Goal: Task Accomplishment & Management: Manage account settings

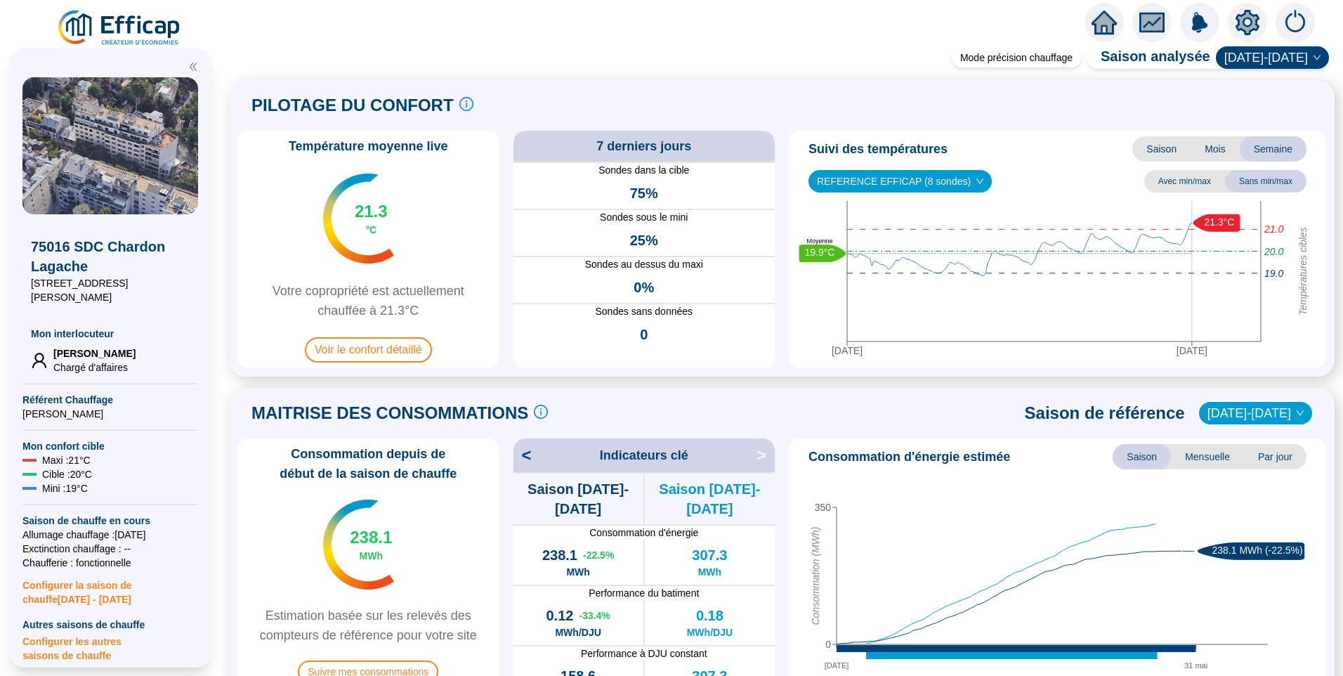
click at [143, 30] on img at bounding box center [119, 27] width 127 height 39
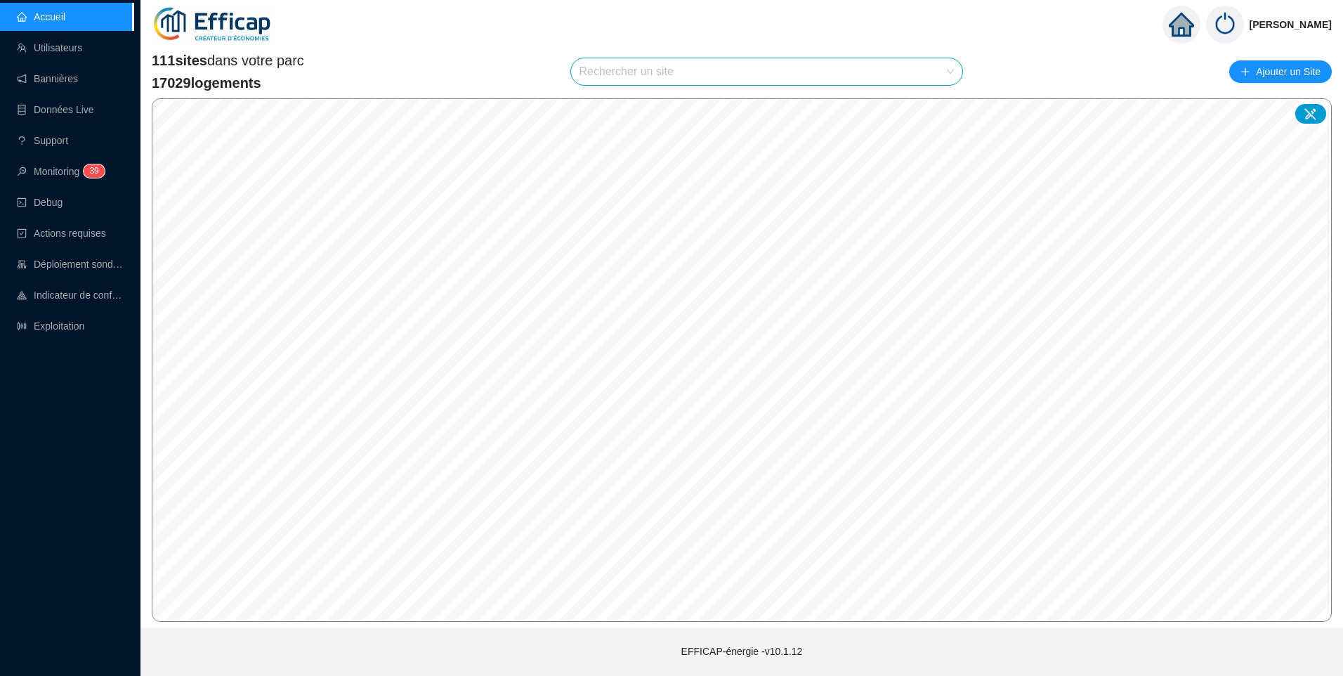
click at [676, 81] on input "search" at bounding box center [760, 71] width 362 height 27
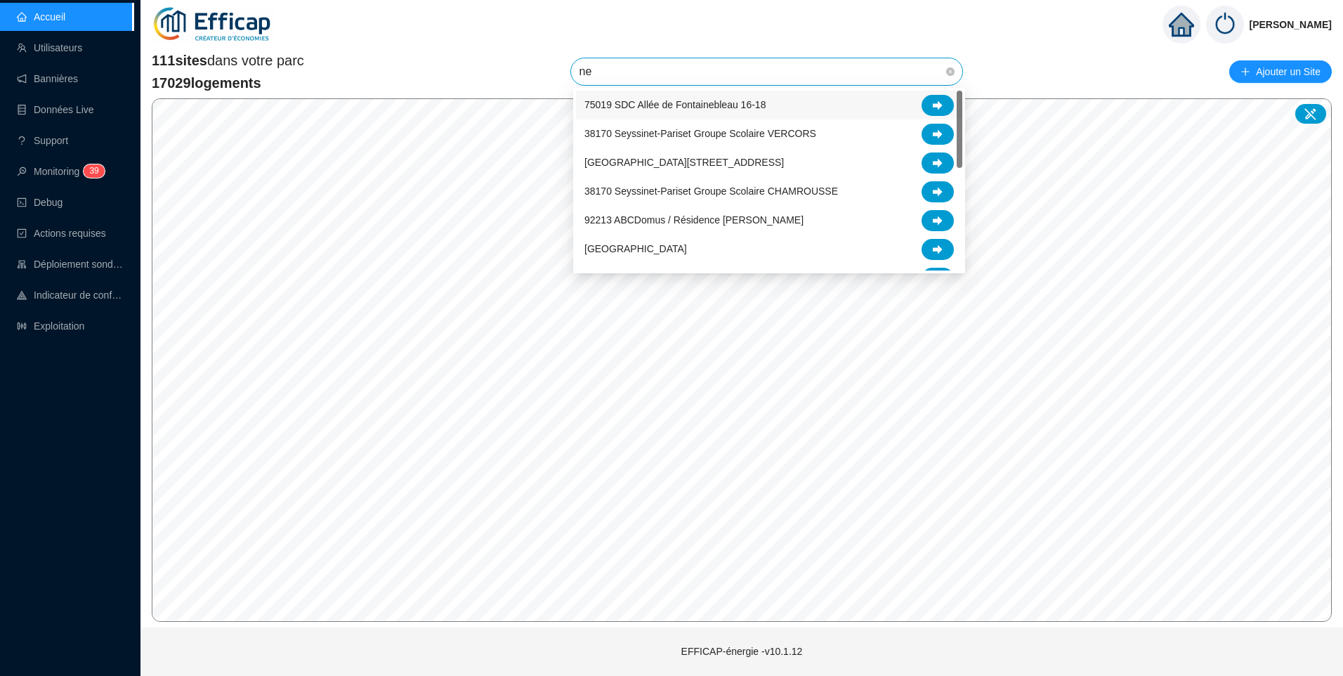
type input "nel"
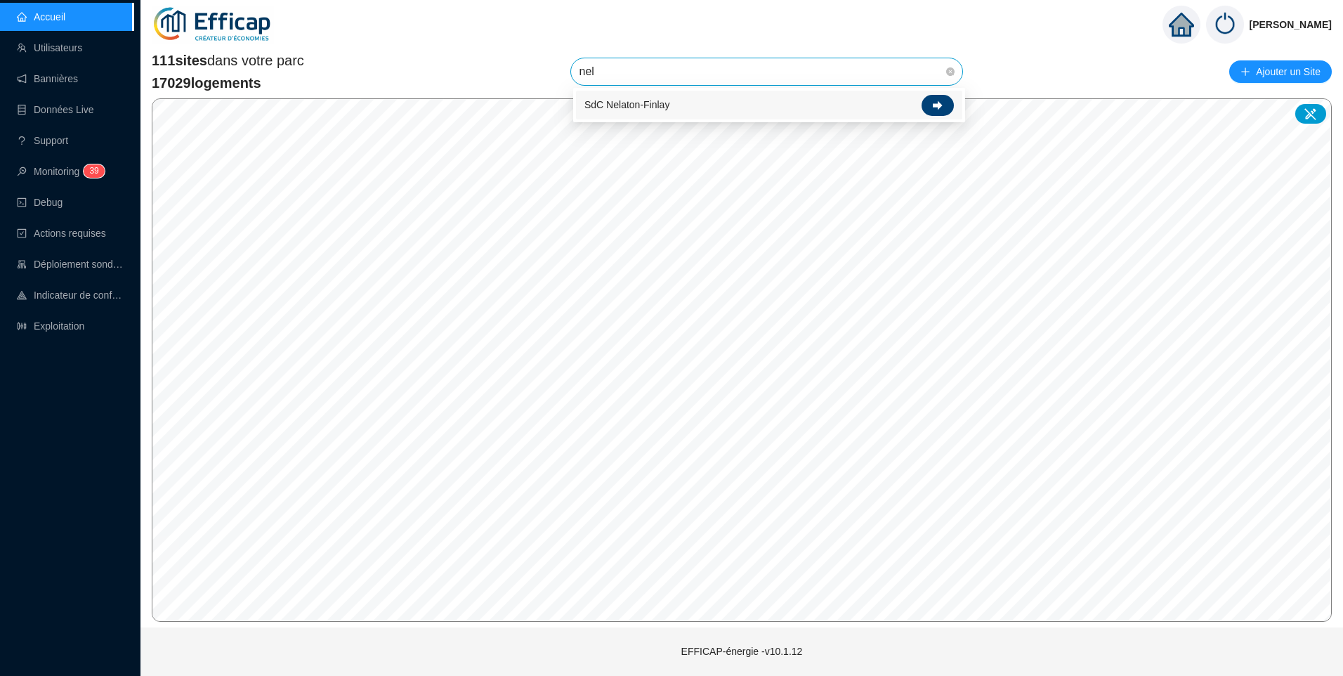
click at [937, 103] on icon at bounding box center [938, 104] width 10 height 9
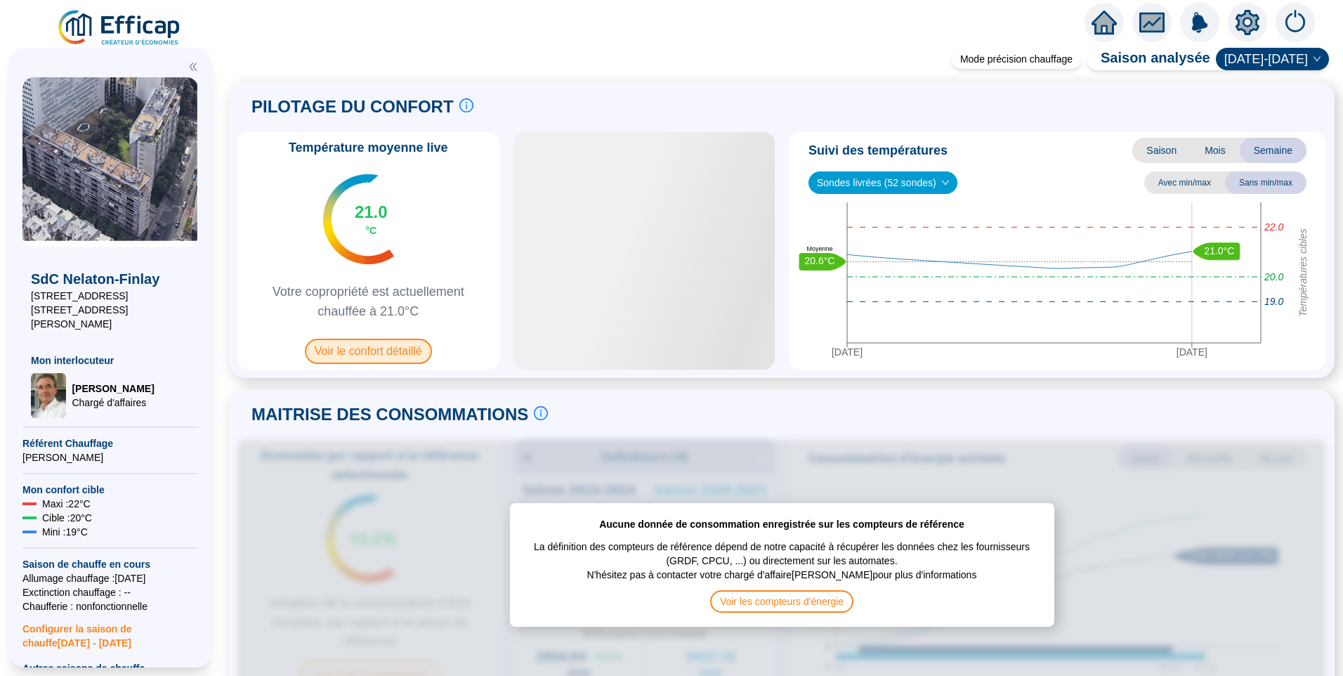
click at [405, 349] on span "Voir le confort détaillé" at bounding box center [368, 351] width 127 height 25
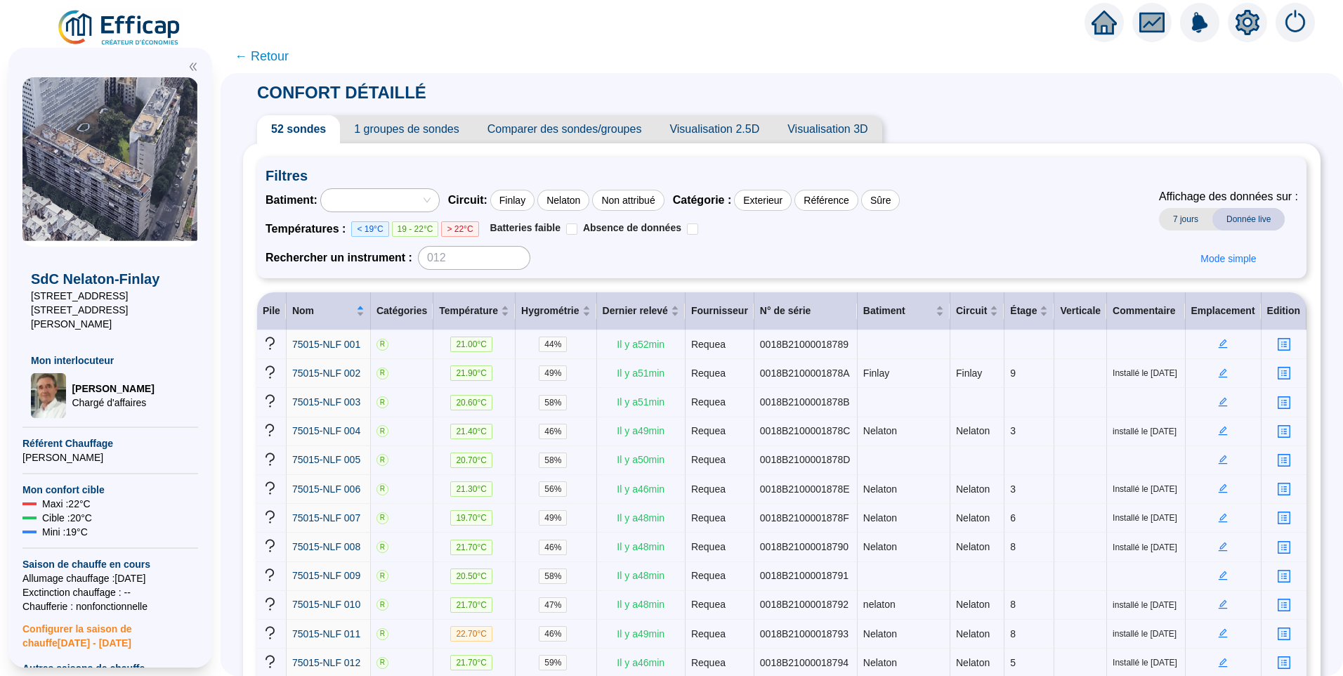
click at [421, 127] on span "1 groupes de sondes" at bounding box center [406, 129] width 133 height 28
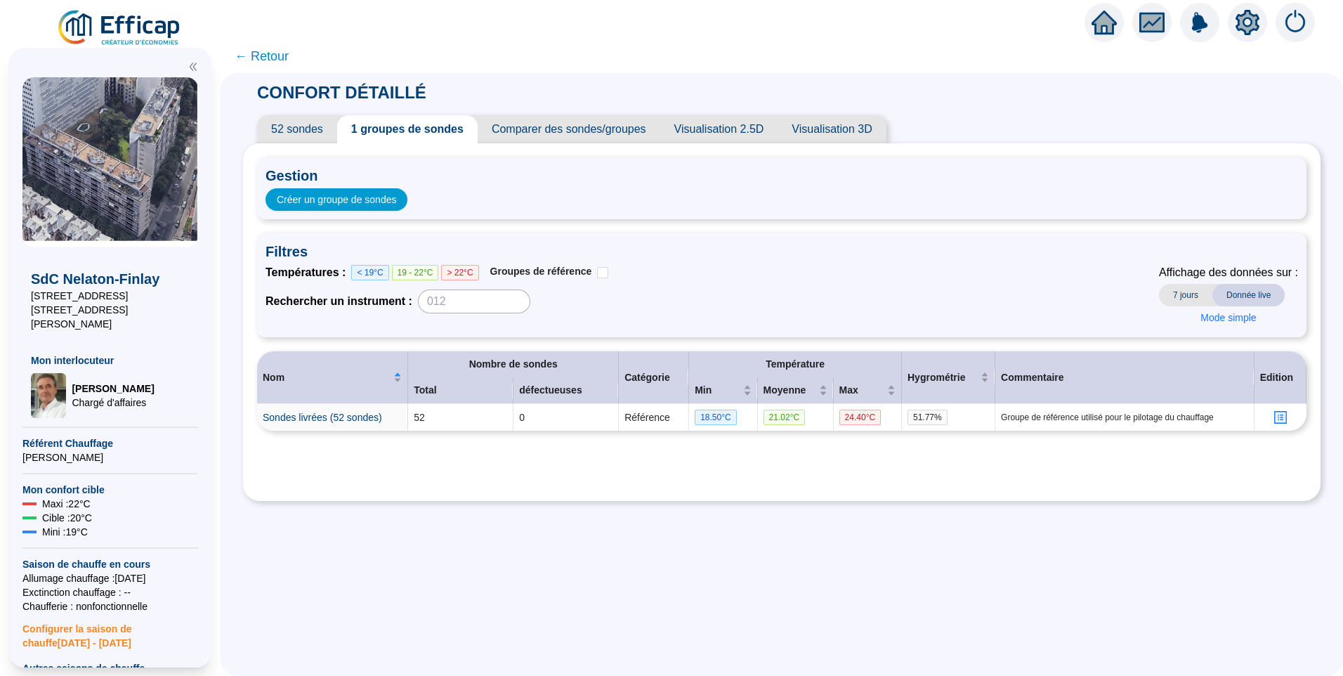
click at [312, 133] on span "52 sondes" at bounding box center [297, 129] width 80 height 28
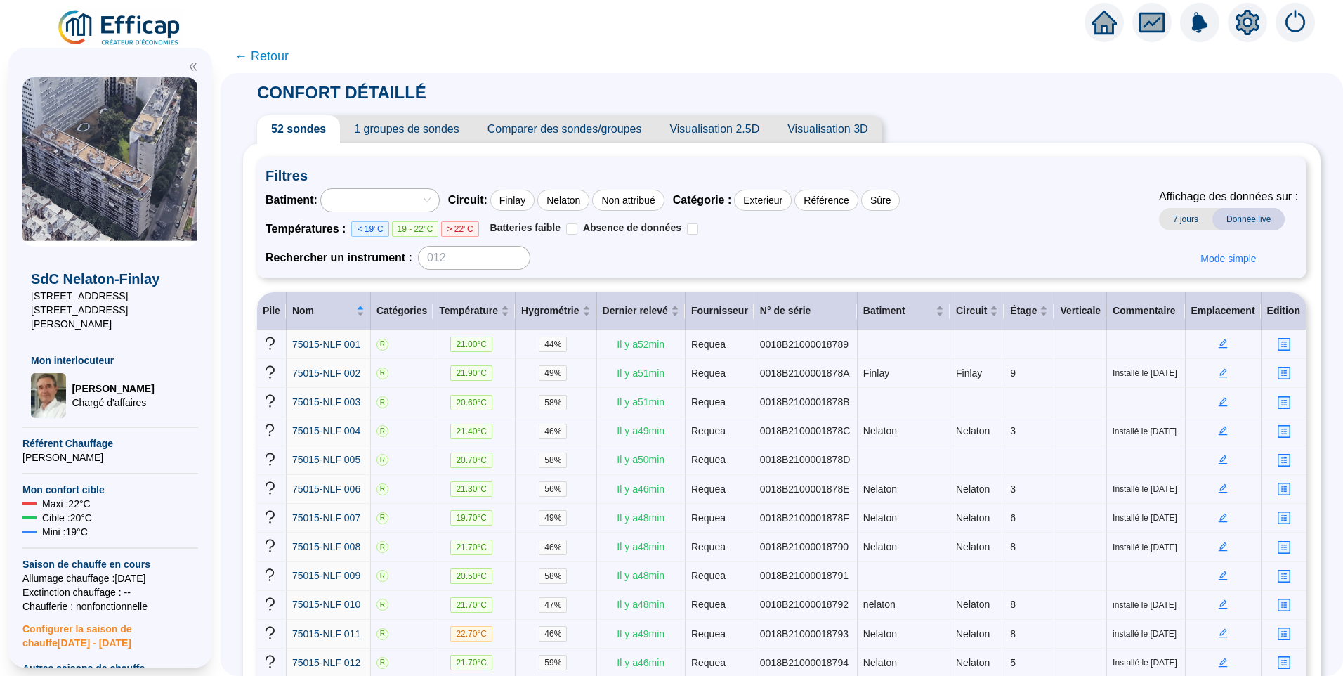
click at [973, 214] on div "Batiment : Circuit : Finlay Nelaton Non attribué Catégorie : Exterieur Référenc…" at bounding box center [781, 228] width 1032 height 81
click at [1035, 209] on div "Batiment : Circuit : Finlay Nelaton Non attribué Catégorie : Exterieur Référenc…" at bounding box center [781, 228] width 1032 height 81
click at [423, 138] on span "1 groupes de sondes" at bounding box center [406, 129] width 133 height 28
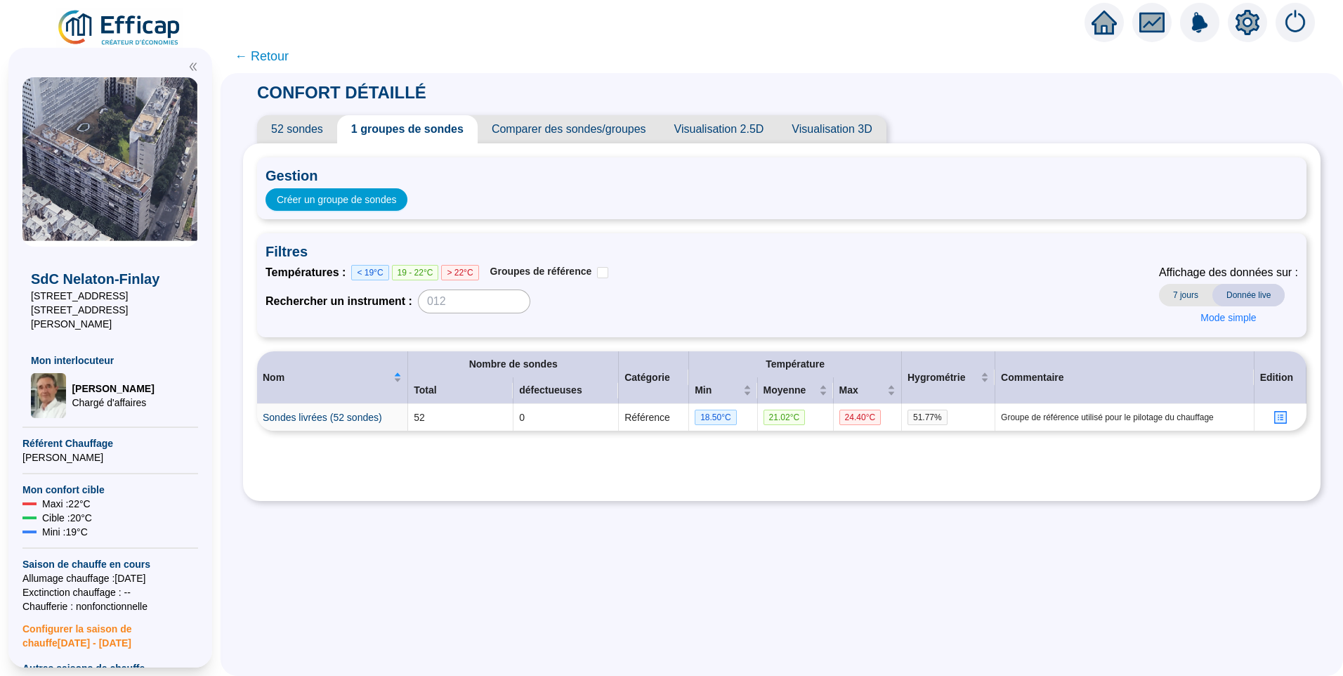
click at [1249, 37] on div at bounding box center [1247, 22] width 39 height 39
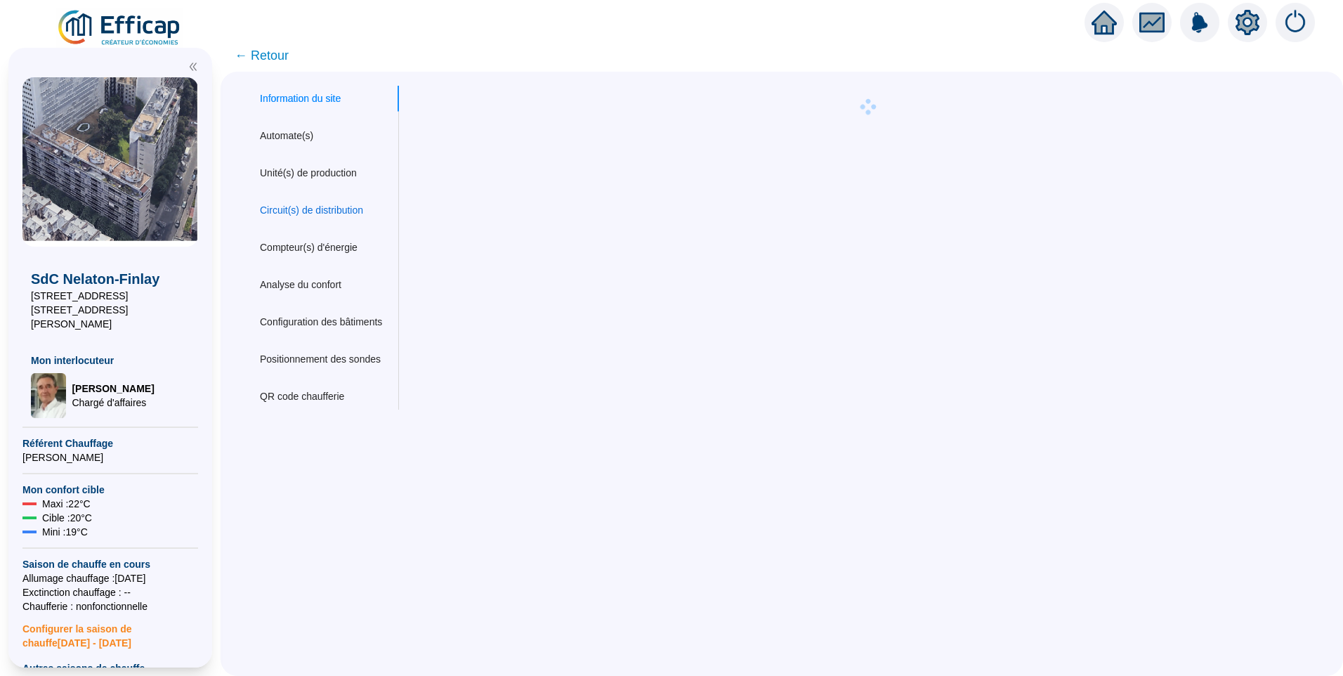
click at [311, 205] on div "Circuit(s) de distribution" at bounding box center [311, 210] width 103 height 15
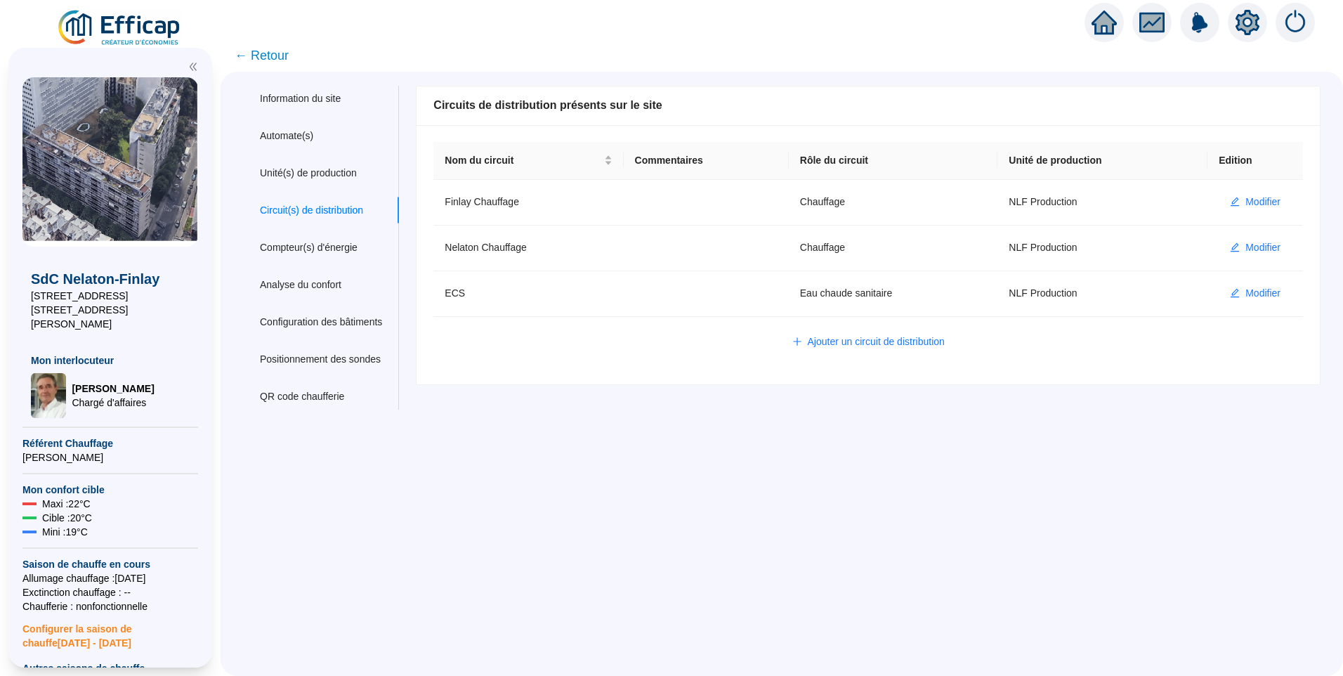
click at [270, 63] on span "← Retour" at bounding box center [262, 56] width 54 height 20
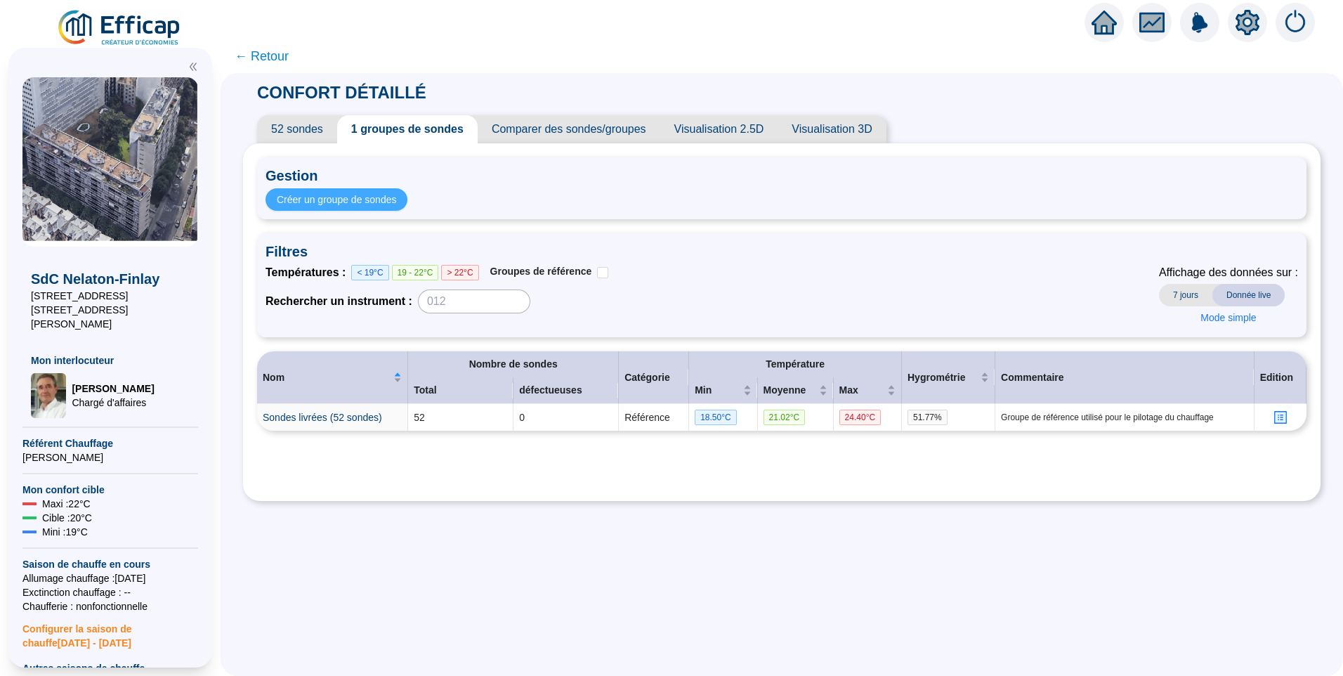
click at [338, 206] on span "Créer un groupe de sondes" at bounding box center [336, 199] width 119 height 15
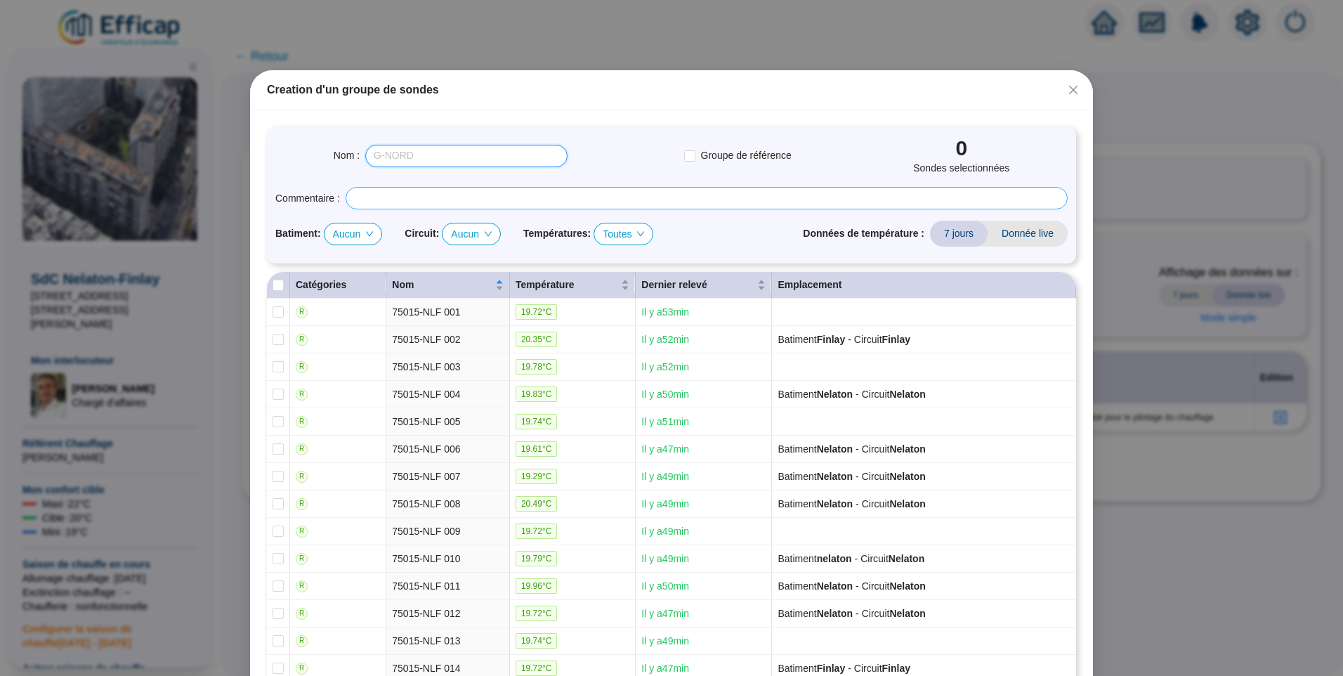
click at [381, 154] on input "text" at bounding box center [466, 156] width 202 height 22
click at [352, 232] on span "Aucun" at bounding box center [353, 233] width 41 height 21
type input "REFERENCE EFFICAP - Finlay"
click at [350, 261] on div "Finlay" at bounding box center [349, 261] width 34 height 15
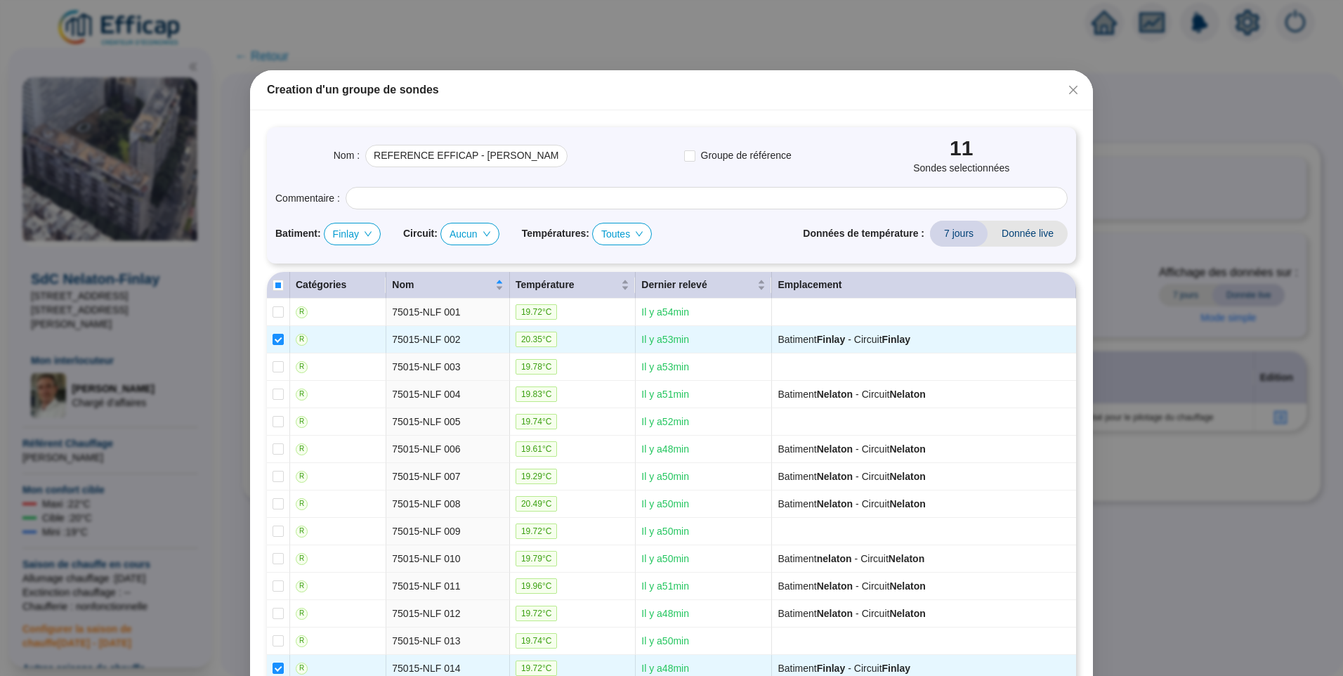
checkbox input "true"
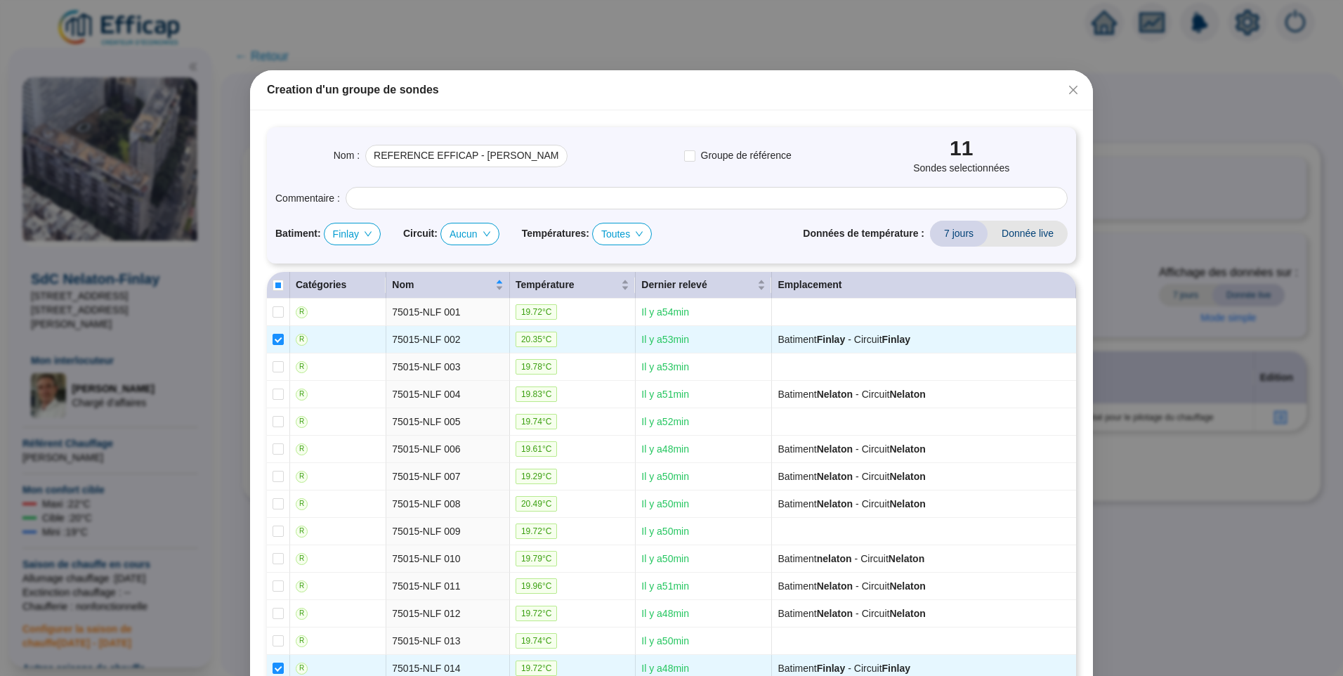
checkbox input "true"
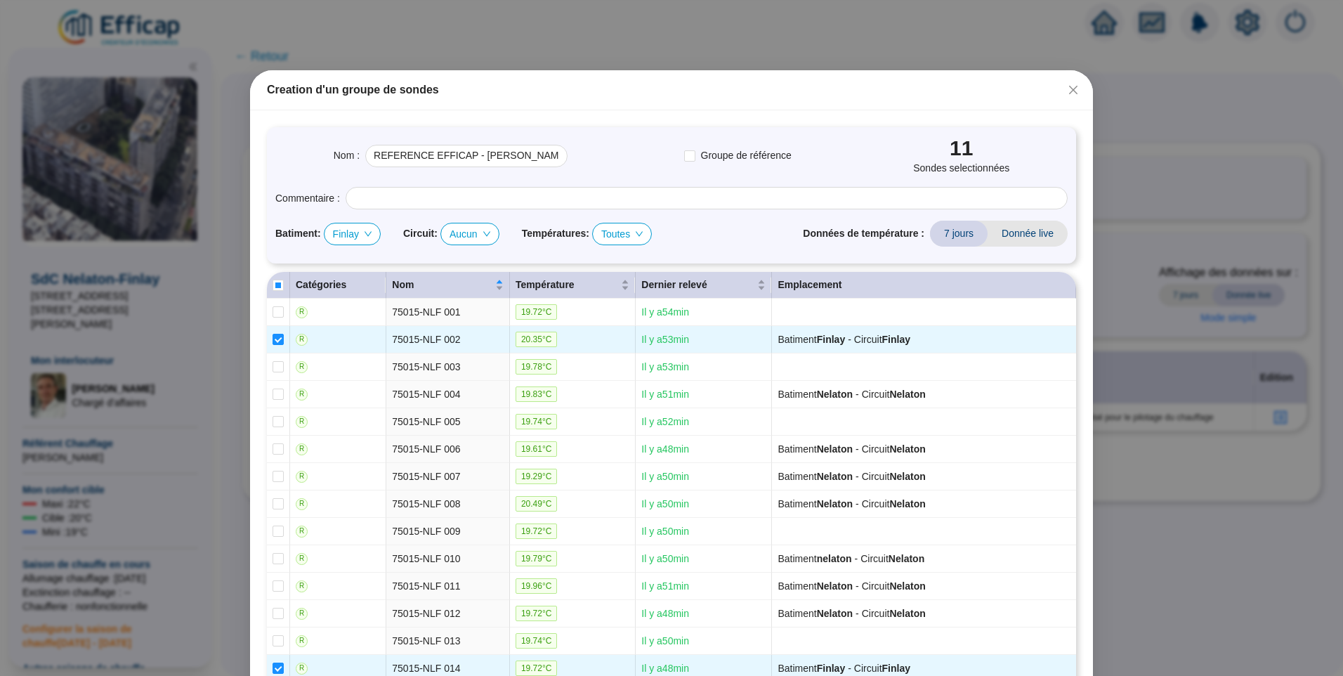
checkbox input "true"
type input "REFERENCE EFFICAP - Finlay (11 sondes)"
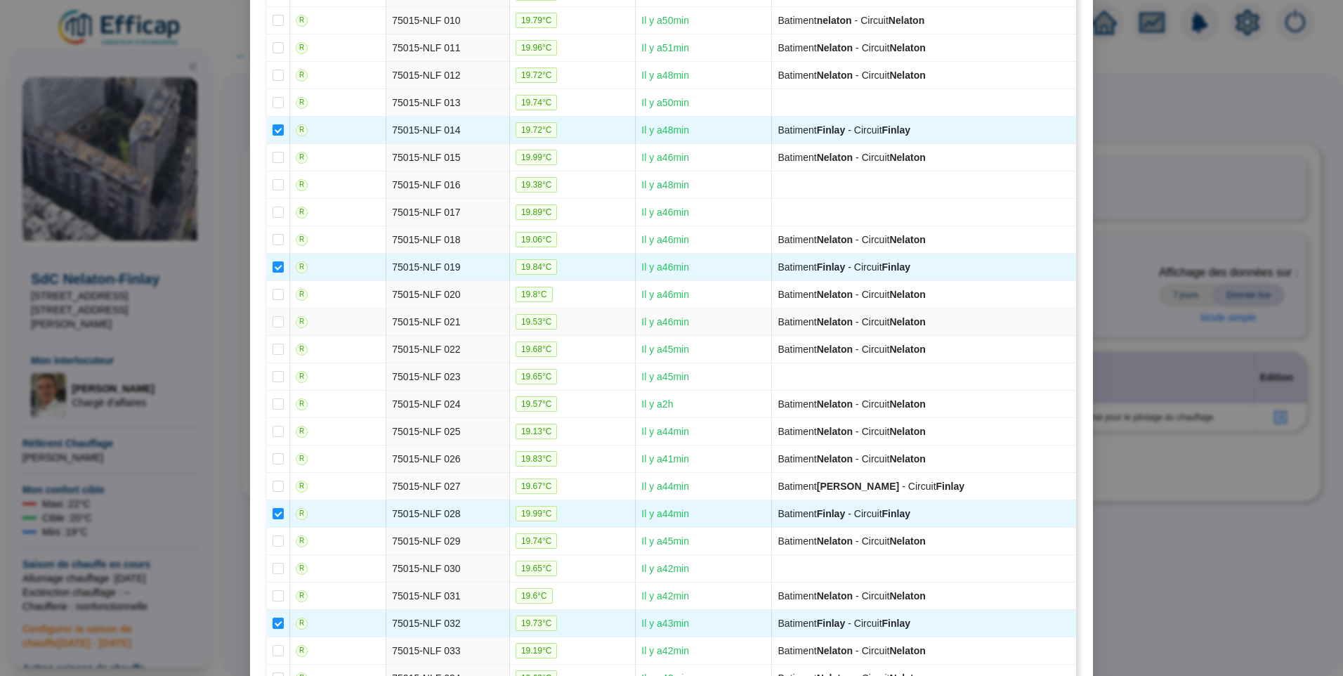
scroll to position [632, 0]
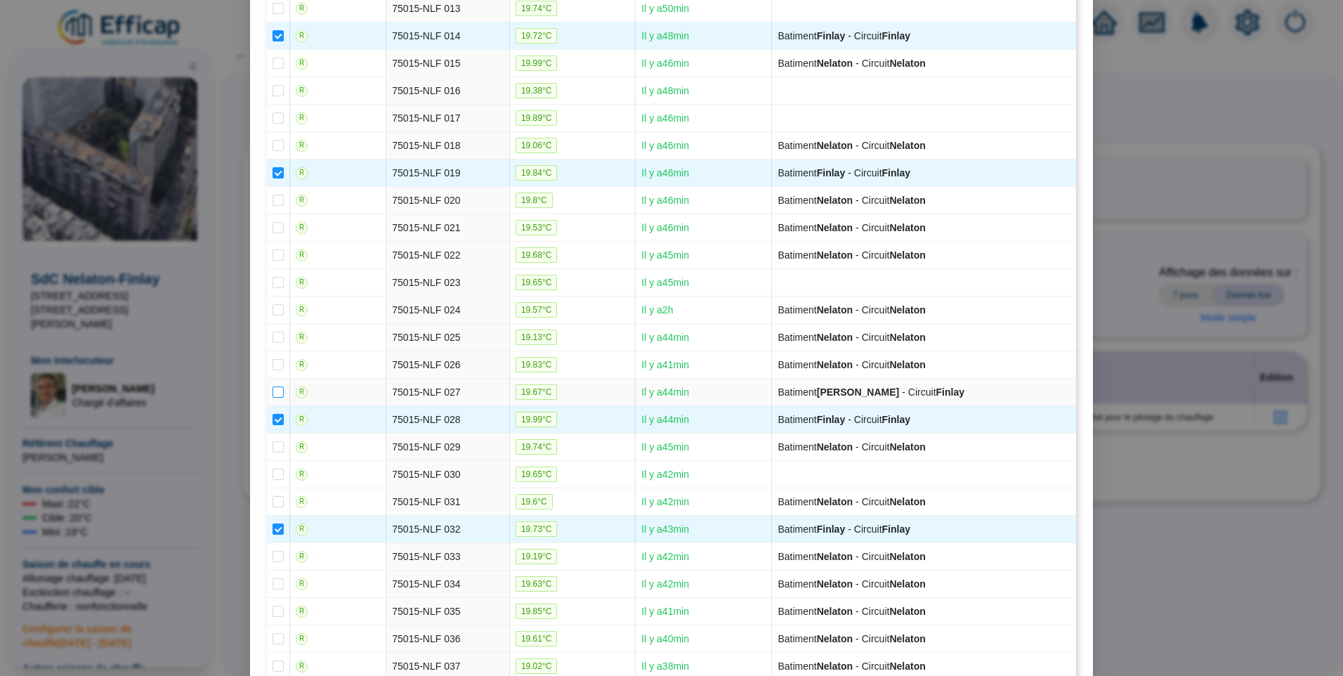
click at [273, 392] on input "checkbox" at bounding box center [277, 391] width 11 height 11
checkbox input "true"
type input "REFERENCE EFFICAP - Finlay (12 sondes)"
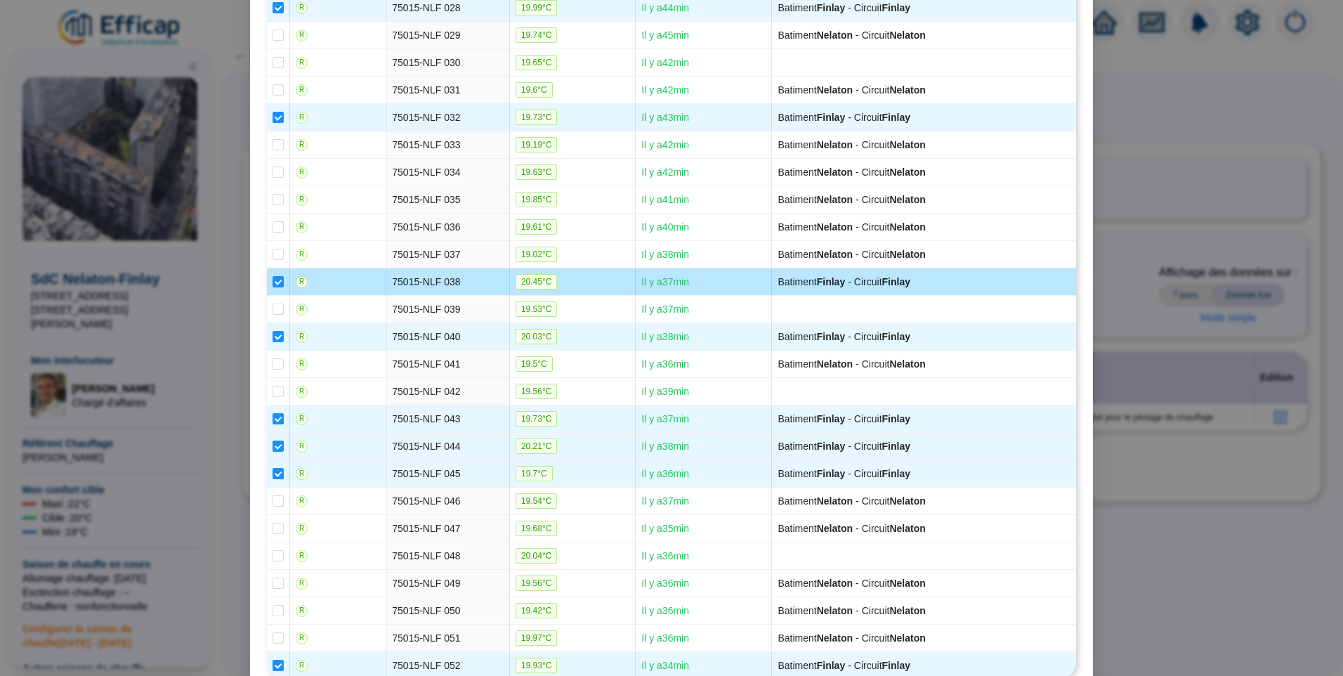
scroll to position [1115, 0]
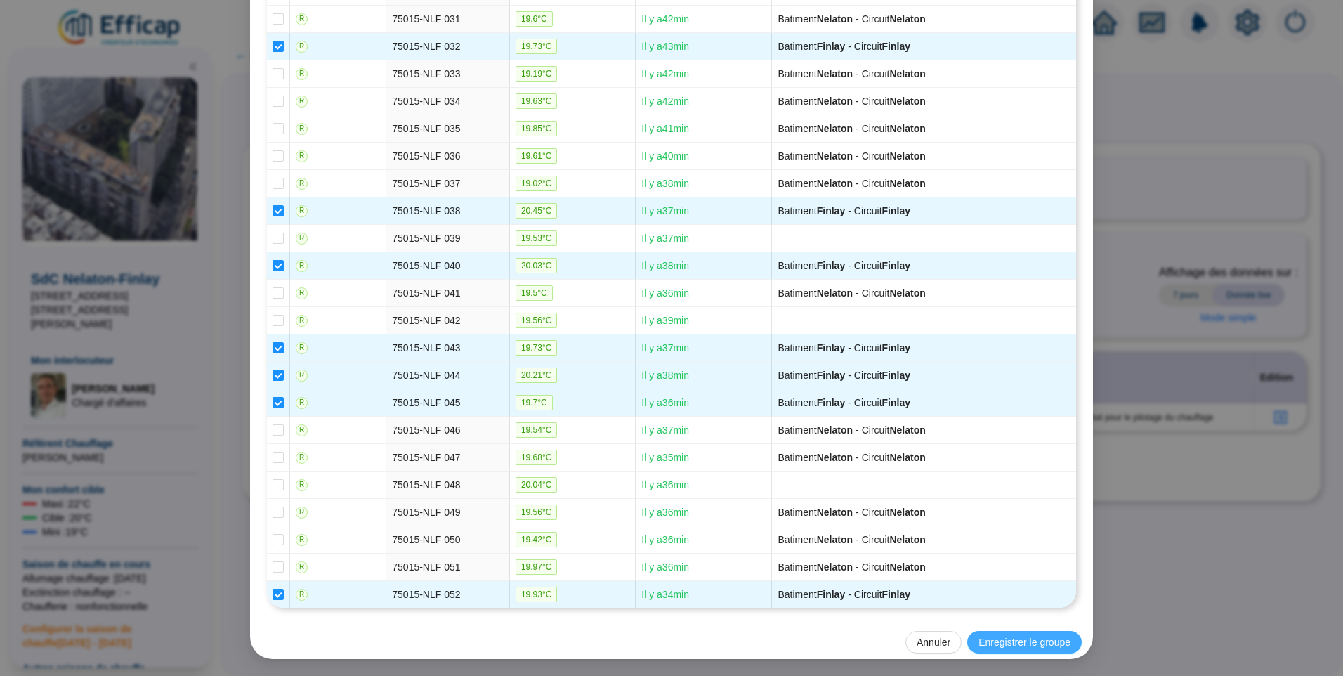
click at [1014, 636] on span "Enregistrer le groupe" at bounding box center [1024, 642] width 92 height 15
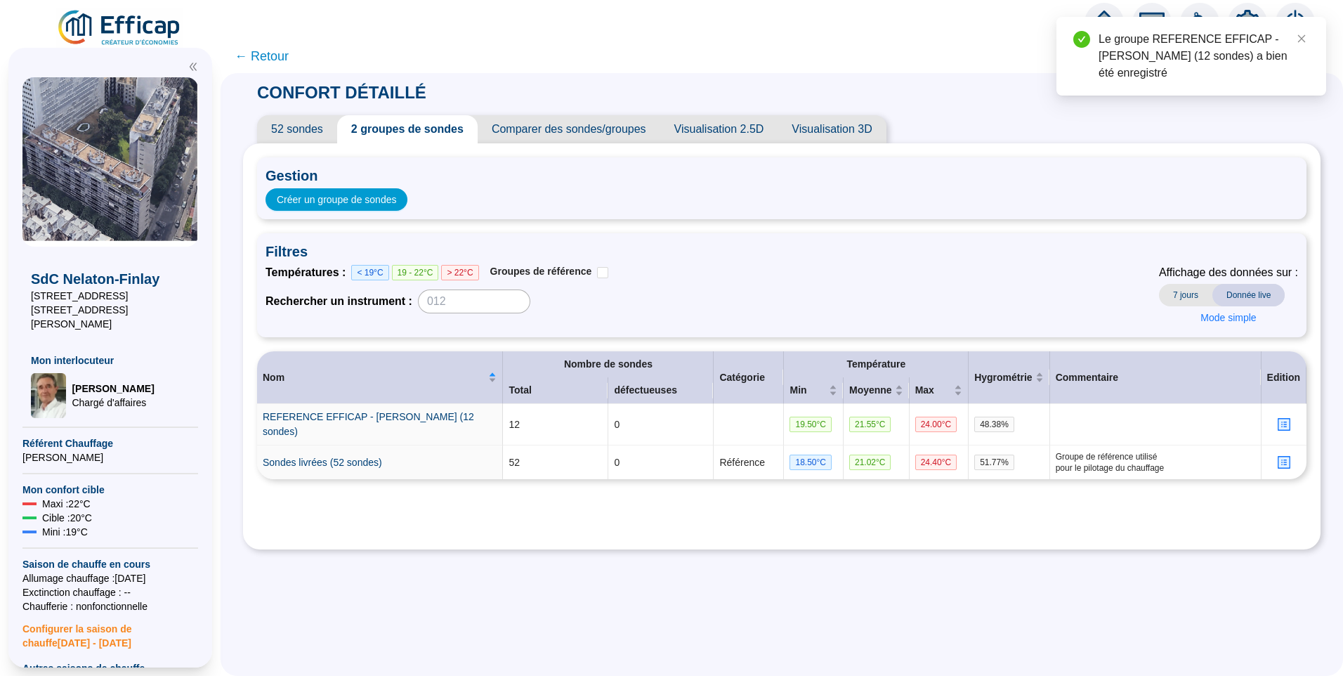
click at [508, 567] on div "CONFORT DÉTAILLÉ 52 sondes 2 groupes de sondes Comparer des sondes/groupes Visu…" at bounding box center [782, 374] width 1122 height 603
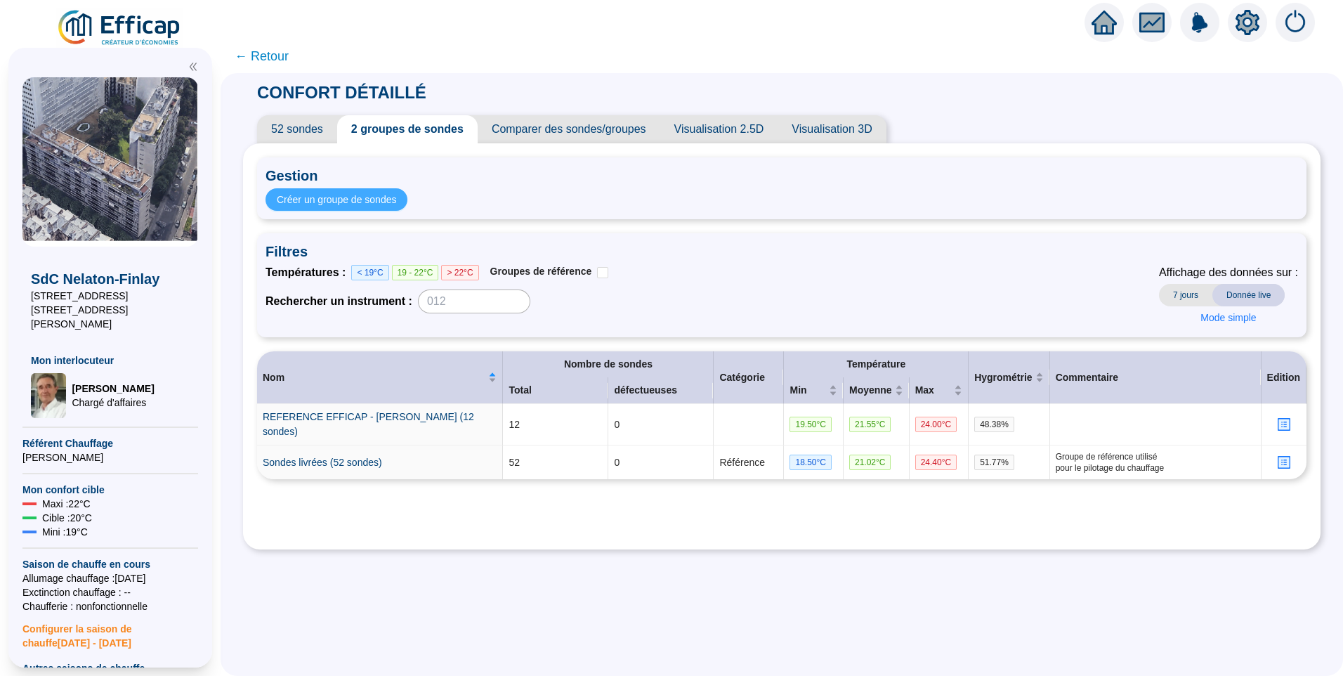
click at [340, 203] on span "Créer un groupe de sondes" at bounding box center [336, 199] width 119 height 15
type input "REFERENCE EFFICAP - Finlay (11 sondes)"
checkbox input "false"
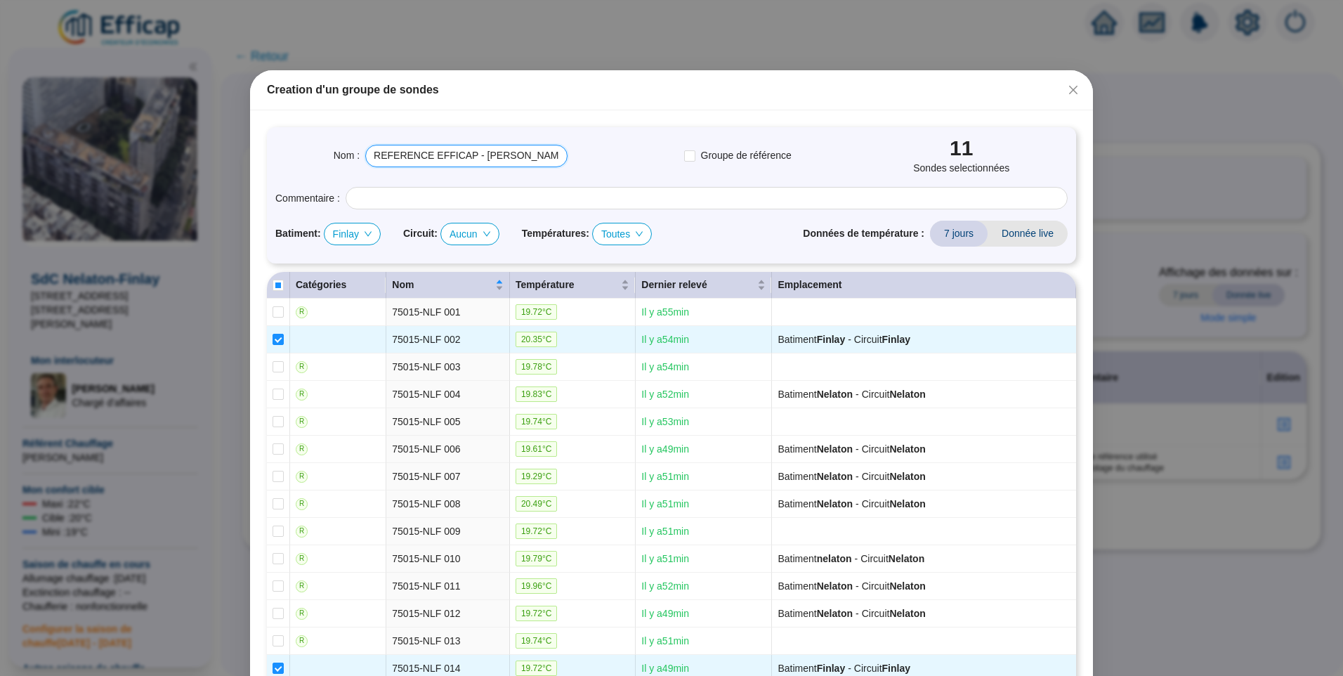
drag, startPoint x: 490, startPoint y: 157, endPoint x: 472, endPoint y: 157, distance: 18.3
click at [472, 157] on input "REFERENCE EFFICAP - Finlay (11 sondes)" at bounding box center [466, 156] width 202 height 22
drag, startPoint x: 548, startPoint y: 156, endPoint x: 466, endPoint y: 161, distance: 83.0
click at [466, 161] on input "REFERENCE EFFICAP - Finlay (11 sondes)" at bounding box center [466, 156] width 202 height 22
click at [357, 243] on span "Finlay" at bounding box center [352, 233] width 39 height 21
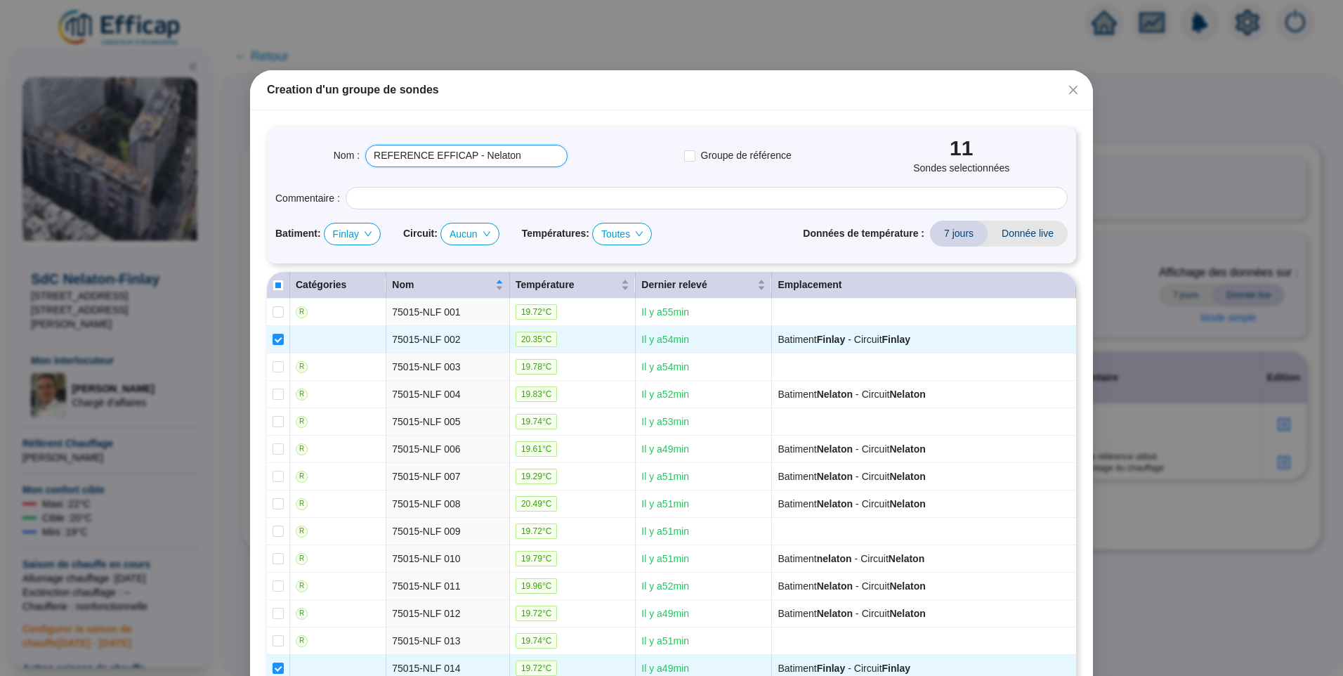
type input "REFERENCE EFFICAP - Nelaton"
click at [354, 309] on div "Nelaton" at bounding box center [348, 306] width 32 height 15
checkbox input "false"
checkbox input "true"
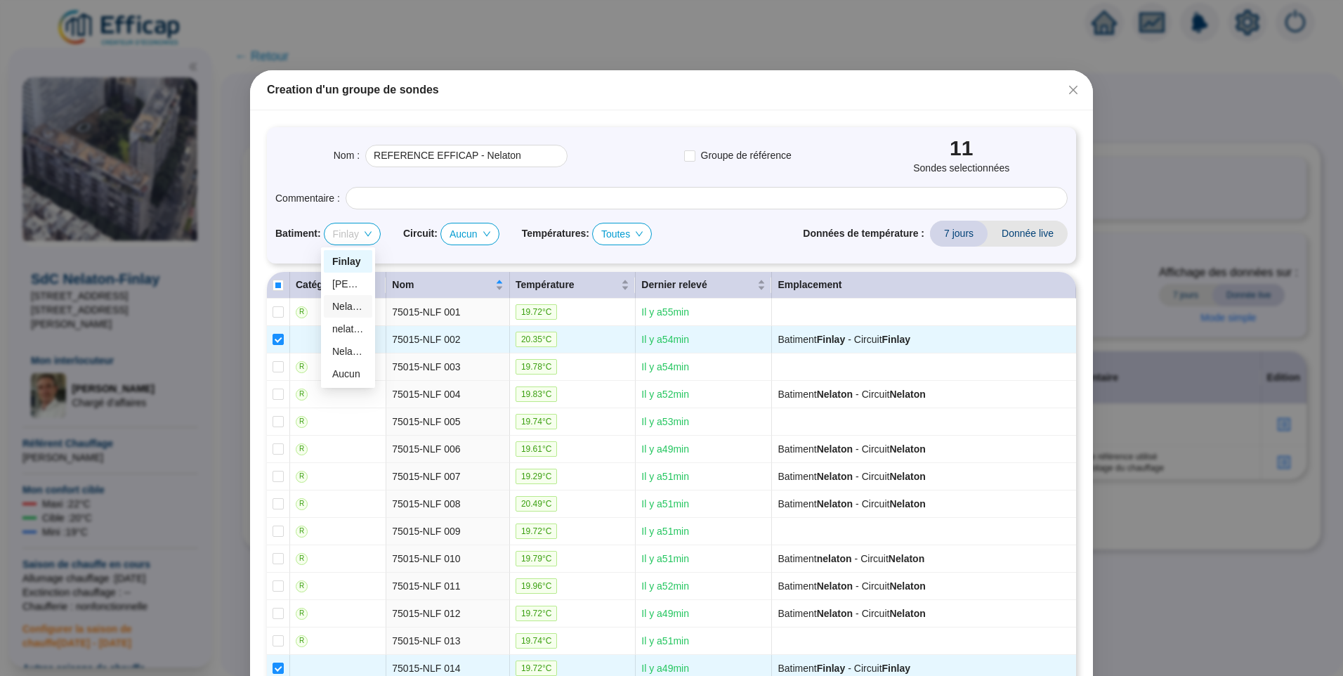
checkbox input "true"
checkbox input "false"
checkbox input "true"
checkbox input "false"
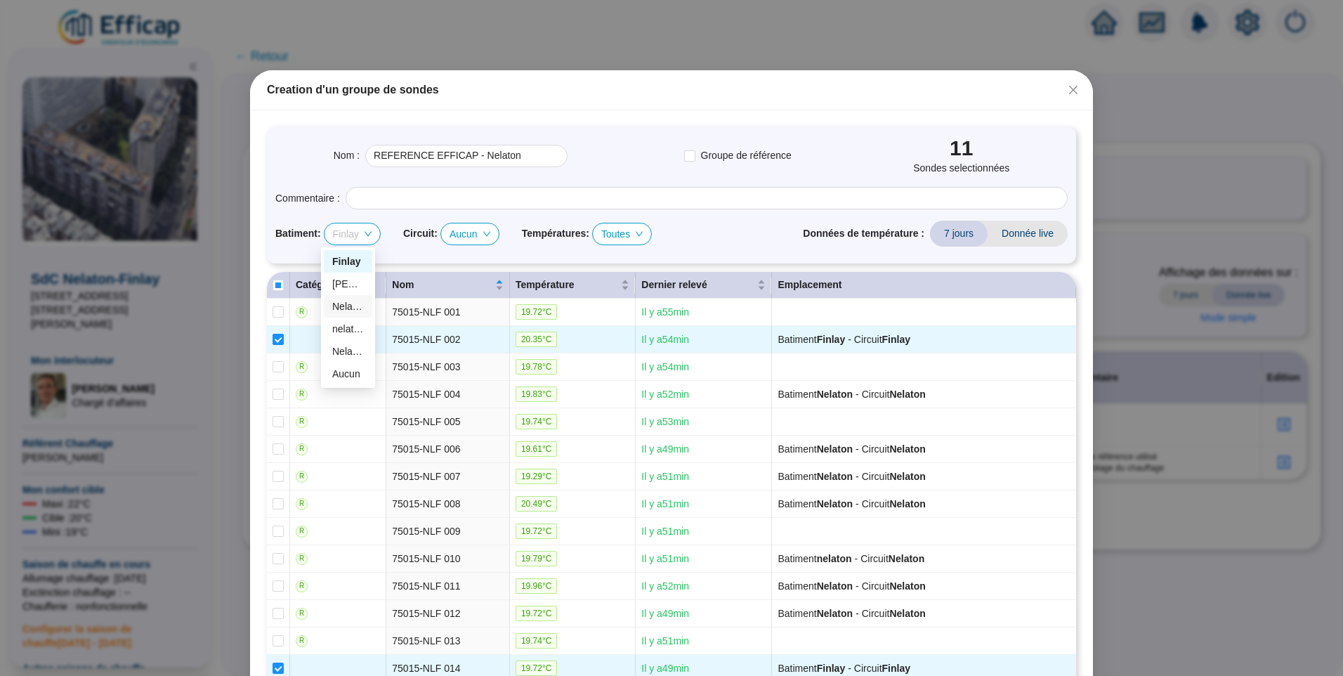
checkbox input "true"
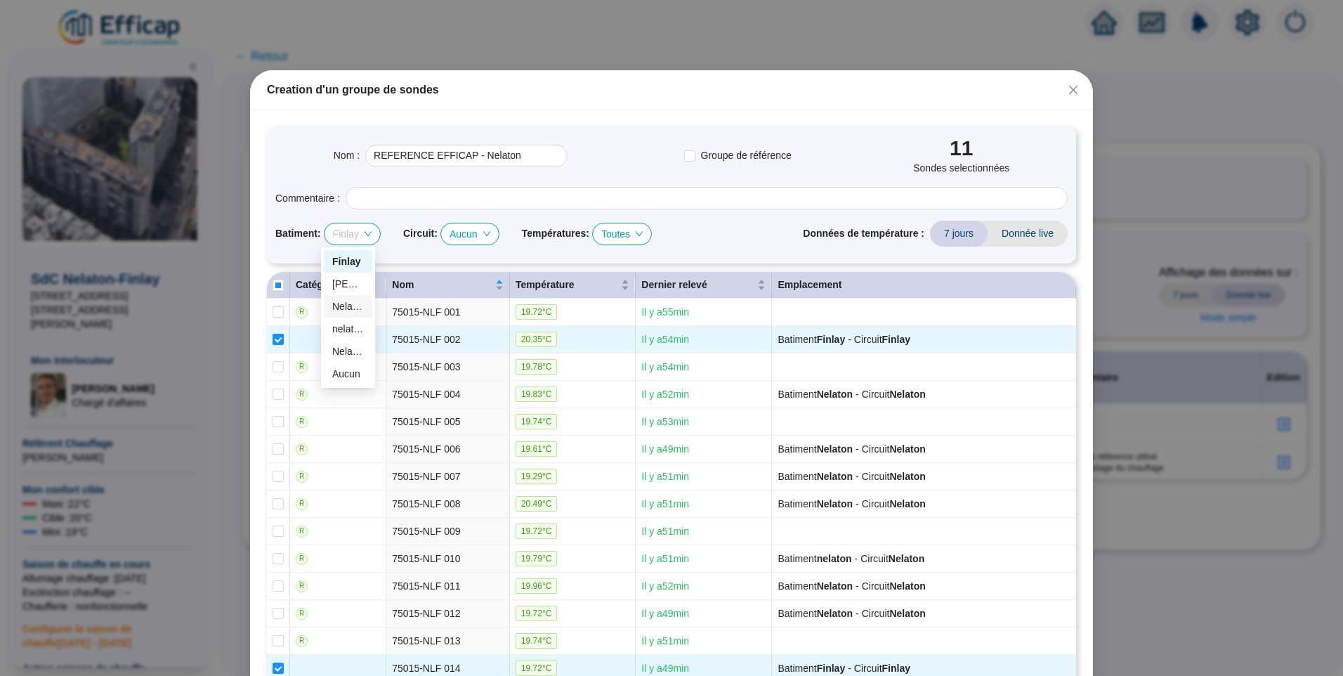
checkbox input "false"
checkbox input "true"
checkbox input "false"
checkbox input "true"
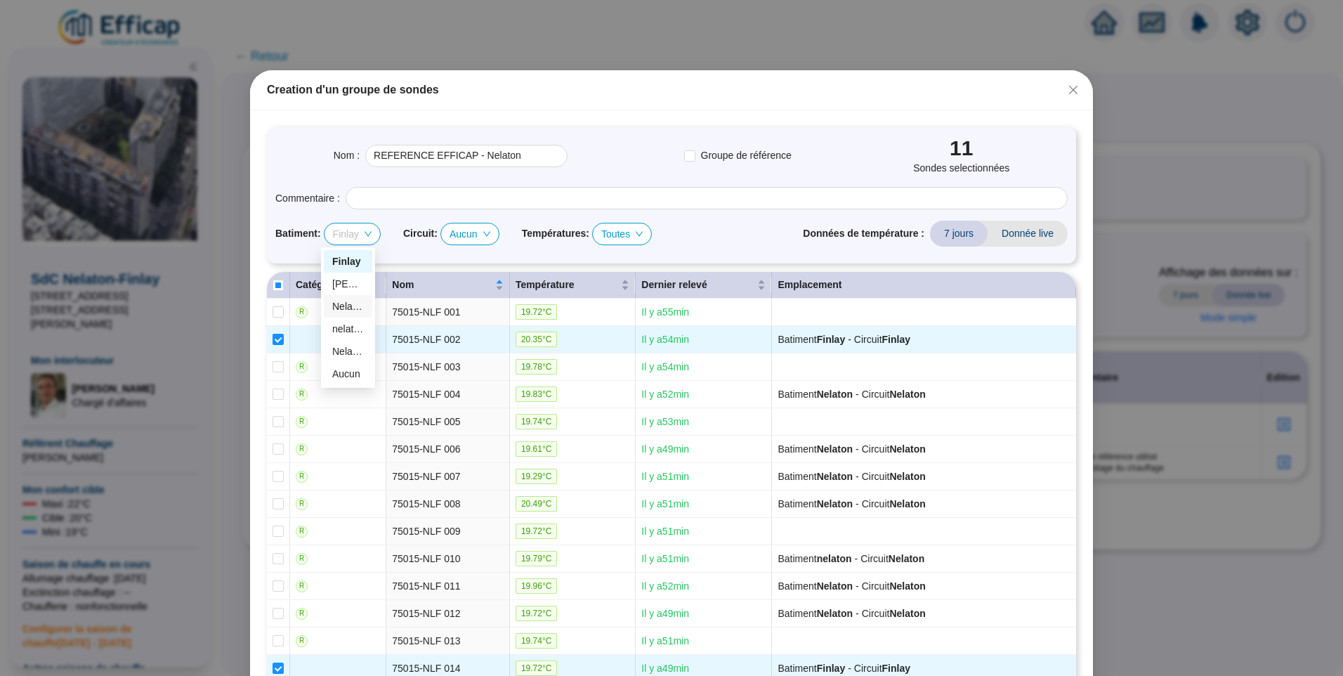
checkbox input "true"
checkbox input "false"
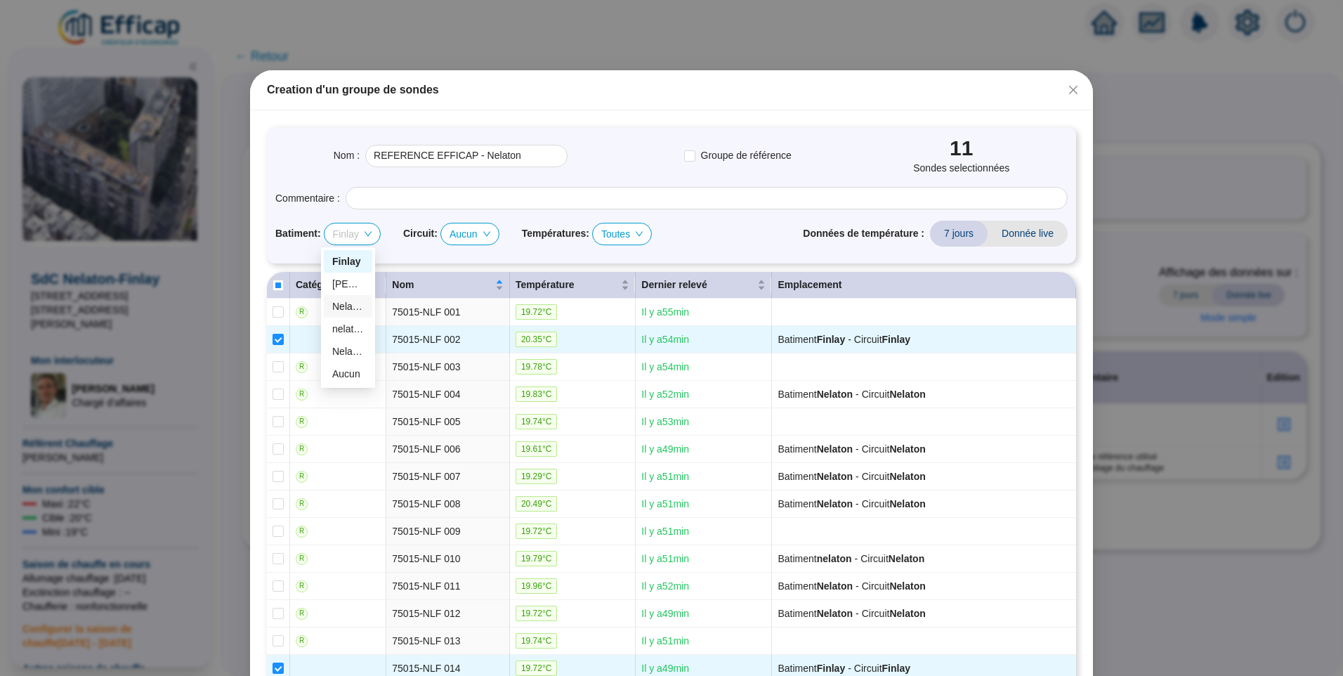
checkbox input "true"
checkbox input "false"
checkbox input "true"
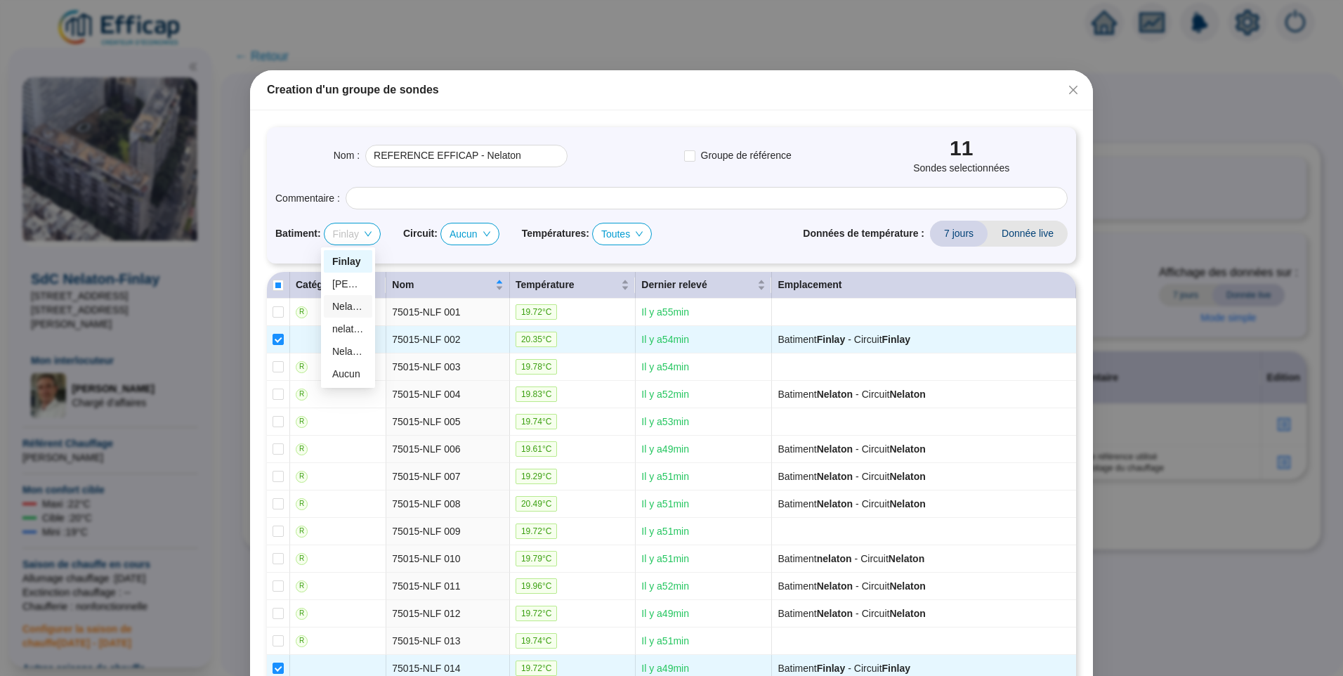
checkbox input "true"
checkbox input "false"
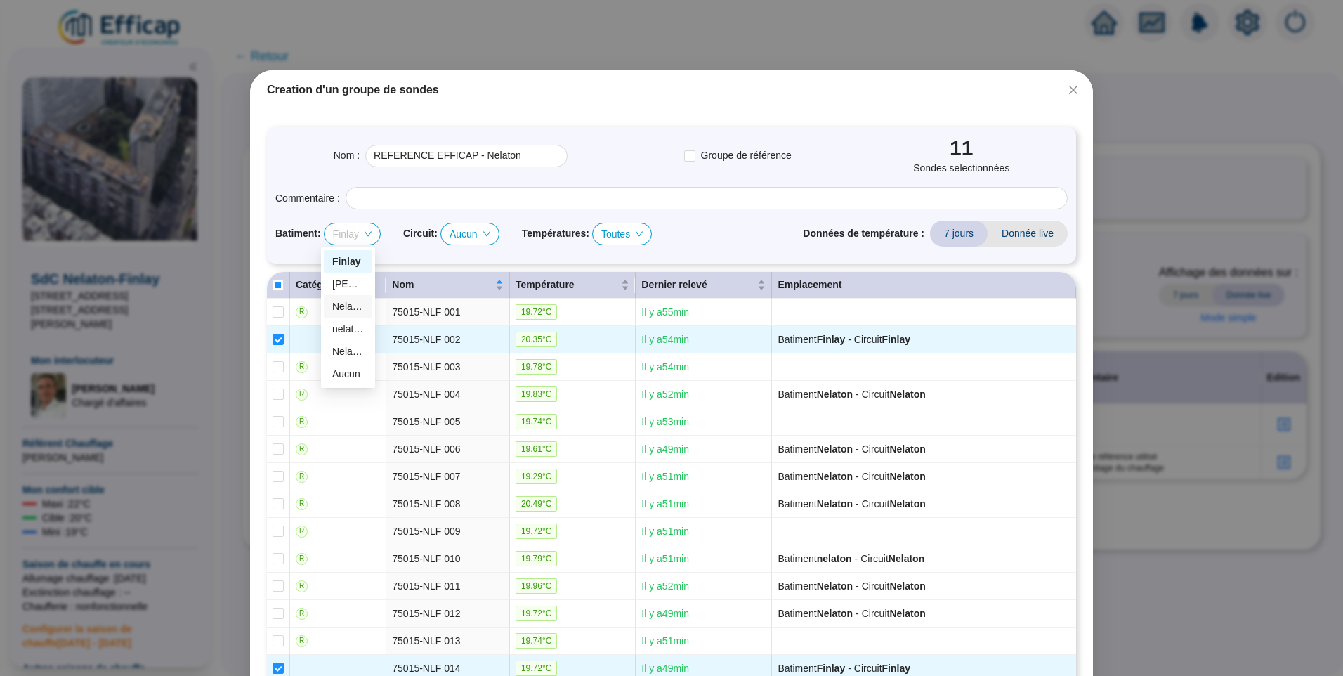
type input "REFERENCE EFFICAP - Nelaton (22 sondes)"
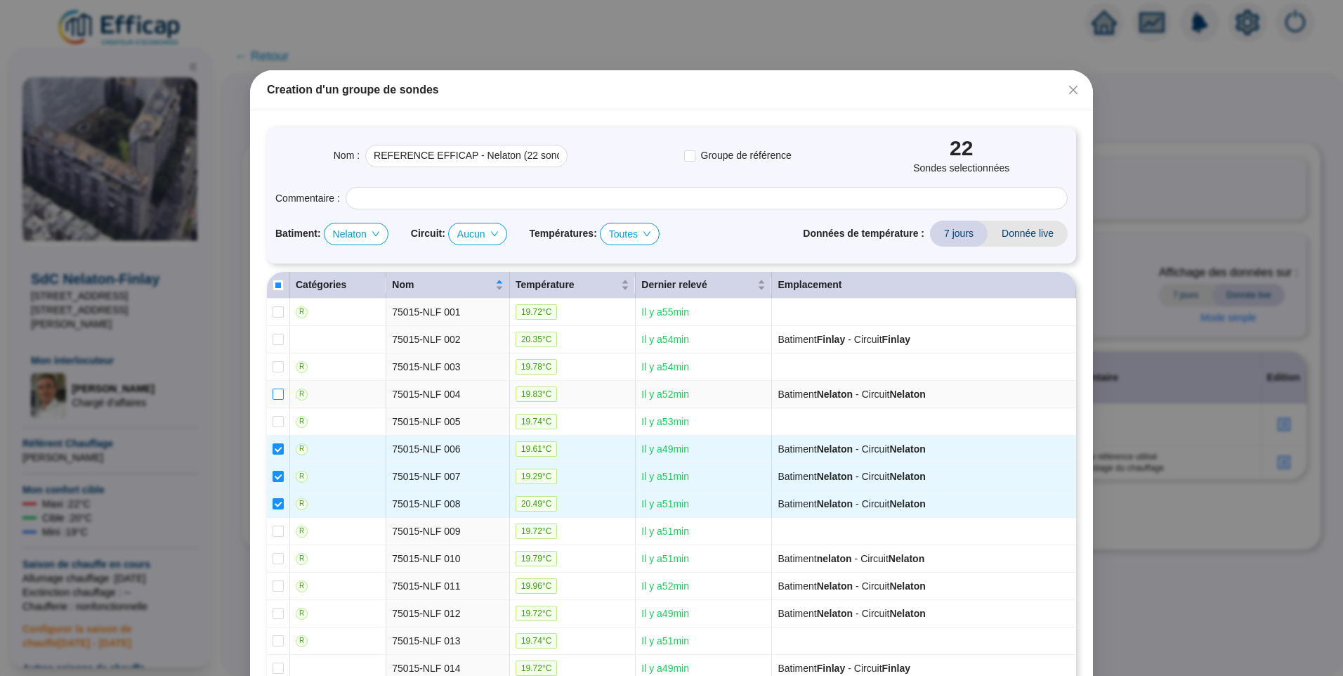
click at [275, 389] on input "checkbox" at bounding box center [277, 393] width 11 height 11
checkbox input "true"
type input "REFERENCE EFFICAP - Nelaton (23 sondes)"
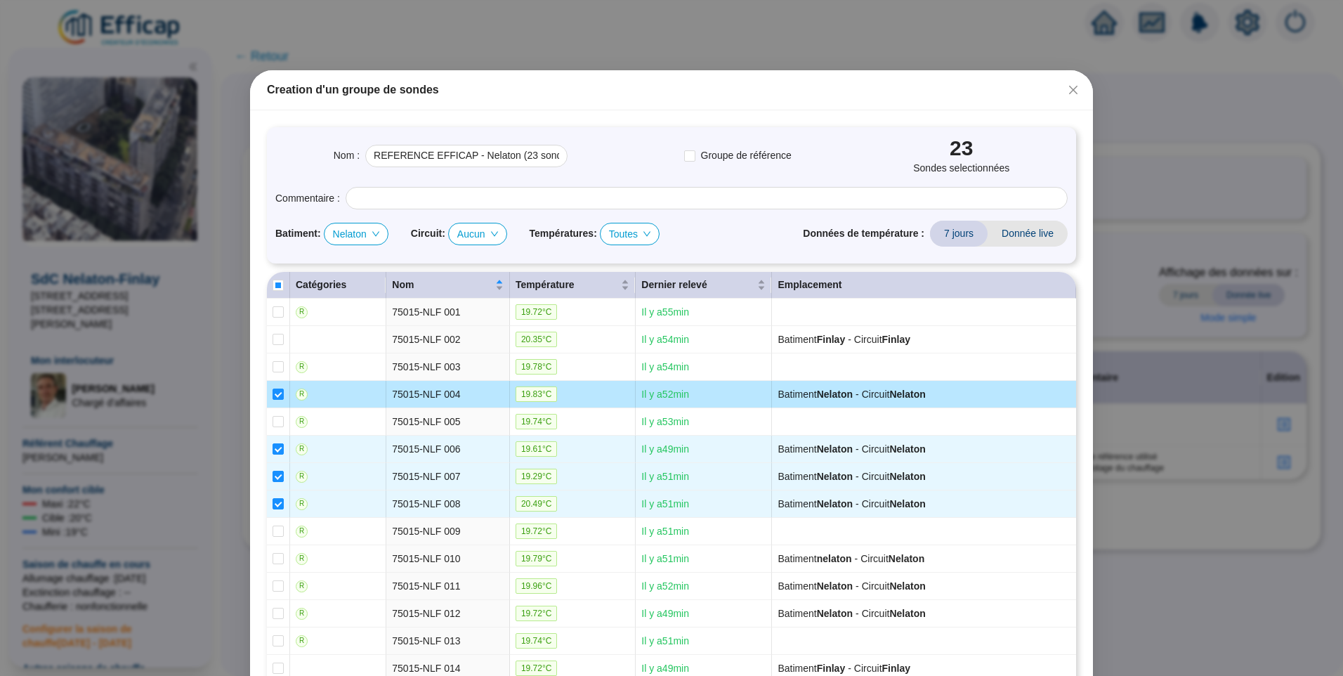
scroll to position [140, 0]
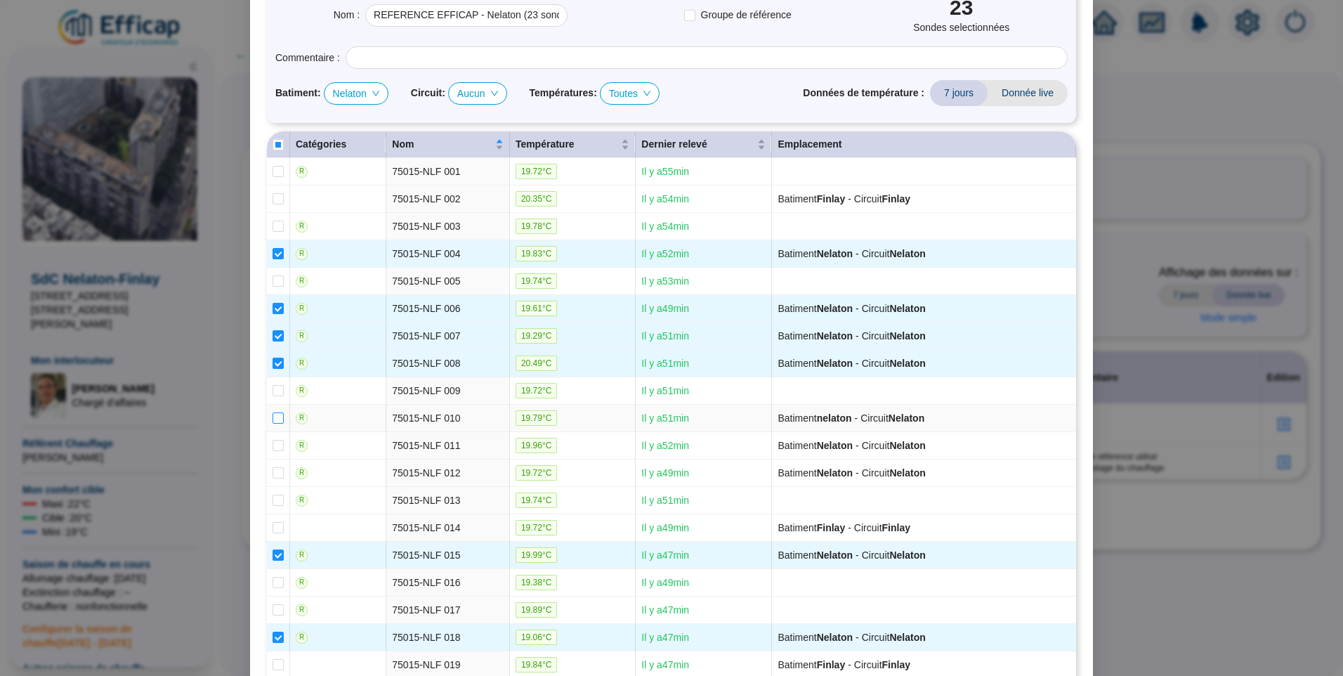
click at [272, 418] on input "checkbox" at bounding box center [277, 417] width 11 height 11
checkbox input "true"
type input "REFERENCE EFFICAP - Nelaton (24 sondes)"
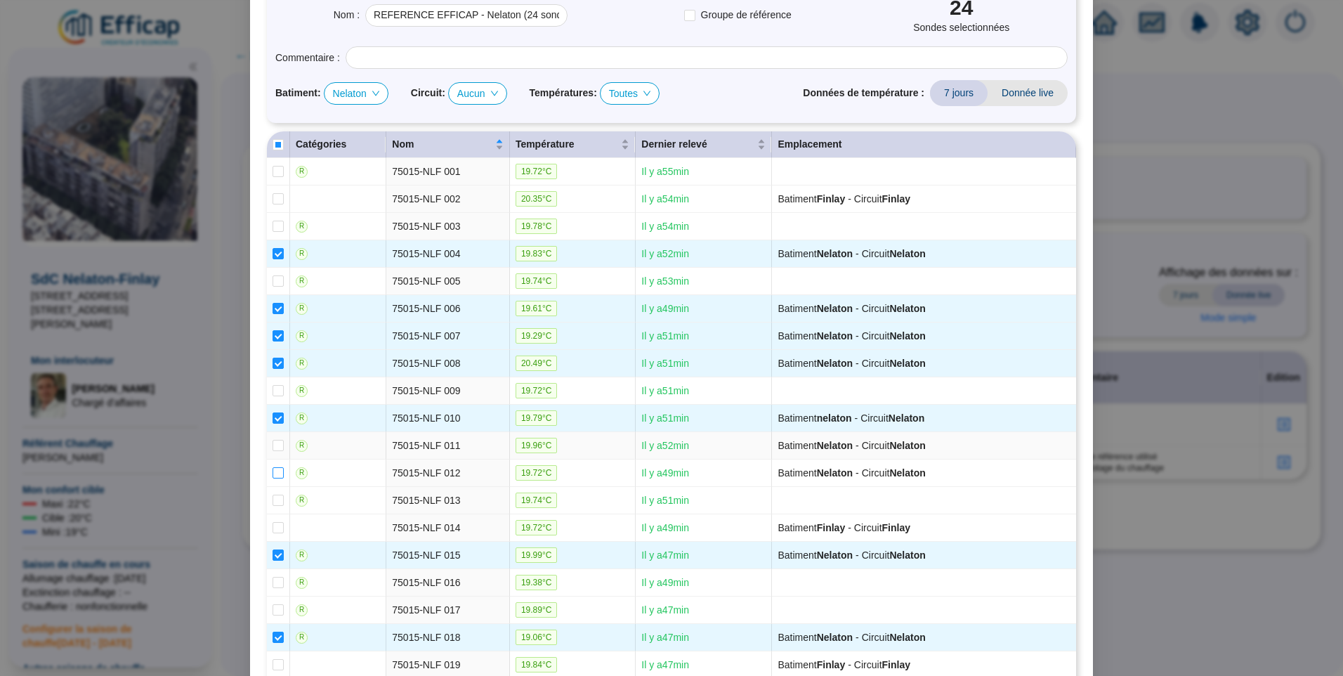
drag, startPoint x: 272, startPoint y: 440, endPoint x: 272, endPoint y: 470, distance: 29.5
click at [272, 441] on input "checkbox" at bounding box center [277, 445] width 11 height 11
checkbox input "true"
type input "REFERENCE EFFICAP - Nelaton (25 sondes)"
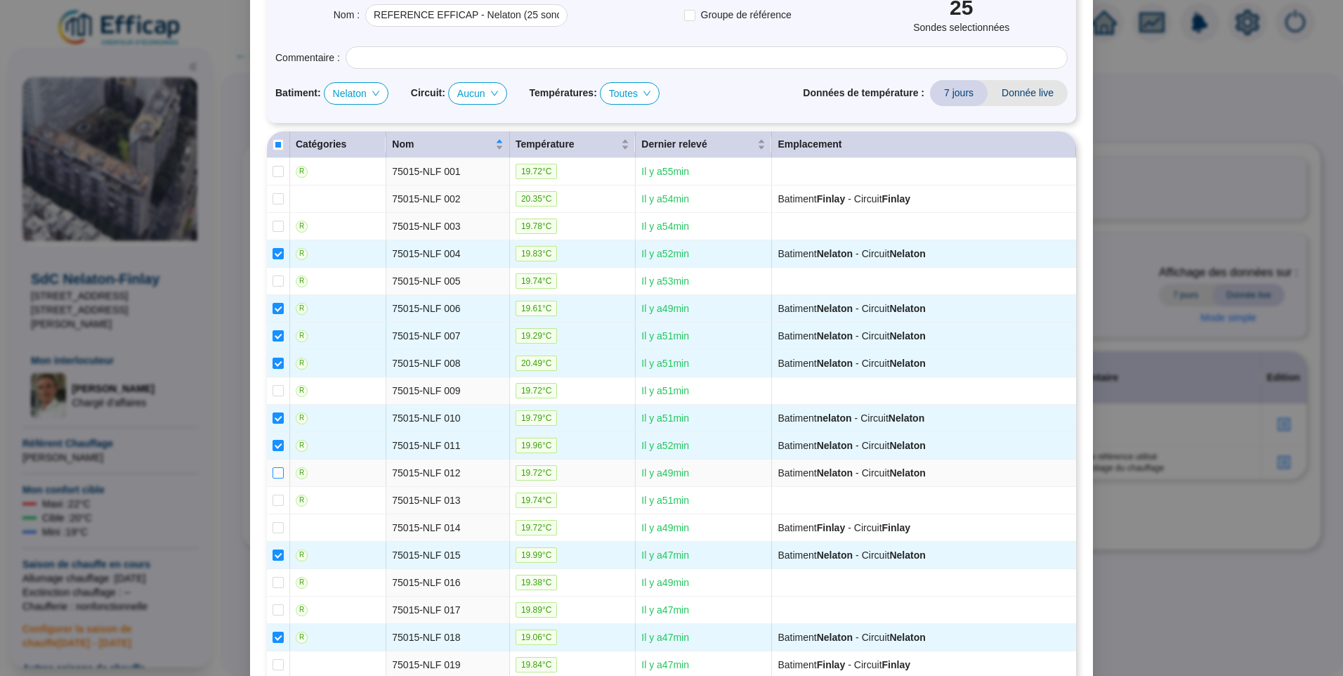
click at [274, 470] on input "checkbox" at bounding box center [277, 472] width 11 height 11
checkbox input "true"
type input "REFERENCE EFFICAP - Nelaton (26 sondes)"
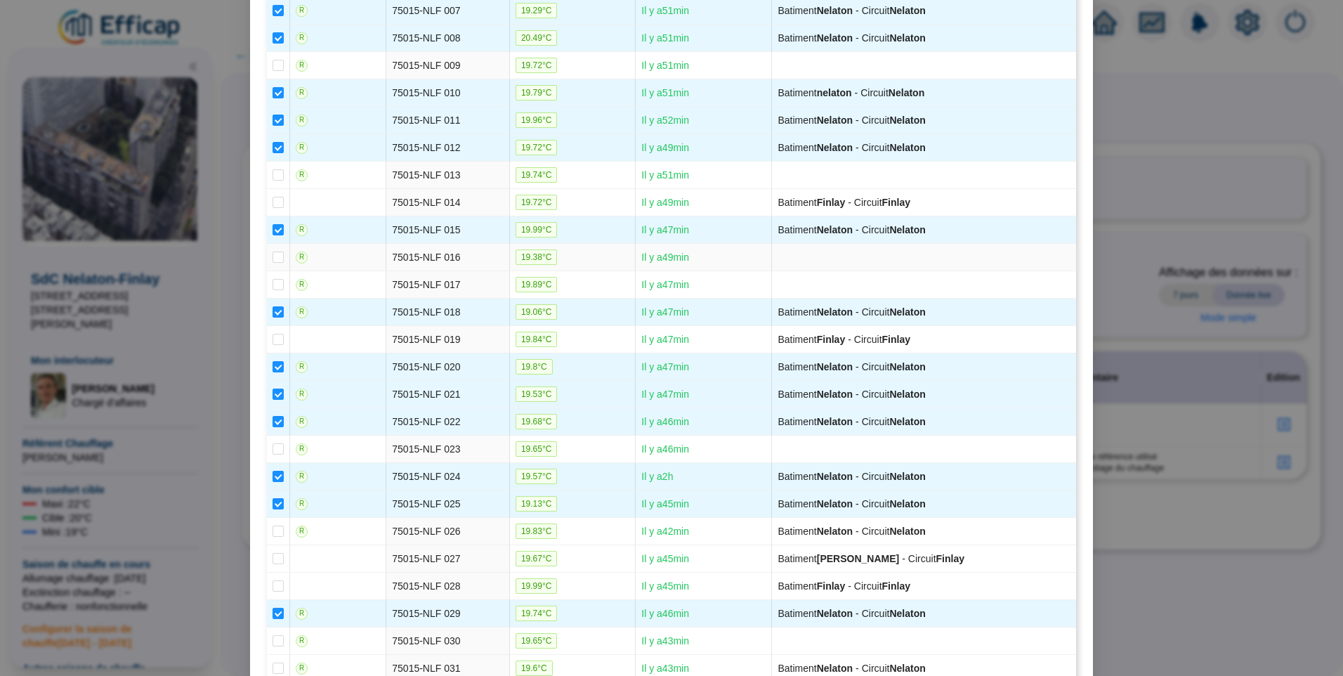
scroll to position [492, 0]
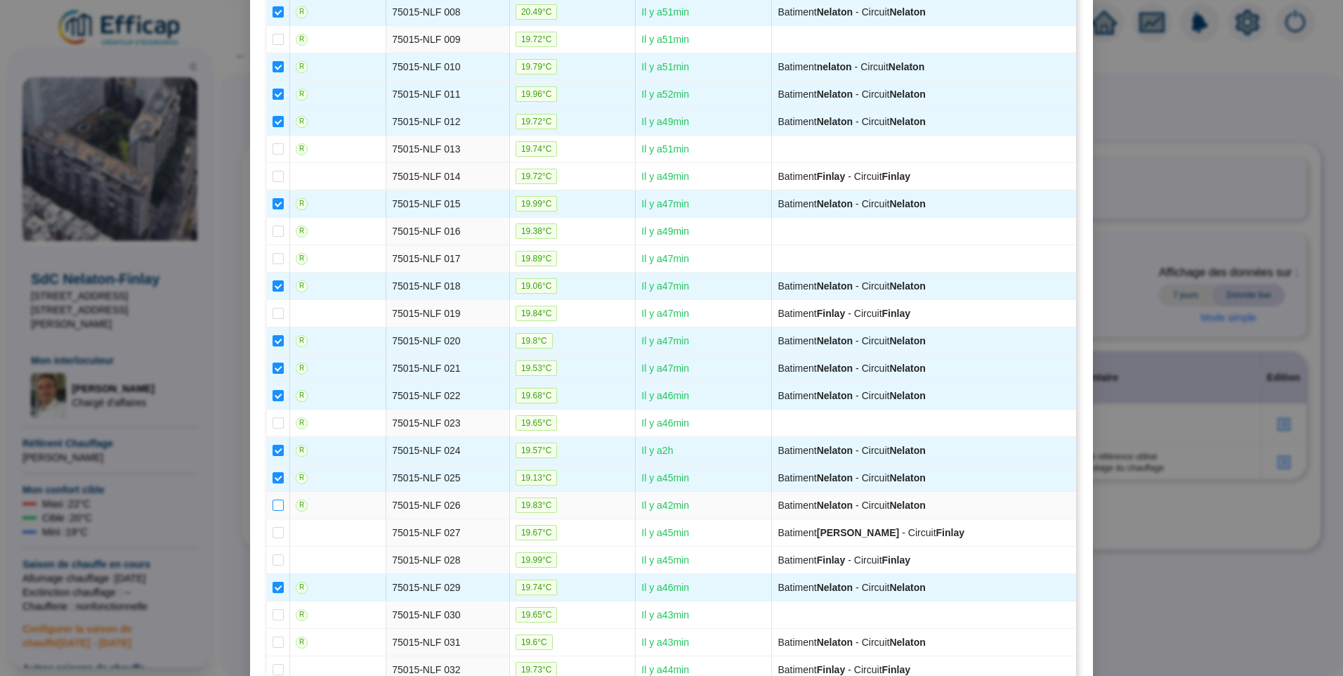
click at [273, 506] on input "checkbox" at bounding box center [277, 504] width 11 height 11
checkbox input "true"
type input "REFERENCE EFFICAP - Nelaton (27 sondes)"
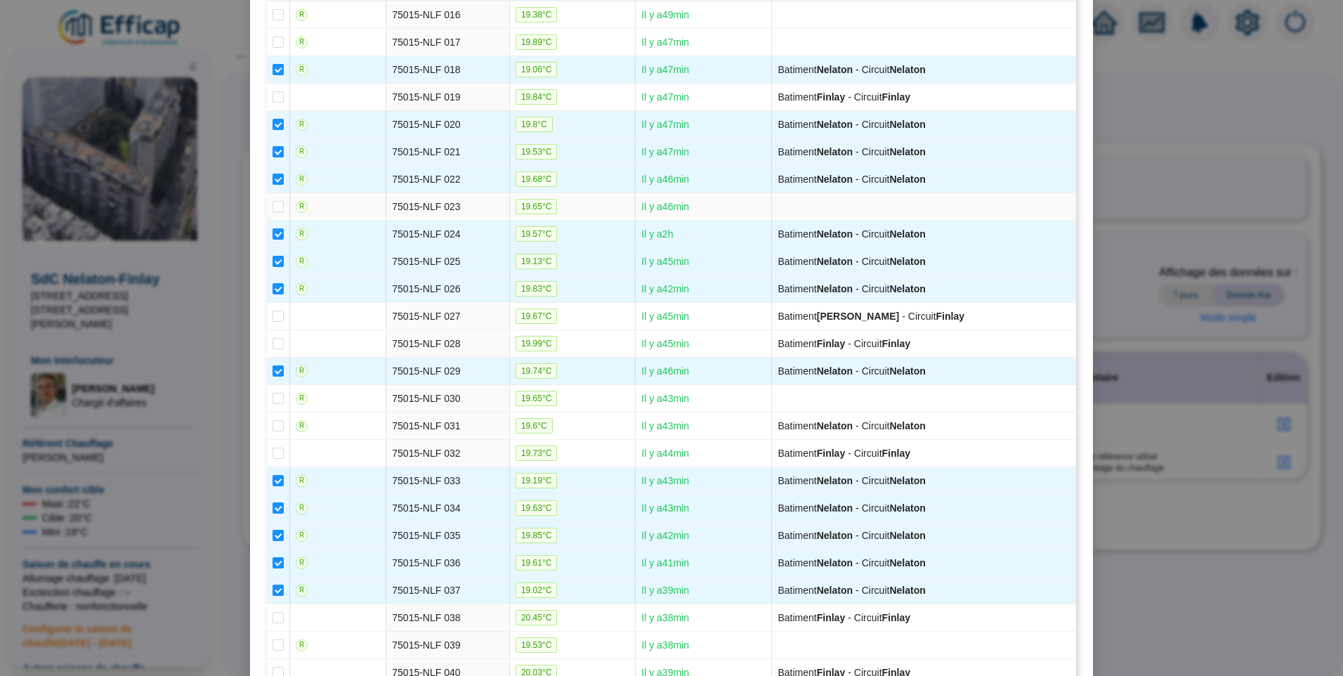
scroll to position [773, 0]
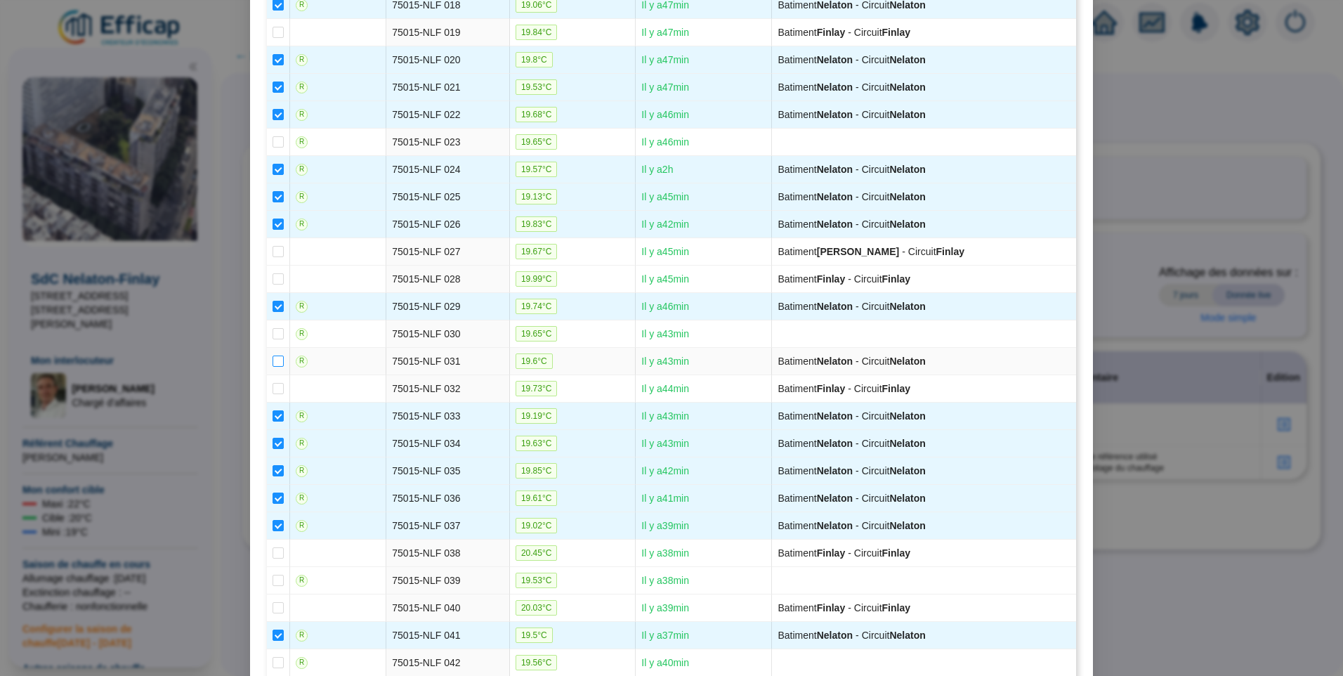
click at [272, 362] on input "checkbox" at bounding box center [277, 360] width 11 height 11
checkbox input "true"
type input "REFERENCE EFFICAP - Nelaton (28 sondes)"
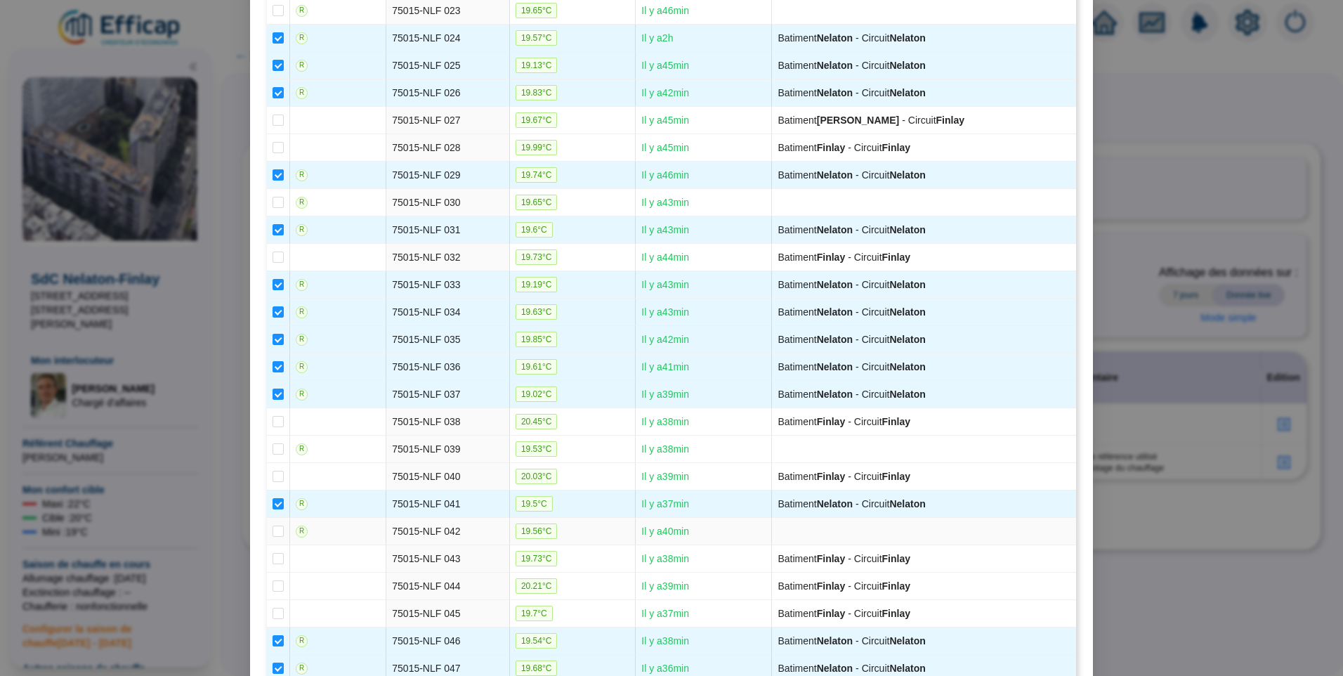
scroll to position [1115, 0]
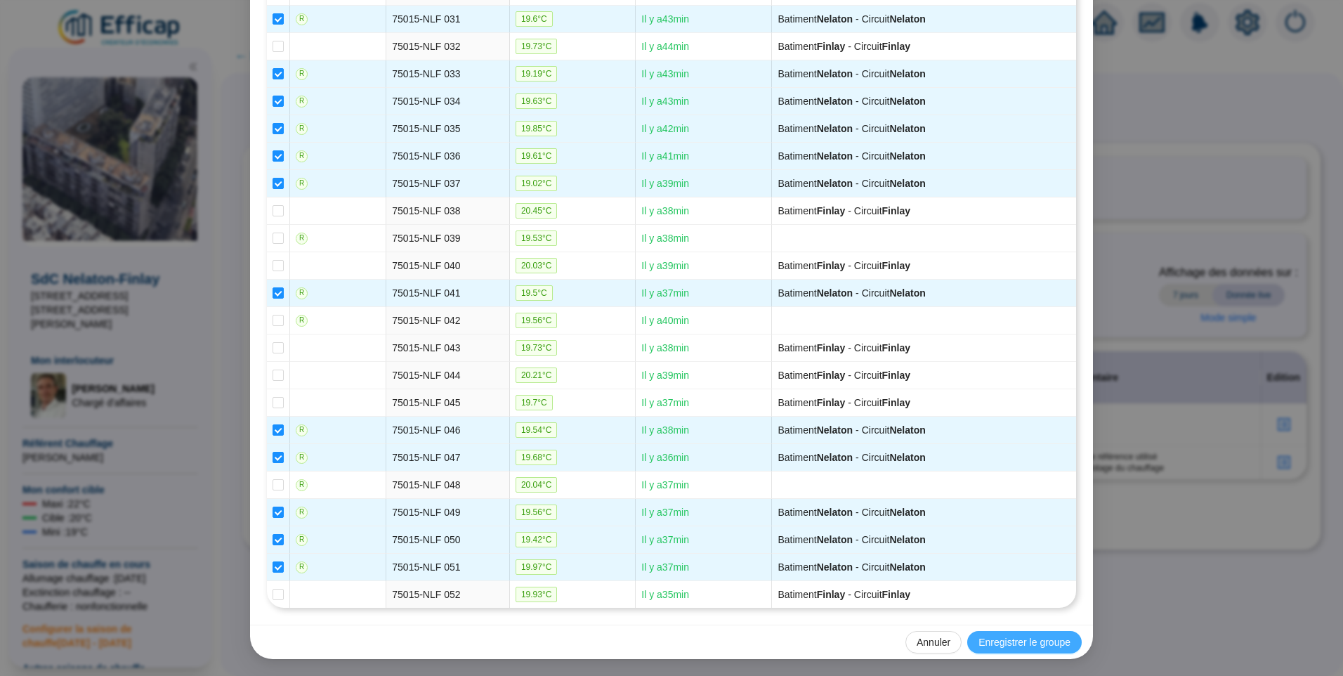
click at [1003, 643] on span "Enregistrer le groupe" at bounding box center [1024, 642] width 92 height 15
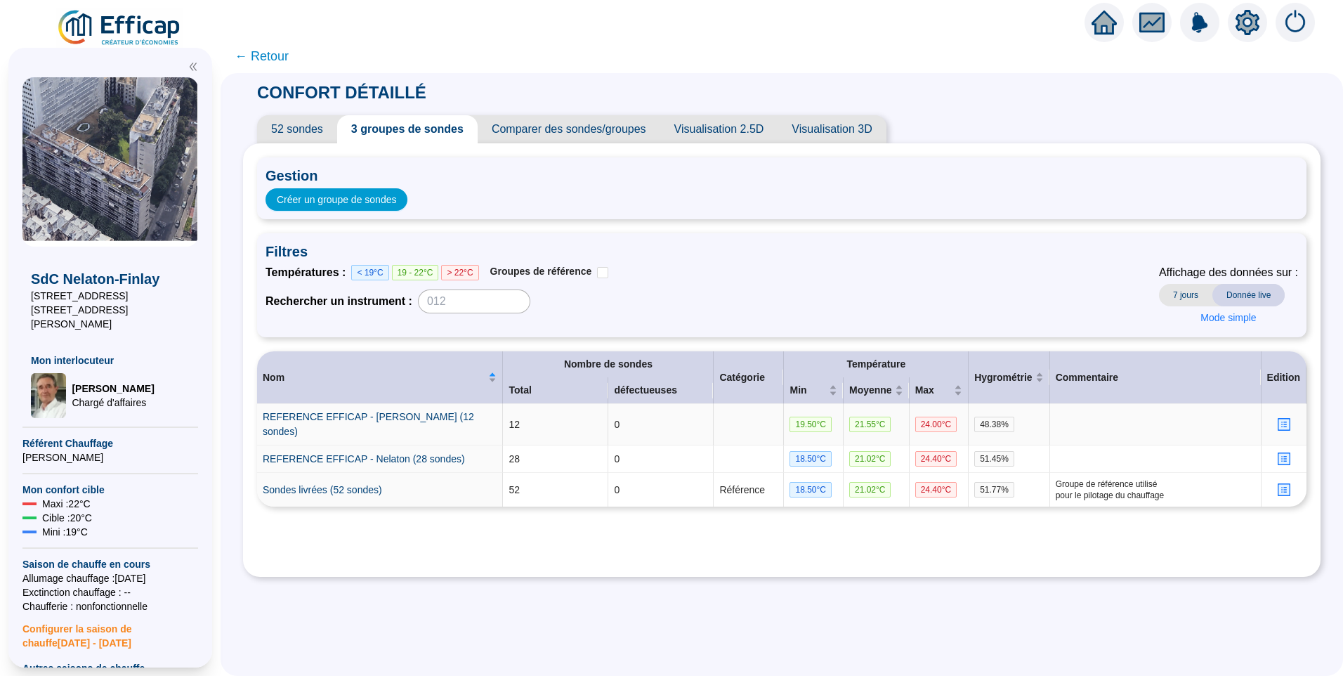
click at [1278, 419] on icon "profile" at bounding box center [1283, 424] width 11 height 11
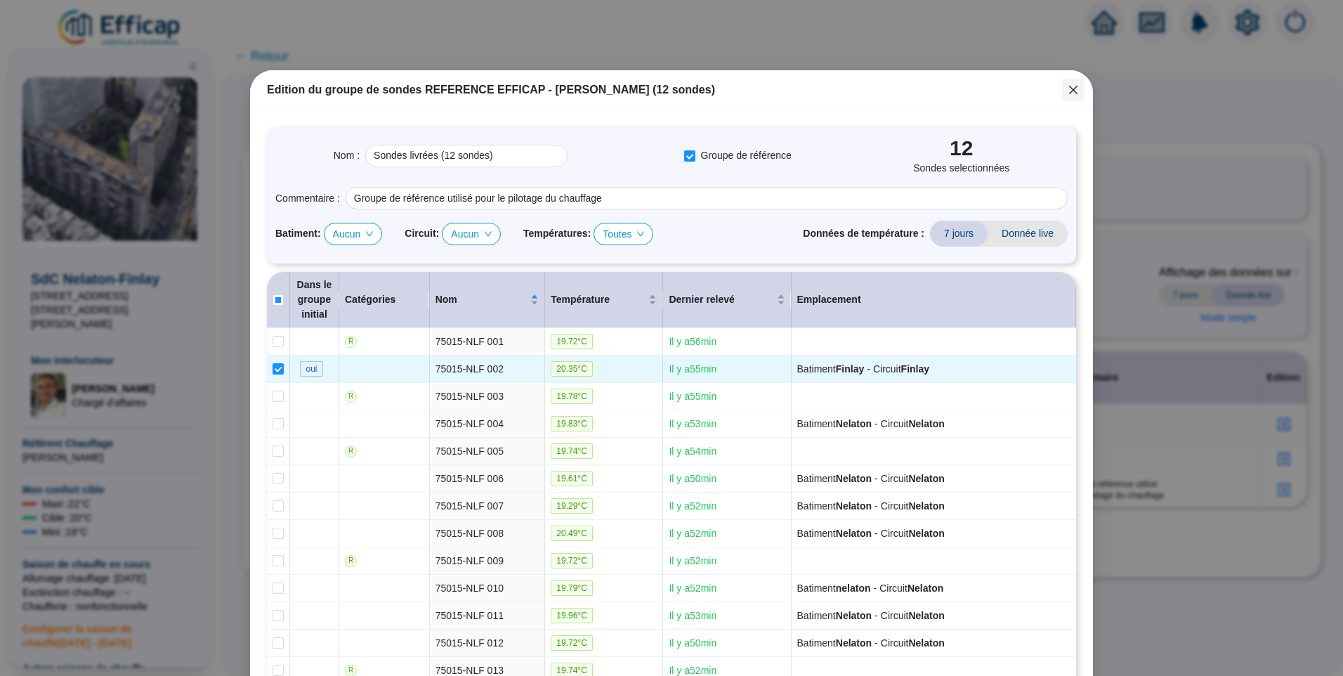
click at [1067, 93] on icon "close" at bounding box center [1072, 89] width 11 height 11
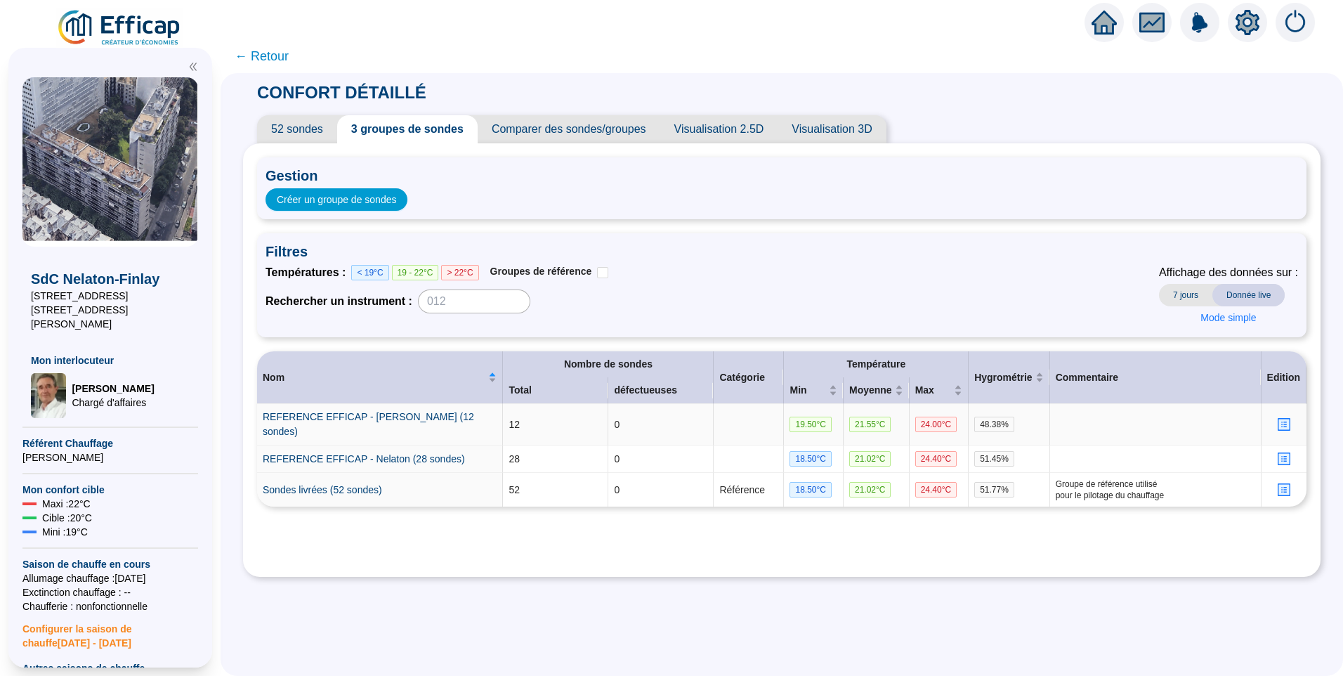
click at [1281, 421] on icon "profile" at bounding box center [1284, 424] width 6 height 6
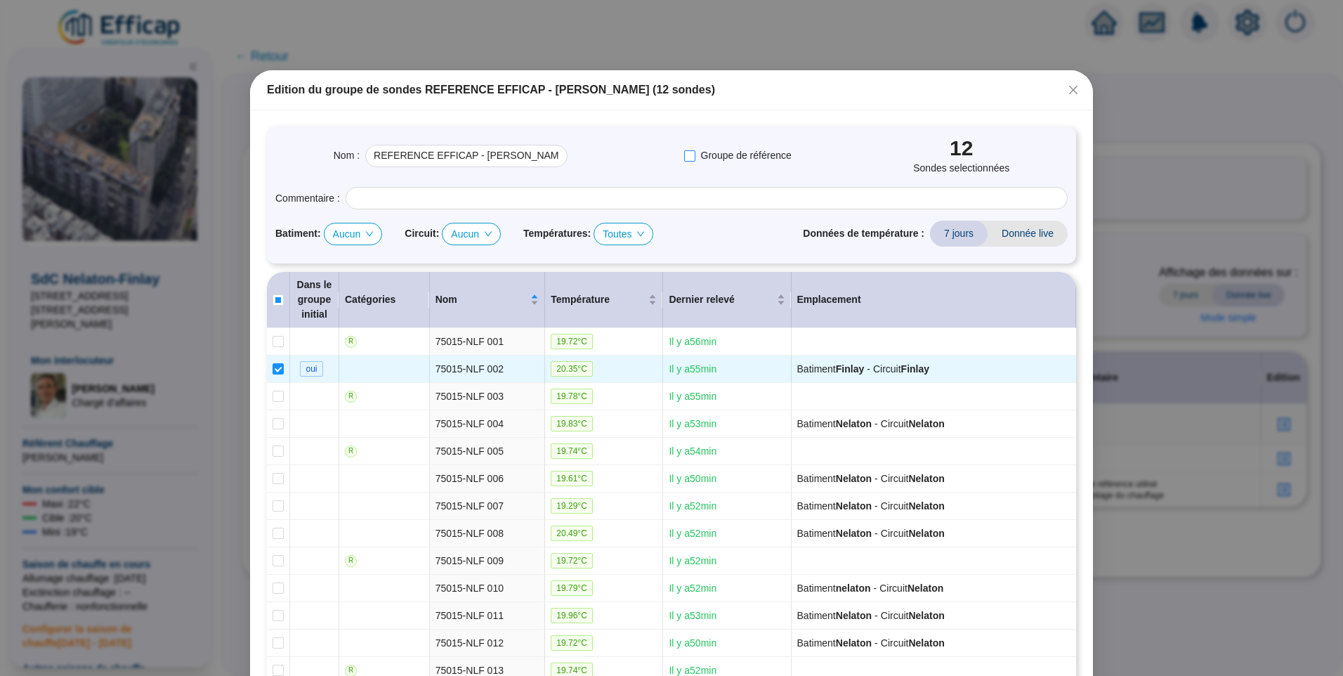
click at [697, 161] on span "Groupe de référence" at bounding box center [746, 155] width 102 height 15
click at [695, 161] on input "Groupe de référence" at bounding box center [689, 155] width 11 height 11
checkbox input "true"
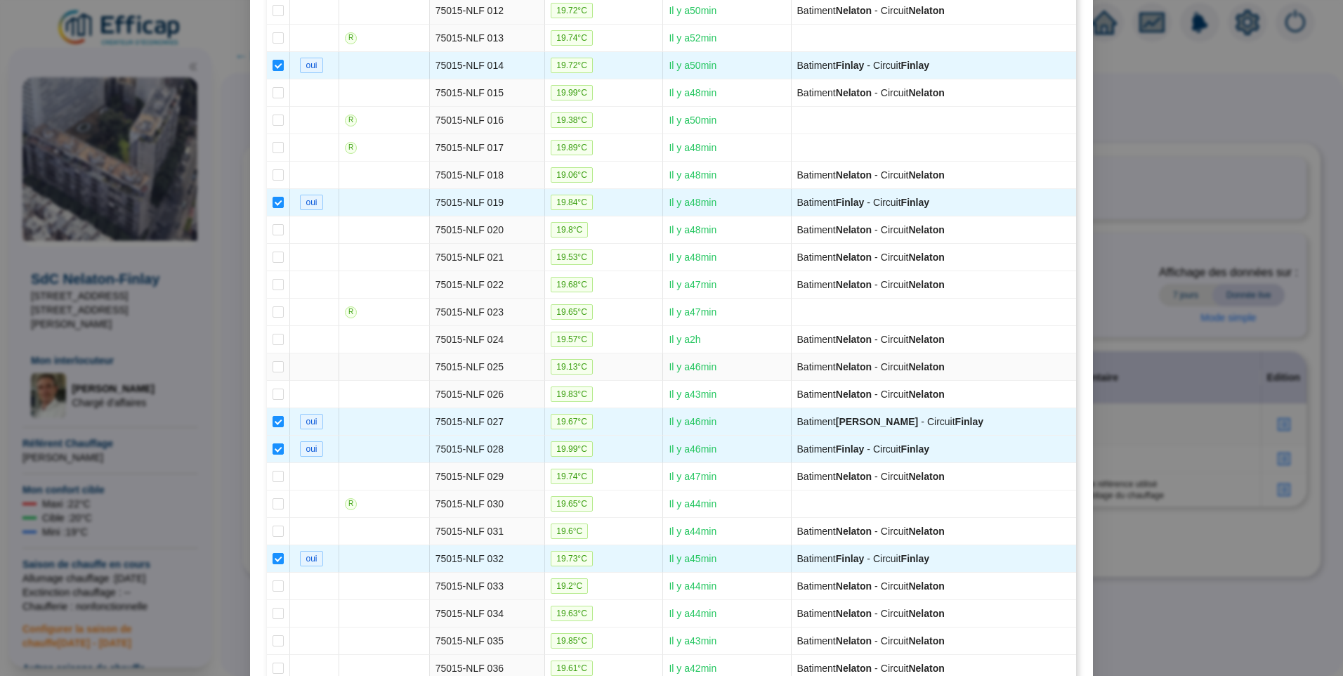
scroll to position [1218, 0]
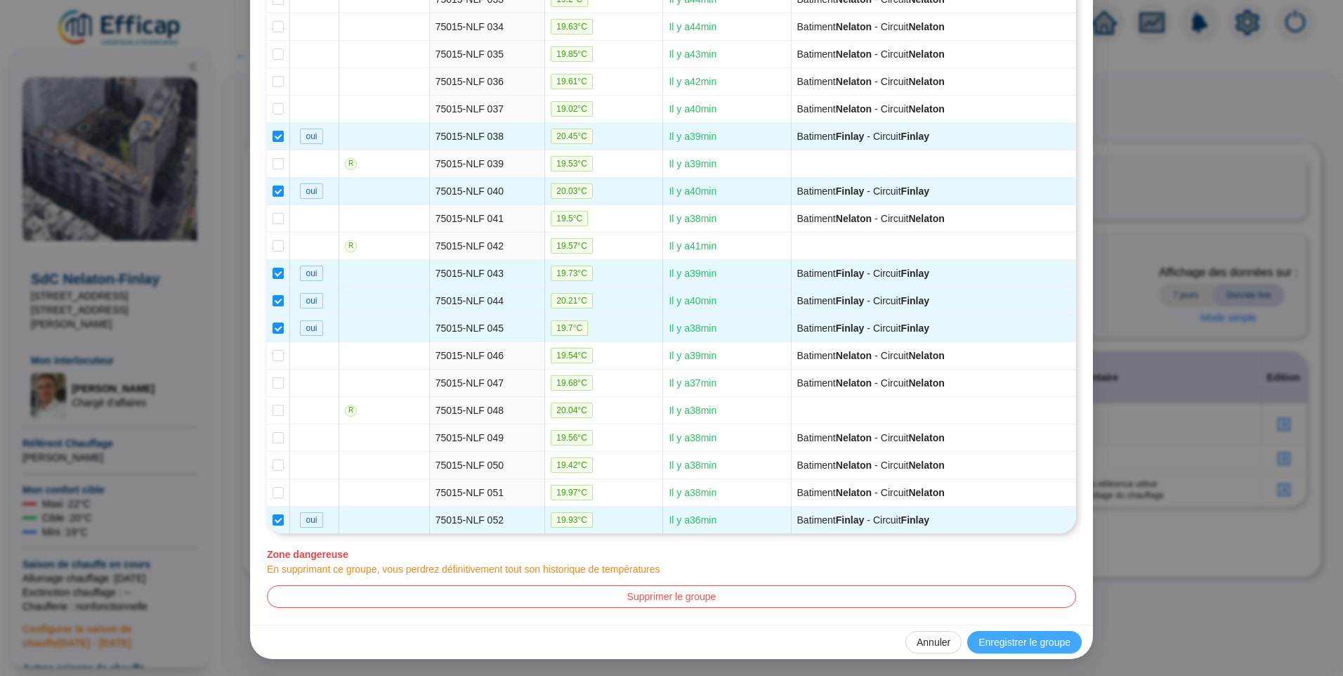
click at [1020, 633] on button "Enregistrer le groupe" at bounding box center [1024, 642] width 114 height 22
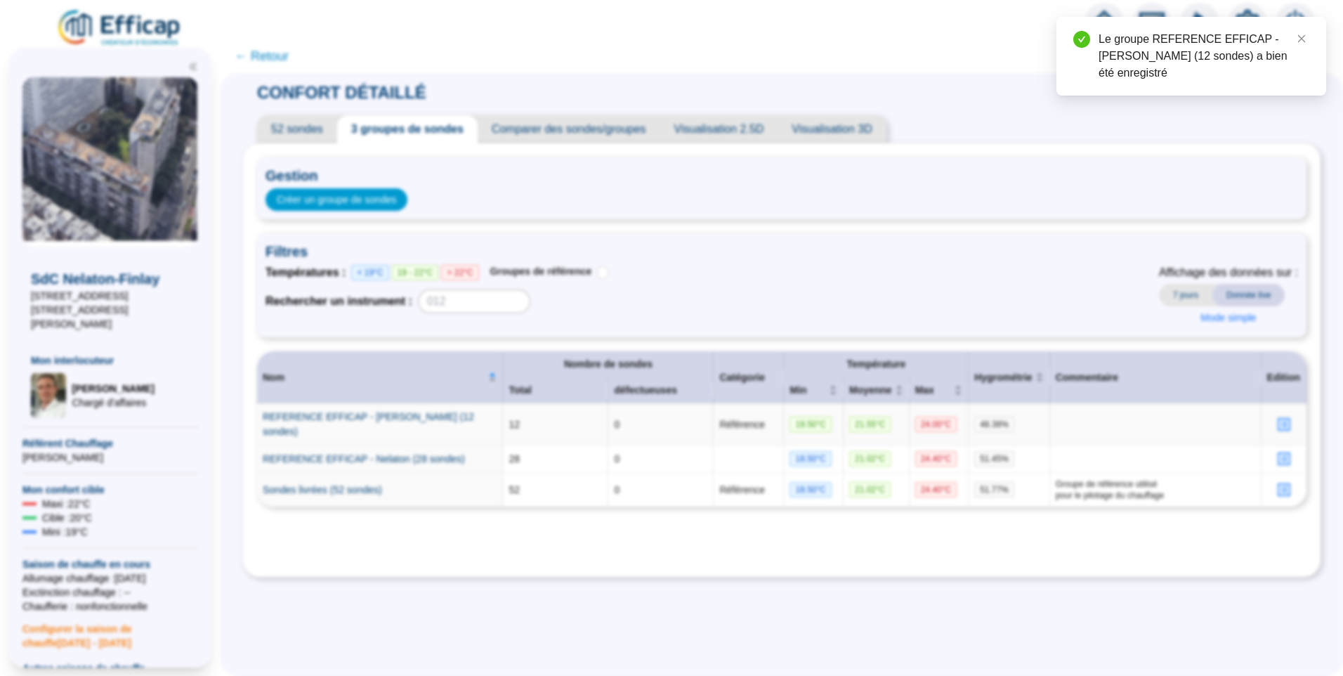
scroll to position [0, 0]
click at [1281, 456] on icon "profile" at bounding box center [1284, 459] width 6 height 6
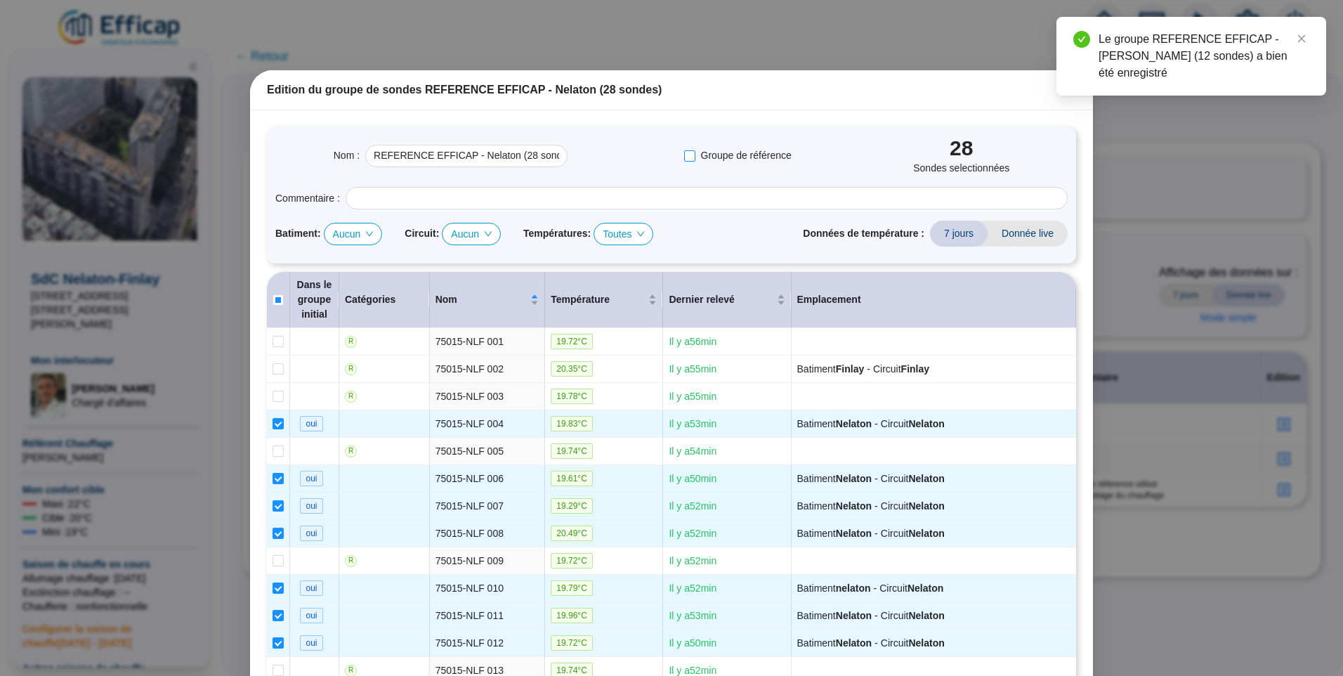
click at [687, 157] on input "Groupe de référence" at bounding box center [689, 155] width 11 height 11
checkbox input "true"
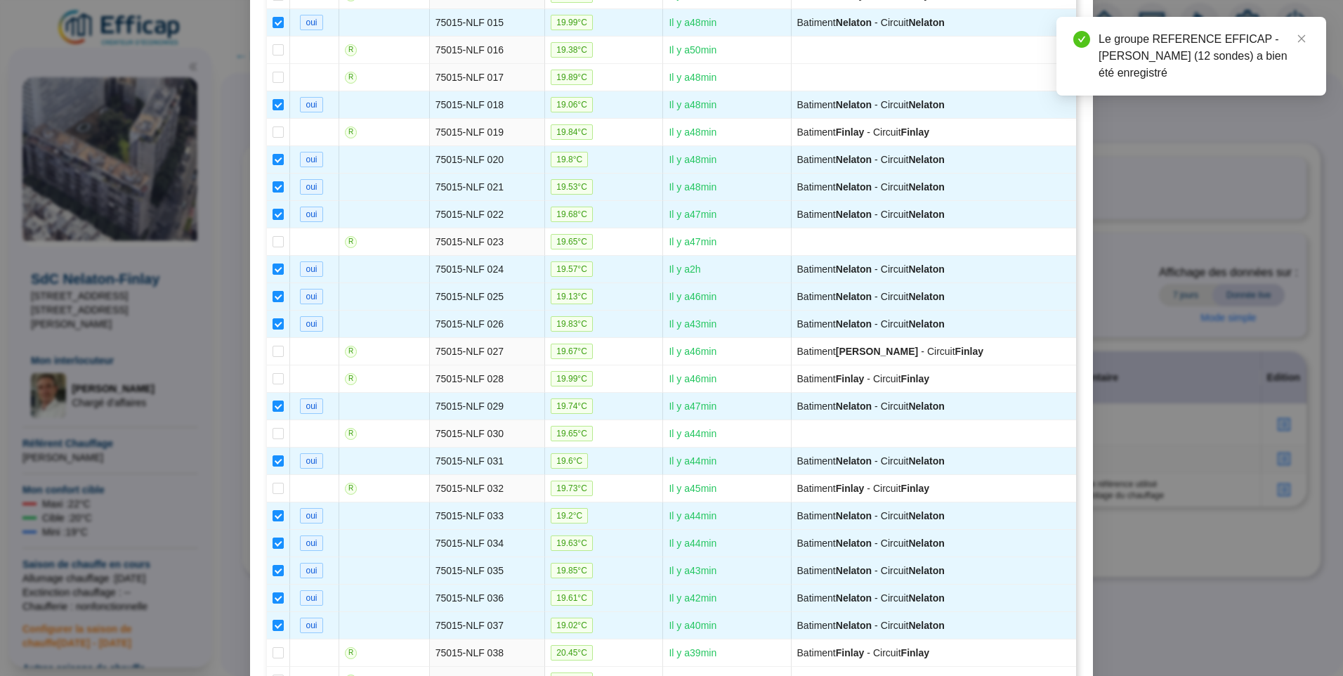
scroll to position [1218, 0]
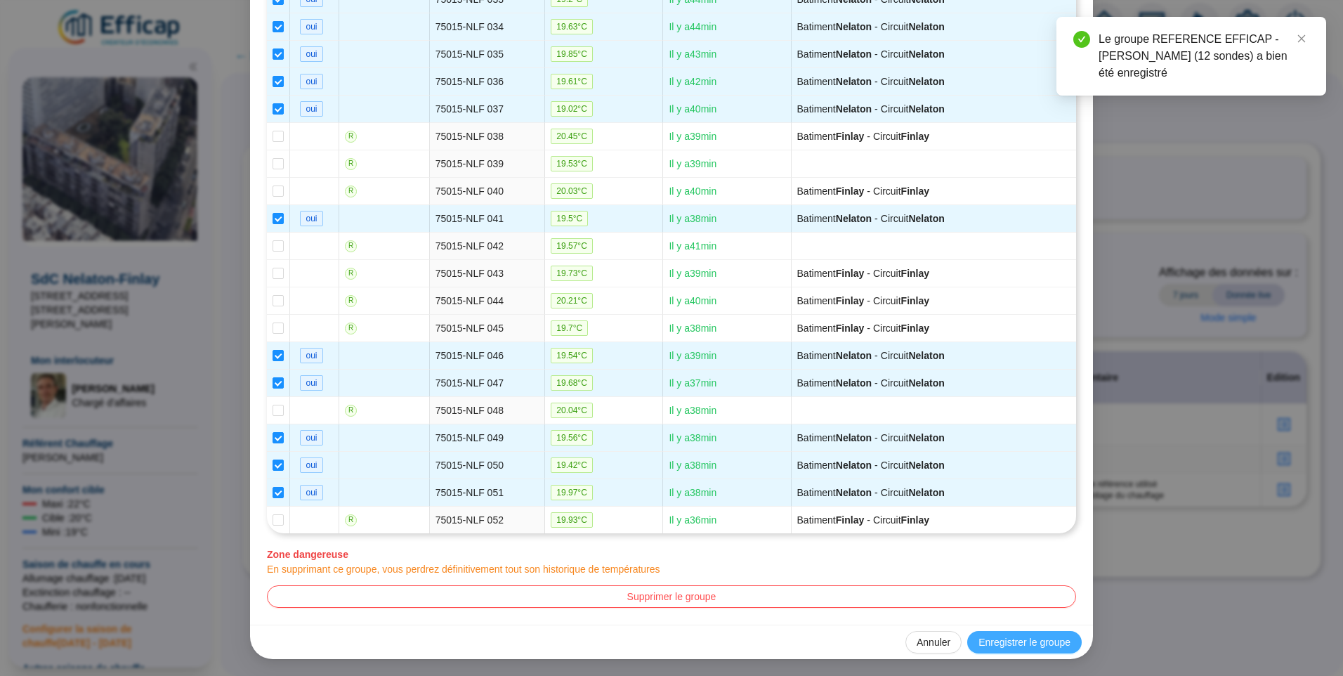
click at [1008, 638] on span "Enregistrer le groupe" at bounding box center [1024, 642] width 92 height 15
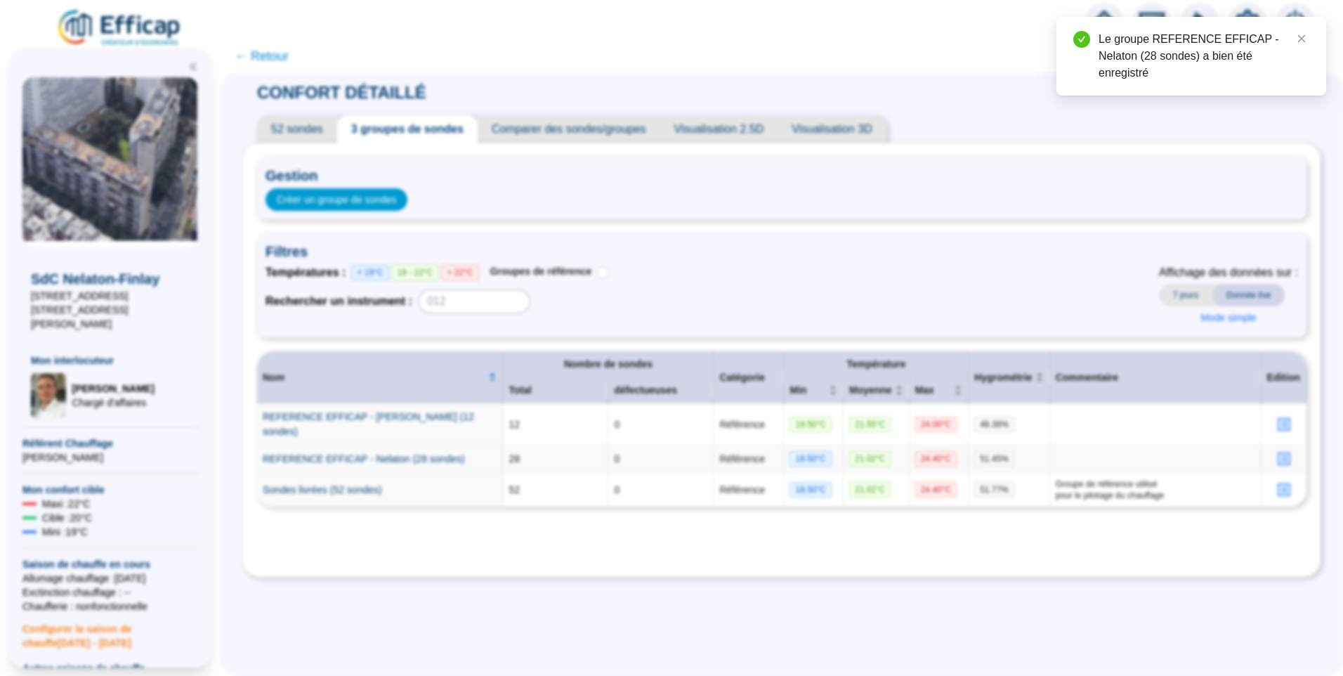
scroll to position [0, 0]
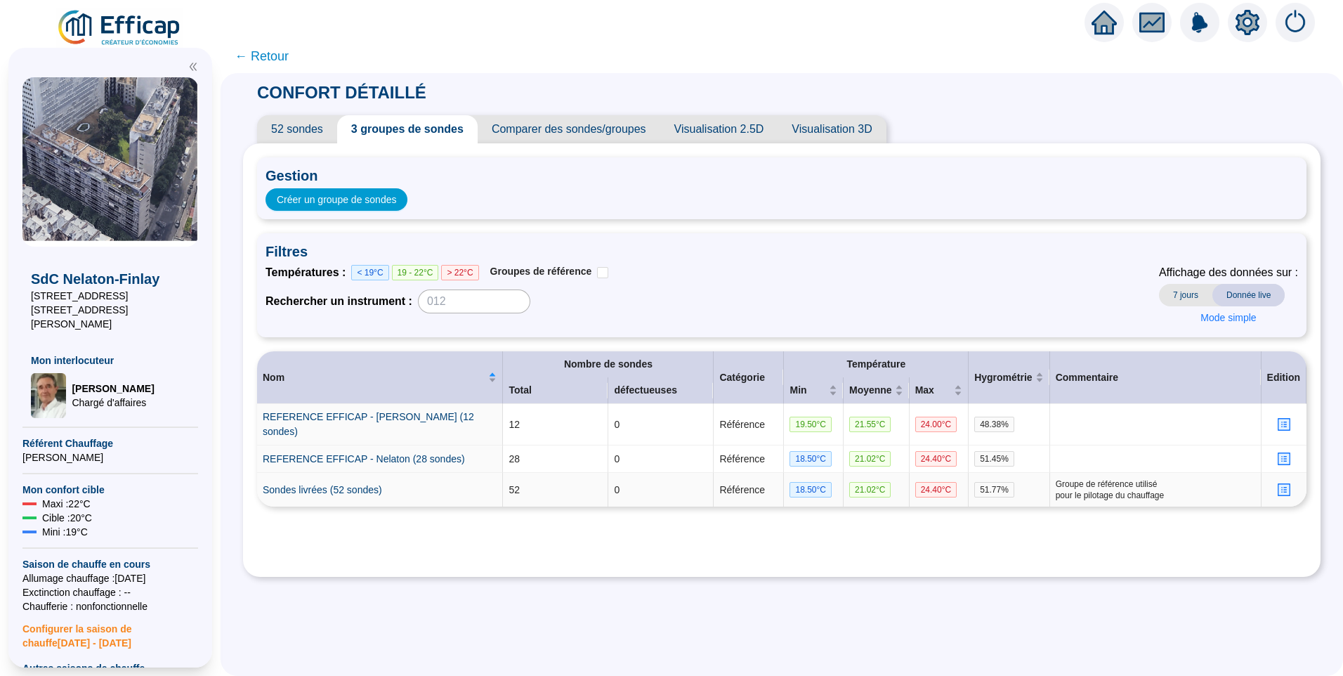
click at [1279, 483] on icon "profile" at bounding box center [1283, 489] width 13 height 13
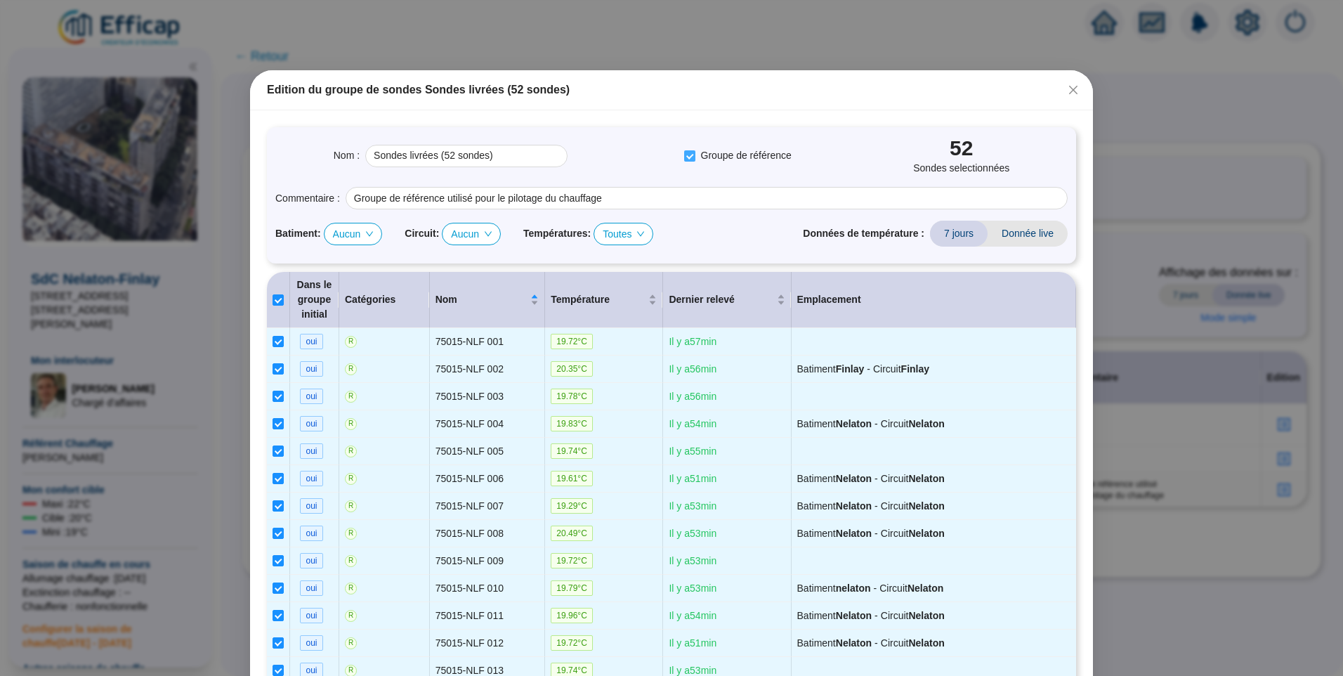
click at [688, 158] on input "Groupe de référence" at bounding box center [689, 155] width 11 height 11
checkbox input "false"
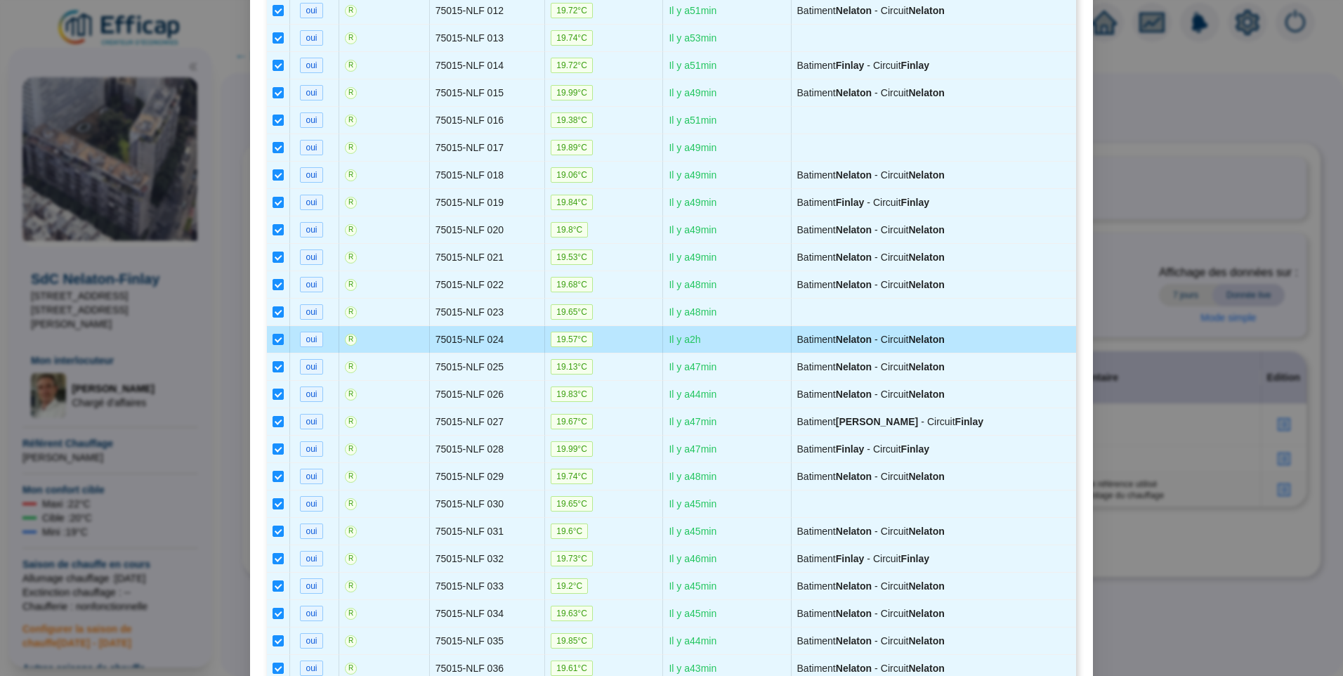
scroll to position [1218, 0]
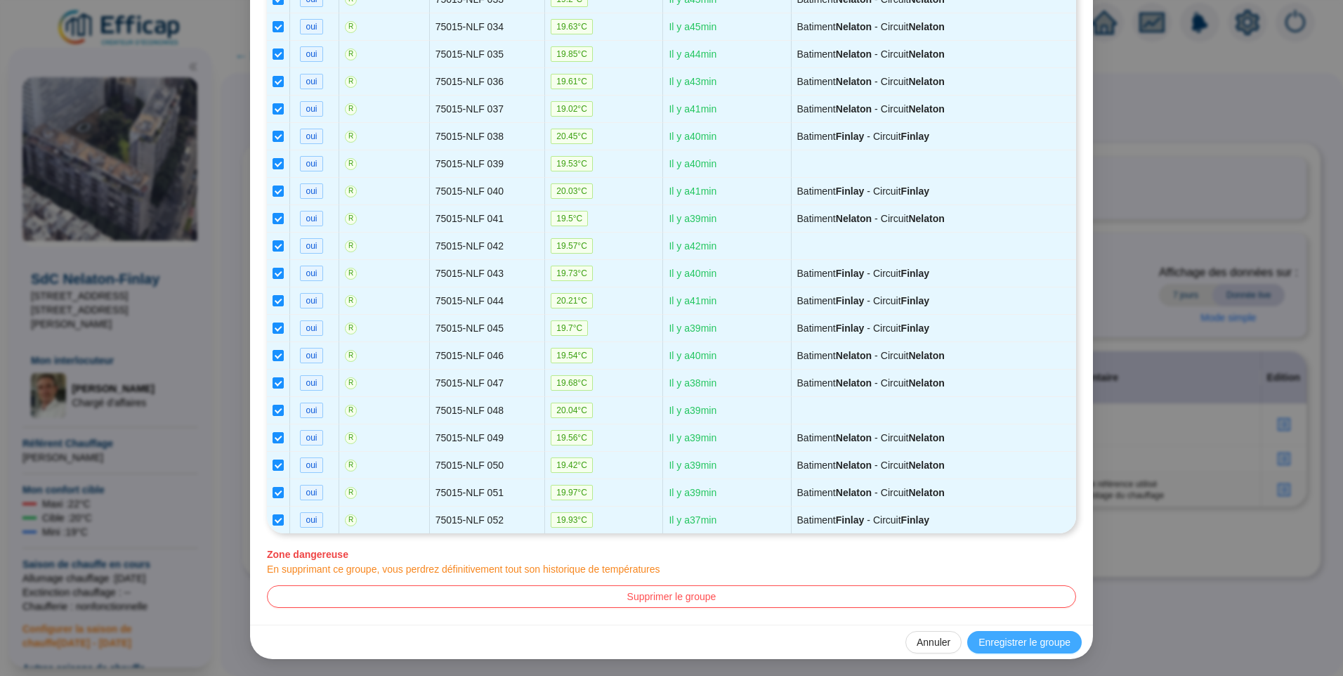
click at [1006, 643] on span "Enregistrer le groupe" at bounding box center [1024, 642] width 92 height 15
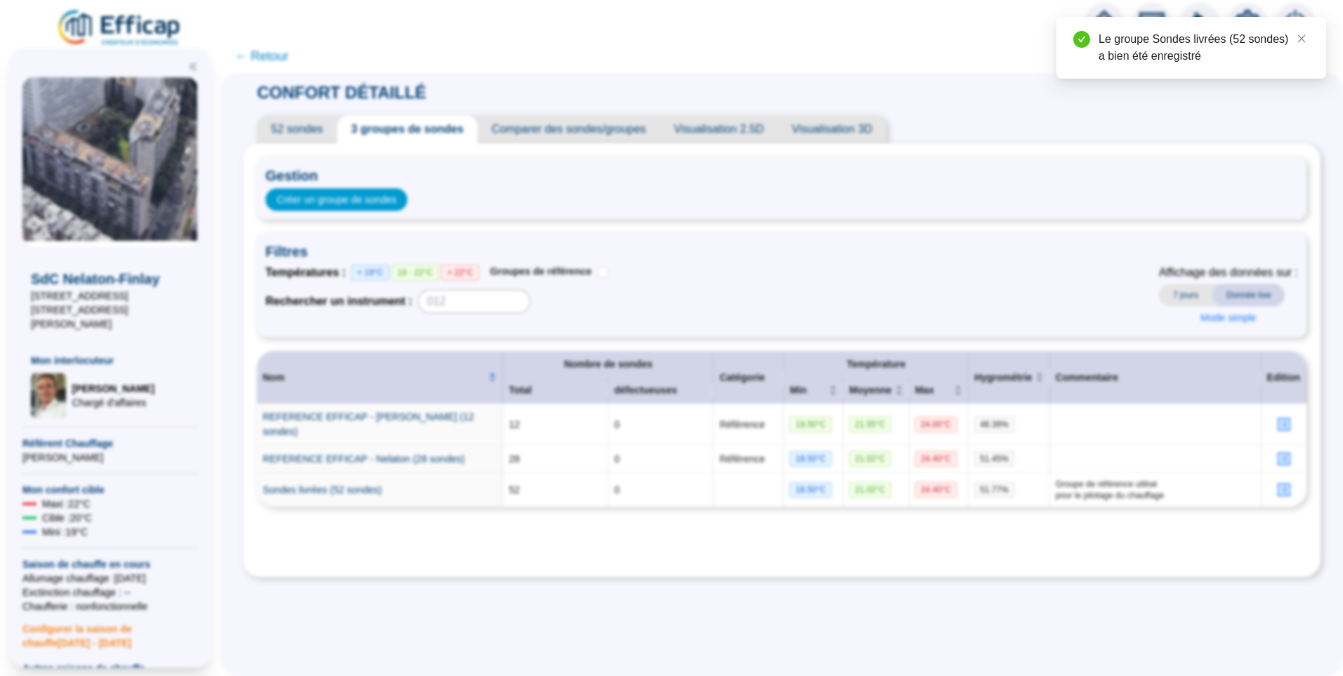
scroll to position [0, 0]
drag, startPoint x: 1026, startPoint y: 475, endPoint x: 1240, endPoint y: 479, distance: 214.2
click at [1240, 479] on td "Groupe de référence utilisé pour le pilotage du chauffage" at bounding box center [1155, 490] width 211 height 34
copy span "Groupe de référence utilisé pour le pilotage du chauffage"
click at [1278, 419] on icon "profile" at bounding box center [1283, 424] width 11 height 11
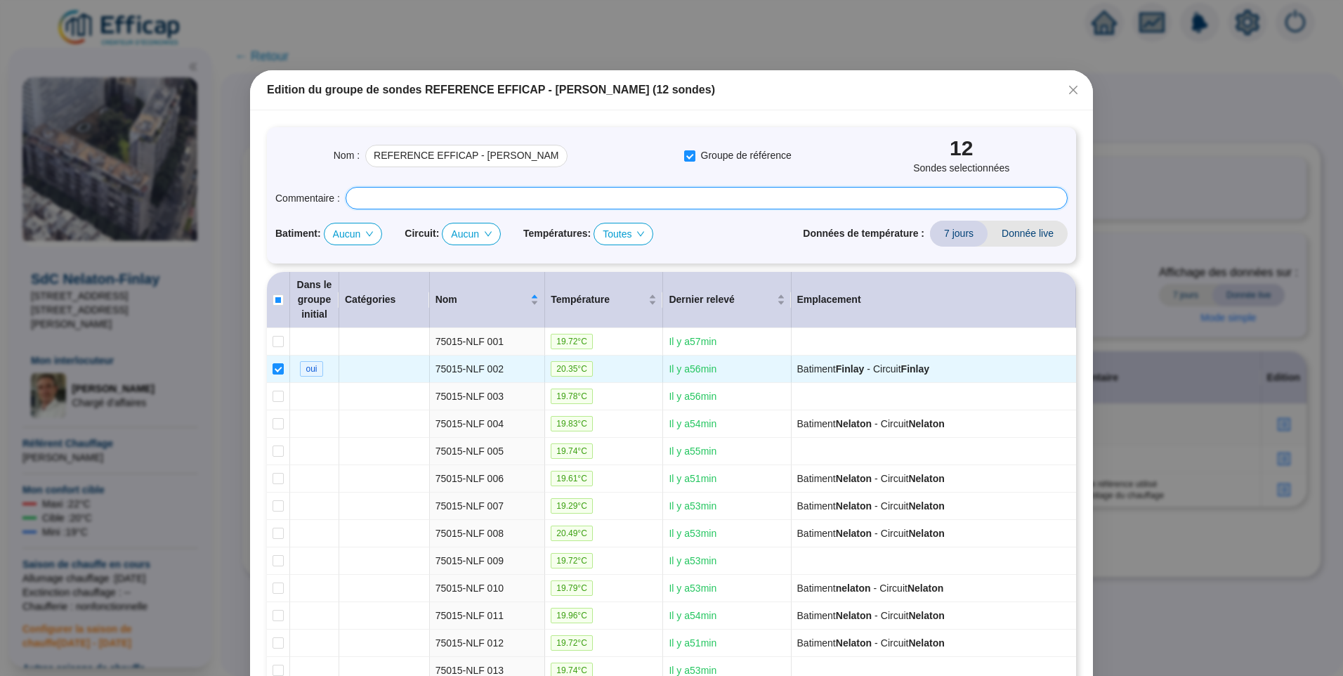
click at [520, 199] on input "text" at bounding box center [707, 198] width 722 height 22
paste input "Groupe de référence utilisé pour le pilotage du chauffage"
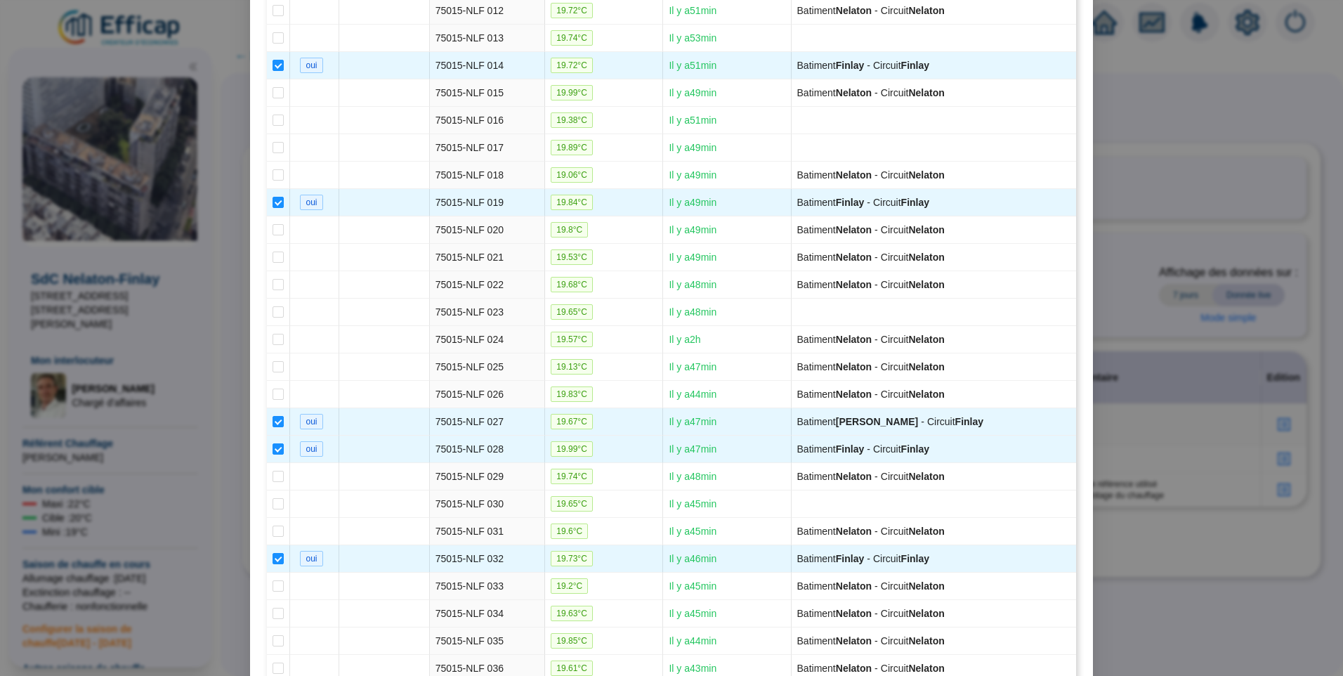
scroll to position [1218, 0]
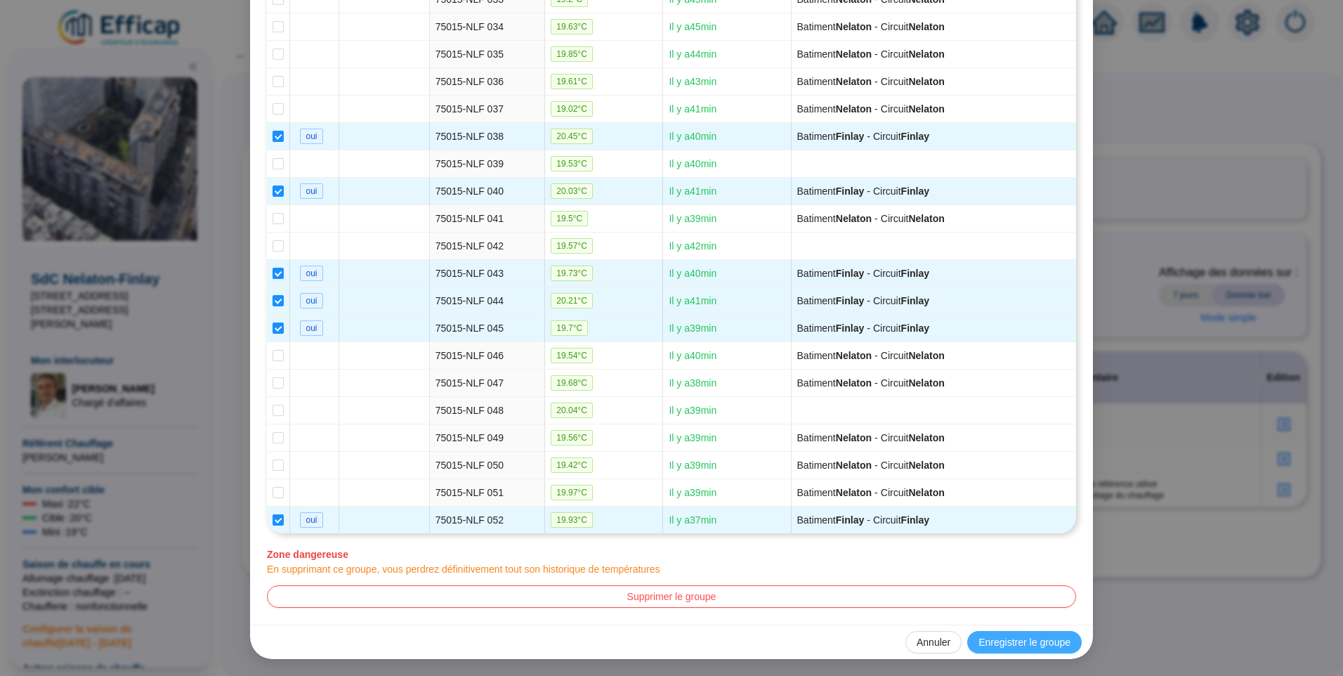
type input "Groupe de référence utilisé pour le pilotage du chauffage sur le circuit Finlay"
click at [1009, 635] on span "Enregistrer le groupe" at bounding box center [1024, 642] width 92 height 15
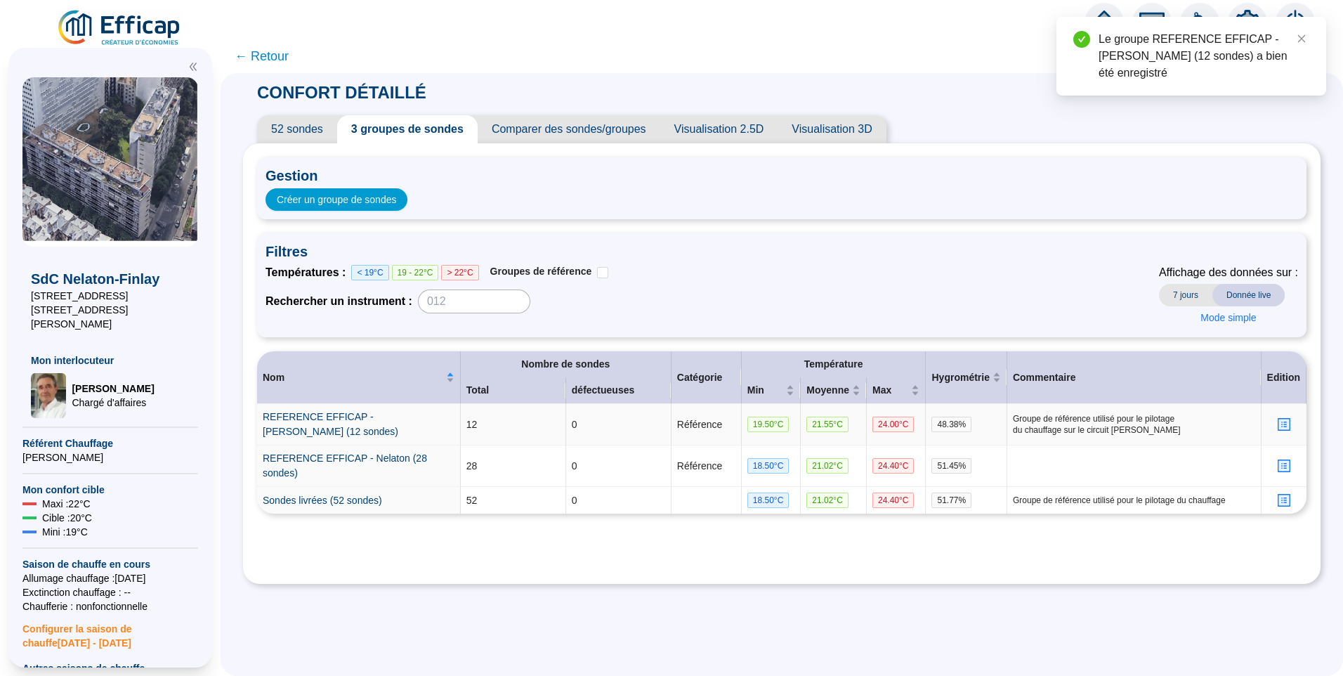
scroll to position [0, 0]
click at [1278, 464] on icon "profile" at bounding box center [1283, 466] width 11 height 11
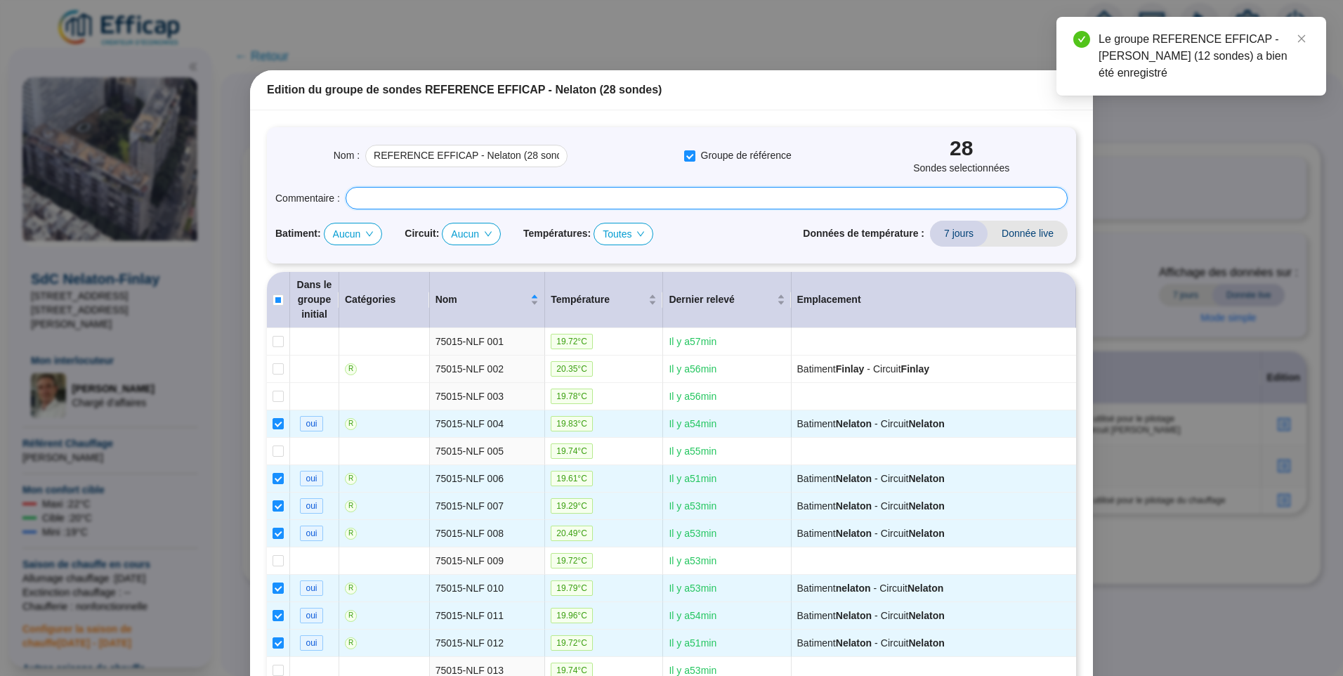
click at [465, 192] on input "text" at bounding box center [707, 198] width 722 height 22
paste input "Groupe de référence utilisé pour le pilotage du chauffage"
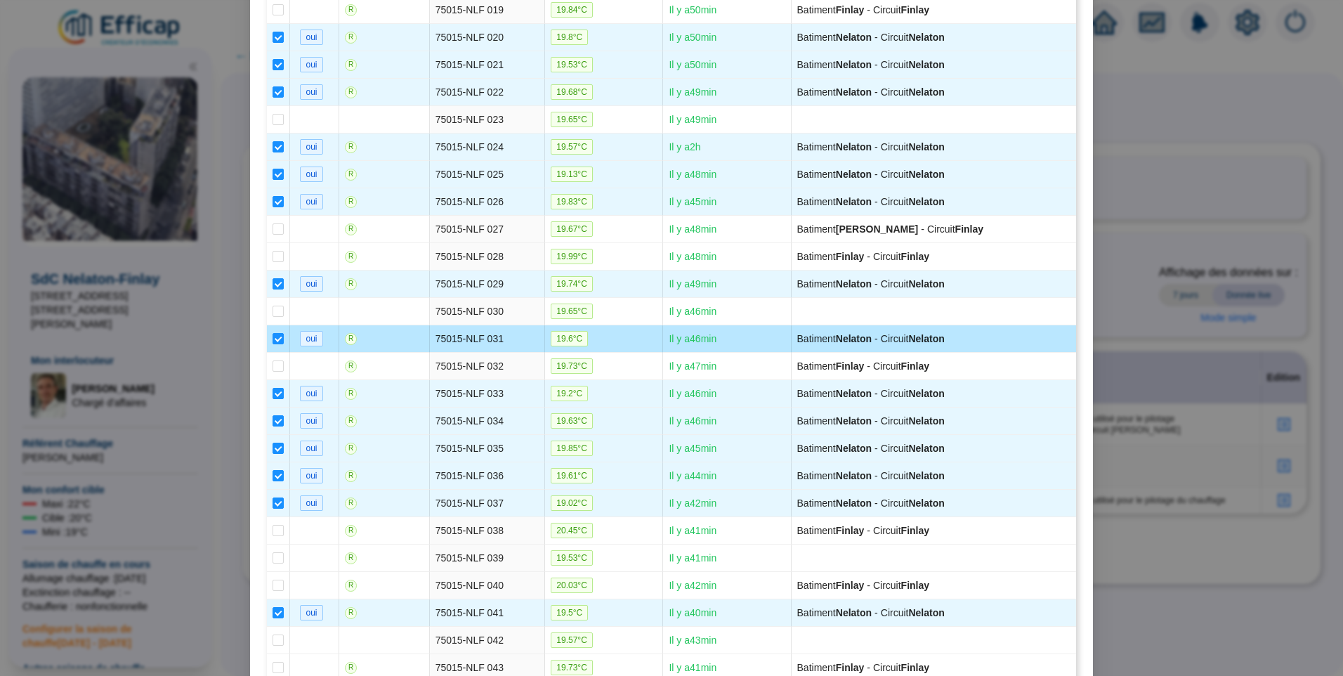
scroll to position [1218, 0]
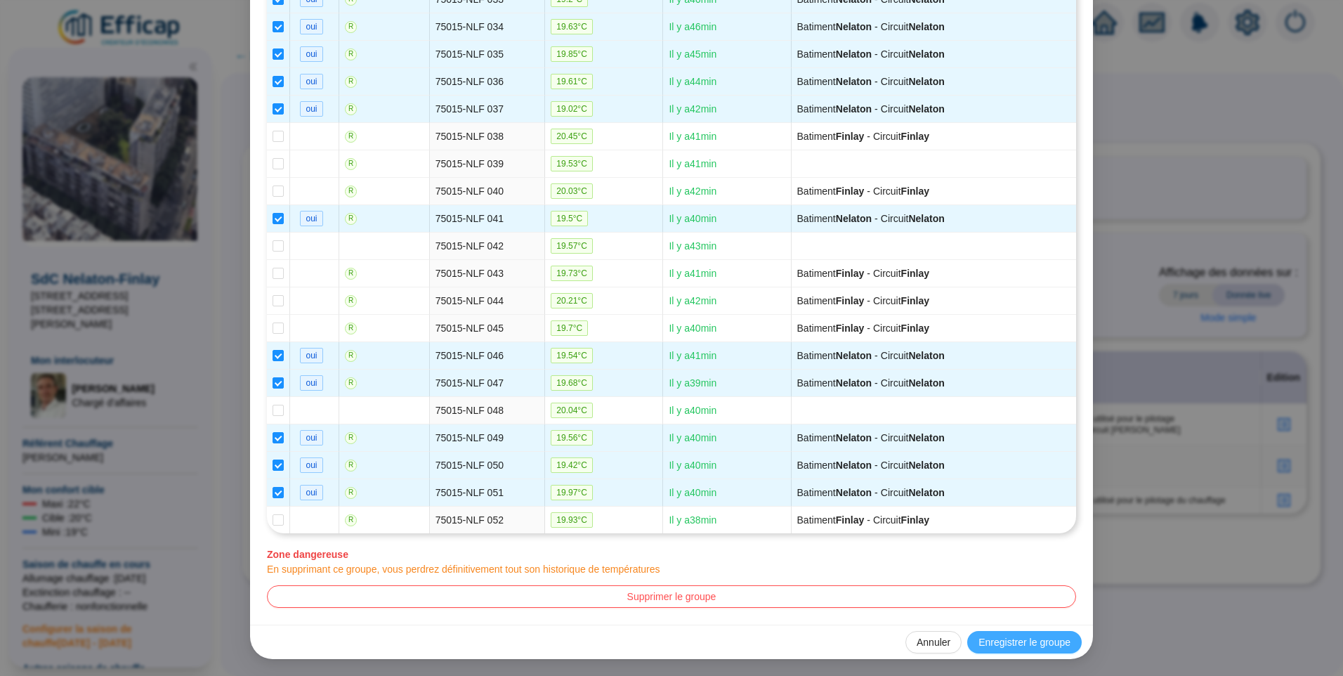
type input "Groupe de référence utilisé pour le pilotage du chauffage sur le circuit Nelaton"
click at [1033, 637] on span "Enregistrer le groupe" at bounding box center [1024, 642] width 92 height 15
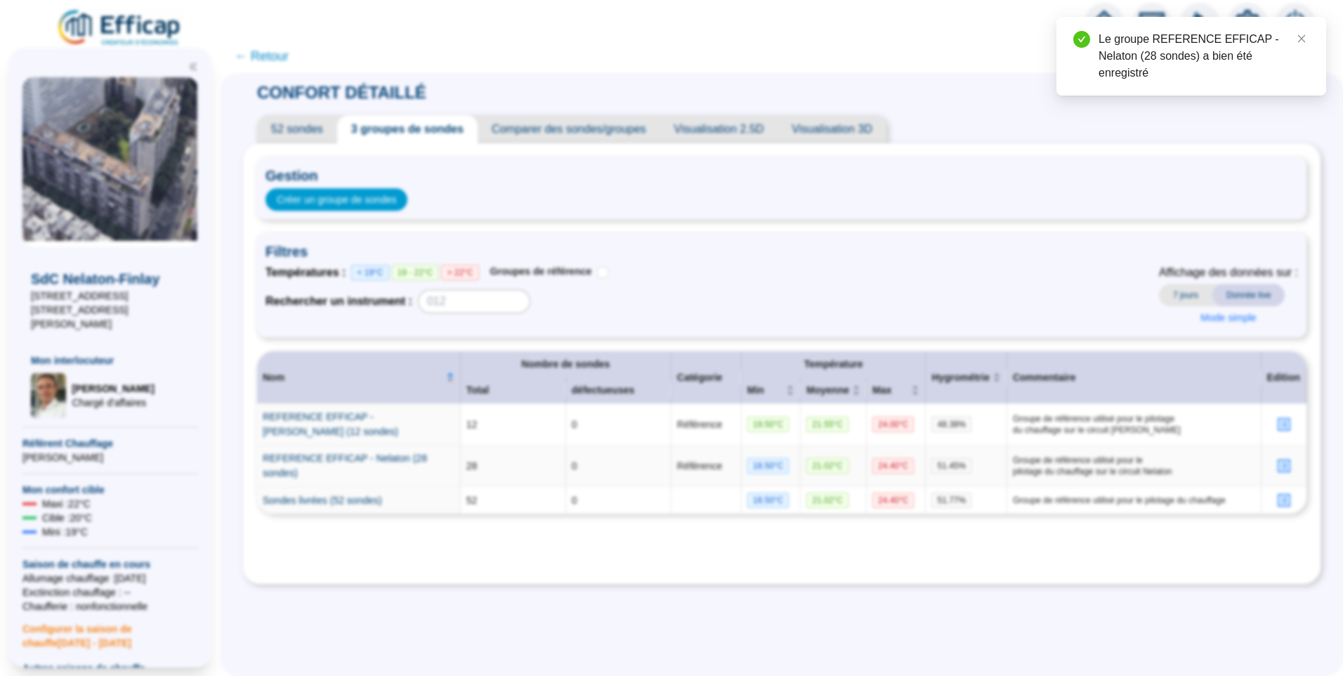
scroll to position [0, 0]
click at [1278, 499] on icon "profile" at bounding box center [1283, 500] width 11 height 11
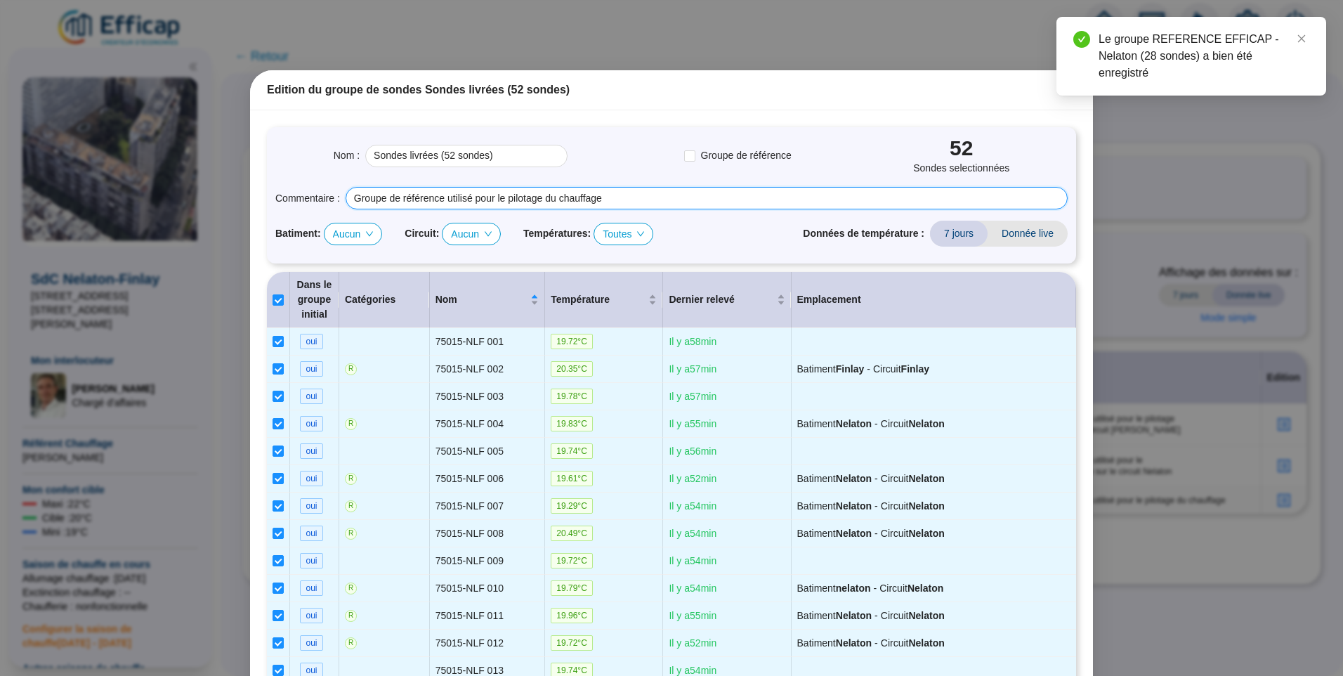
drag, startPoint x: 646, startPoint y: 199, endPoint x: -3, endPoint y: 185, distance: 649.1
click at [0, 185] on html "X SdC Nelaton-Finlay 13-19 rue Nelaton 11-13 rue du Dr Finlay Mon interlocuteur…" at bounding box center [671, 338] width 1343 height 676
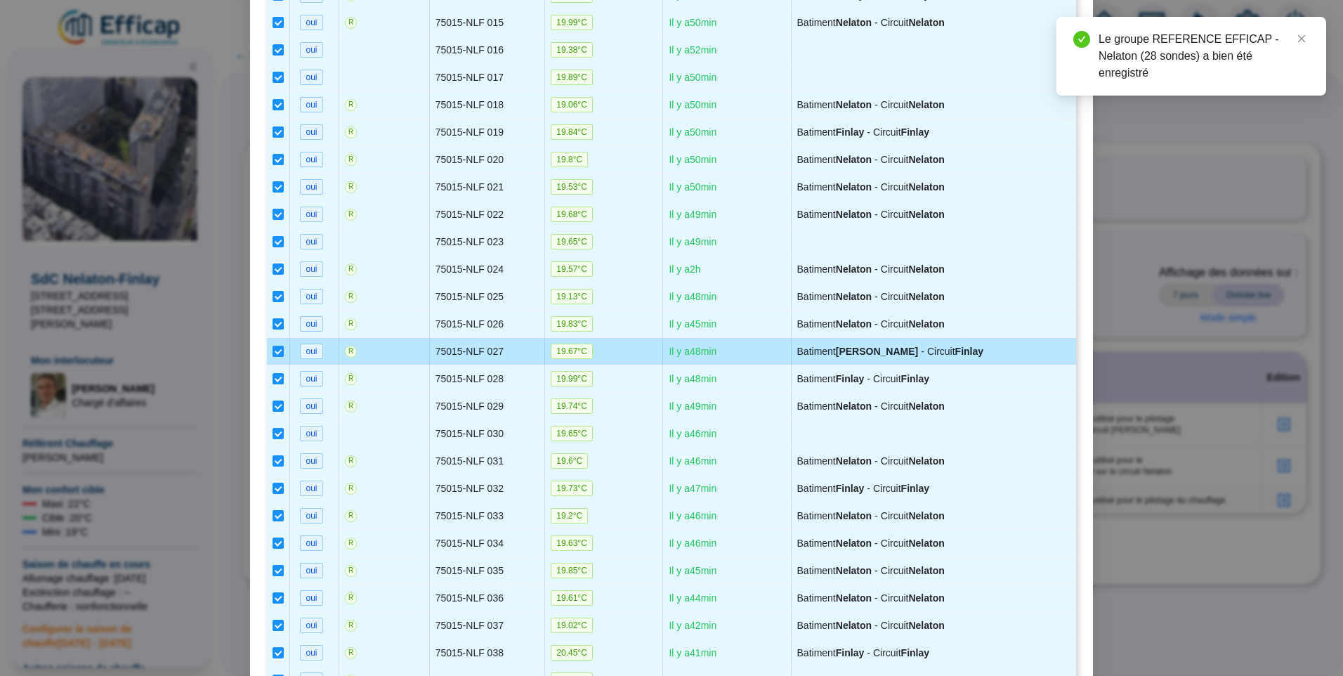
scroll to position [1218, 0]
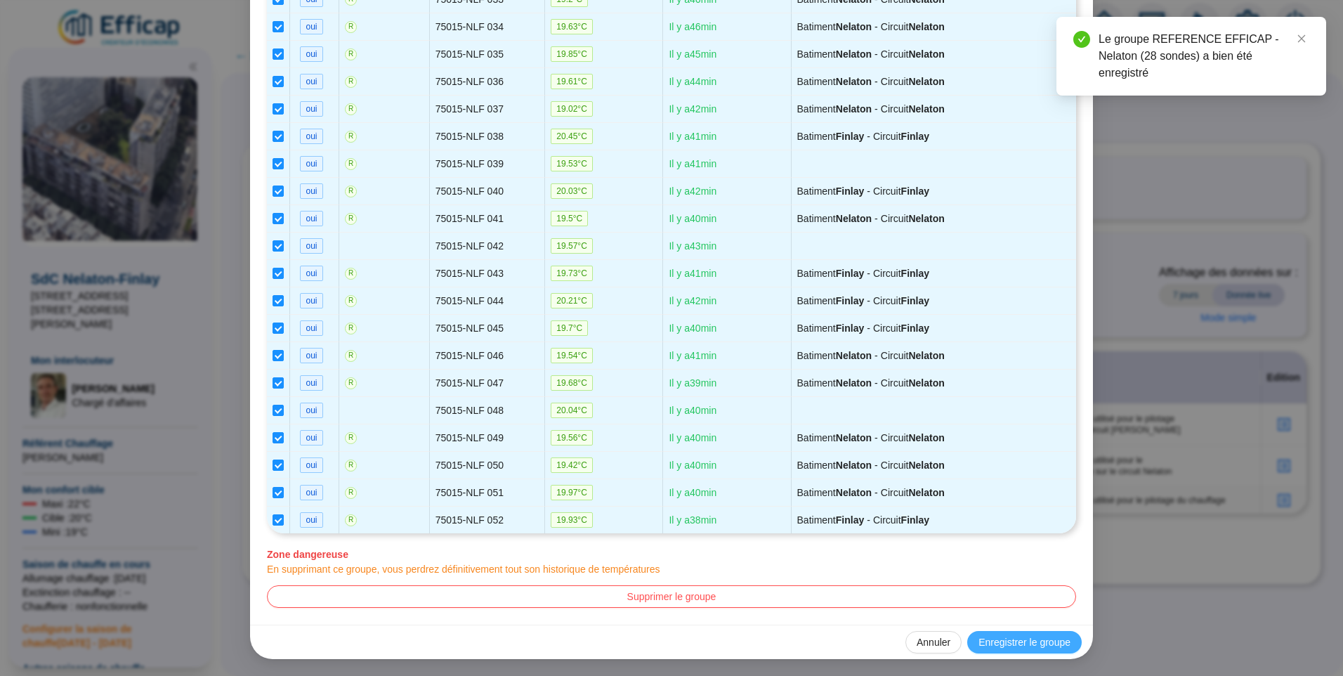
click at [1041, 633] on button "Enregistrer le groupe" at bounding box center [1024, 642] width 114 height 22
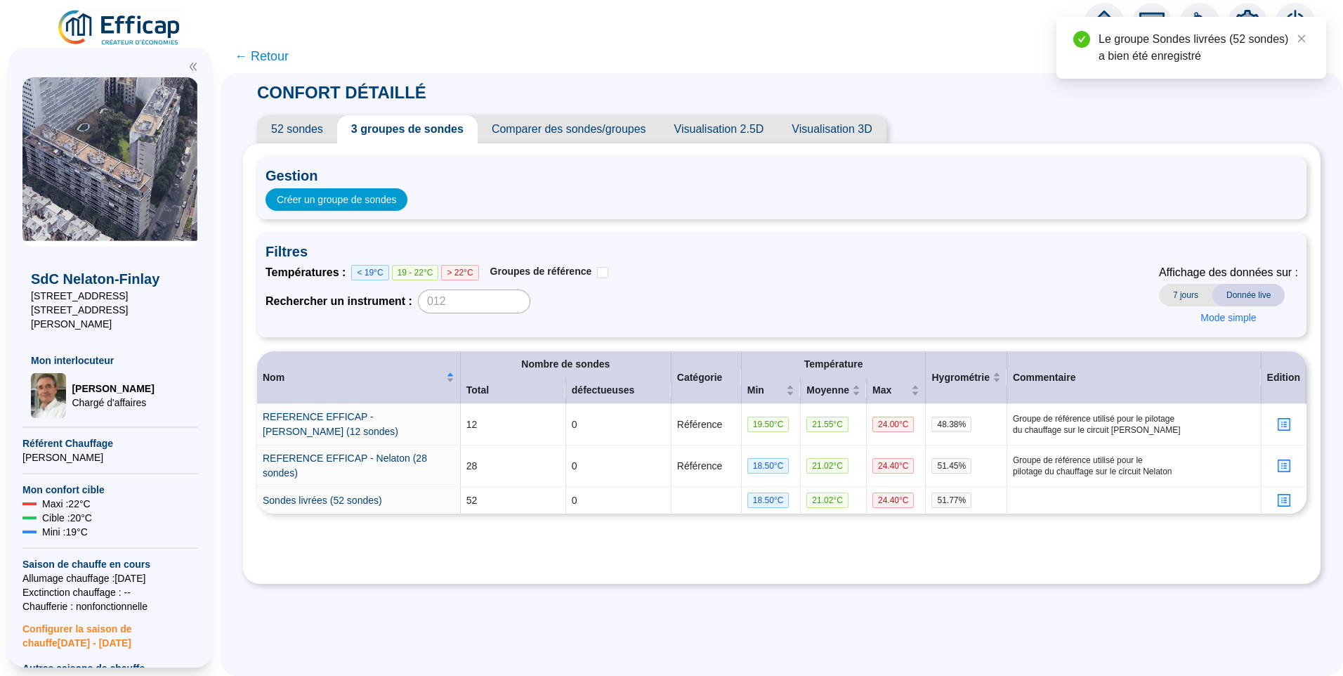
scroll to position [0, 0]
click at [823, 275] on div "Températures : < 19°C 19 - 22°C > 22°C Groupes de référence Rechercher un instr…" at bounding box center [781, 296] width 1032 height 65
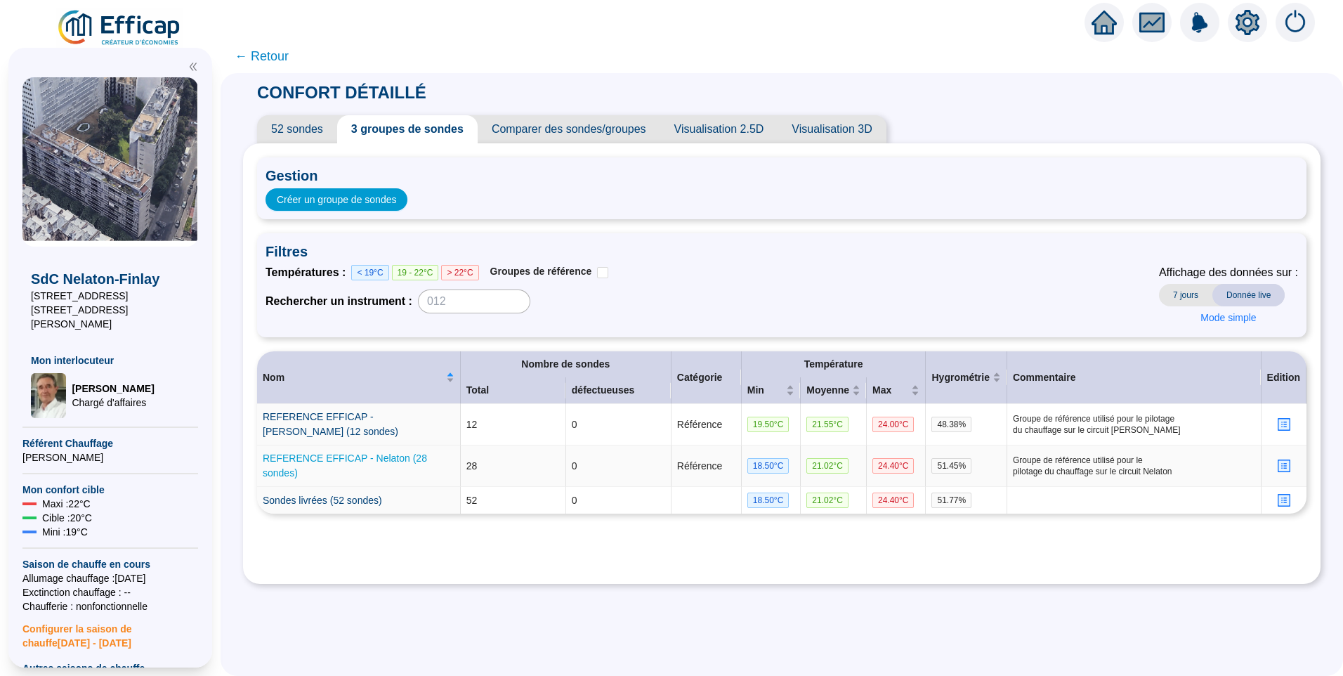
click at [306, 462] on link "REFERENCE EFFICAP - Nelaton (28 sondes)" at bounding box center [345, 465] width 164 height 26
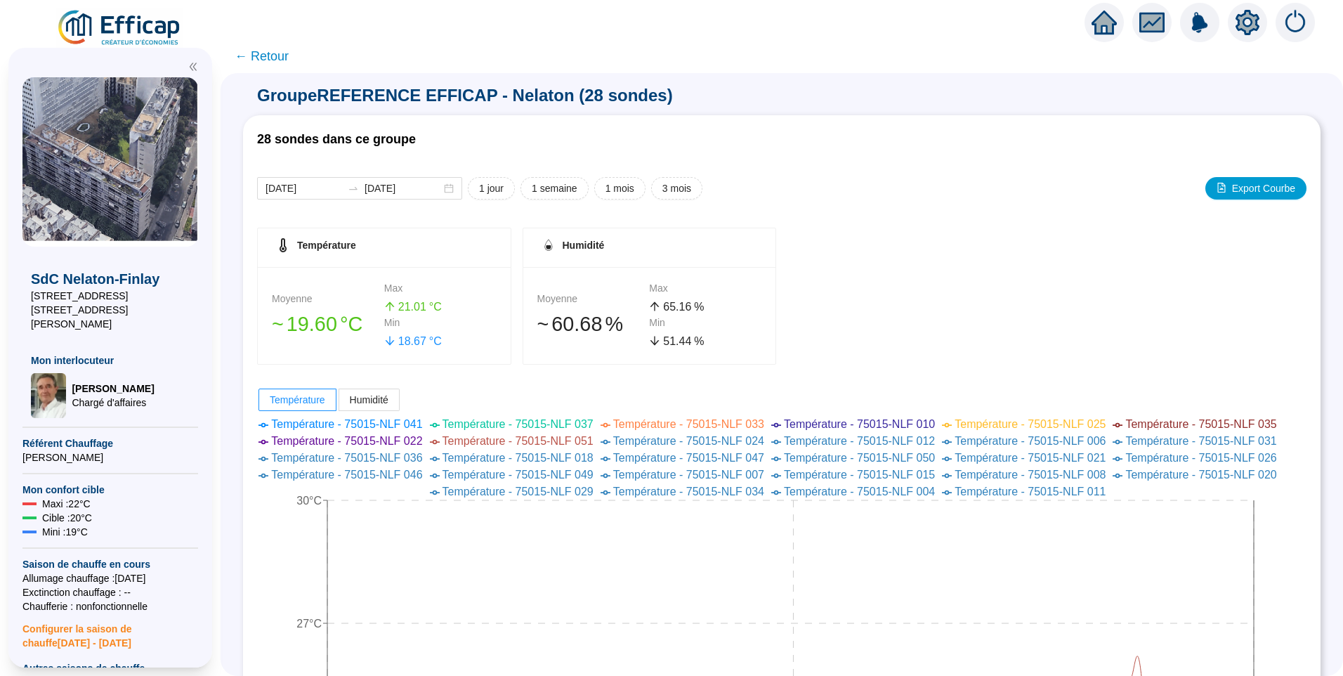
click at [264, 58] on span "← Retour" at bounding box center [262, 56] width 54 height 20
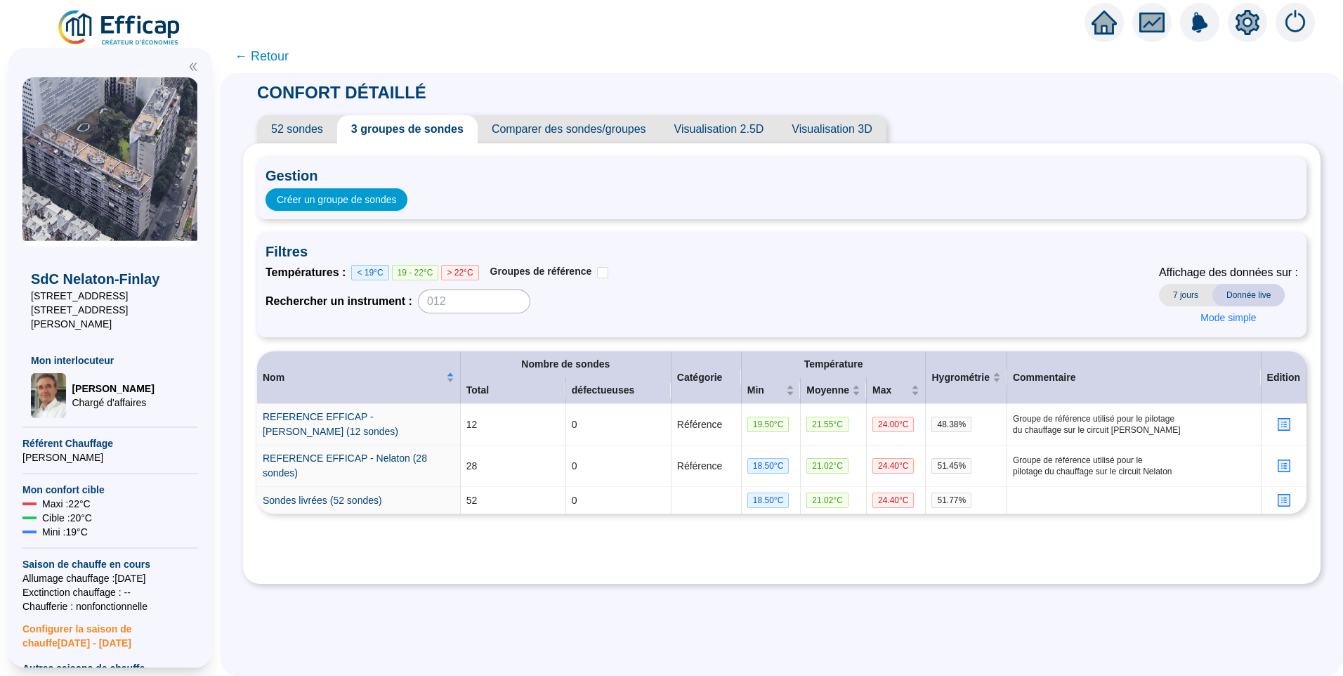
click at [419, 570] on div "Gestion Créer un groupe de sondes Filtres Températures : < 19°C 19 - 22°C > 22°…" at bounding box center [781, 363] width 1077 height 440
click at [351, 202] on span "Créer un groupe de sondes" at bounding box center [336, 199] width 119 height 15
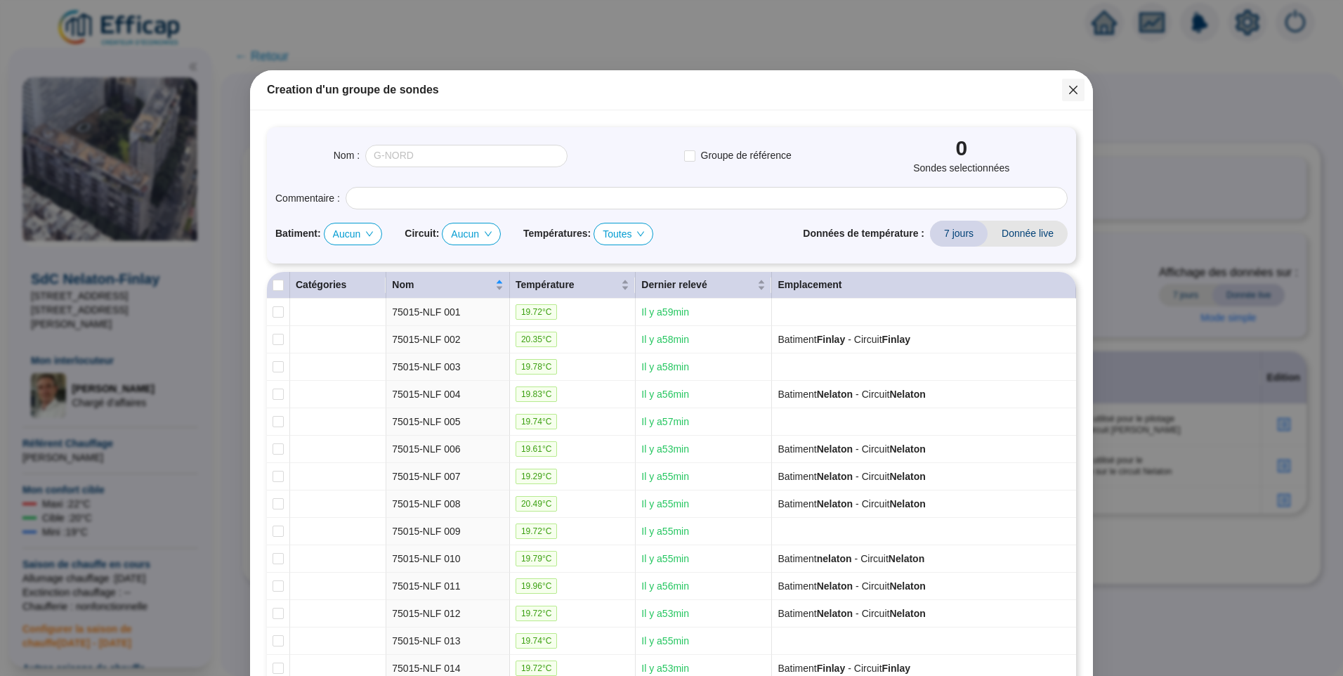
click at [1069, 91] on icon "close" at bounding box center [1073, 90] width 8 height 8
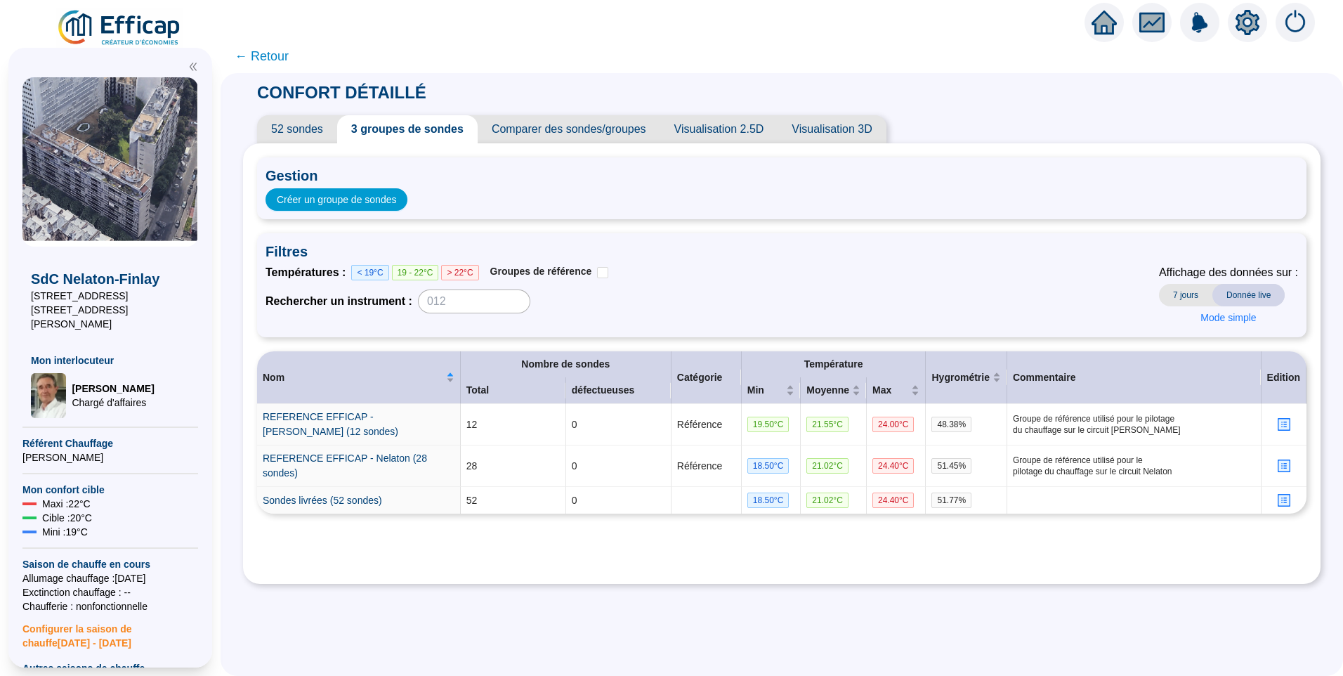
click at [311, 132] on span "52 sondes" at bounding box center [297, 129] width 80 height 28
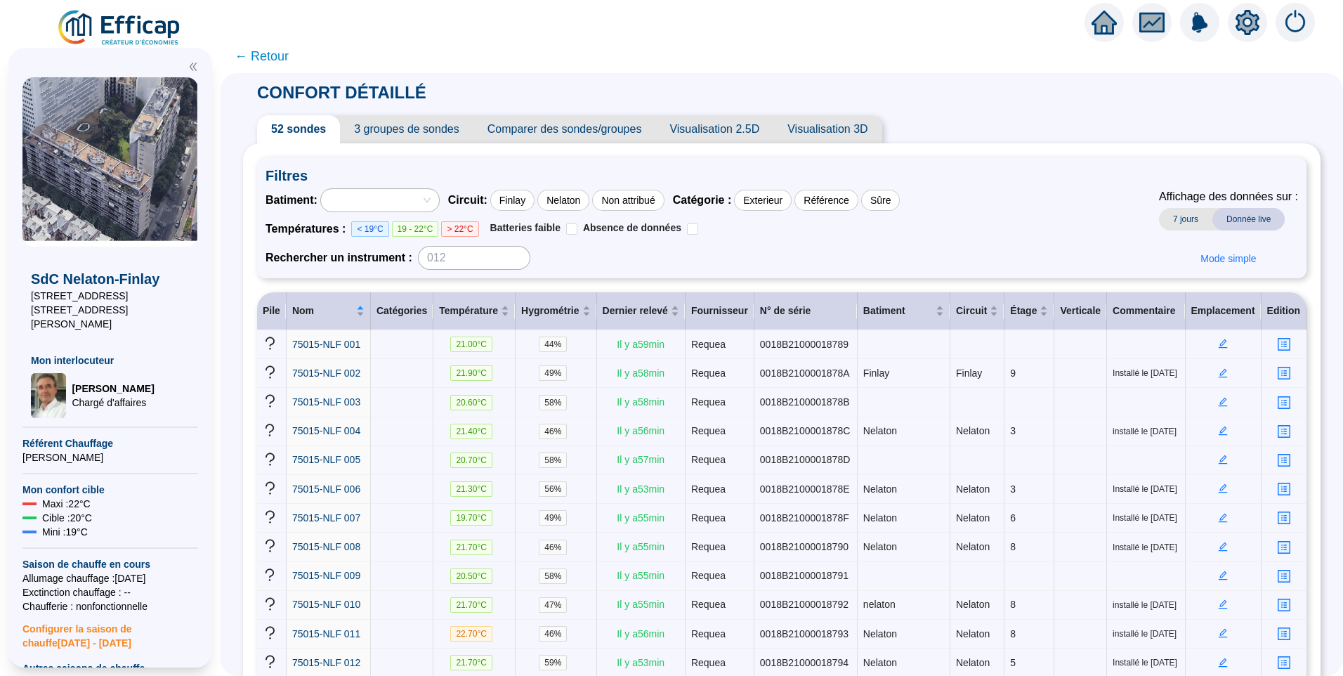
click at [390, 196] on div at bounding box center [373, 200] width 98 height 20
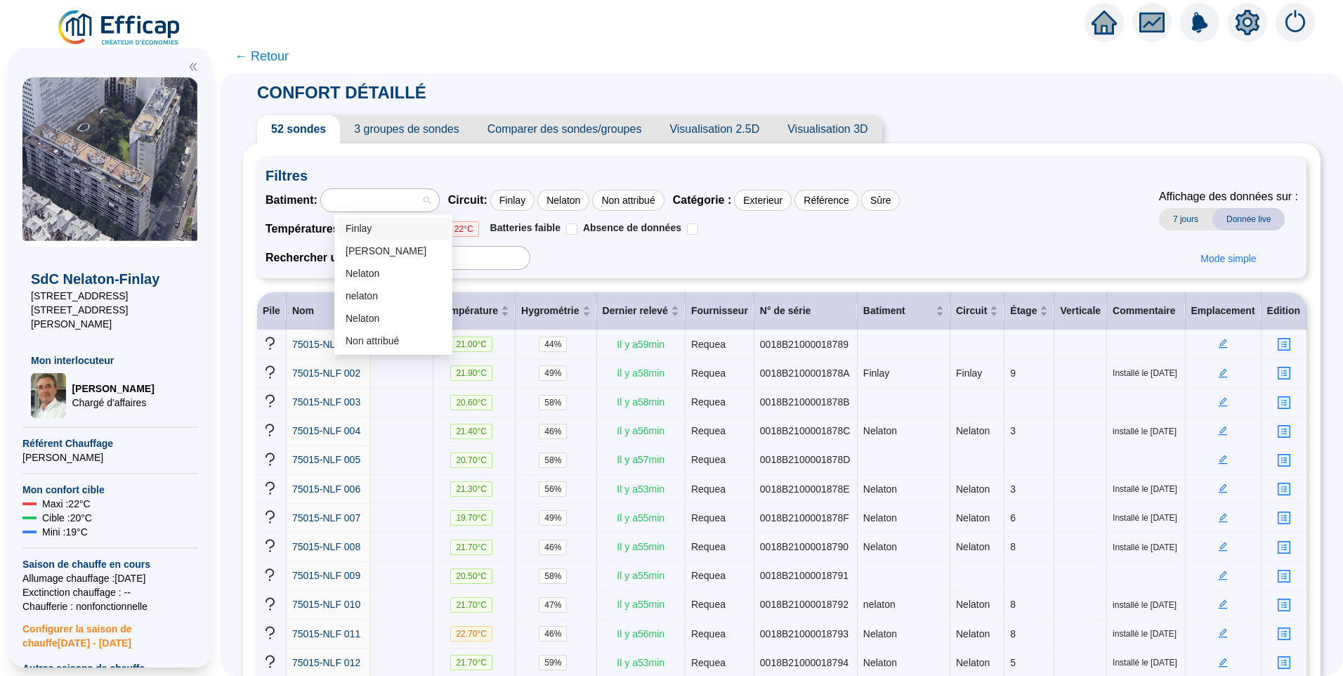
click at [383, 228] on div "Finlay" at bounding box center [394, 228] width 96 height 15
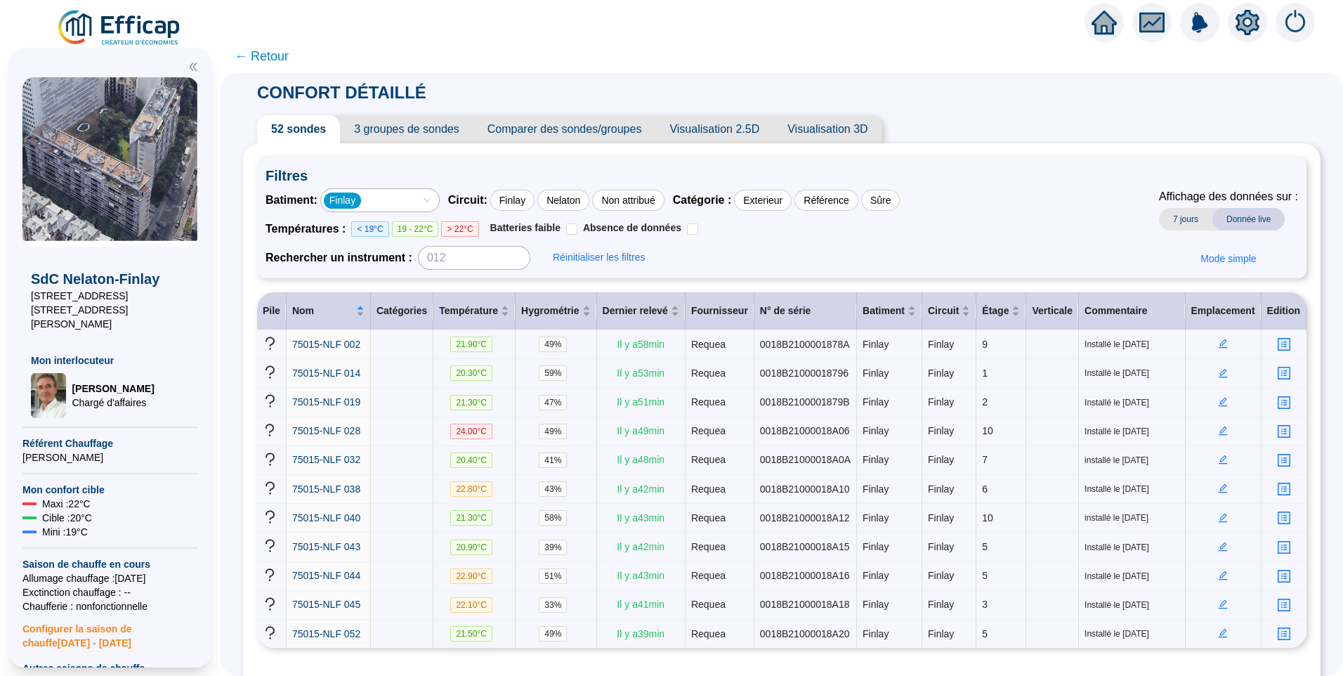
click at [384, 199] on div "Finlay" at bounding box center [373, 200] width 98 height 20
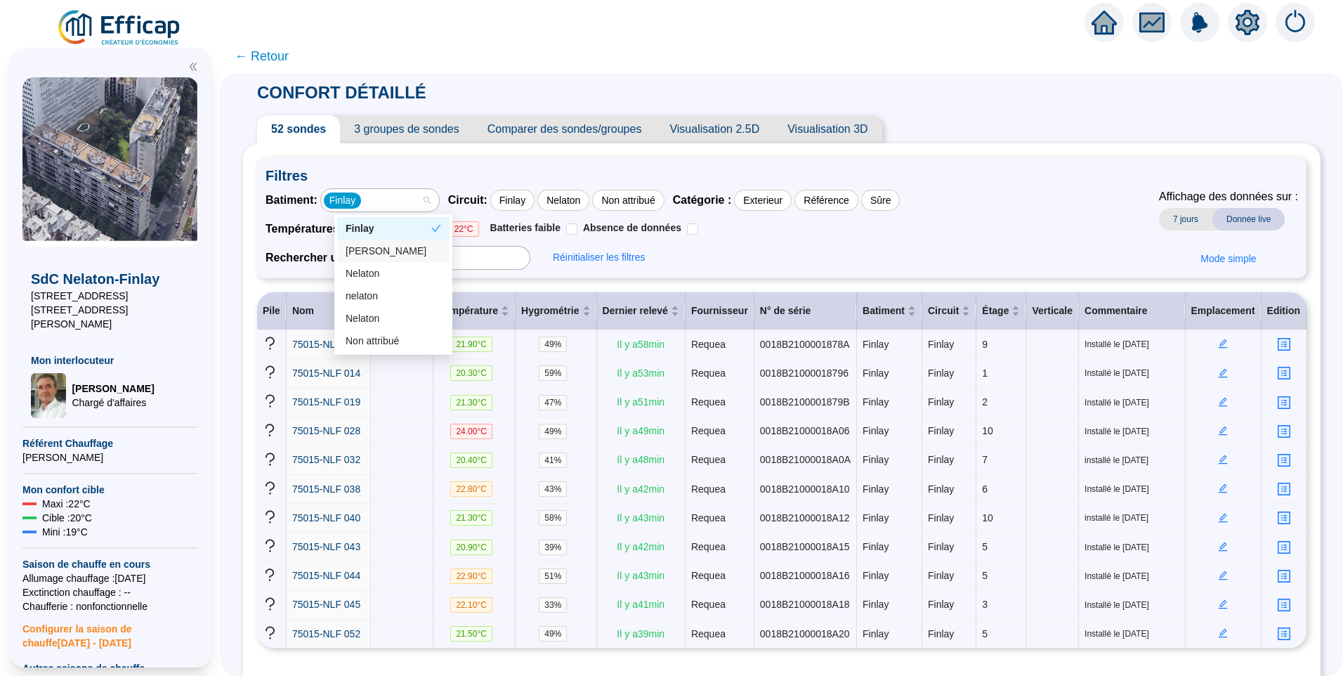
click at [373, 251] on div "FInlay" at bounding box center [394, 251] width 96 height 15
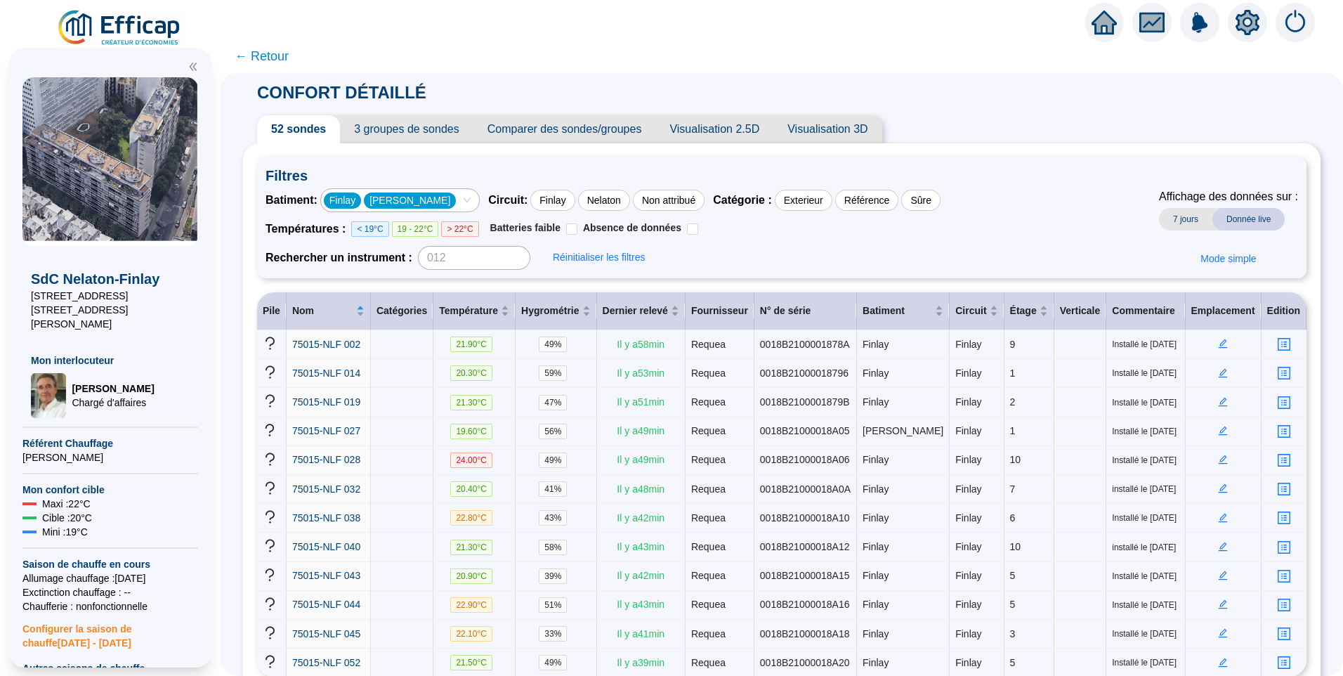
click at [421, 202] on div "Finlay FInlay" at bounding box center [393, 200] width 138 height 20
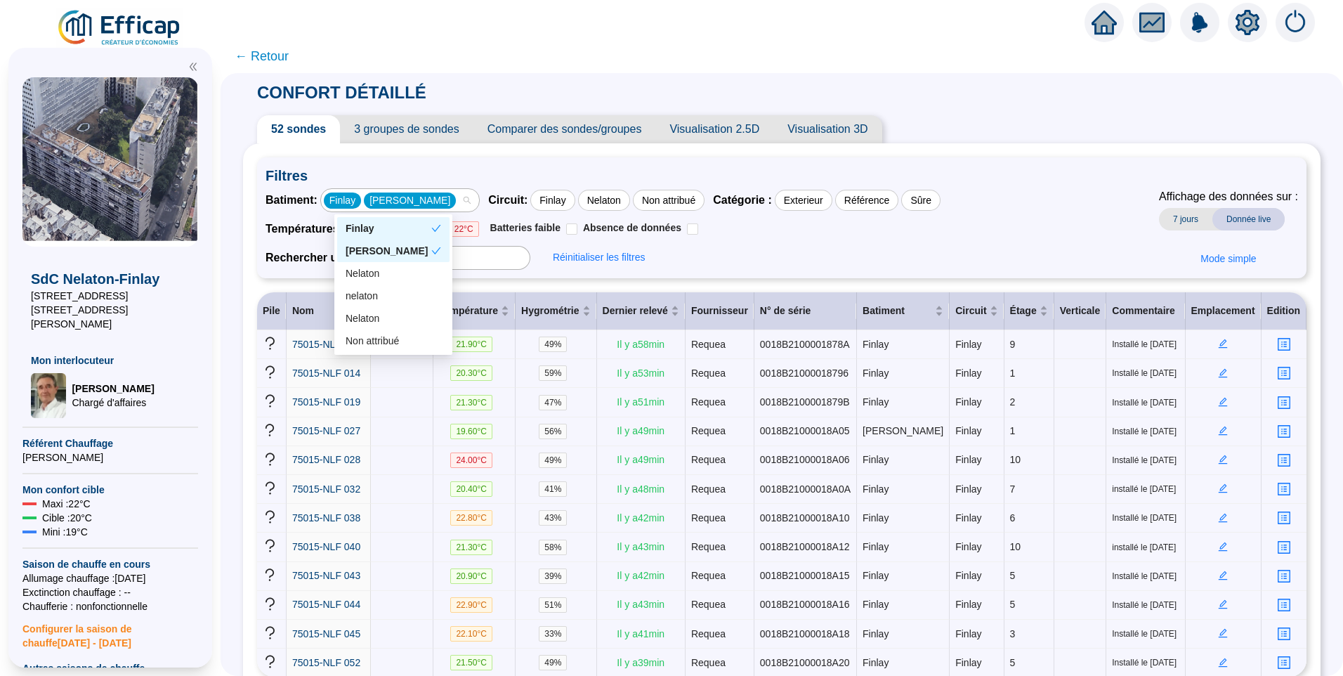
click at [376, 228] on div "Finlay" at bounding box center [389, 228] width 86 height 15
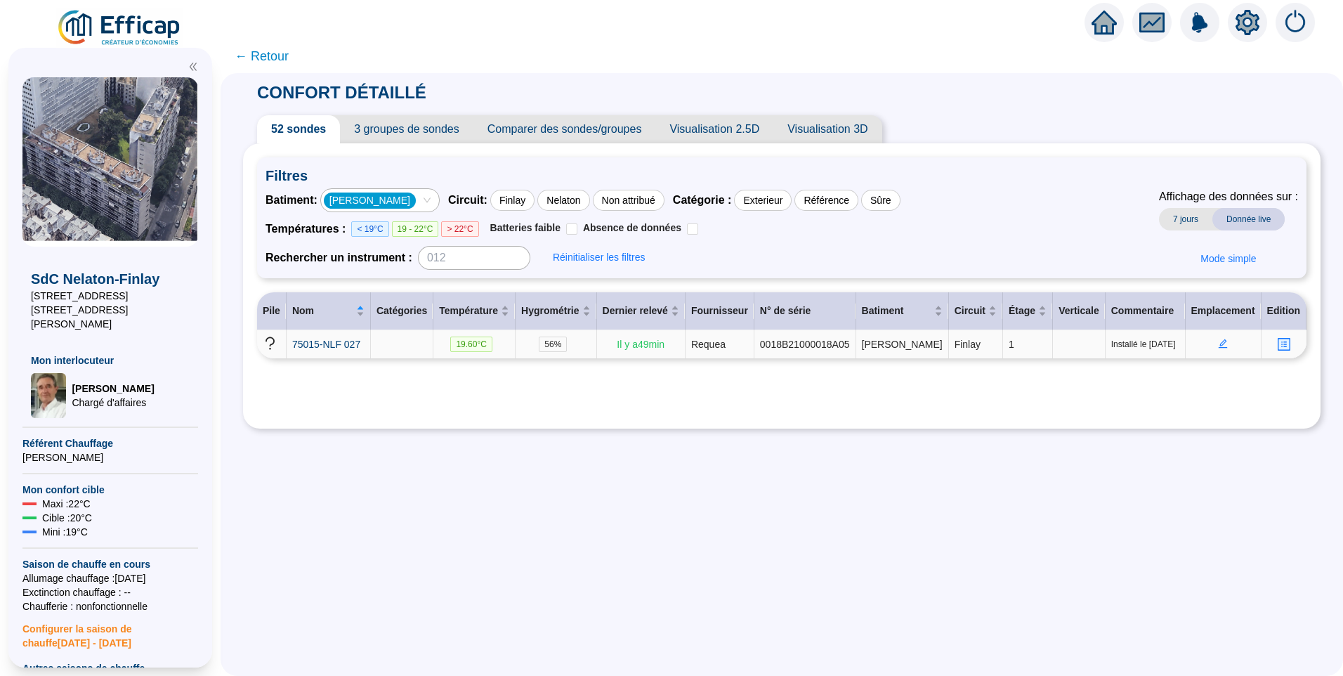
click at [1278, 342] on icon "profile" at bounding box center [1283, 344] width 11 height 11
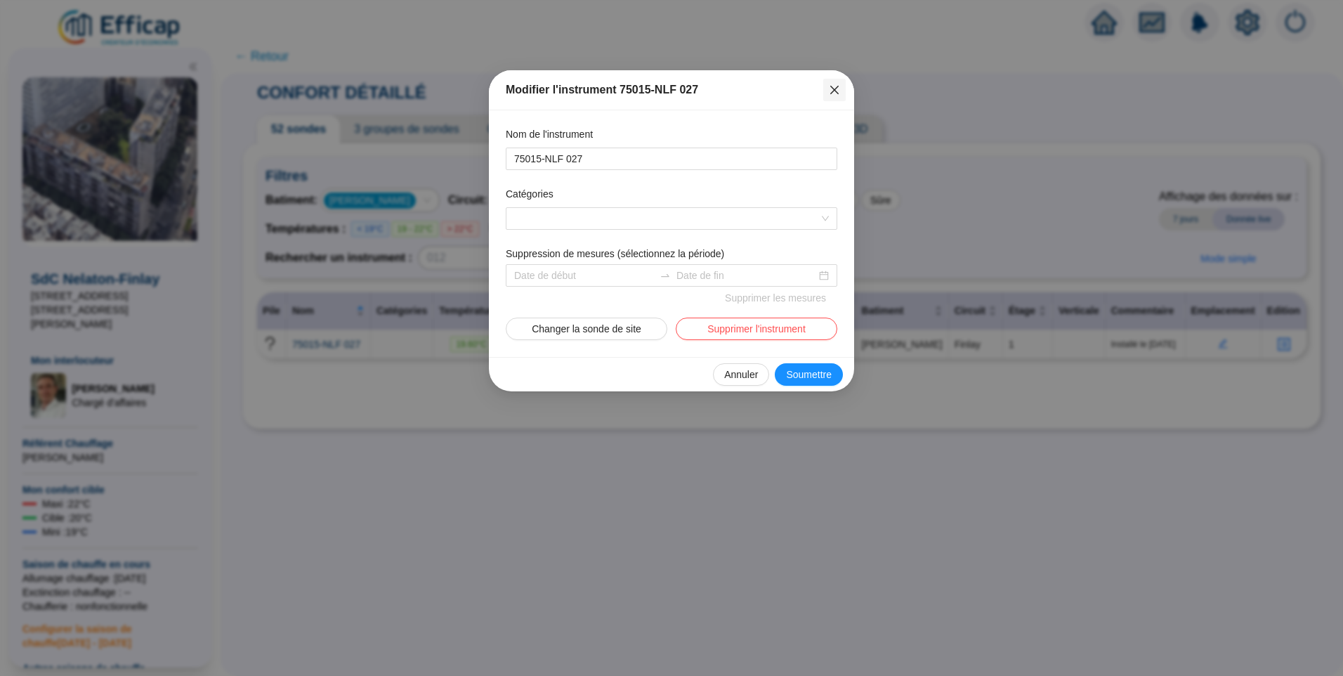
click at [836, 92] on icon "close" at bounding box center [834, 90] width 8 height 8
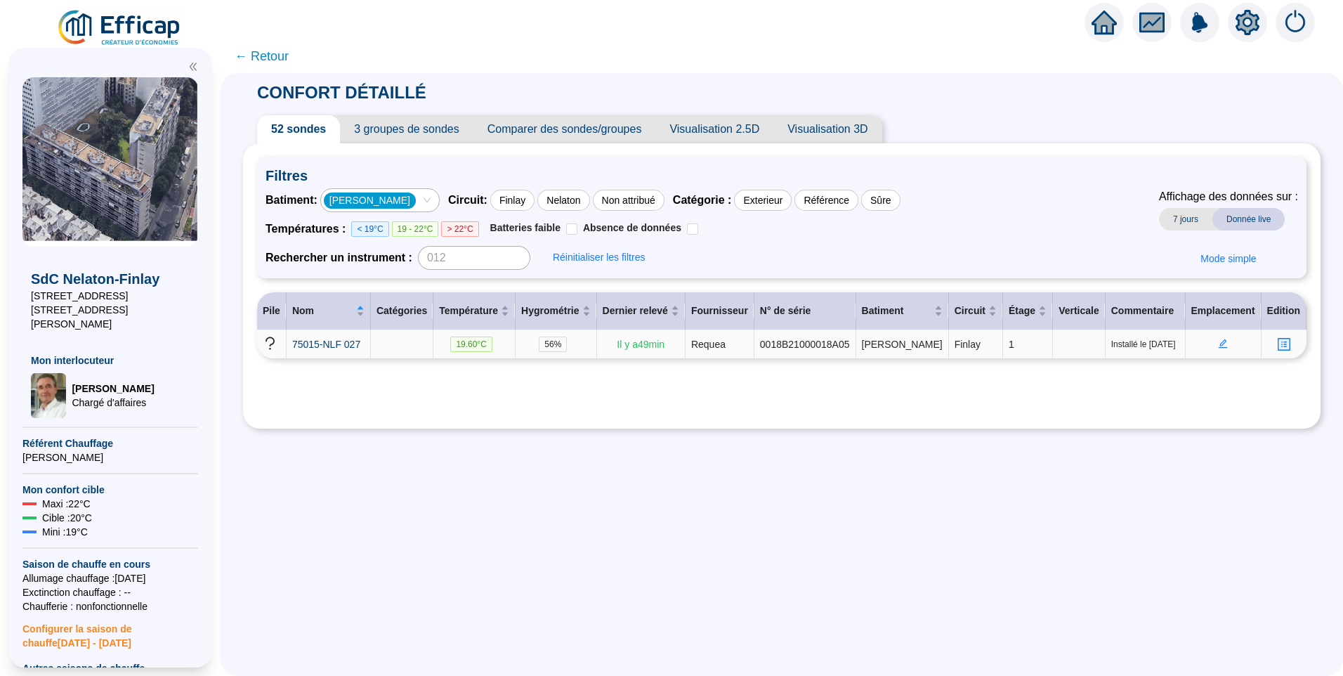
click at [1218, 340] on icon "edit" at bounding box center [1223, 344] width 10 height 10
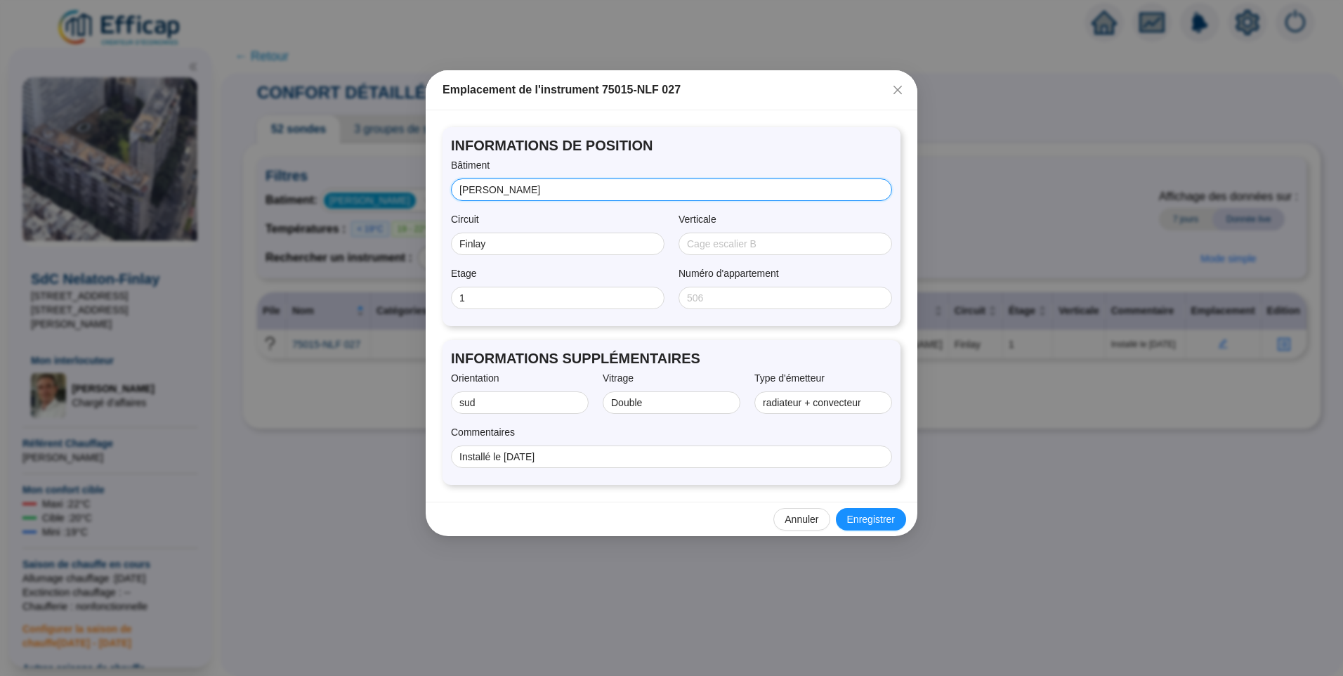
click at [466, 188] on input "FInlay" at bounding box center [669, 190] width 421 height 15
click at [551, 188] on input "Finlay" at bounding box center [665, 190] width 412 height 15
type input "Finlay"
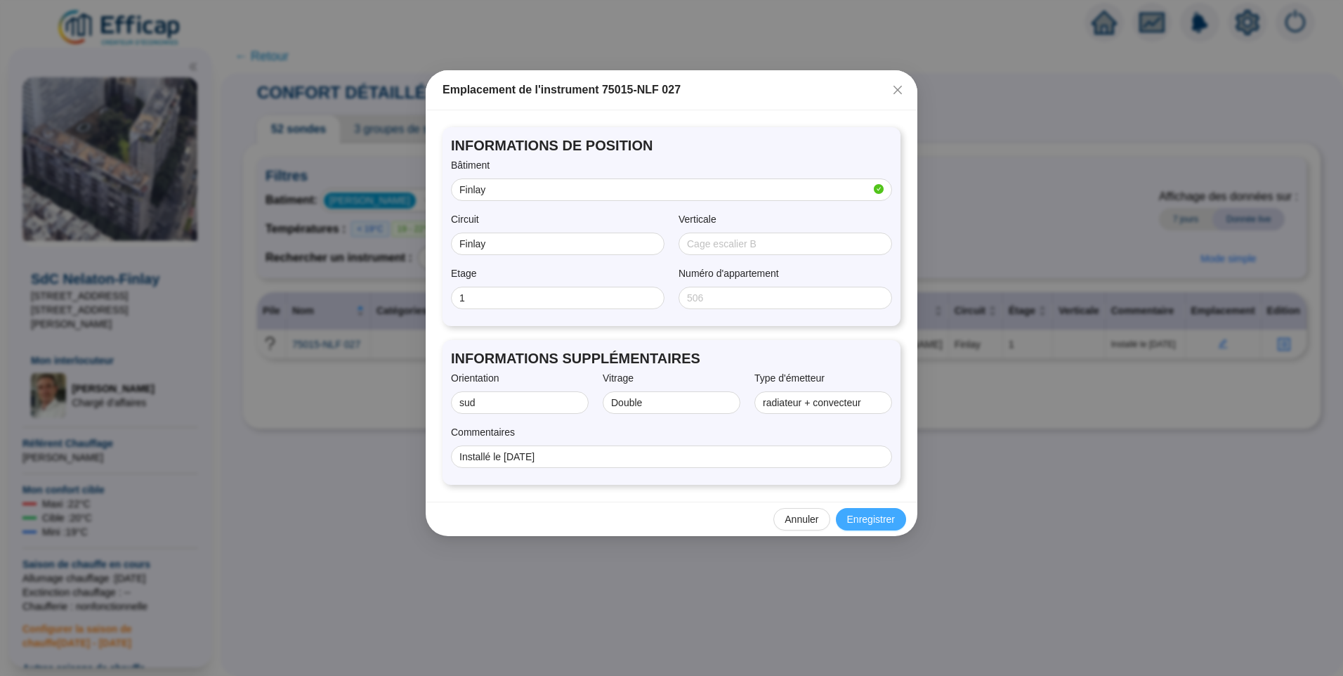
click at [872, 516] on span "Enregistrer" at bounding box center [871, 519] width 48 height 15
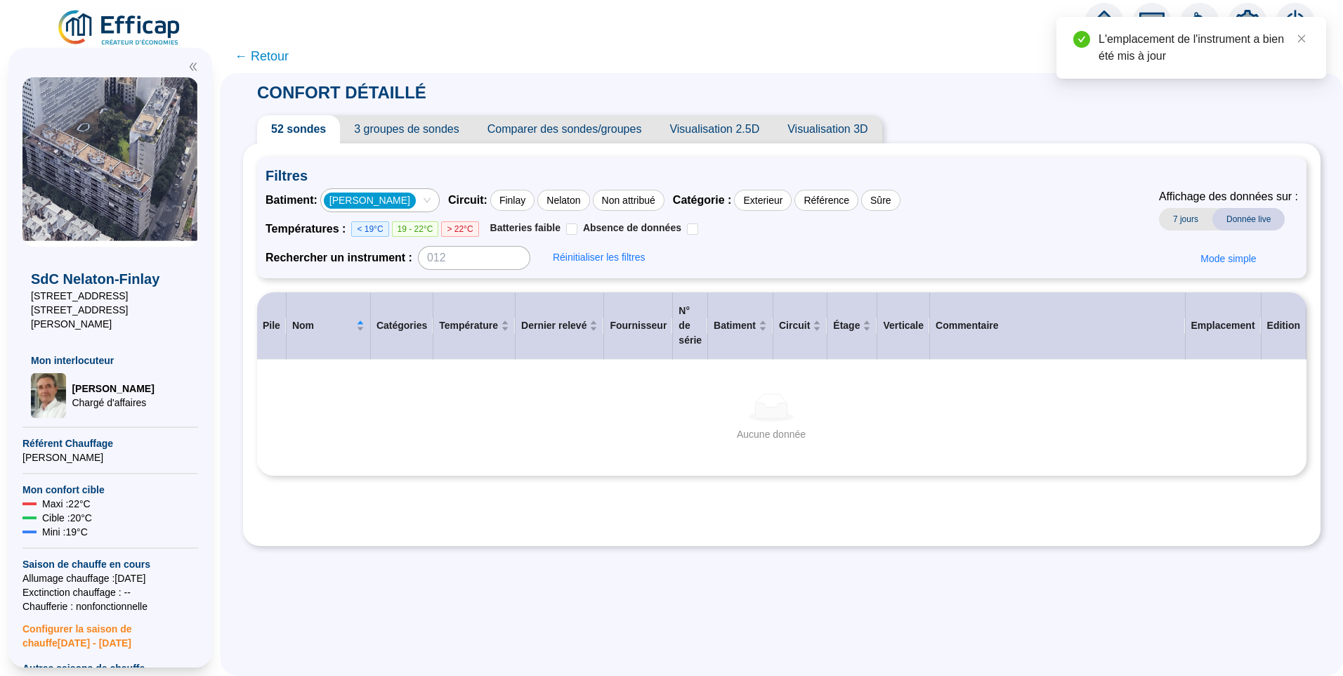
click at [469, 200] on span "Circuit :" at bounding box center [467, 200] width 39 height 17
click at [439, 198] on div "FInlay" at bounding box center [380, 200] width 118 height 22
click at [395, 270] on div "nelaton" at bounding box center [394, 273] width 96 height 15
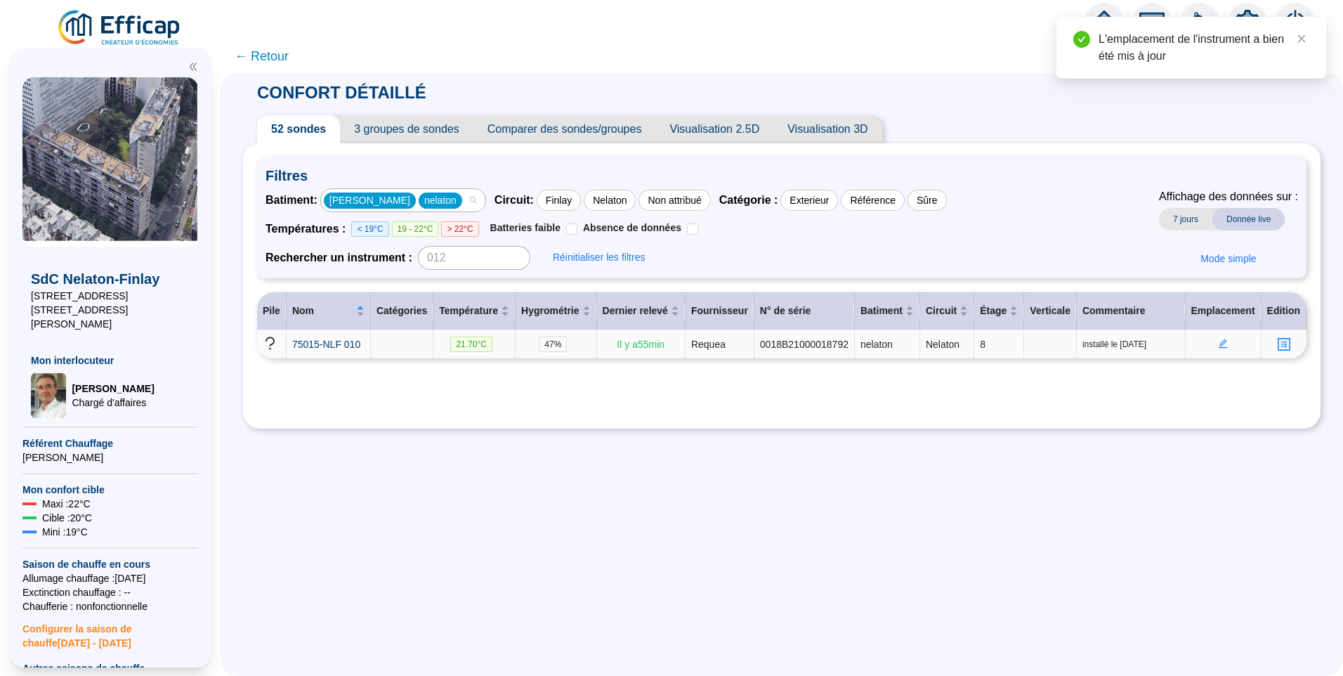
click at [440, 199] on div "FInlay nelaton" at bounding box center [403, 200] width 164 height 22
click at [398, 303] on div "Nelaton" at bounding box center [393, 295] width 112 height 22
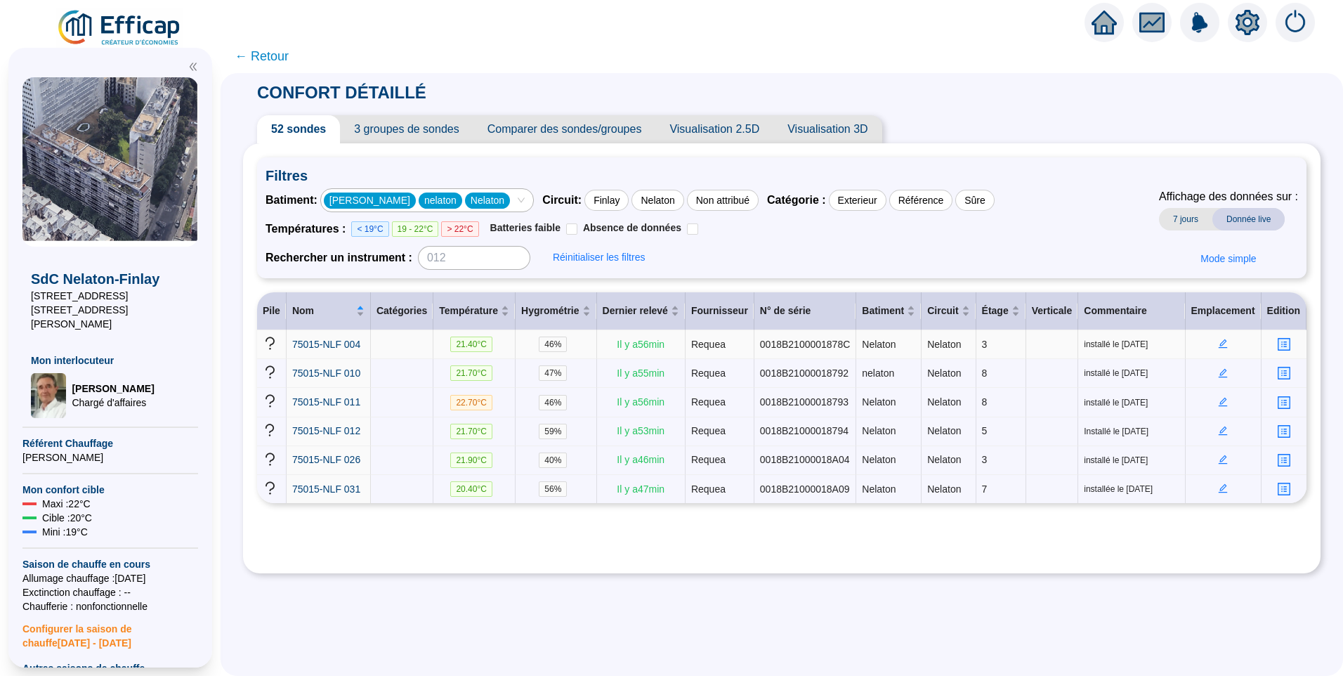
click at [1218, 343] on icon "edit" at bounding box center [1223, 344] width 10 height 10
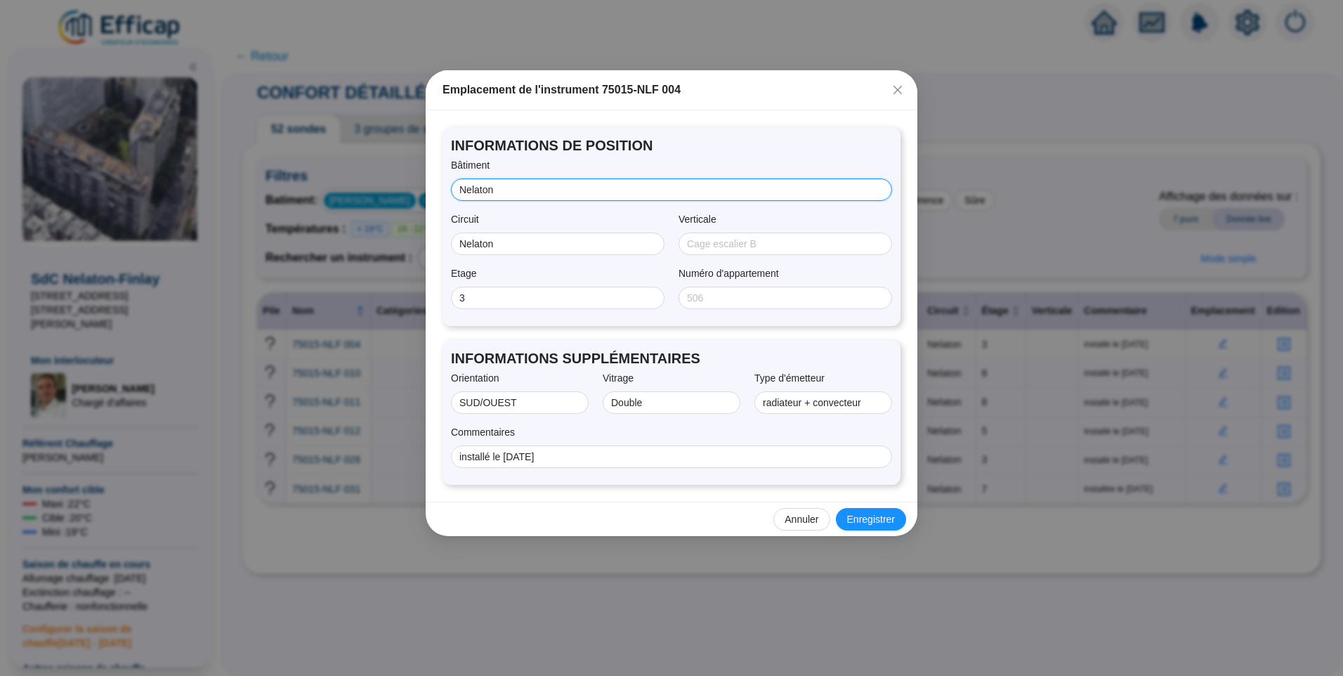
click at [544, 190] on input "Nelaton" at bounding box center [669, 190] width 421 height 15
type input "Nelaton"
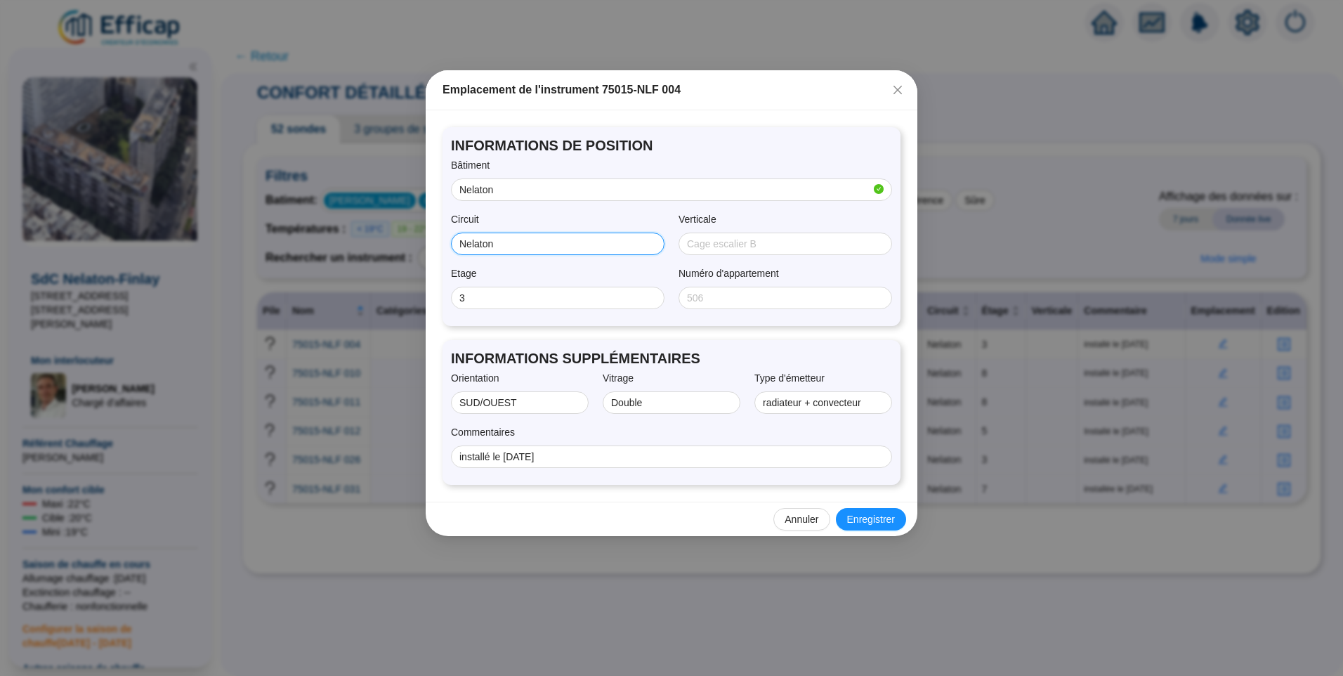
click at [564, 249] on input "Nelaton" at bounding box center [556, 244] width 194 height 15
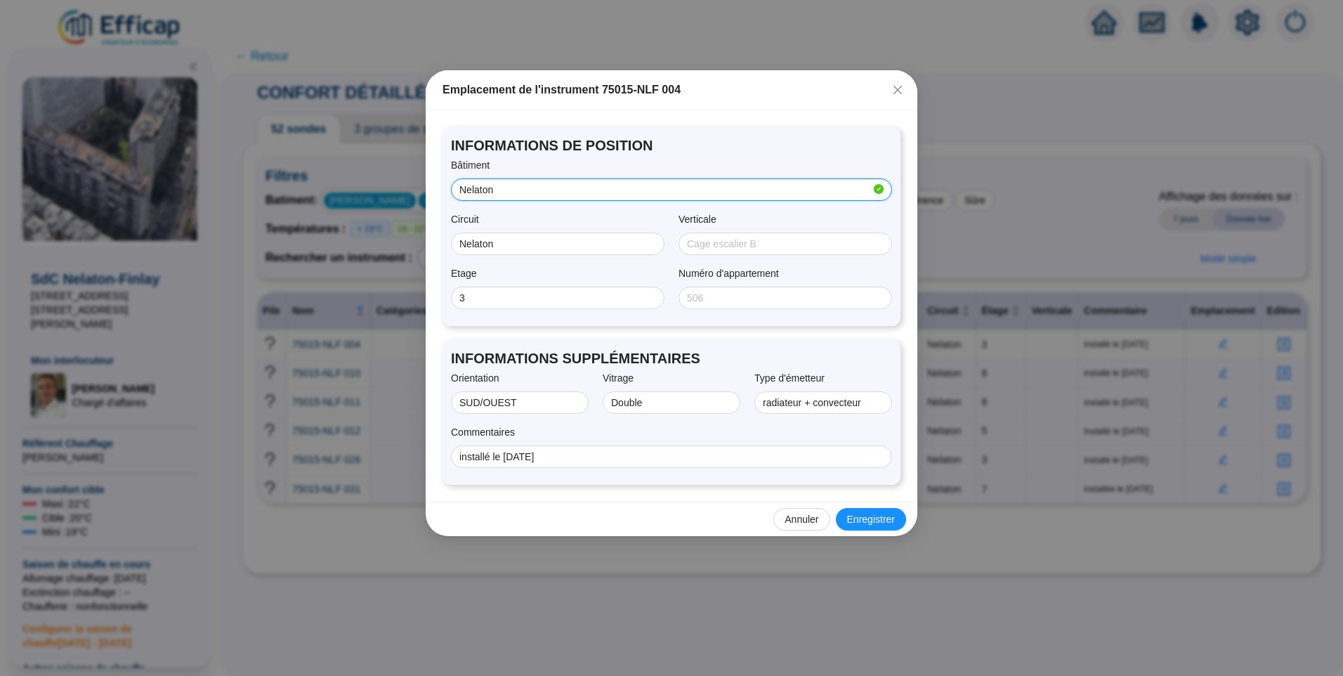
drag, startPoint x: 560, startPoint y: 192, endPoint x: 190, endPoint y: 184, distance: 370.2
click at [190, 184] on div "Emplacement de l'instrument 75015-NLF 004 INFORMATIONS DE POSITION Bâtiment Nel…" at bounding box center [671, 338] width 1343 height 676
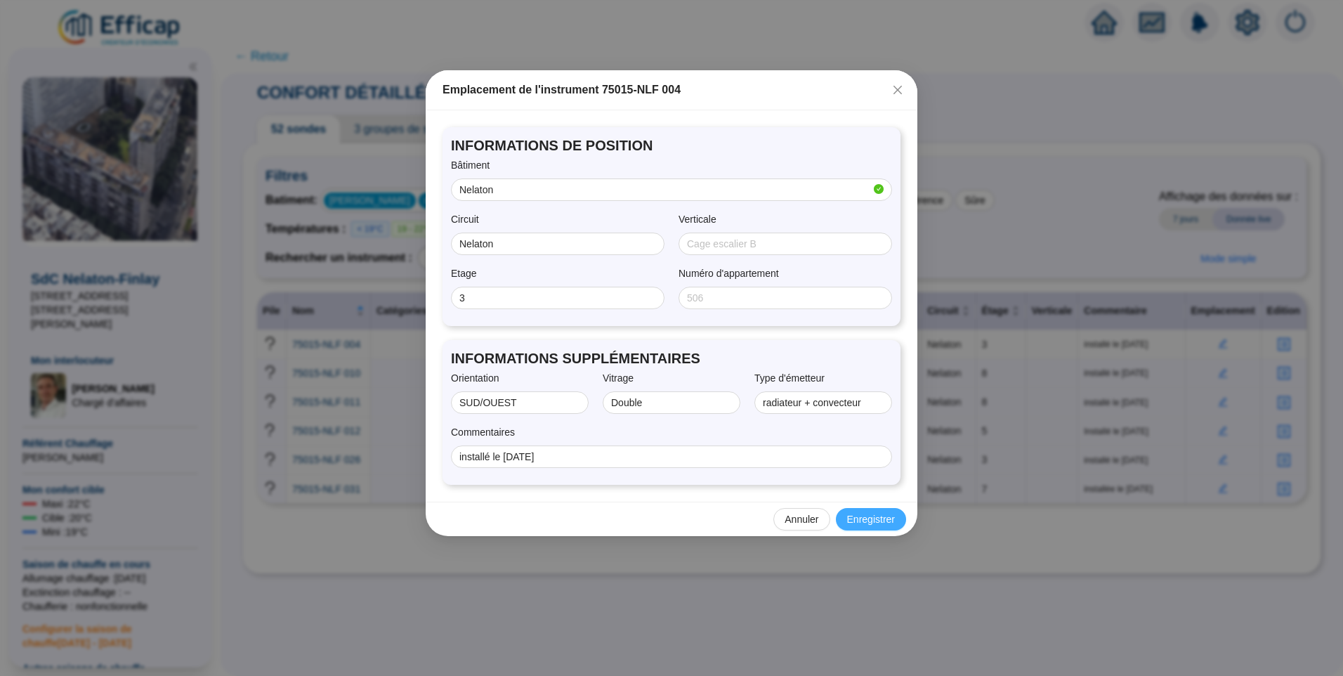
click at [874, 525] on span "Enregistrer" at bounding box center [871, 519] width 48 height 15
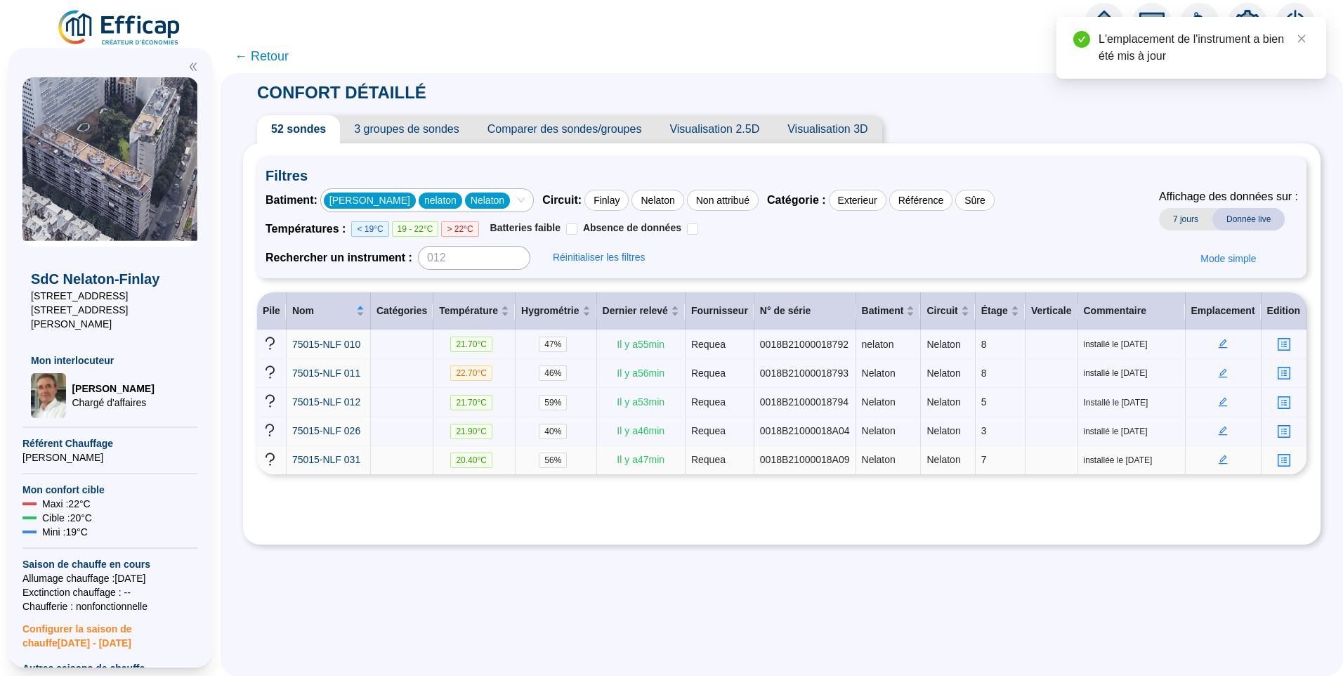
click at [1221, 457] on icon "edit" at bounding box center [1223, 458] width 5 height 5
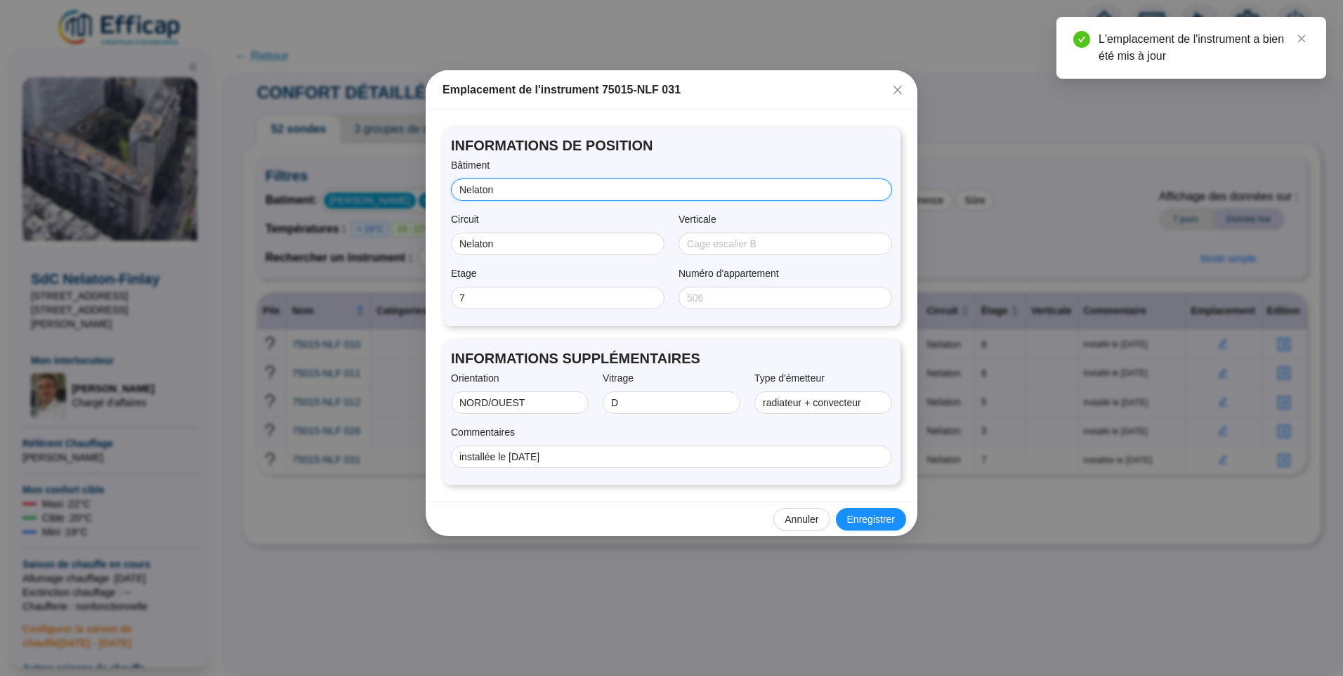
click at [541, 192] on input "Nelaton" at bounding box center [669, 190] width 421 height 15
type input "Nelaton"
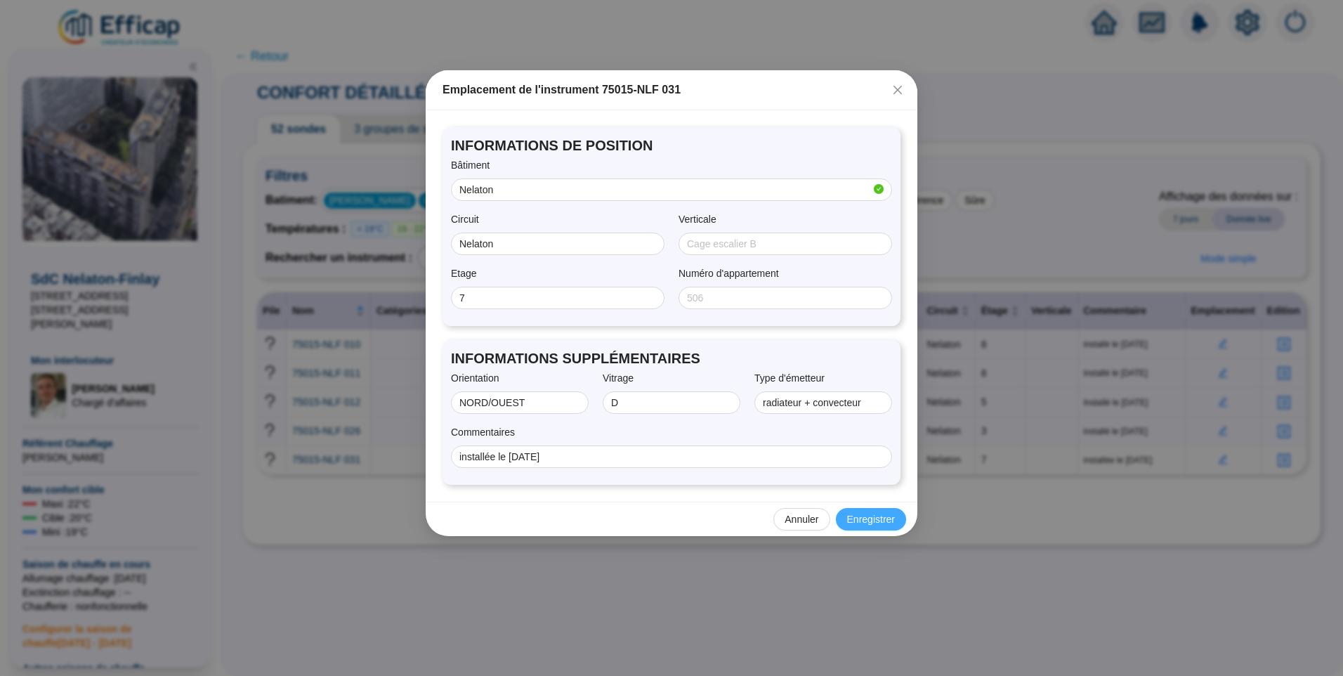
click at [880, 525] on span "Enregistrer" at bounding box center [871, 519] width 48 height 15
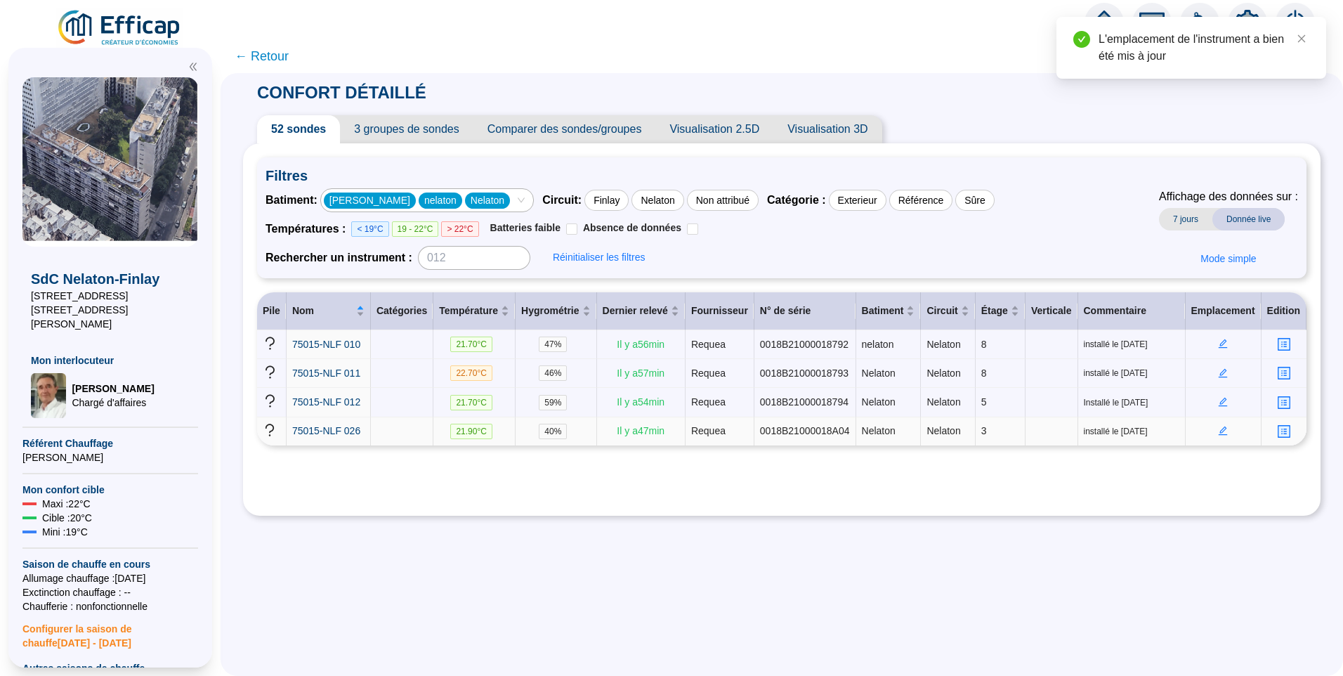
click at [1220, 431] on icon "edit" at bounding box center [1223, 431] width 10 height 10
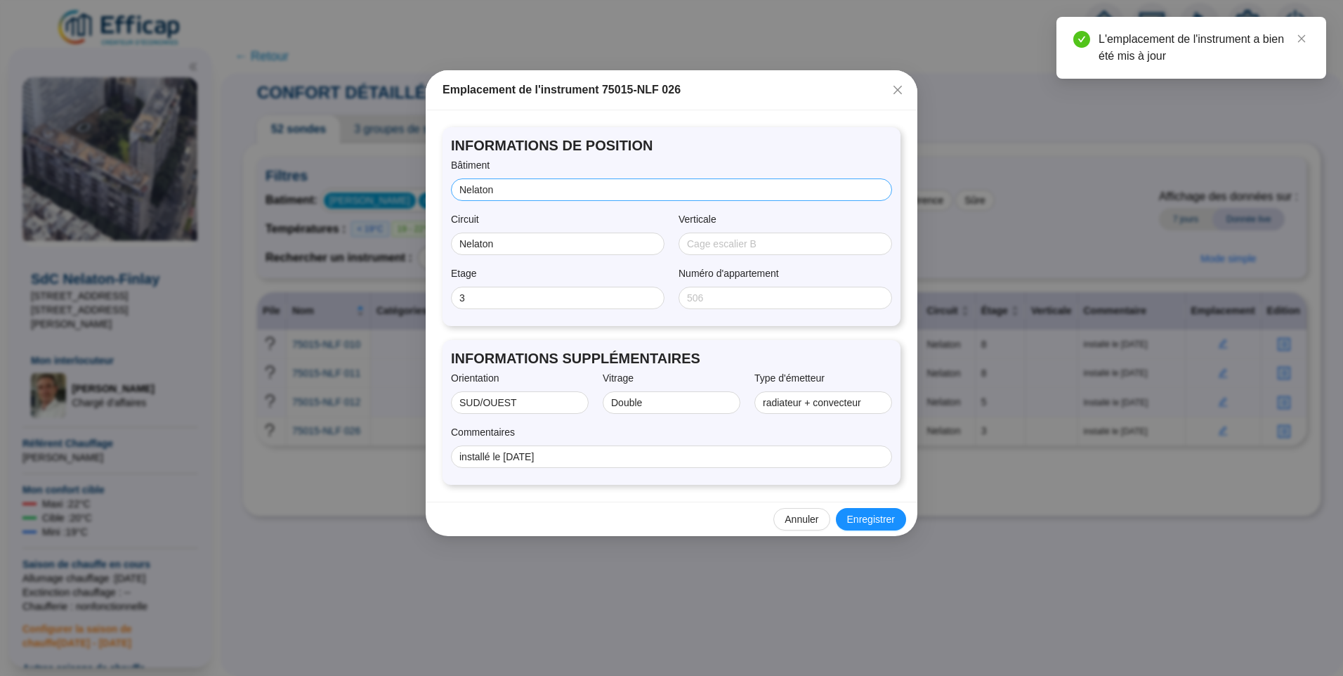
click at [539, 180] on span "Nelaton" at bounding box center [671, 189] width 441 height 22
type input "Nelaton"
click at [555, 230] on div "Circuit" at bounding box center [557, 222] width 213 height 20
click at [556, 239] on input "Nelaton" at bounding box center [556, 244] width 194 height 15
click at [890, 520] on span "Enregistrer" at bounding box center [871, 519] width 48 height 15
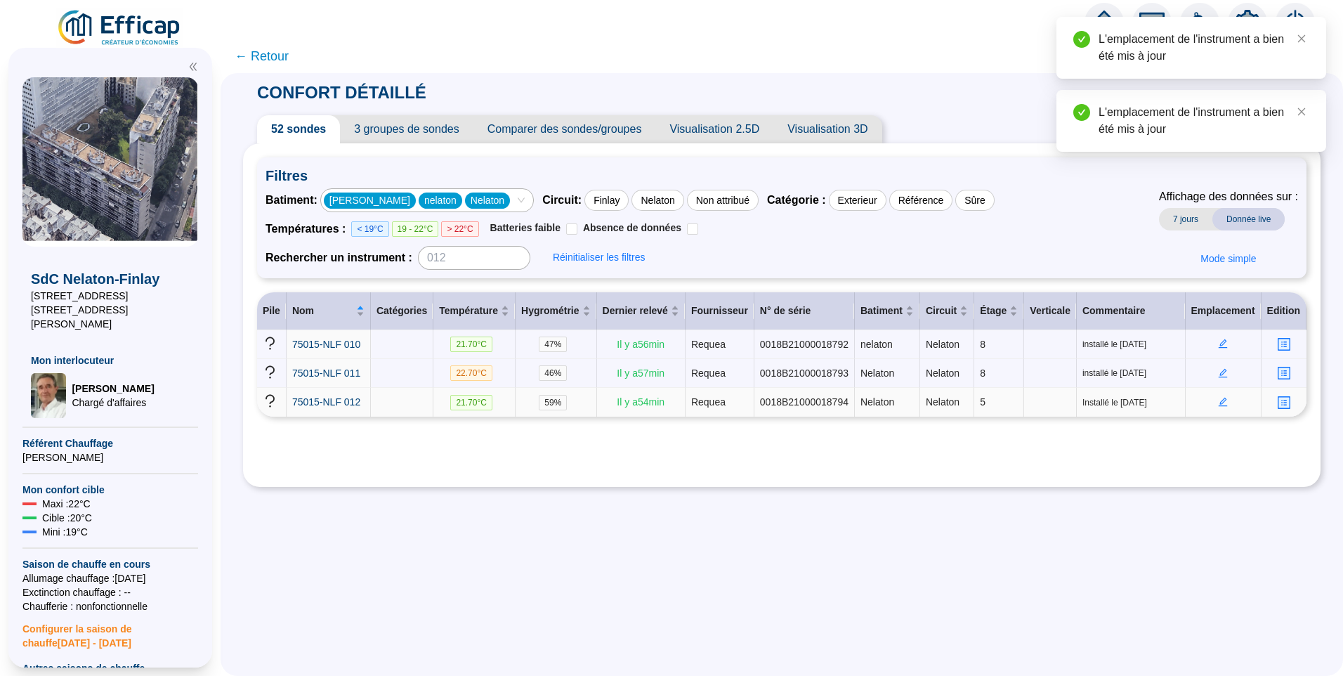
click at [1218, 397] on icon "edit" at bounding box center [1223, 402] width 10 height 10
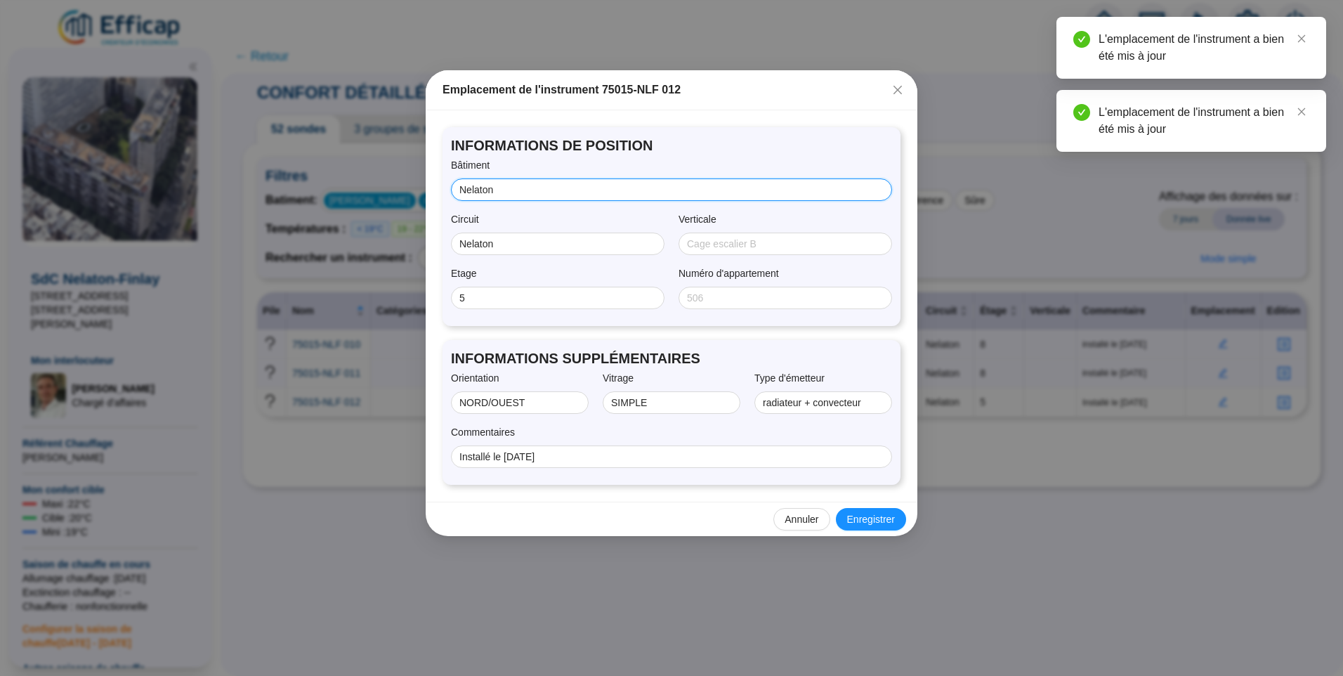
click at [586, 197] on input "Nelaton" at bounding box center [669, 190] width 421 height 15
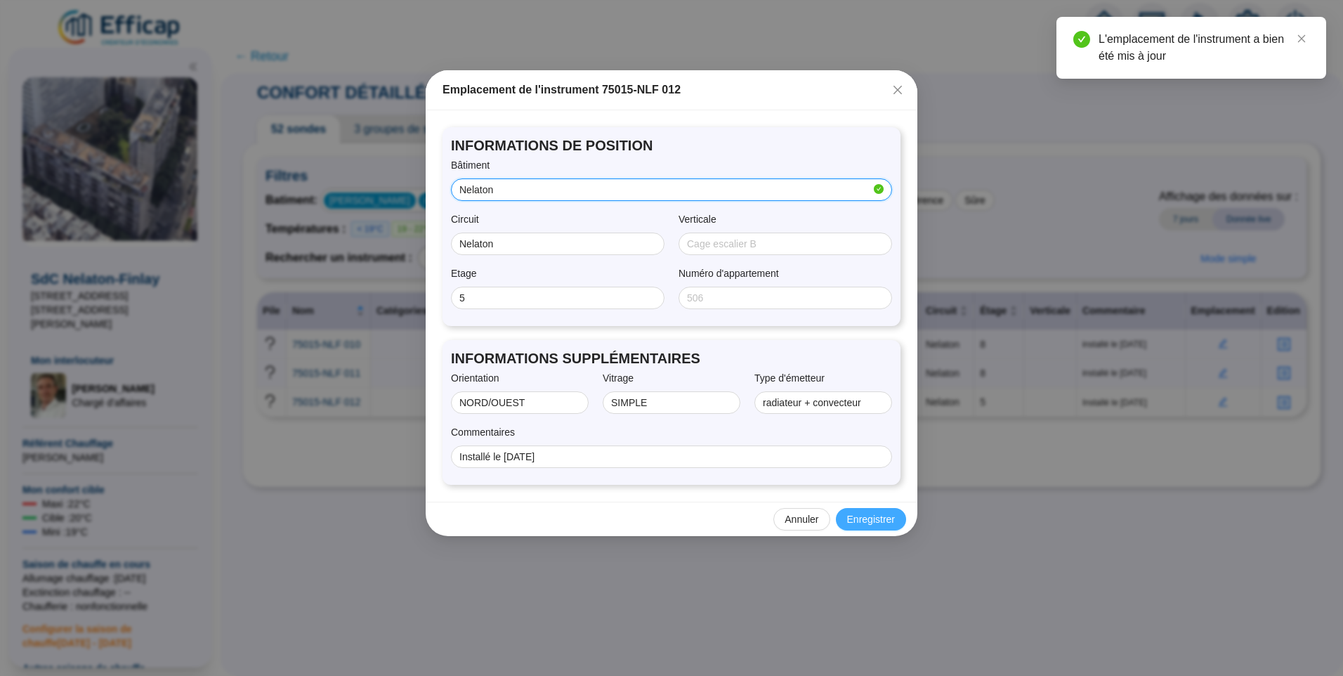
type input "Nelaton"
click at [872, 522] on span "Enregistrer" at bounding box center [871, 519] width 48 height 15
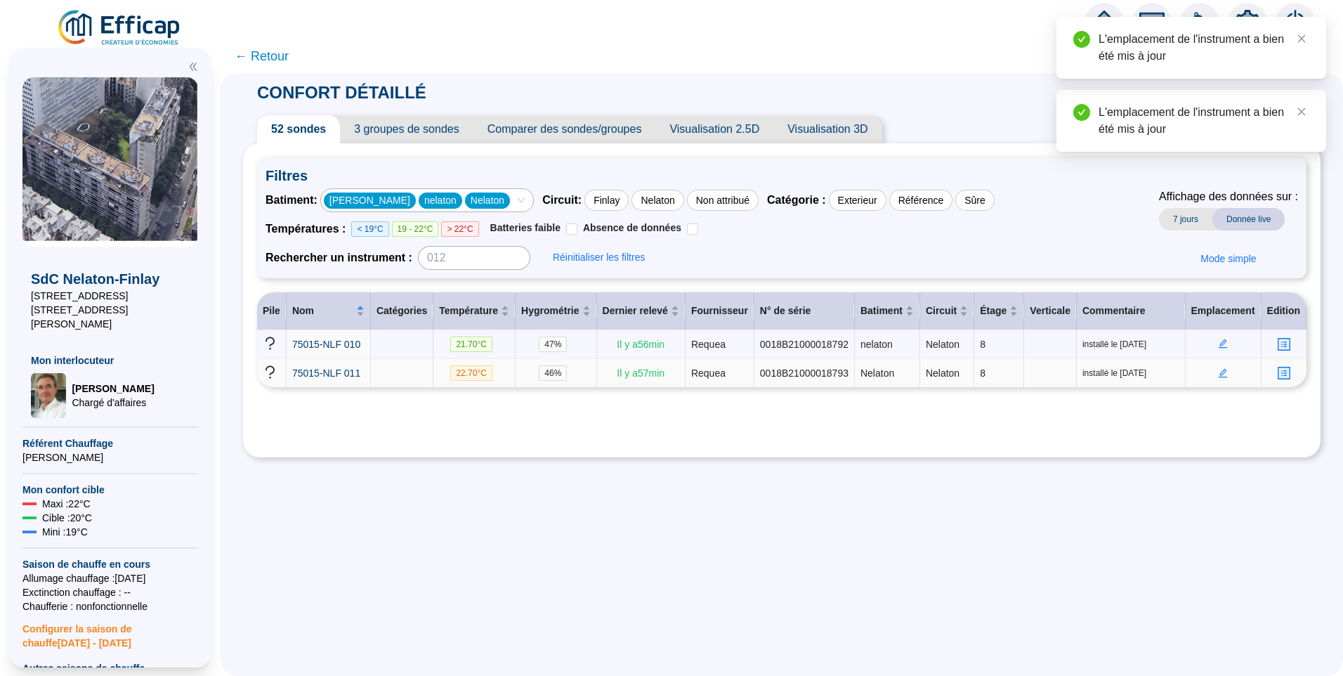
click at [1219, 371] on icon "edit" at bounding box center [1223, 373] width 10 height 10
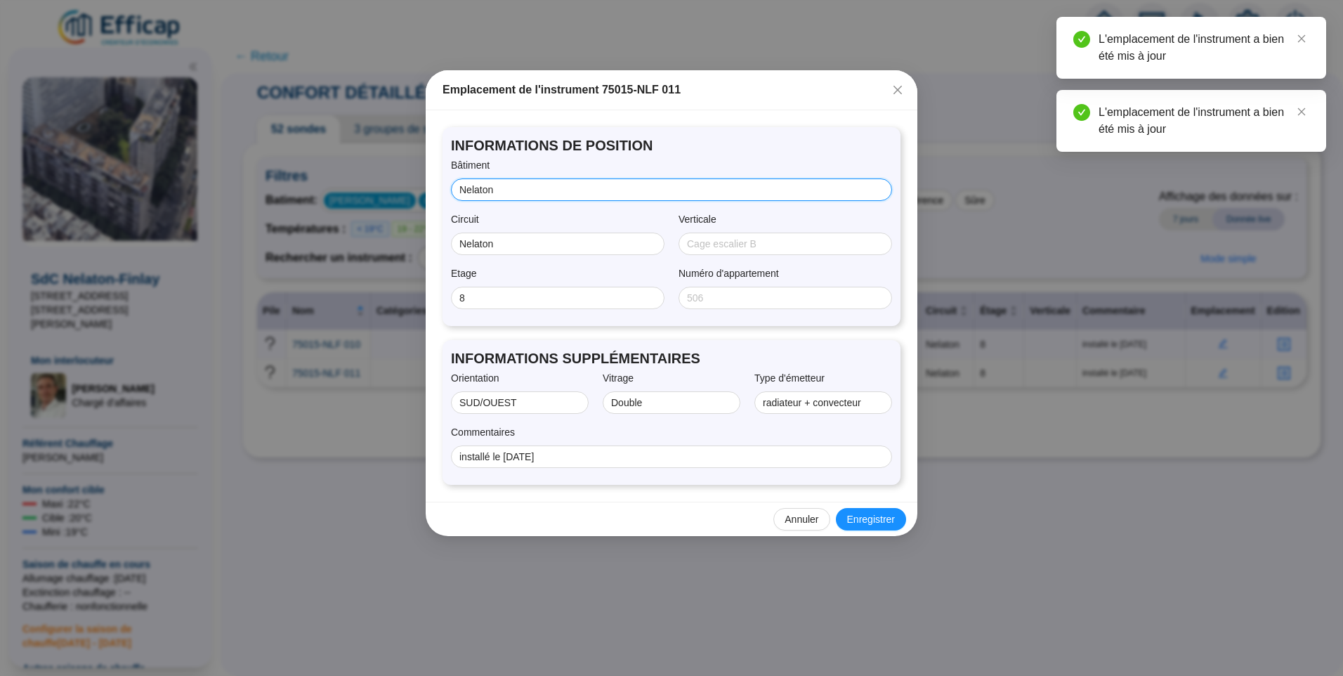
click at [609, 190] on input "Nelaton" at bounding box center [669, 190] width 421 height 15
type input "Nelaton"
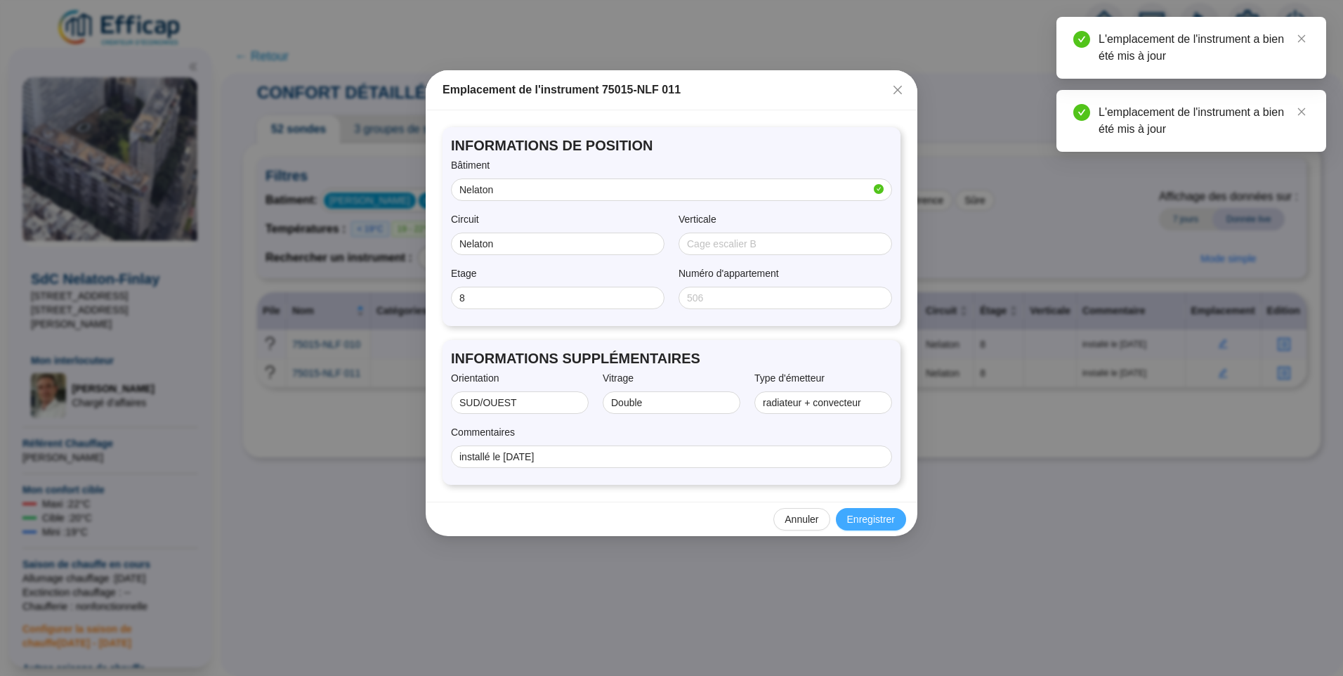
click at [862, 518] on span "Enregistrer" at bounding box center [871, 519] width 48 height 15
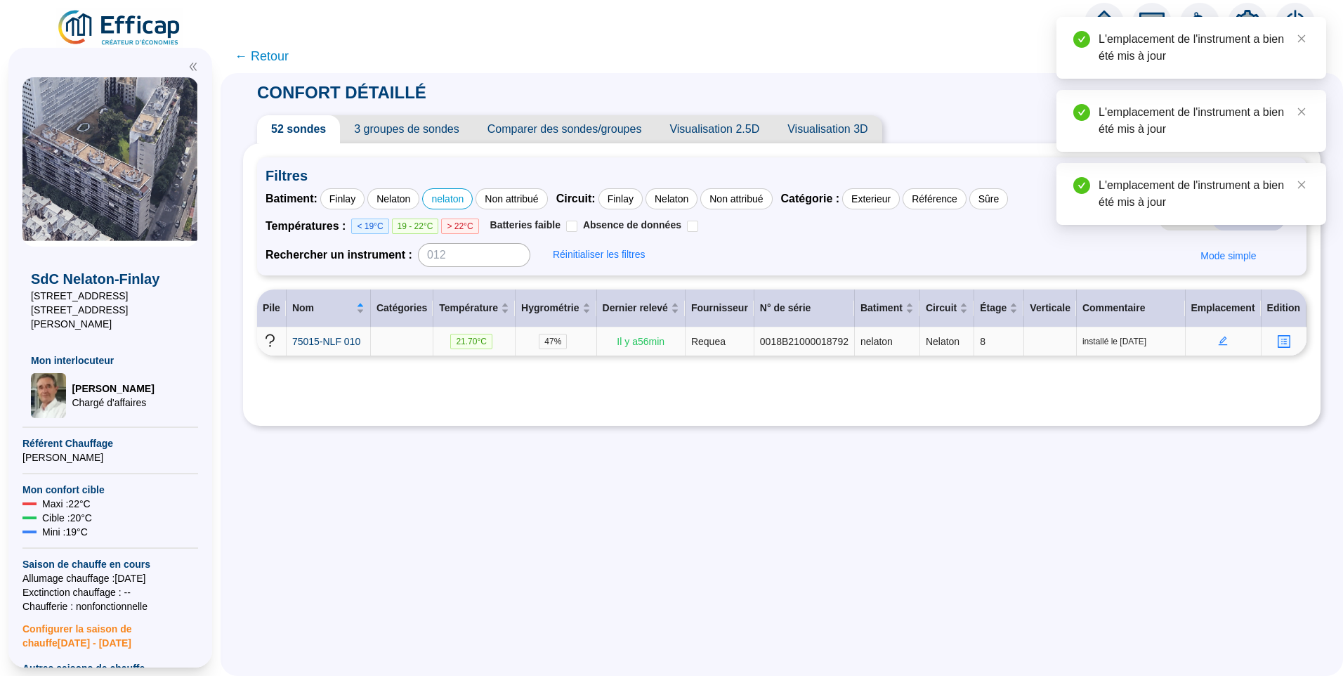
click at [1218, 339] on icon "edit" at bounding box center [1222, 340] width 9 height 9
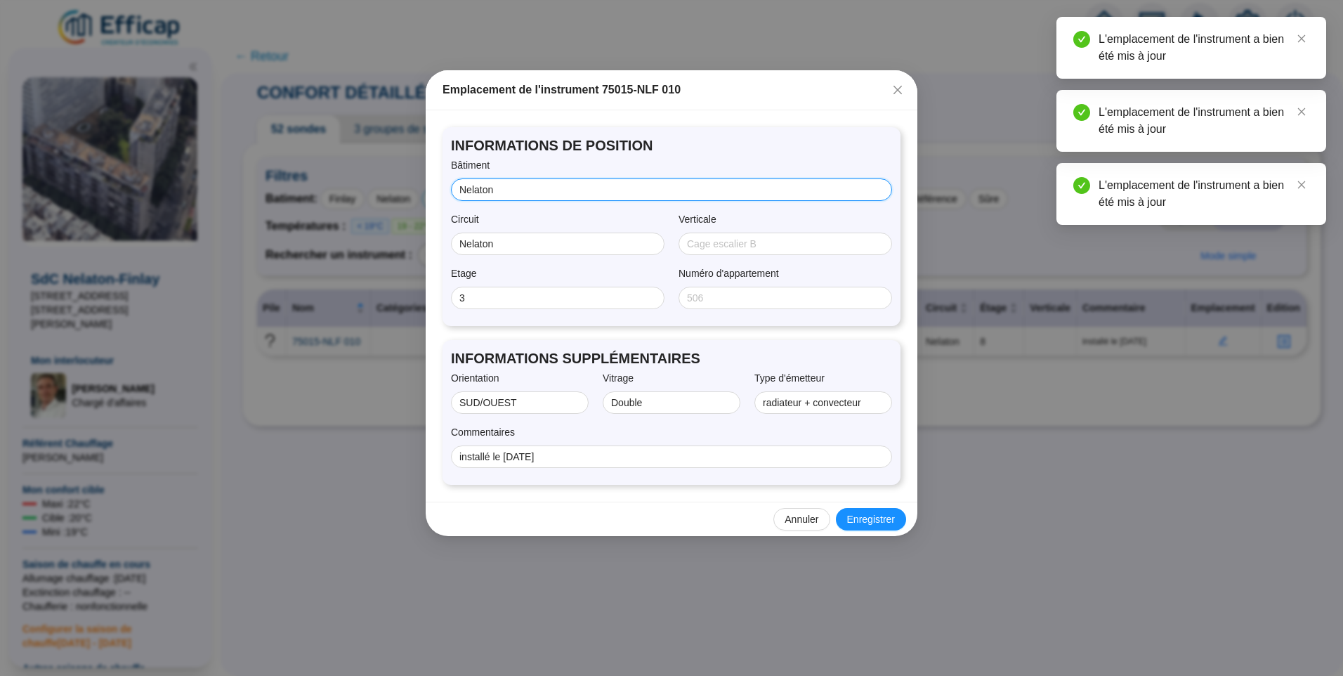
click at [622, 189] on input "Nelaton" at bounding box center [669, 190] width 421 height 15
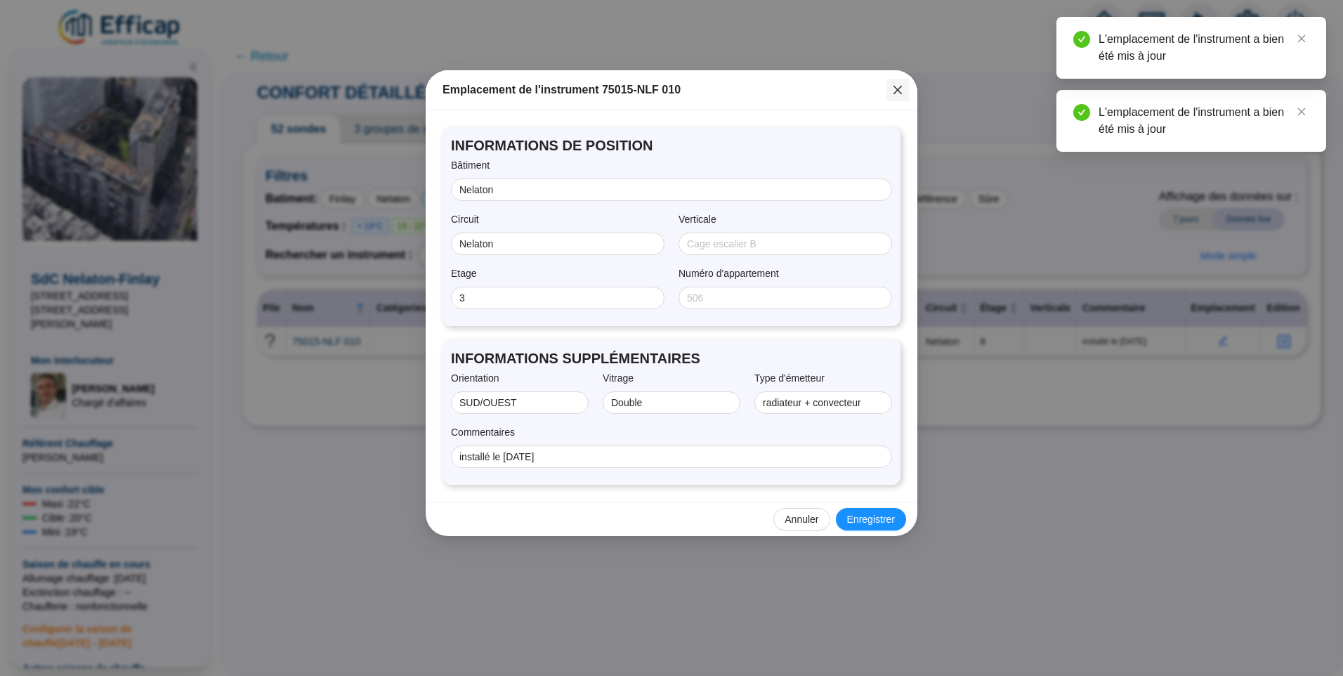
click at [899, 87] on icon "close" at bounding box center [897, 89] width 11 height 11
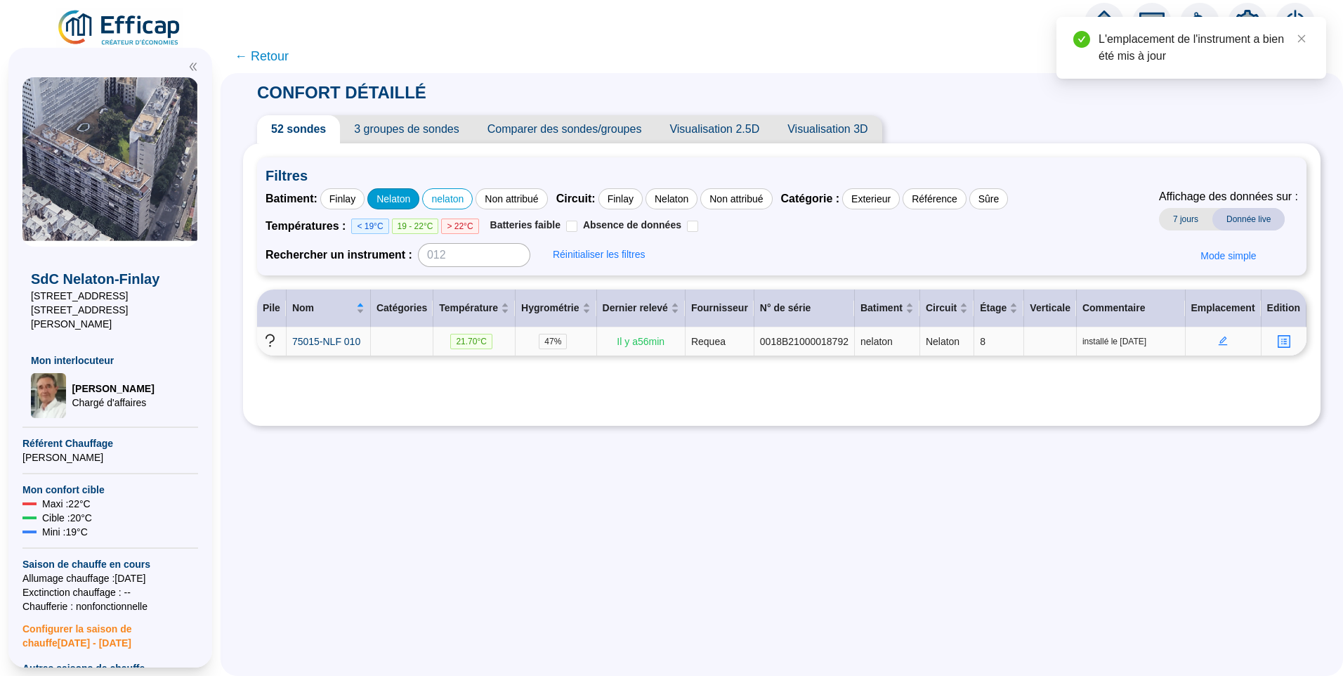
click at [412, 195] on div "Nelaton" at bounding box center [393, 198] width 52 height 21
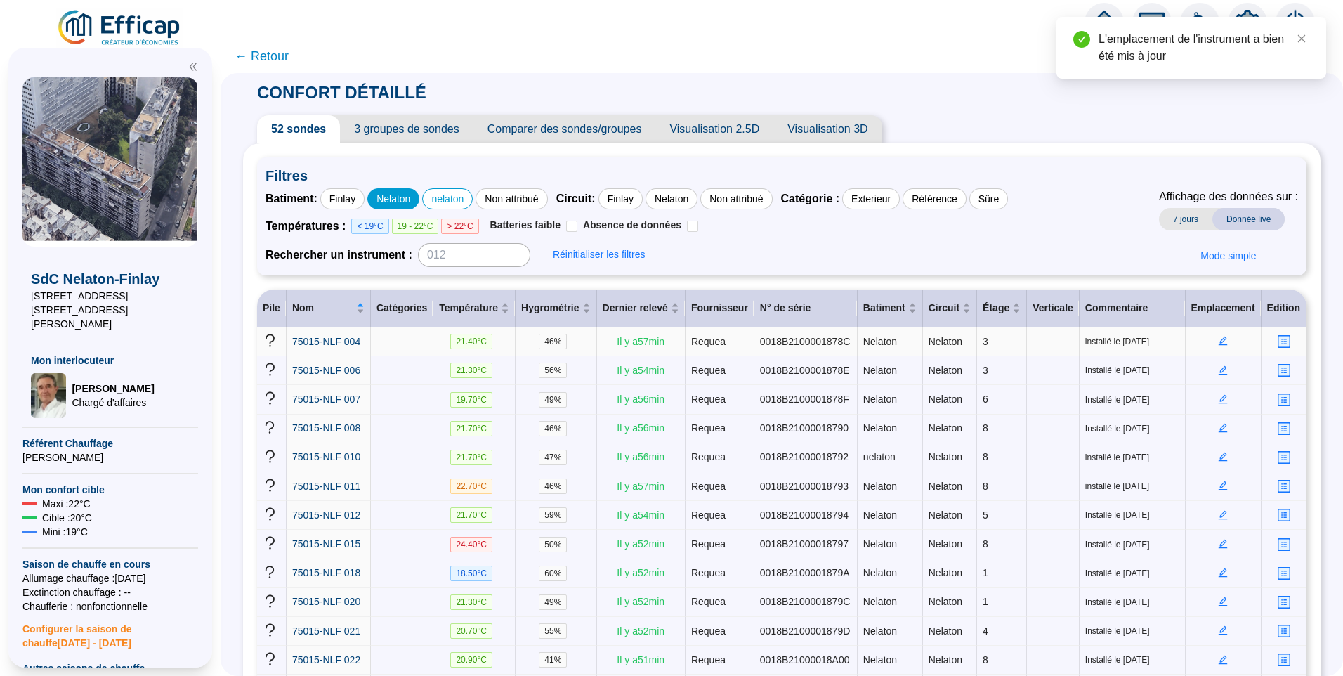
click at [395, 202] on div "Nelaton" at bounding box center [393, 198] width 52 height 21
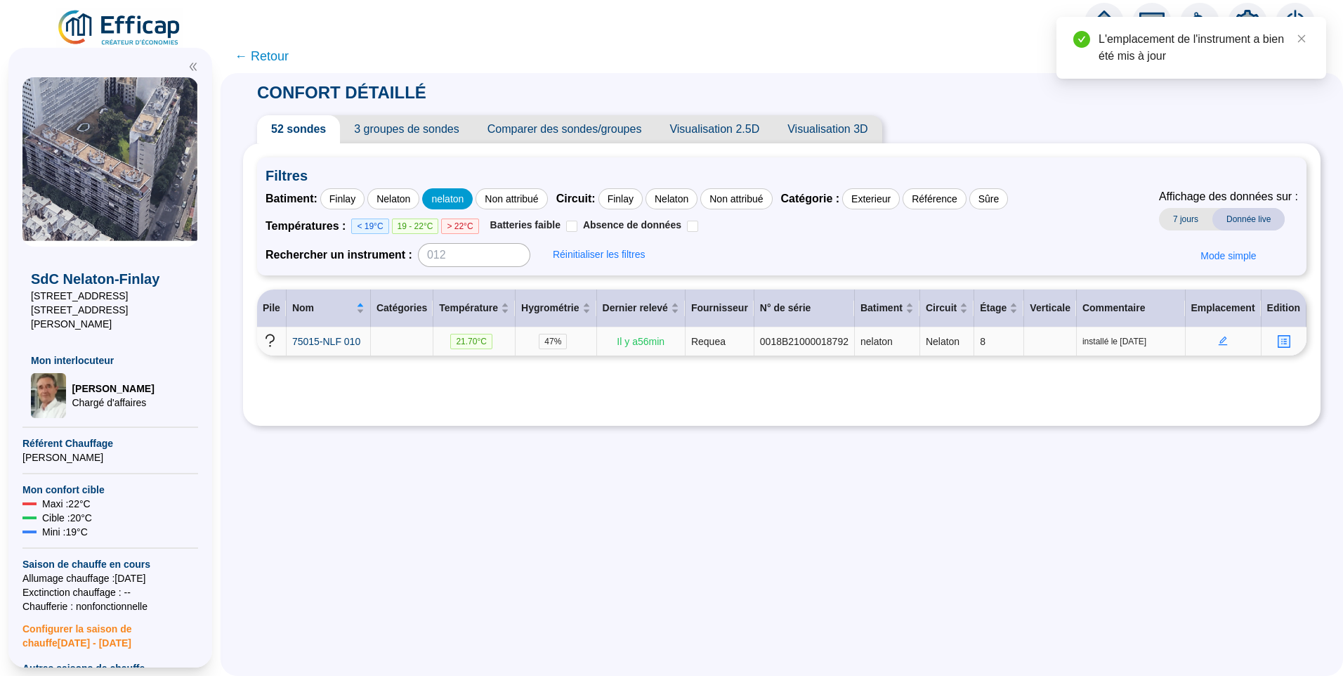
click at [466, 204] on div "nelaton" at bounding box center [447, 198] width 51 height 21
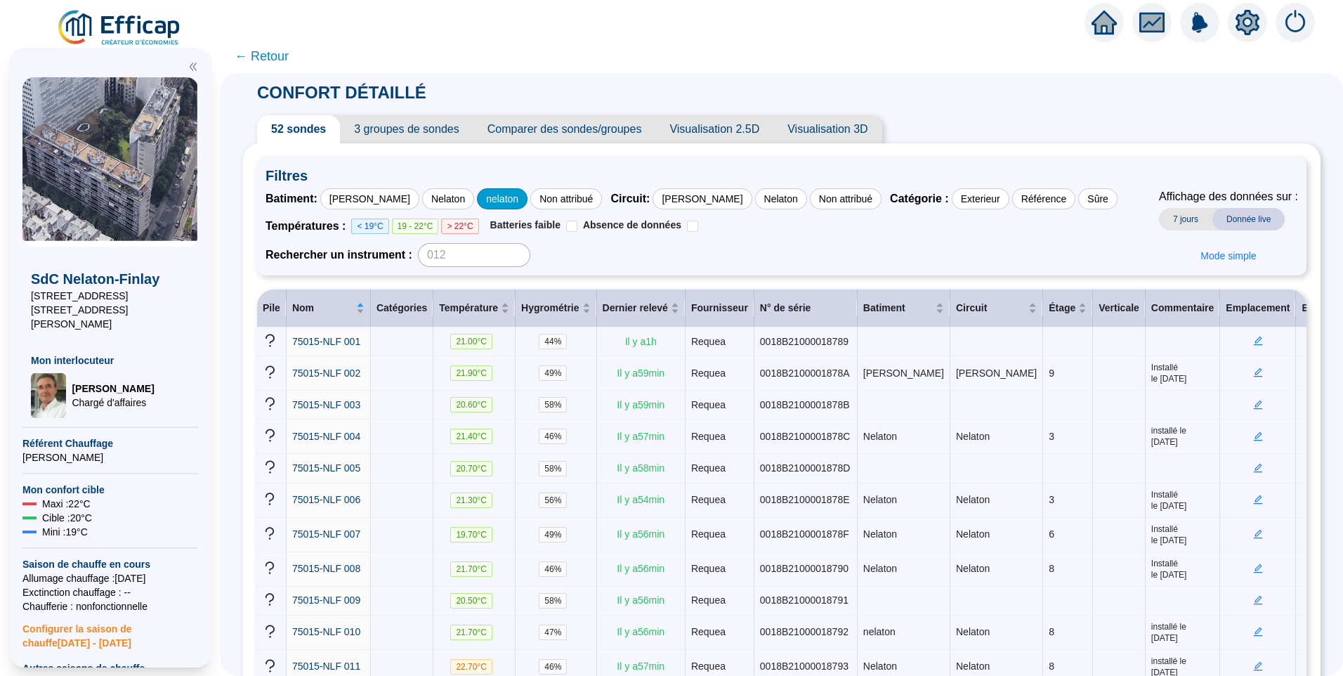
click at [477, 196] on div "nelaton" at bounding box center [502, 198] width 51 height 21
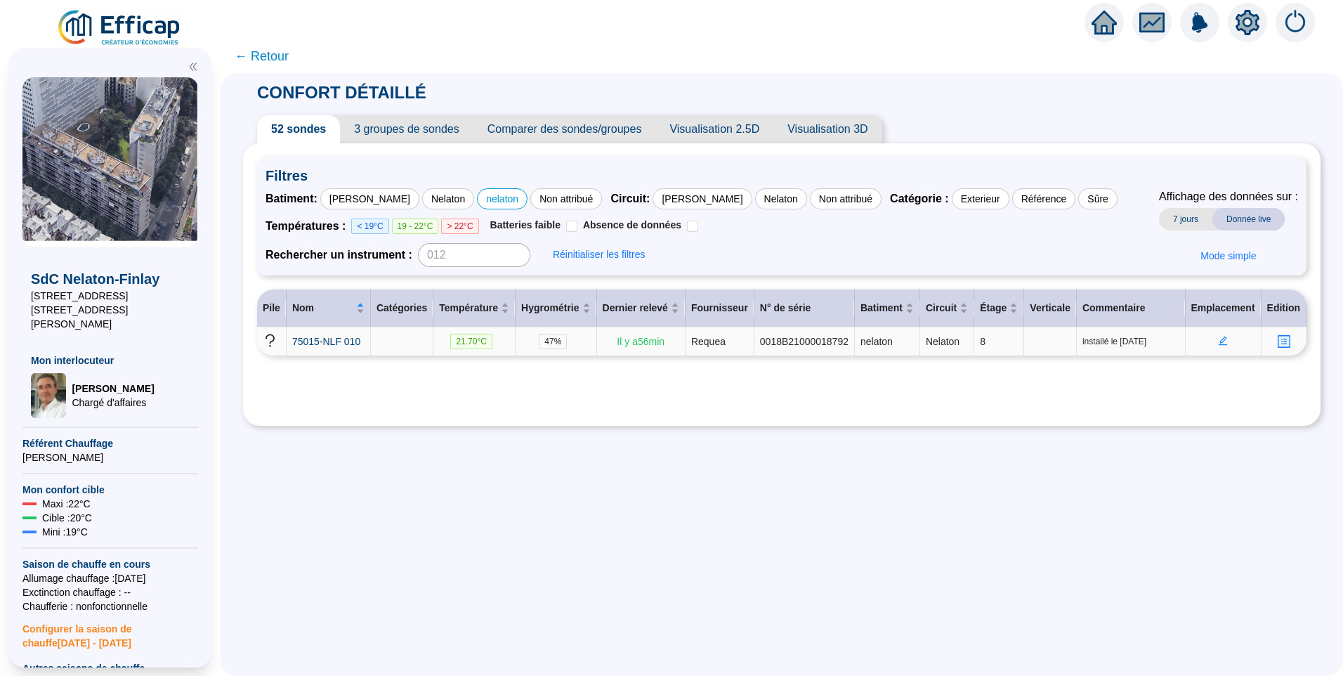
click at [1221, 341] on icon "edit" at bounding box center [1223, 340] width 5 height 5
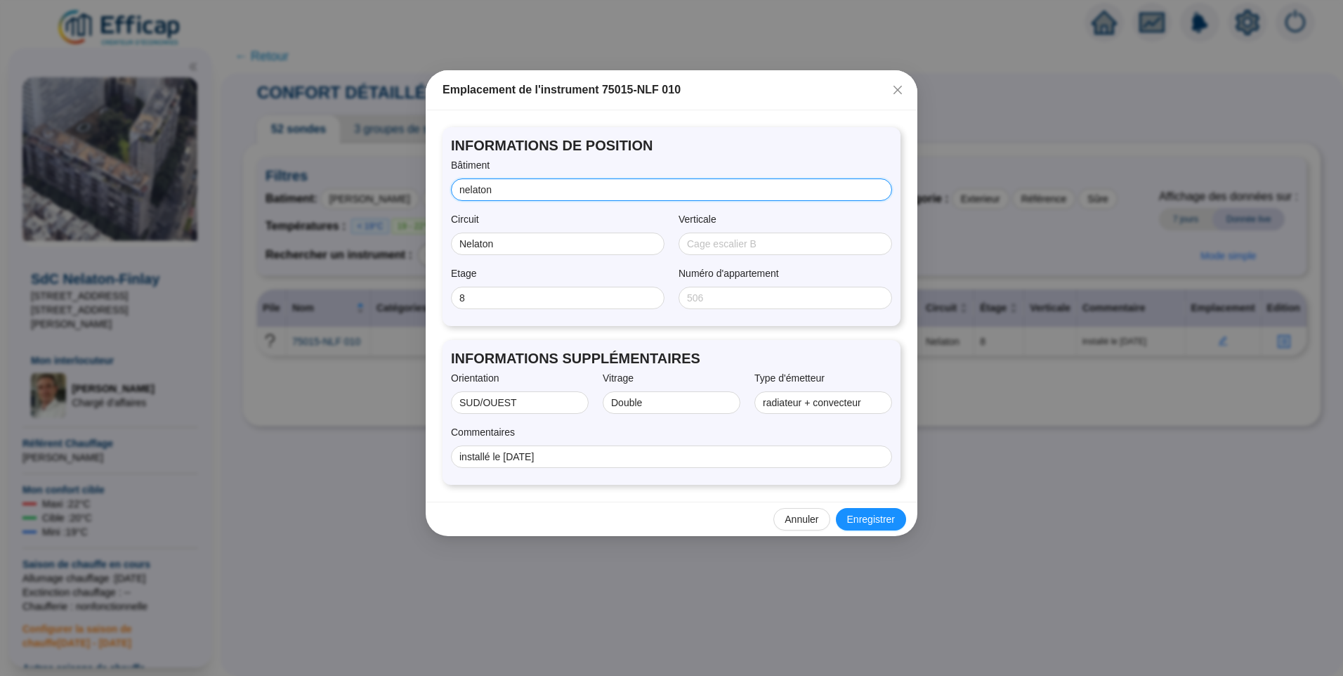
click at [511, 190] on input "nelaton" at bounding box center [669, 190] width 421 height 15
drag, startPoint x: 464, startPoint y: 188, endPoint x: 479, endPoint y: 217, distance: 32.4
click at [464, 188] on input "nelaton" at bounding box center [665, 190] width 412 height 15
type input "Nelaton"
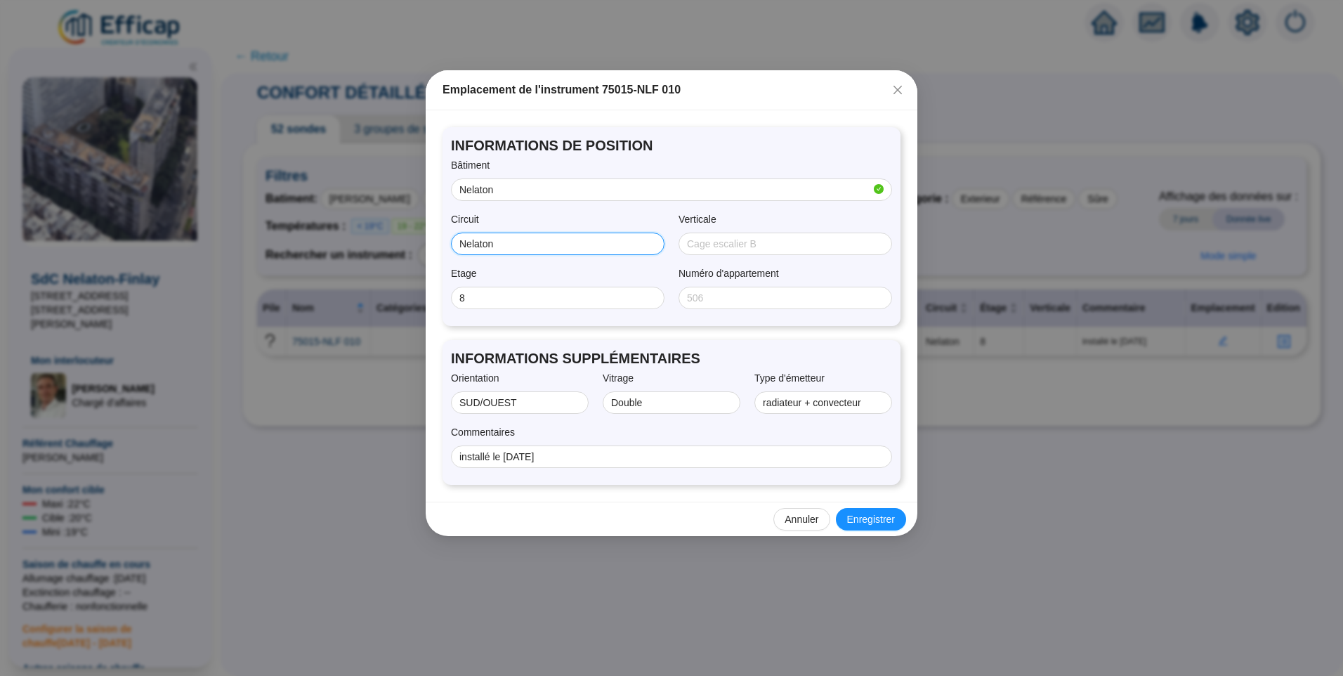
click at [526, 244] on input "Nelaton" at bounding box center [556, 244] width 194 height 15
click at [882, 511] on button "Enregistrer" at bounding box center [871, 519] width 70 height 22
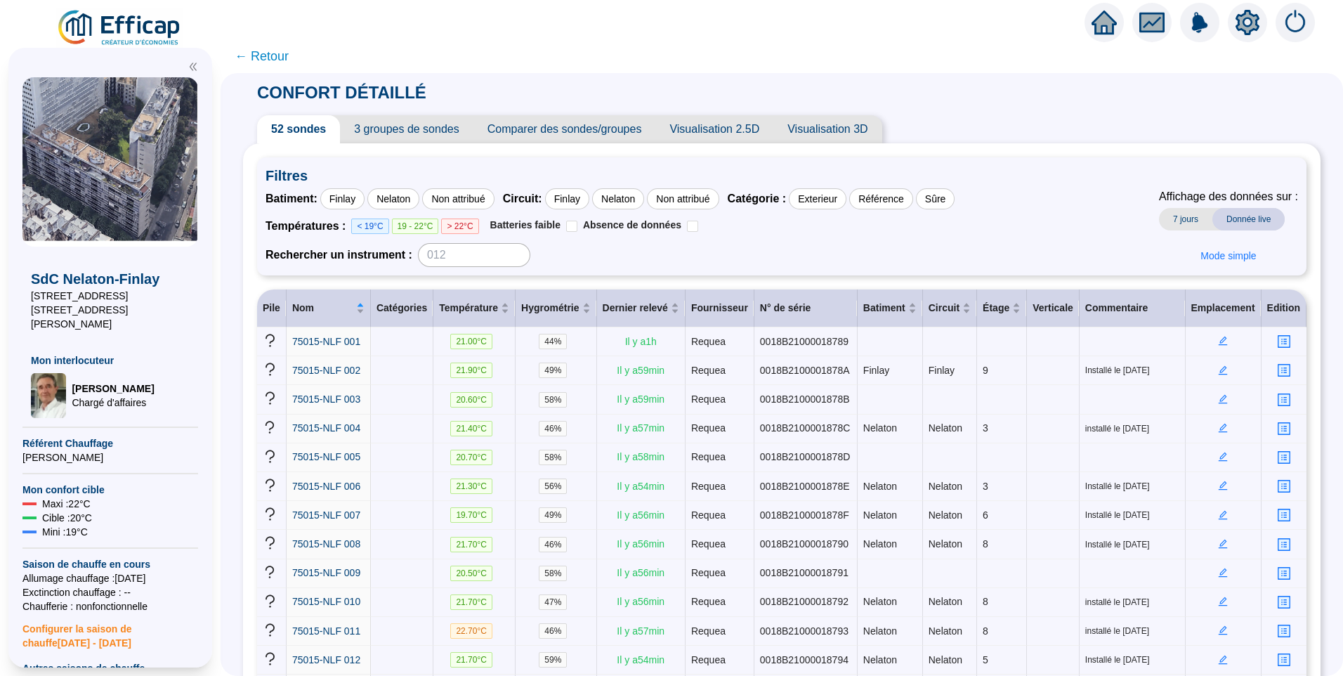
click at [402, 133] on span "3 groupes de sondes" at bounding box center [406, 129] width 133 height 28
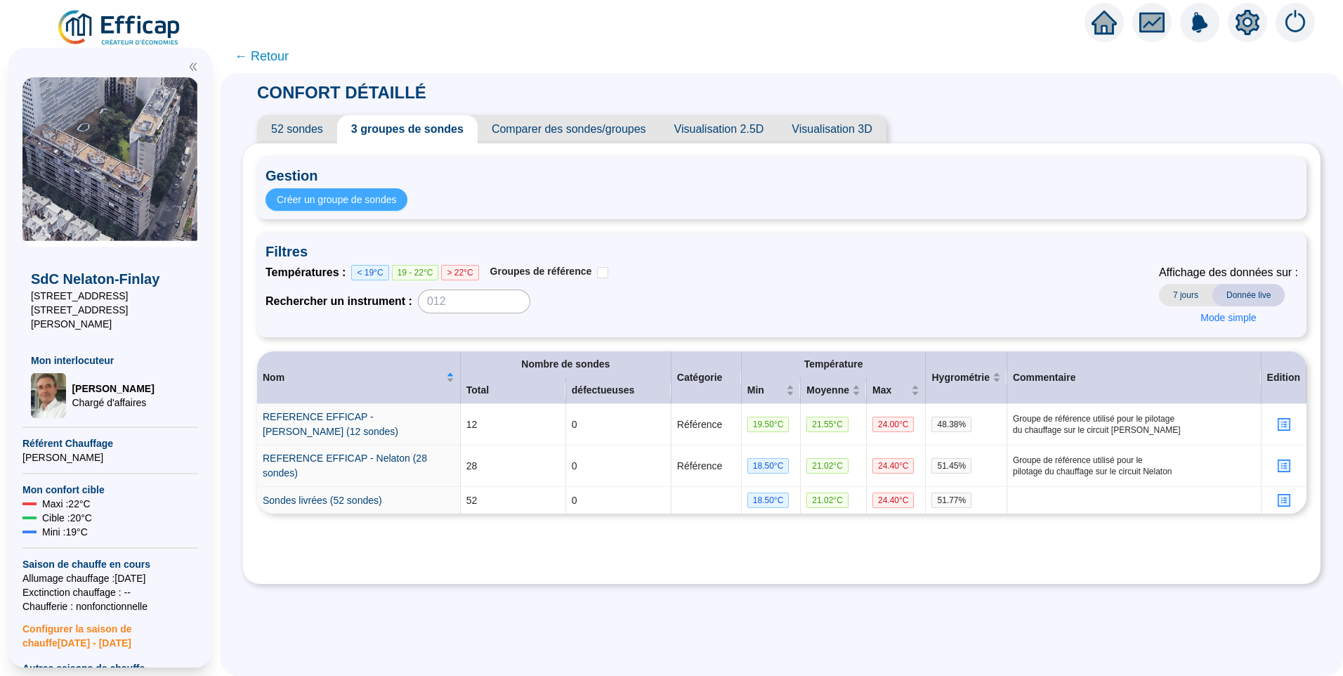
click at [348, 199] on span "Créer un groupe de sondes" at bounding box center [336, 199] width 119 height 15
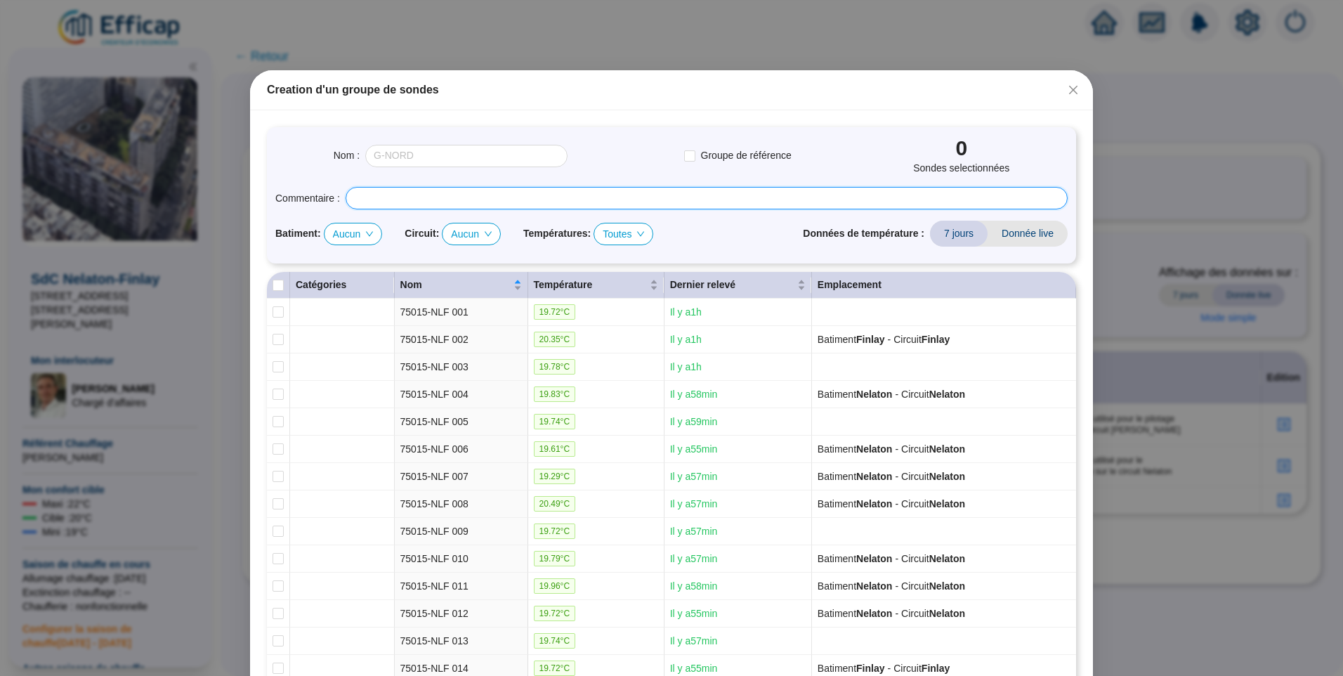
click at [420, 199] on input "text" at bounding box center [707, 198] width 722 height 22
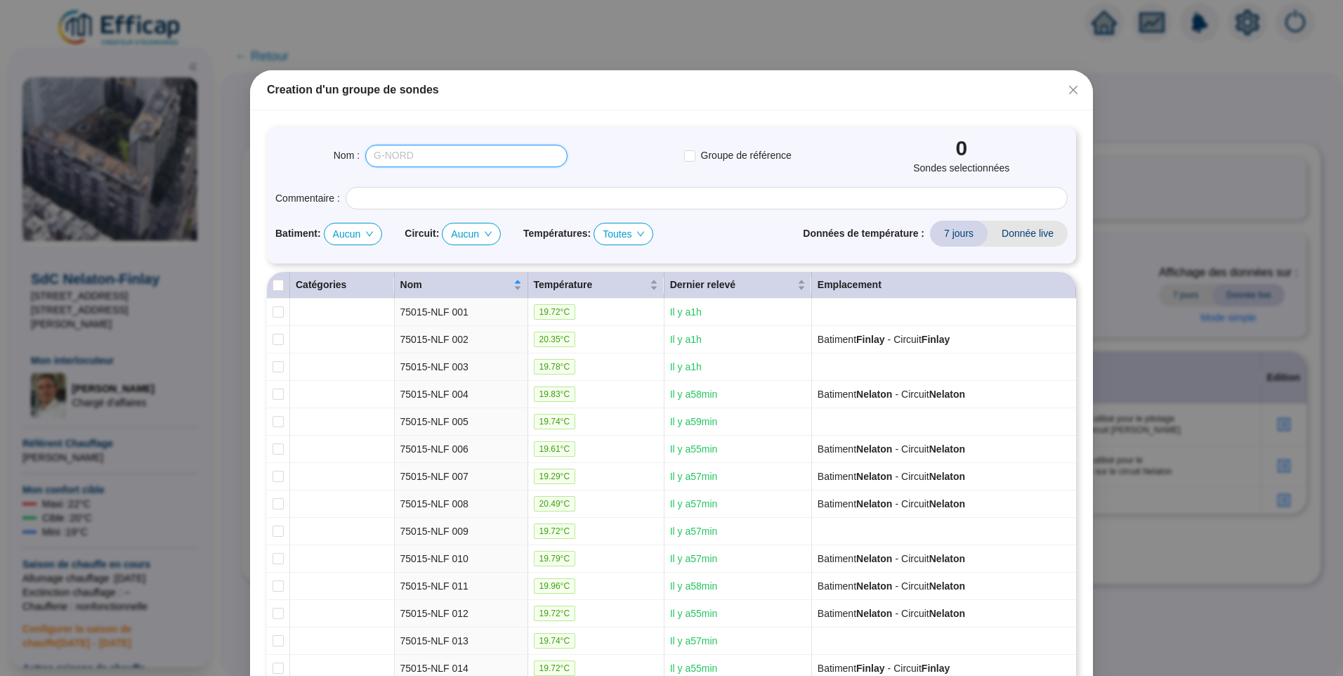
click at [432, 158] on input "text" at bounding box center [466, 156] width 202 height 22
click at [334, 232] on span "Aucun" at bounding box center [353, 233] width 41 height 21
type input "Finlay"
click at [346, 264] on div "Finlay" at bounding box center [349, 261] width 34 height 15
checkbox input "true"
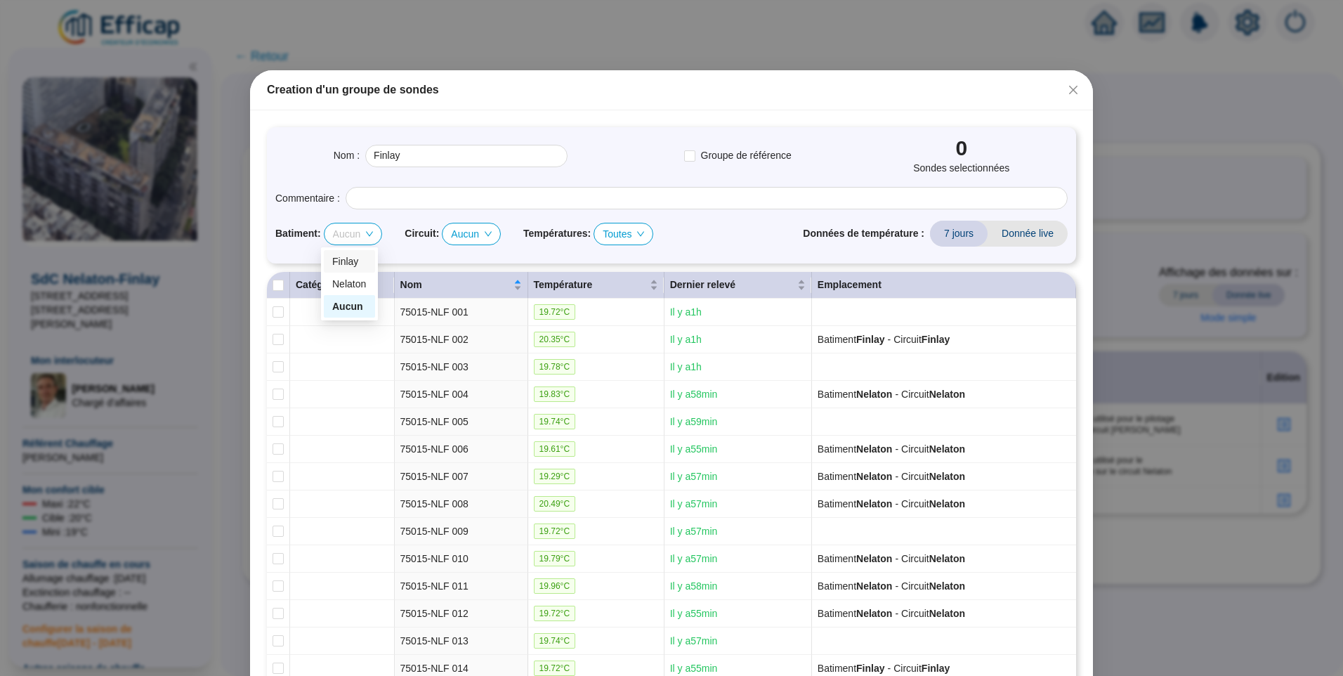
checkbox input "true"
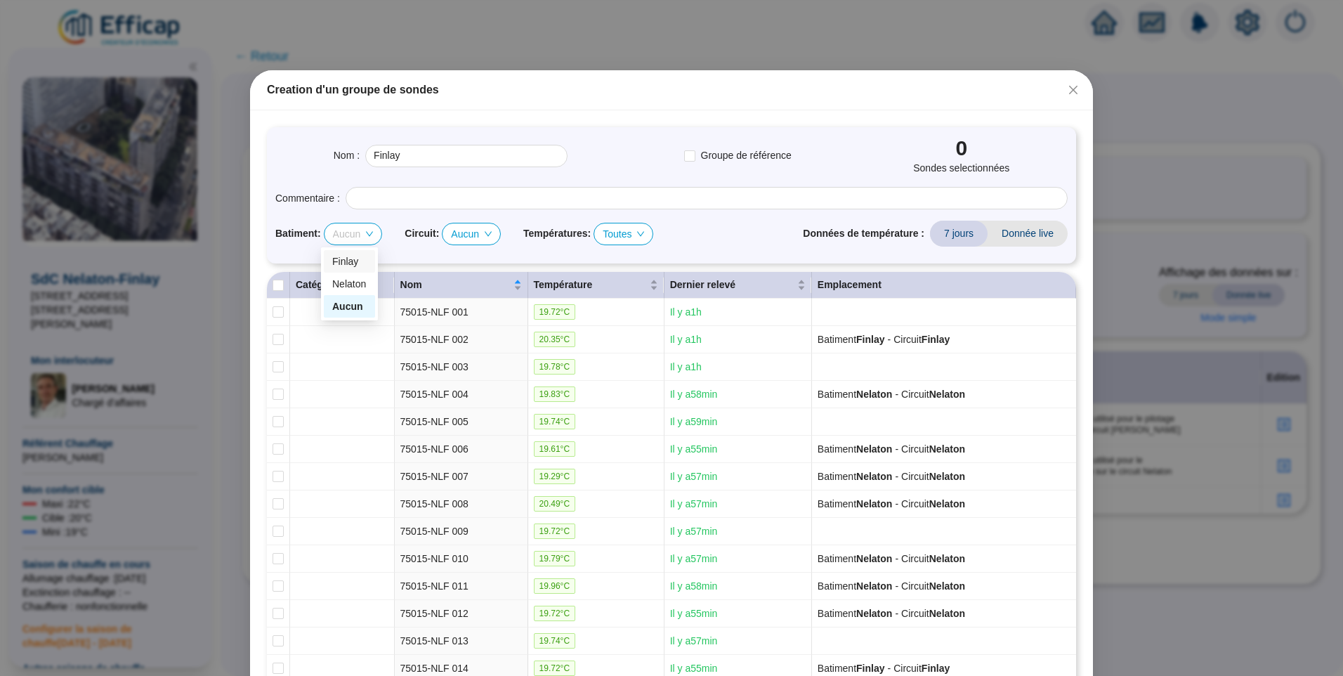
checkbox input "true"
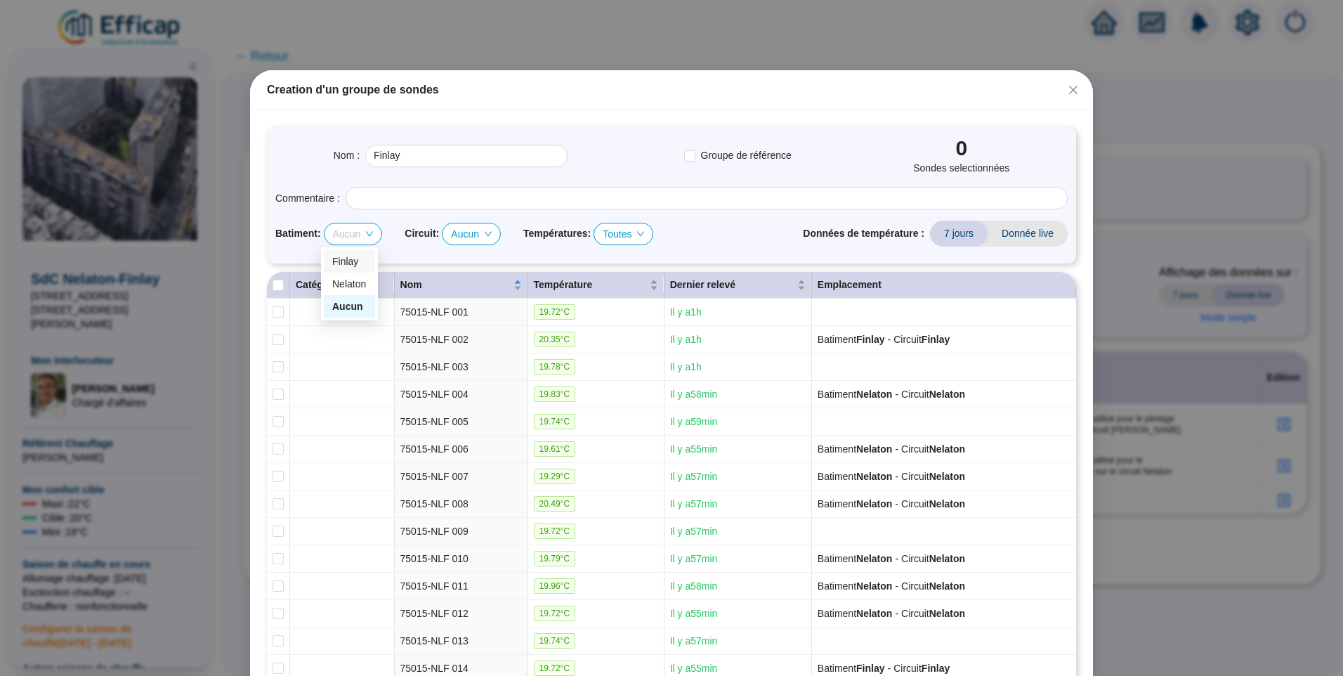
checkbox input "true"
type input "Finlay (12 sondes)"
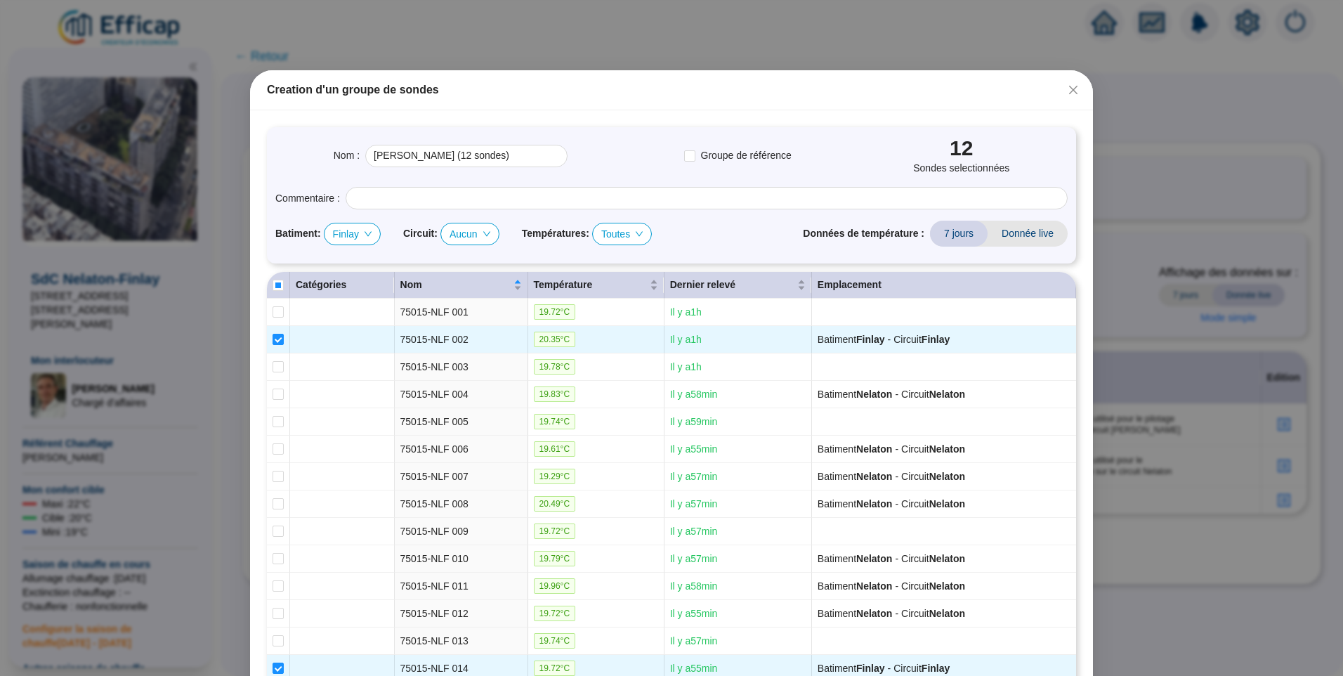
click at [475, 225] on span "Aucun" at bounding box center [469, 233] width 41 height 21
click at [718, 236] on div "Batiment : Finlay Circuit : Aucun Températures : Toutes Données de température …" at bounding box center [671, 234] width 792 height 26
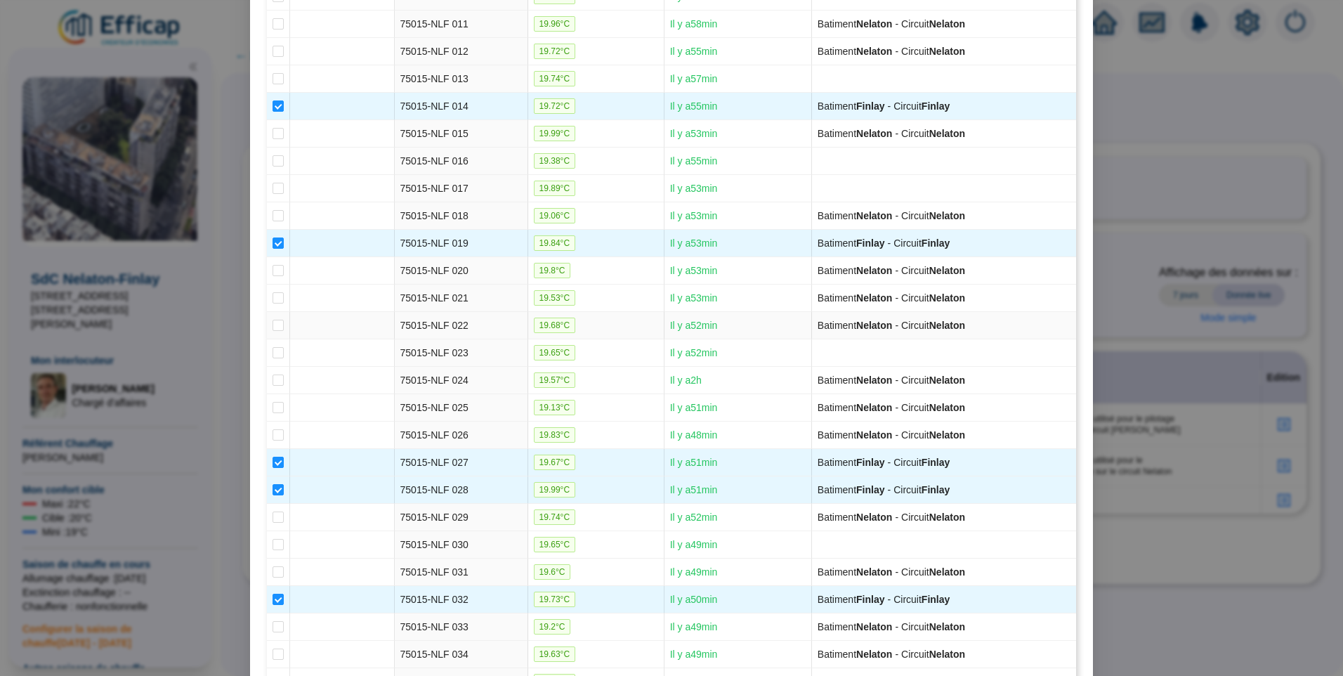
scroll to position [1115, 0]
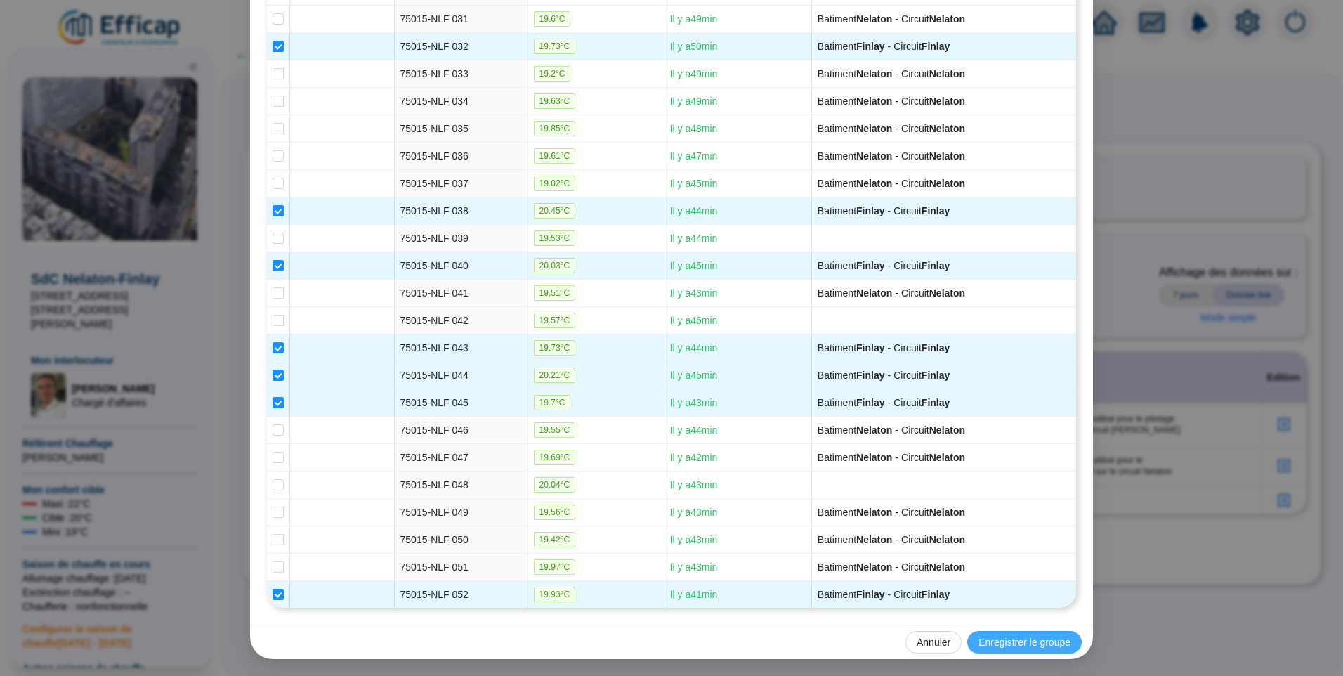
click at [1021, 639] on span "Enregistrer le groupe" at bounding box center [1024, 642] width 92 height 15
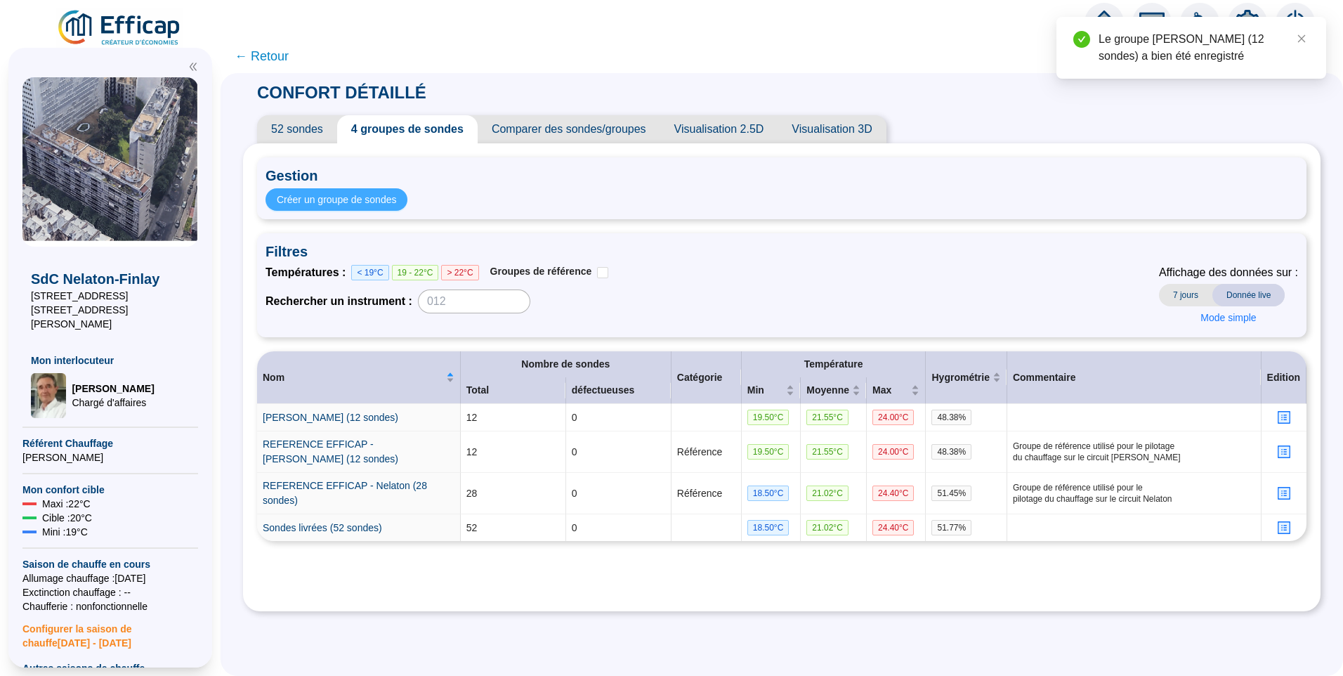
click at [363, 202] on span "Créer un groupe de sondes" at bounding box center [336, 199] width 119 height 15
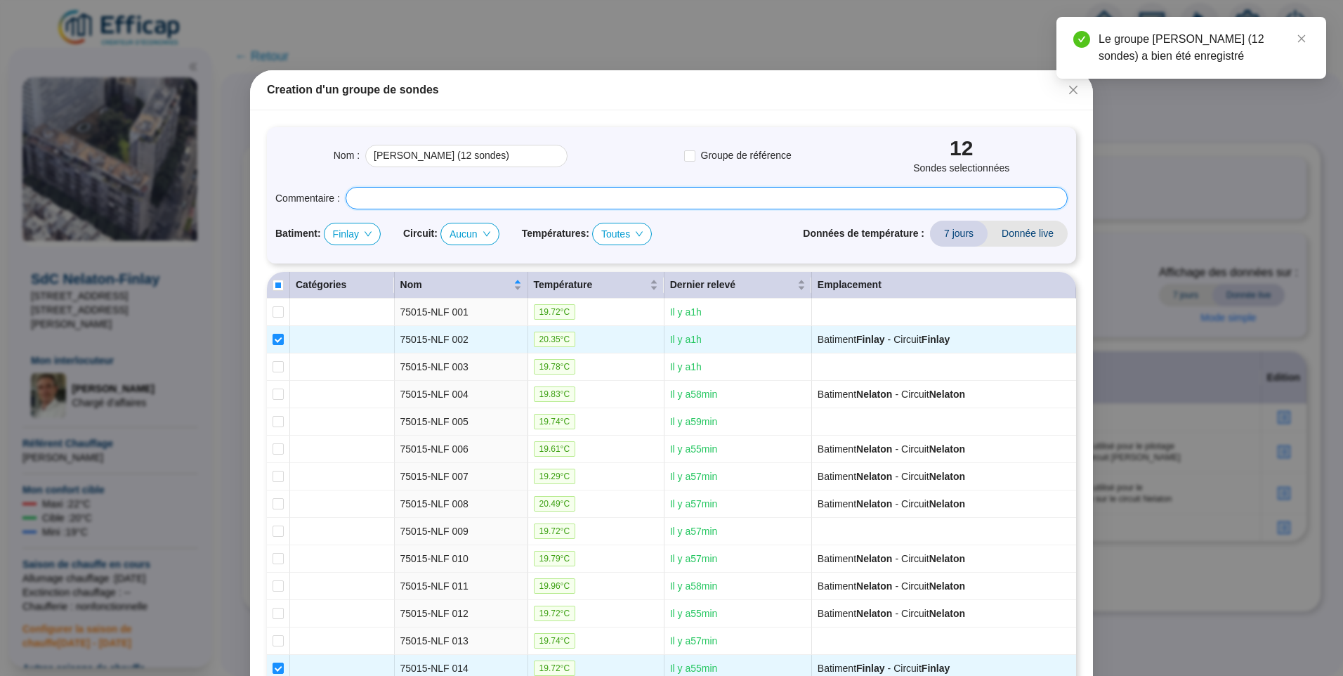
click at [468, 199] on input "text" at bounding box center [707, 198] width 722 height 22
click at [390, 202] on input "text" at bounding box center [707, 198] width 722 height 22
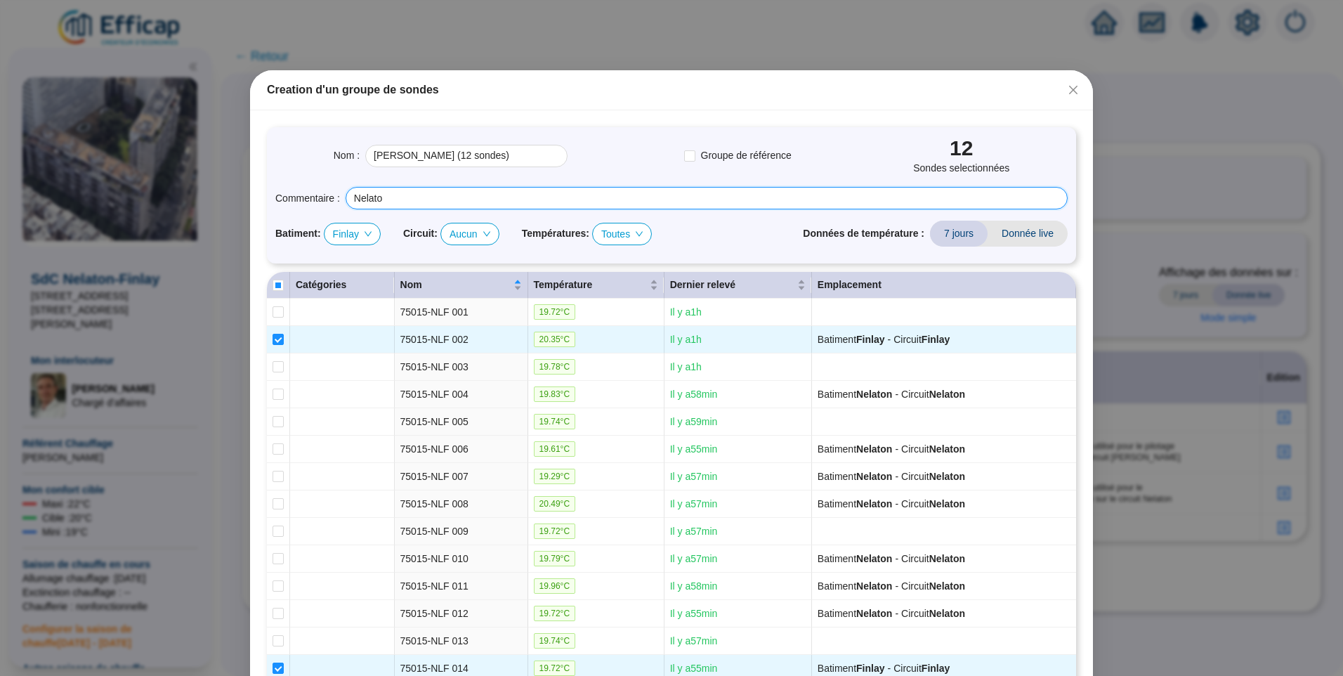
type input "Nelaton"
drag, startPoint x: 390, startPoint y: 202, endPoint x: 237, endPoint y: 188, distance: 154.4
click at [237, 188] on div "Creation d'un groupe de sondes Nom : Finlay (12 sondes) Groupe de référence 12 …" at bounding box center [671, 338] width 1343 height 676
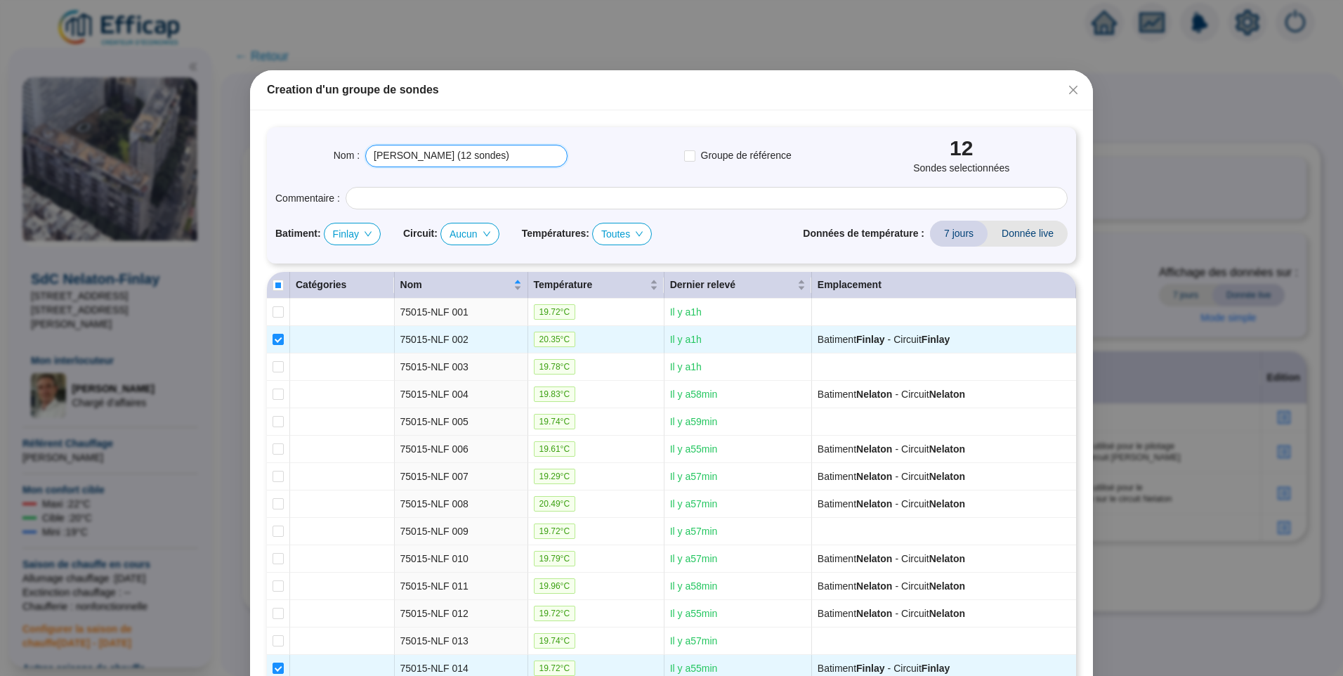
drag, startPoint x: 254, startPoint y: 153, endPoint x: 100, endPoint y: 150, distance: 154.5
click at [100, 150] on div "Creation d'un groupe de sondes Nom : Finlay (12 sondes) Groupe de référence 12 …" at bounding box center [671, 338] width 1343 height 676
paste input "Nelaton"
click at [349, 237] on span "Finlay" at bounding box center [352, 233] width 39 height 21
type input "Nelaton"
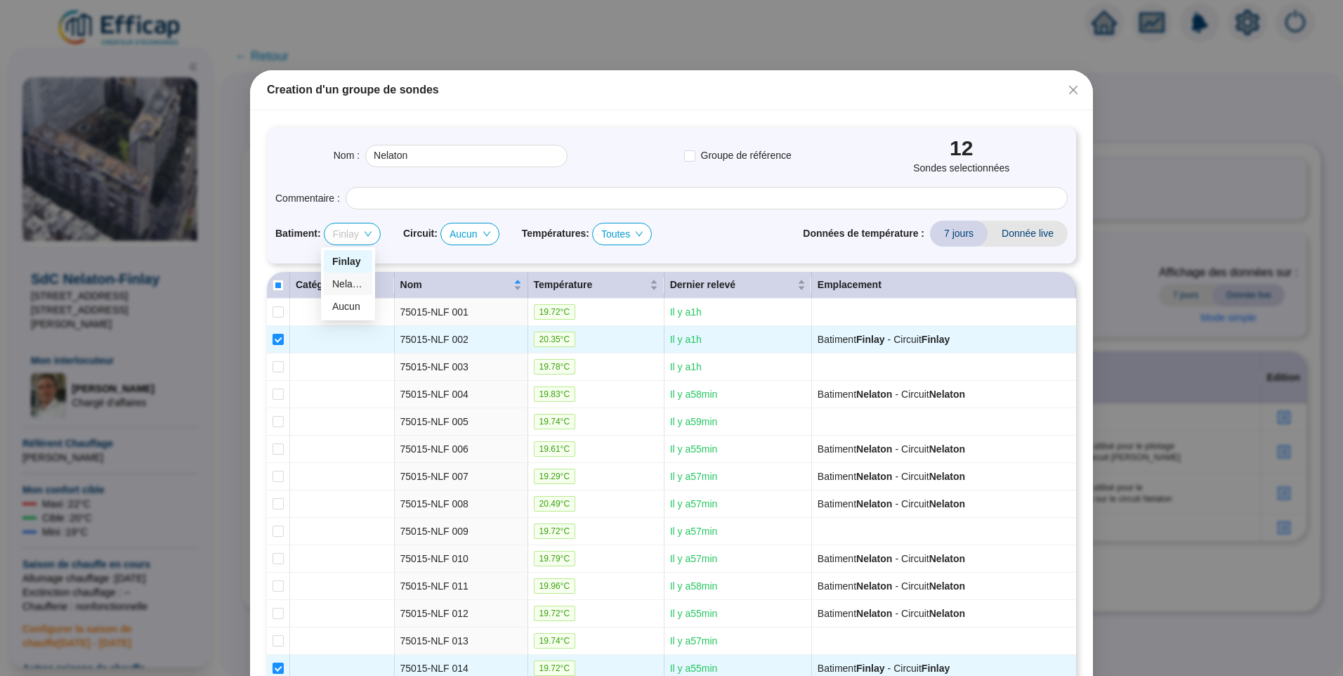
click at [341, 289] on div "Nelaton" at bounding box center [348, 284] width 32 height 15
checkbox input "false"
checkbox input "true"
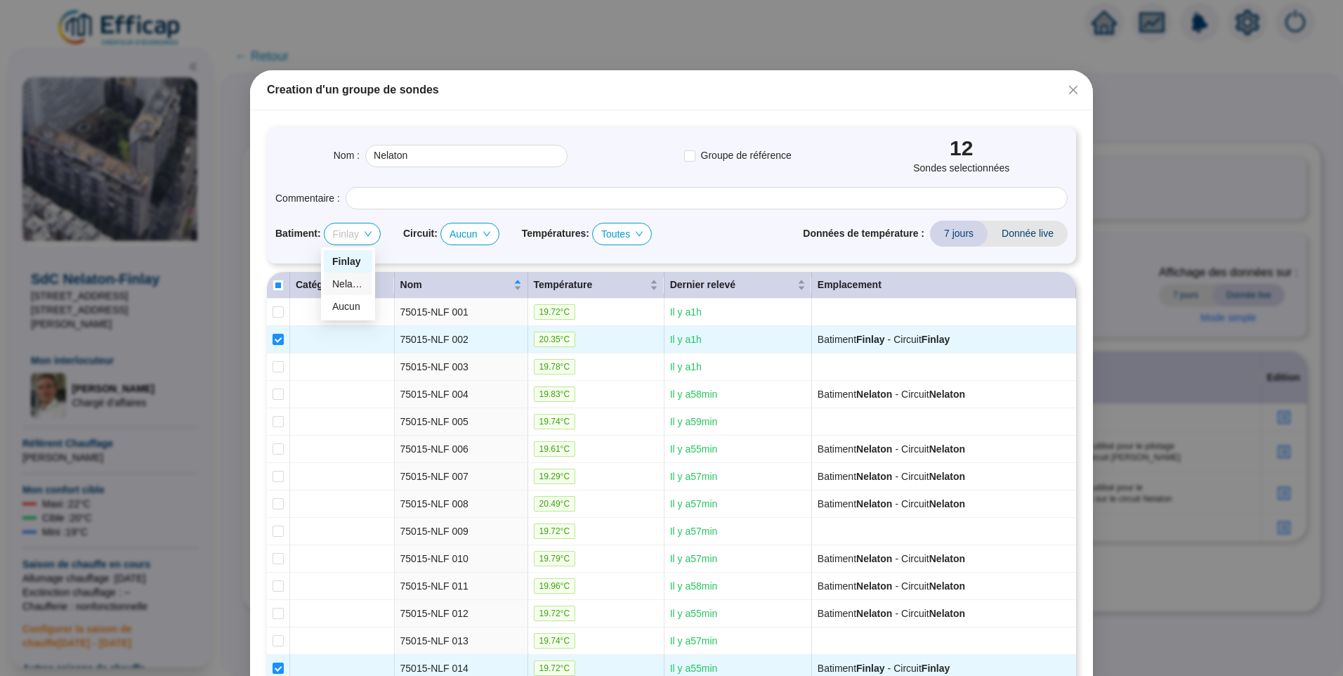
checkbox input "true"
checkbox input "false"
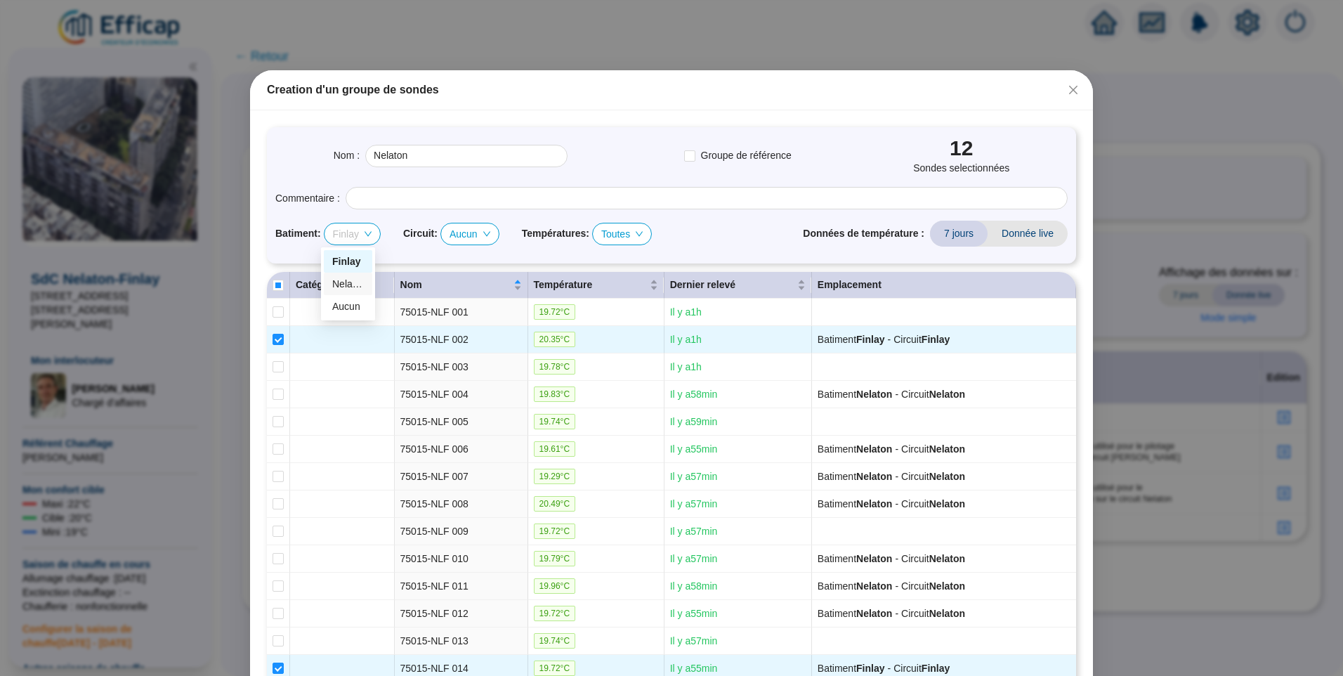
checkbox input "true"
checkbox input "false"
checkbox input "true"
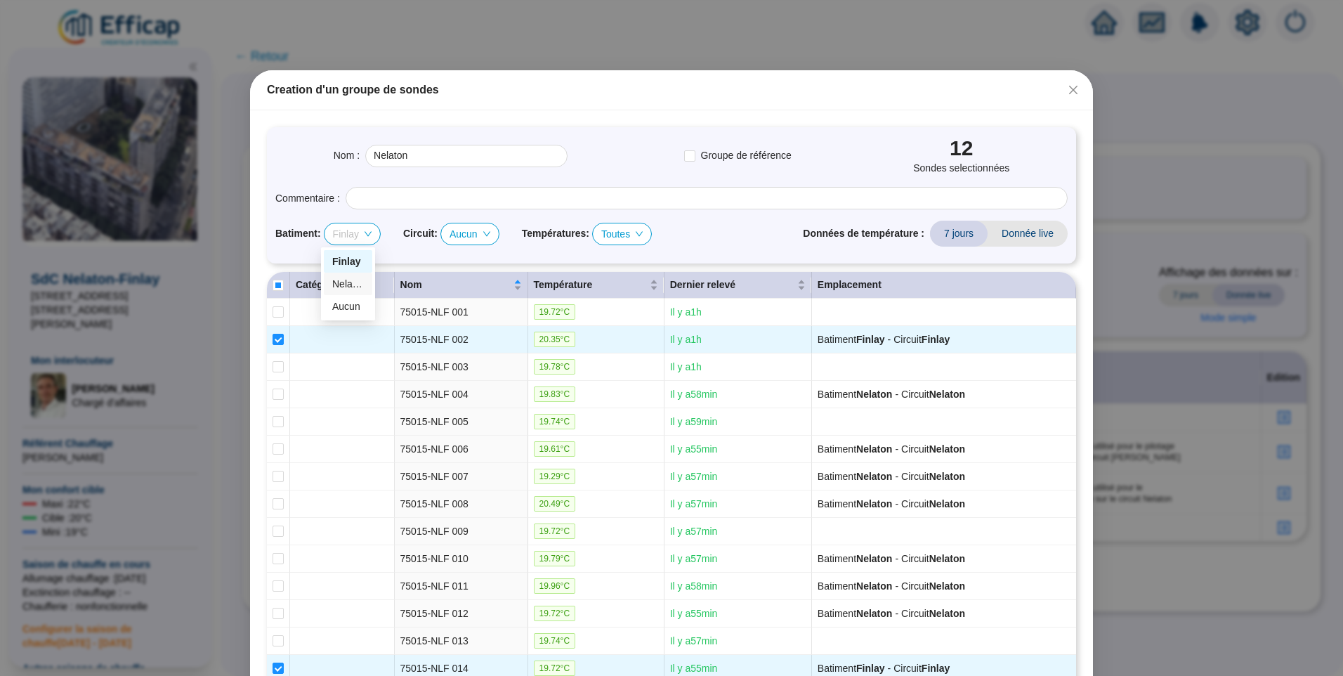
checkbox input "true"
checkbox input "false"
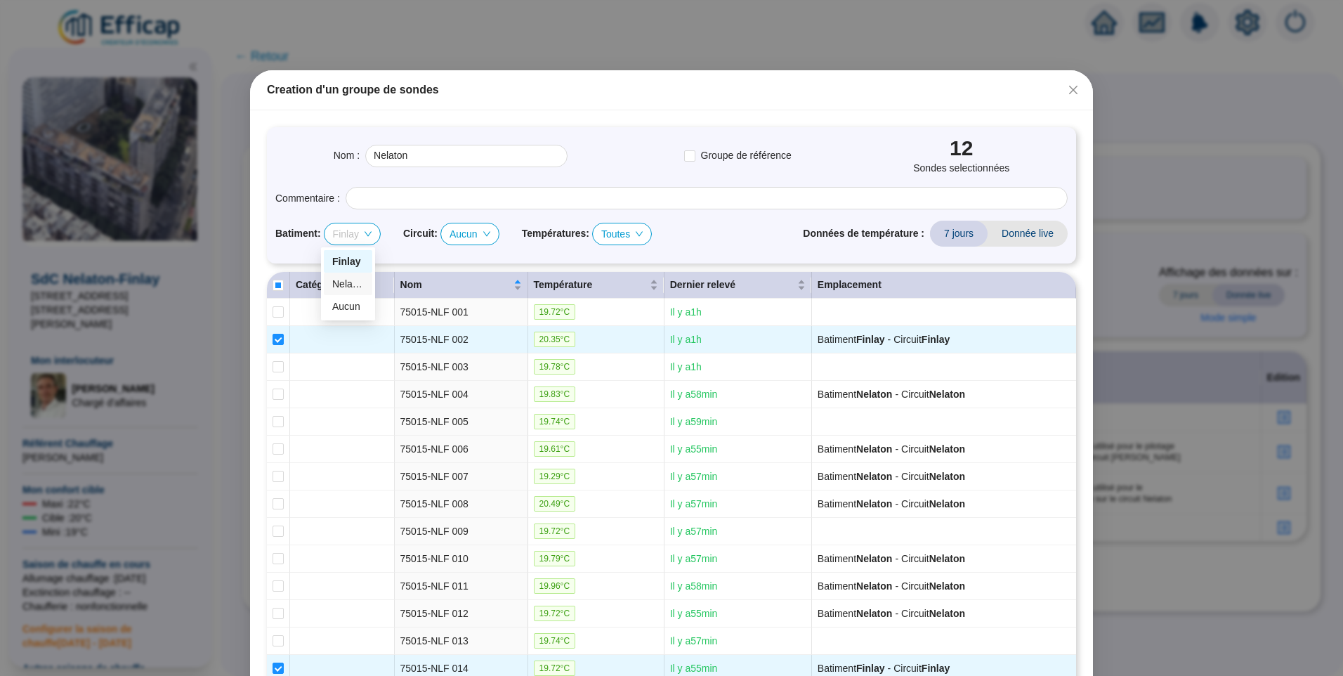
checkbox input "false"
checkbox input "true"
checkbox input "false"
checkbox input "true"
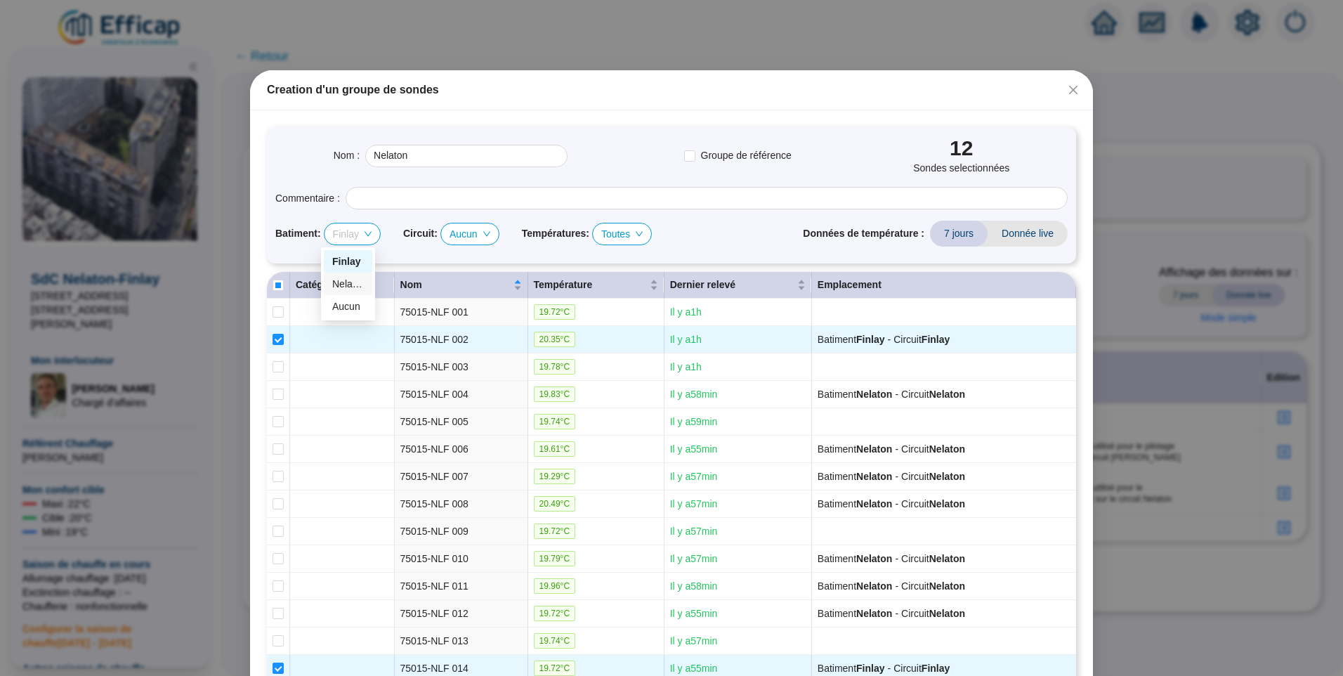
checkbox input "true"
checkbox input "false"
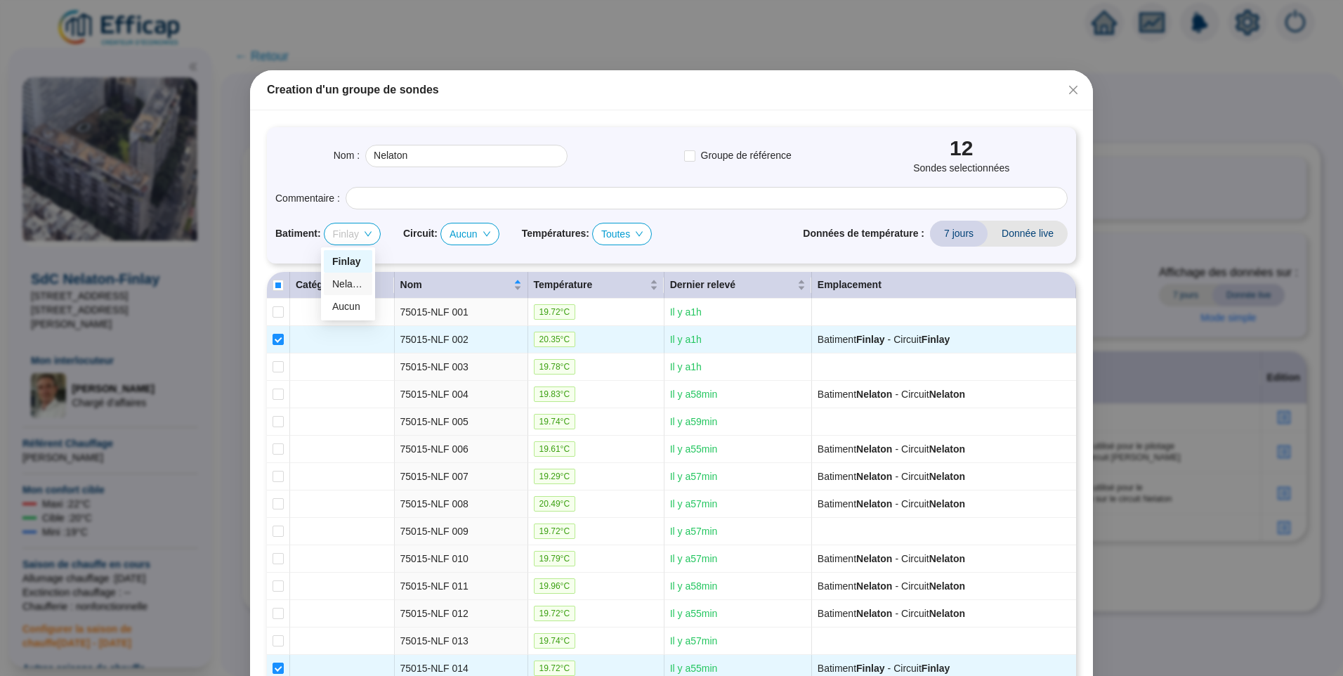
checkbox input "false"
checkbox input "true"
checkbox input "false"
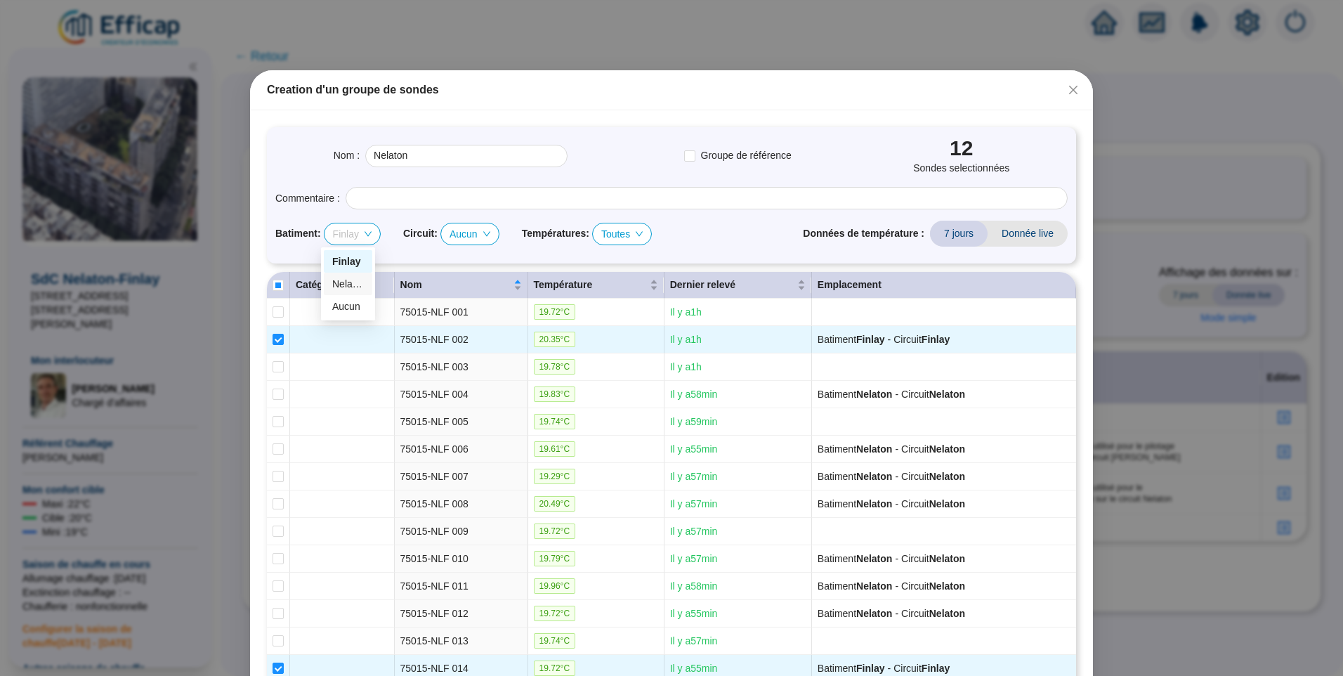
checkbox input "true"
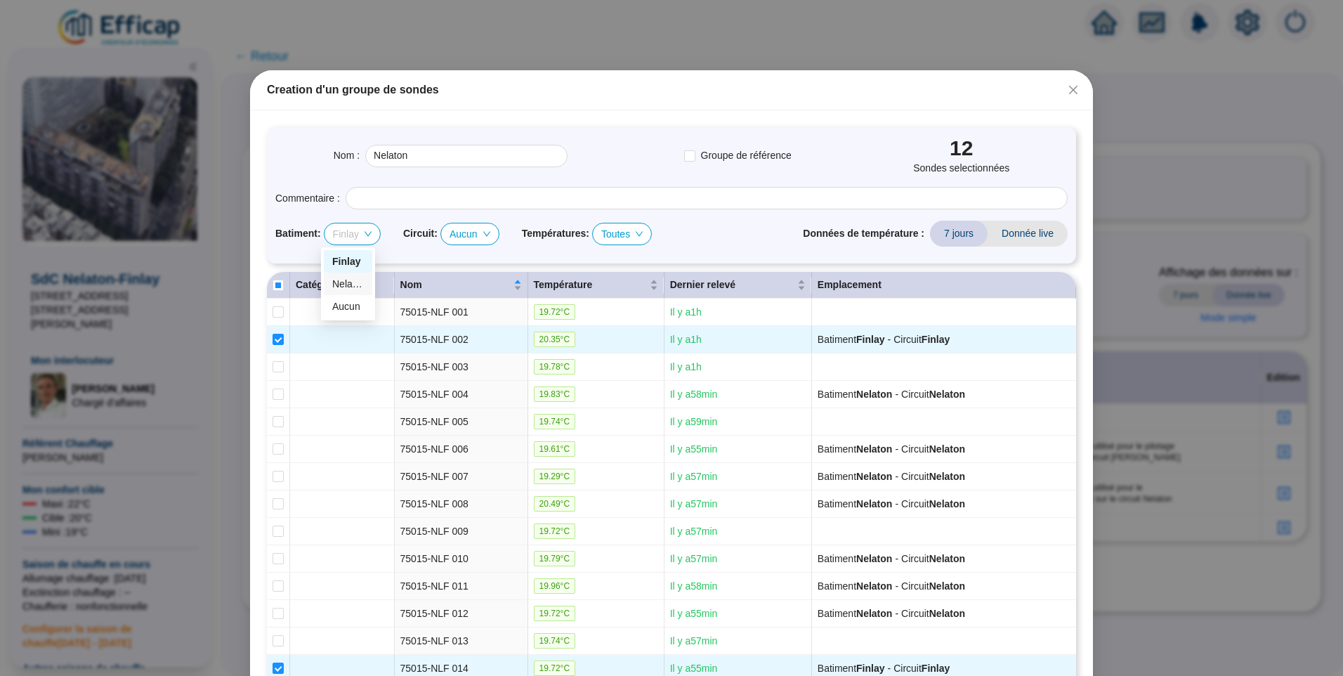
checkbox input "false"
type input "Nelaton (28 sondes)"
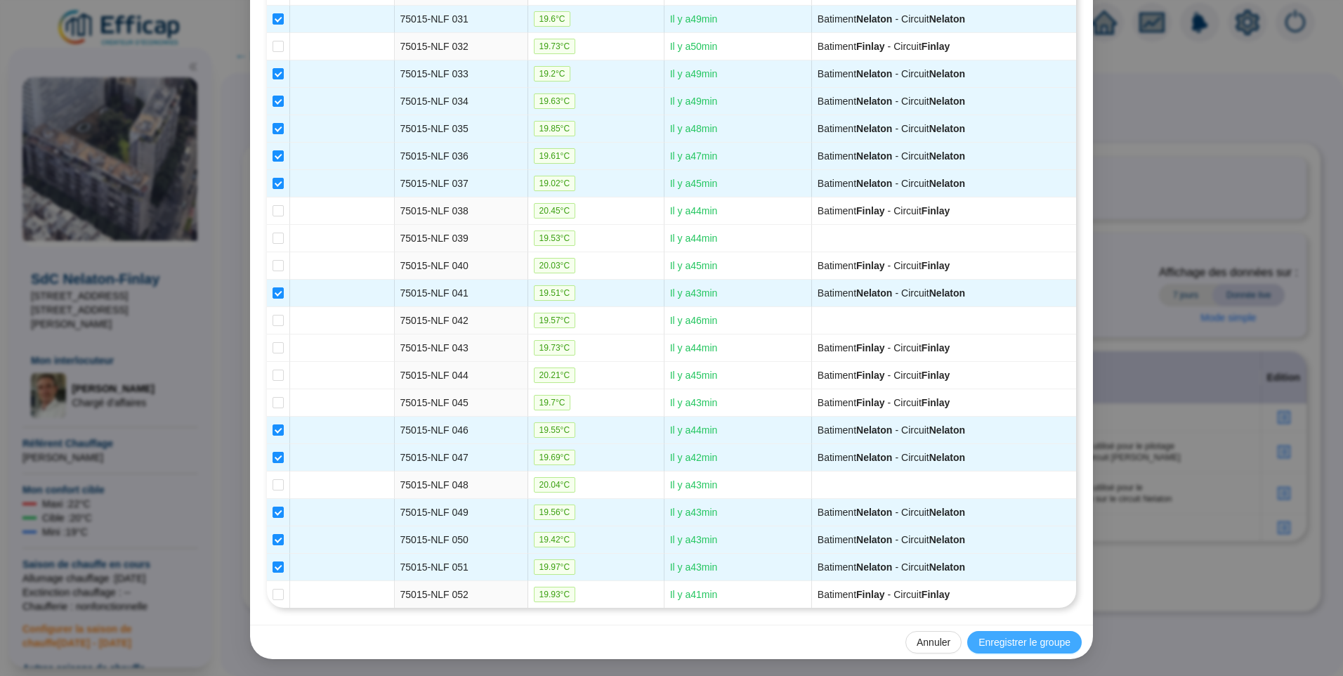
click at [1030, 637] on span "Enregistrer le groupe" at bounding box center [1024, 642] width 92 height 15
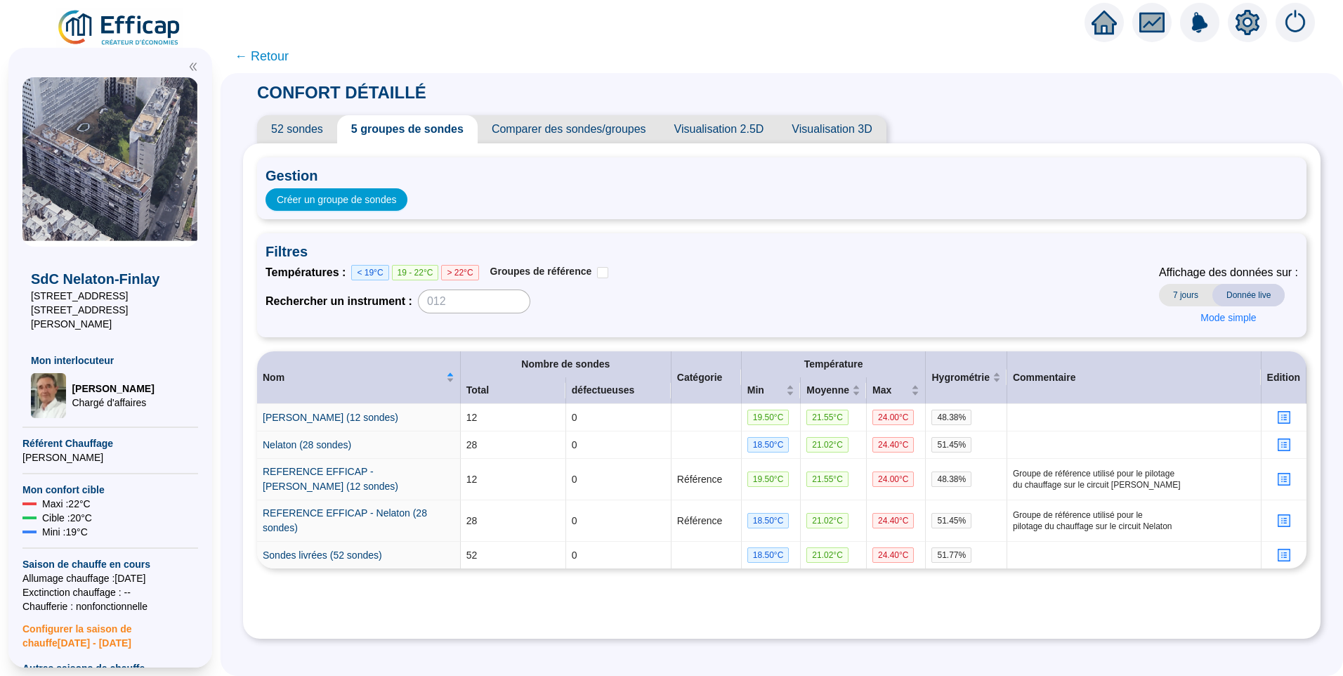
click at [302, 131] on span "52 sondes" at bounding box center [297, 129] width 80 height 28
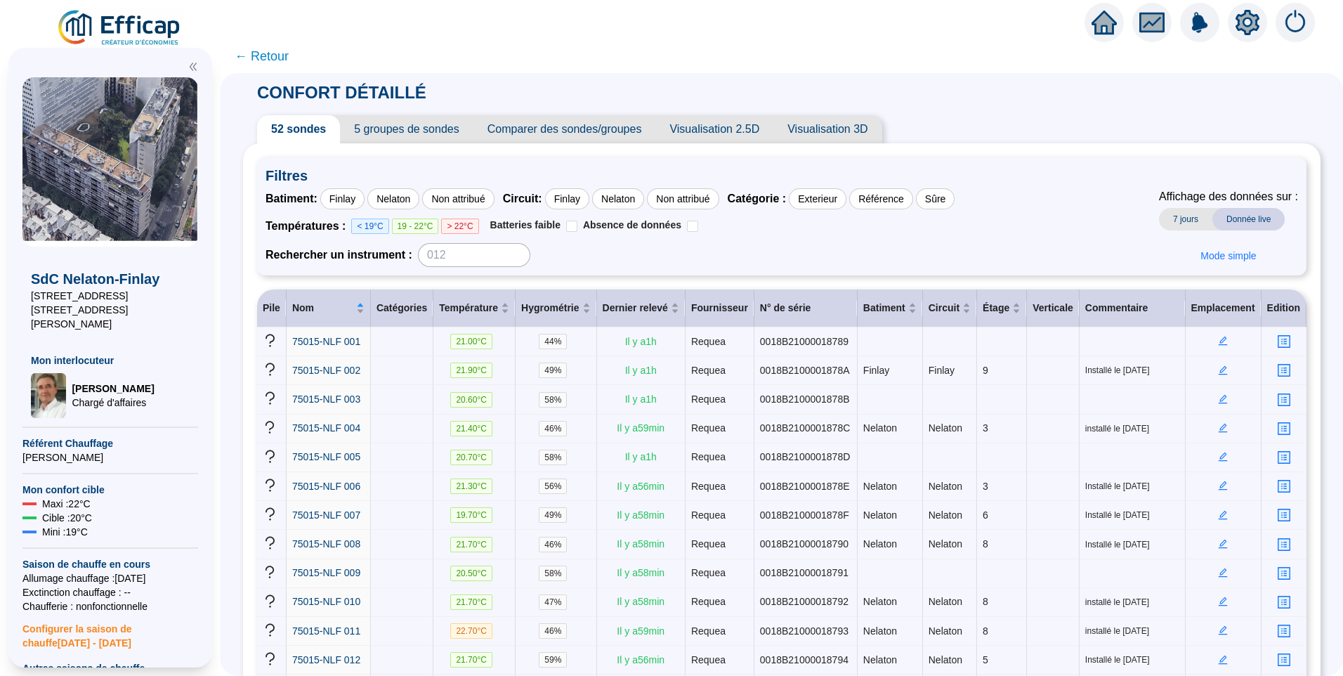
click at [268, 55] on span "← Retour" at bounding box center [262, 56] width 54 height 20
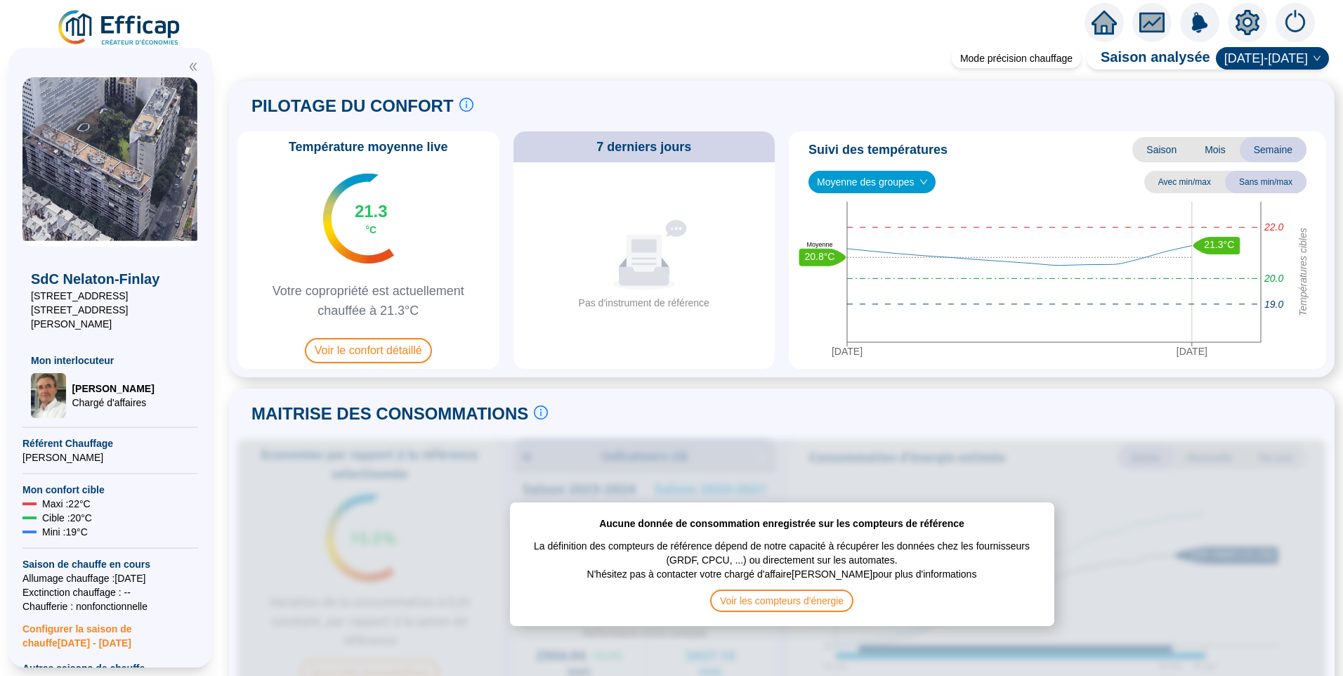
click at [138, 34] on img at bounding box center [119, 27] width 127 height 39
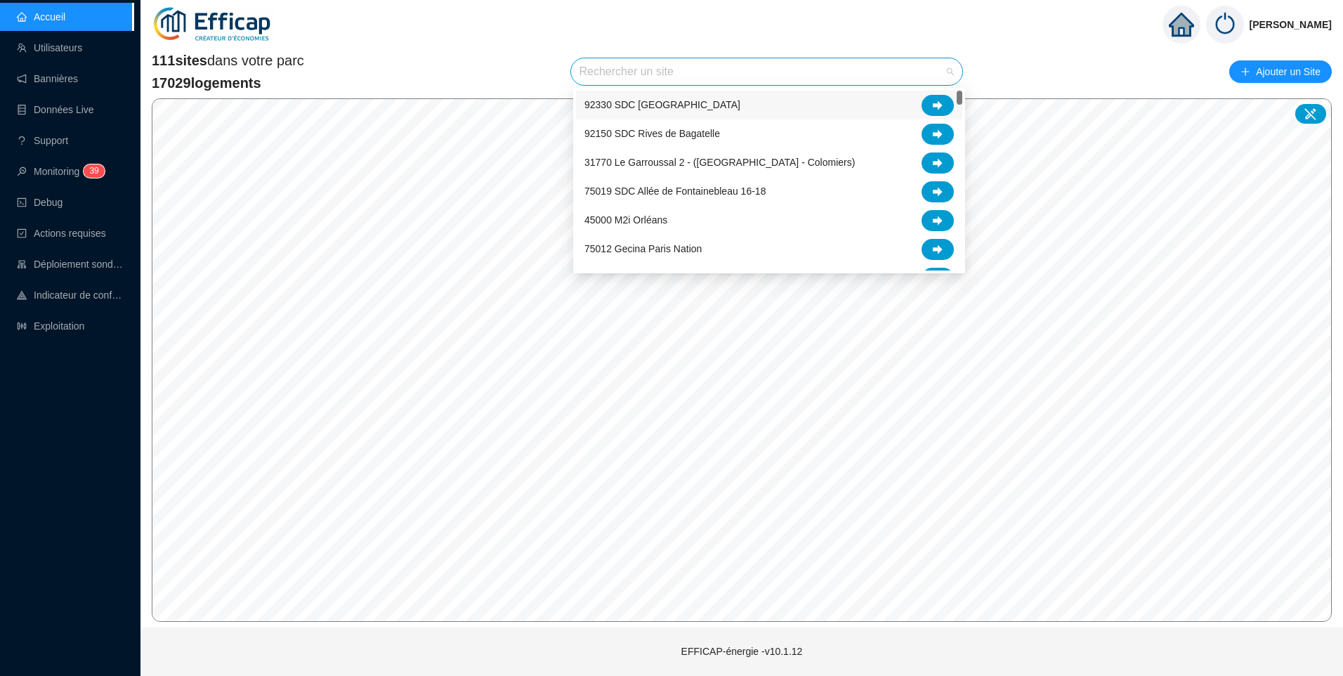
click at [617, 75] on input "search" at bounding box center [760, 71] width 362 height 27
type input "nel"
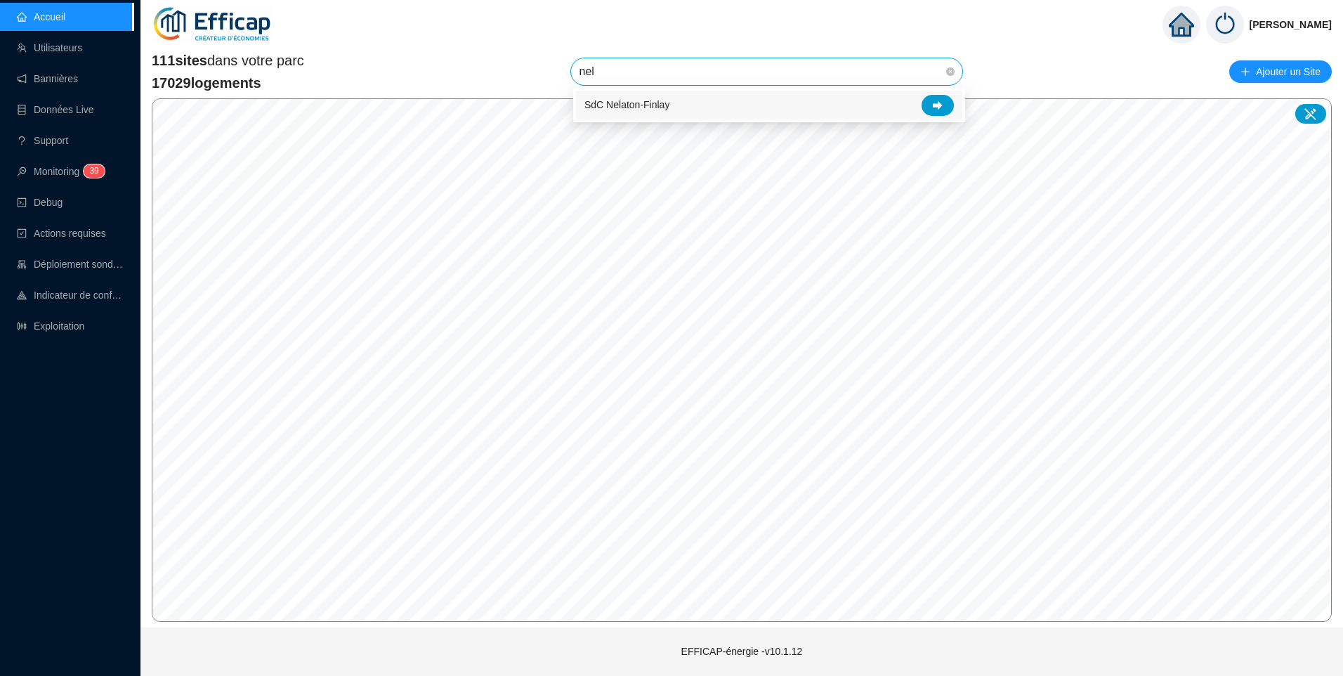
click at [785, 103] on div "SdC Nelaton-Finlay" at bounding box center [768, 105] width 369 height 21
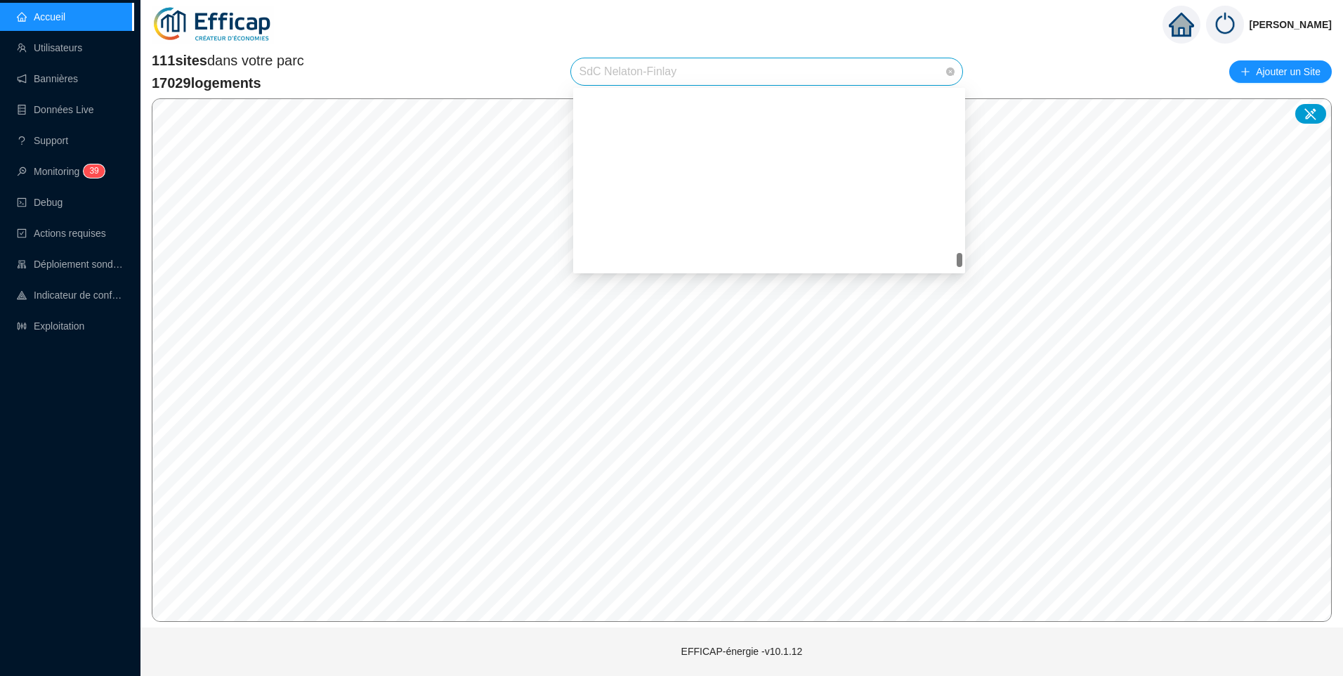
click at [704, 74] on span "SdC Nelaton-Finlay" at bounding box center [766, 71] width 375 height 27
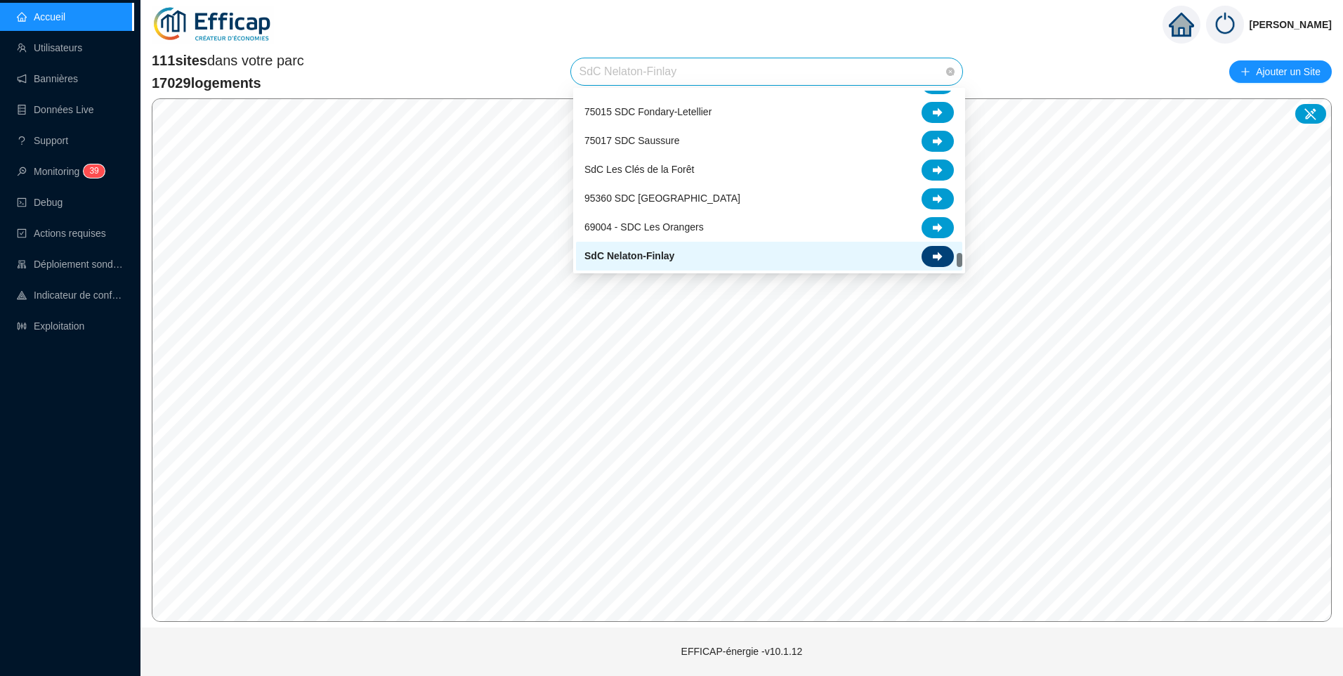
click at [935, 253] on icon at bounding box center [938, 256] width 10 height 10
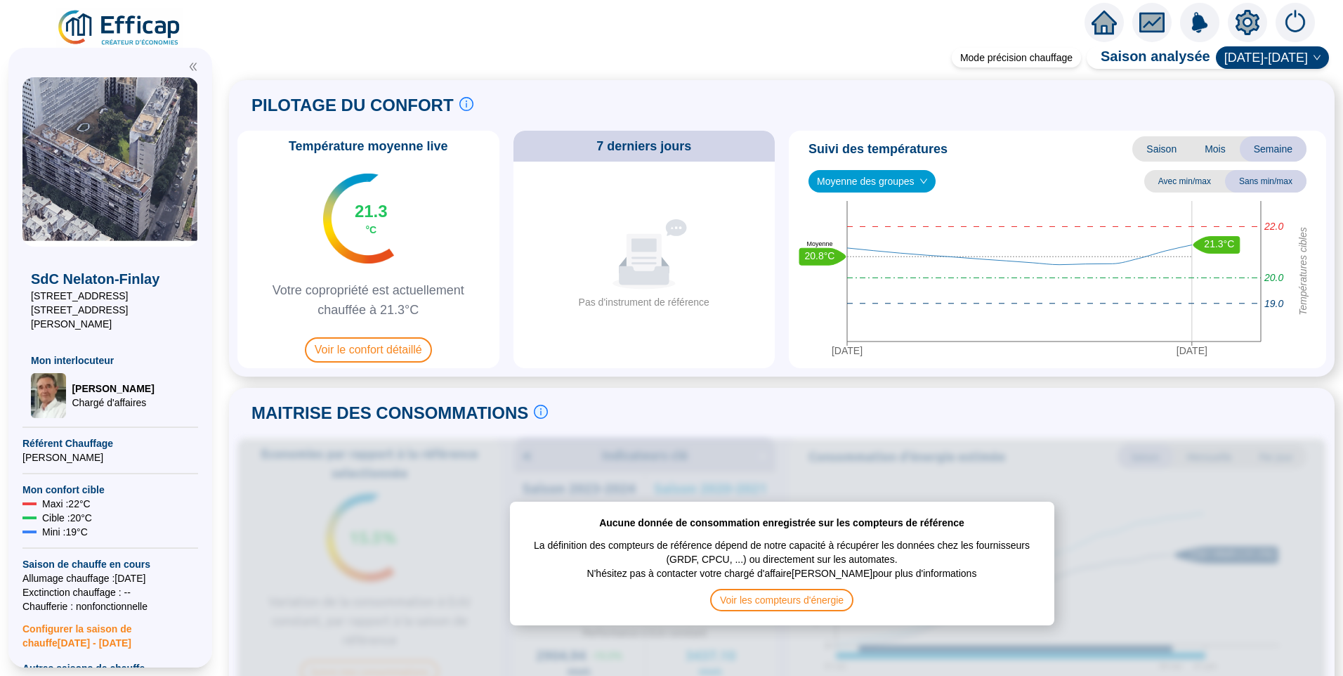
drag, startPoint x: 120, startPoint y: 300, endPoint x: 60, endPoint y: 300, distance: 60.4
click at [60, 300] on span "[STREET_ADDRESS]" at bounding box center [110, 296] width 159 height 14
drag, startPoint x: 32, startPoint y: 296, endPoint x: 144, endPoint y: 291, distance: 111.8
click at [144, 291] on span "[STREET_ADDRESS]" at bounding box center [110, 296] width 159 height 14
copy span "[STREET_ADDRESS]"
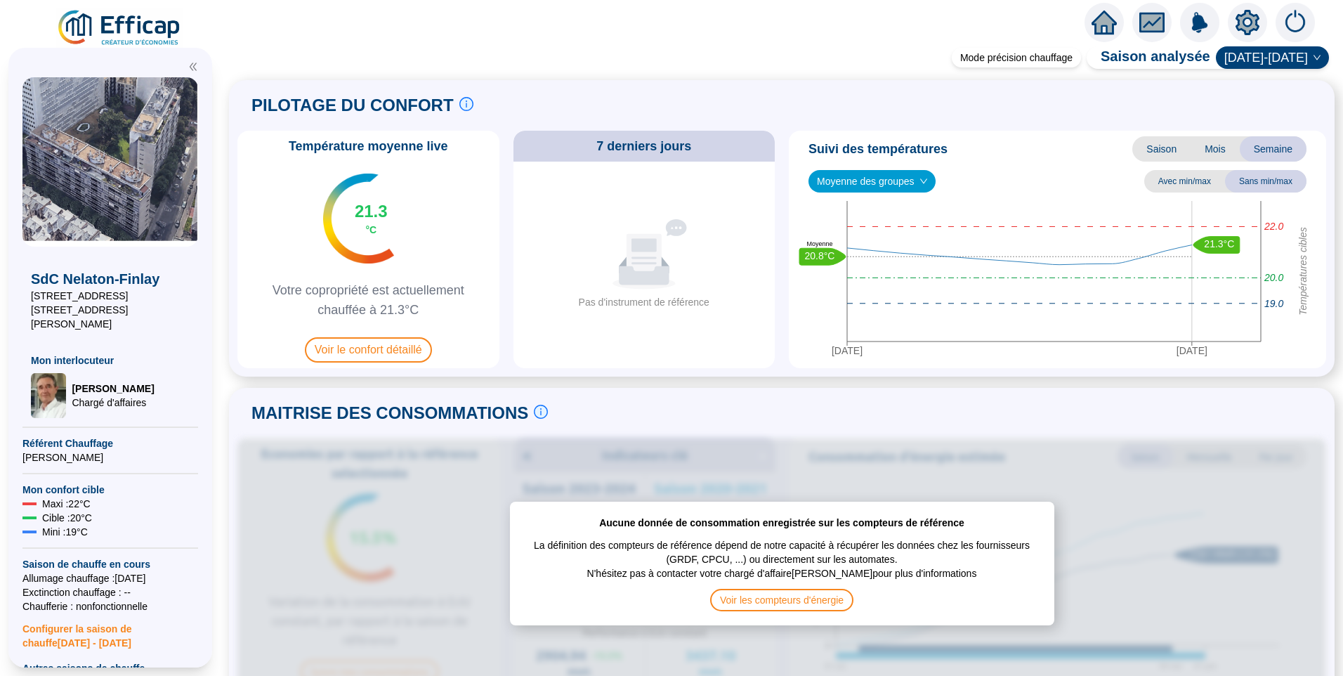
click at [1237, 13] on icon "setting" at bounding box center [1247, 22] width 25 height 25
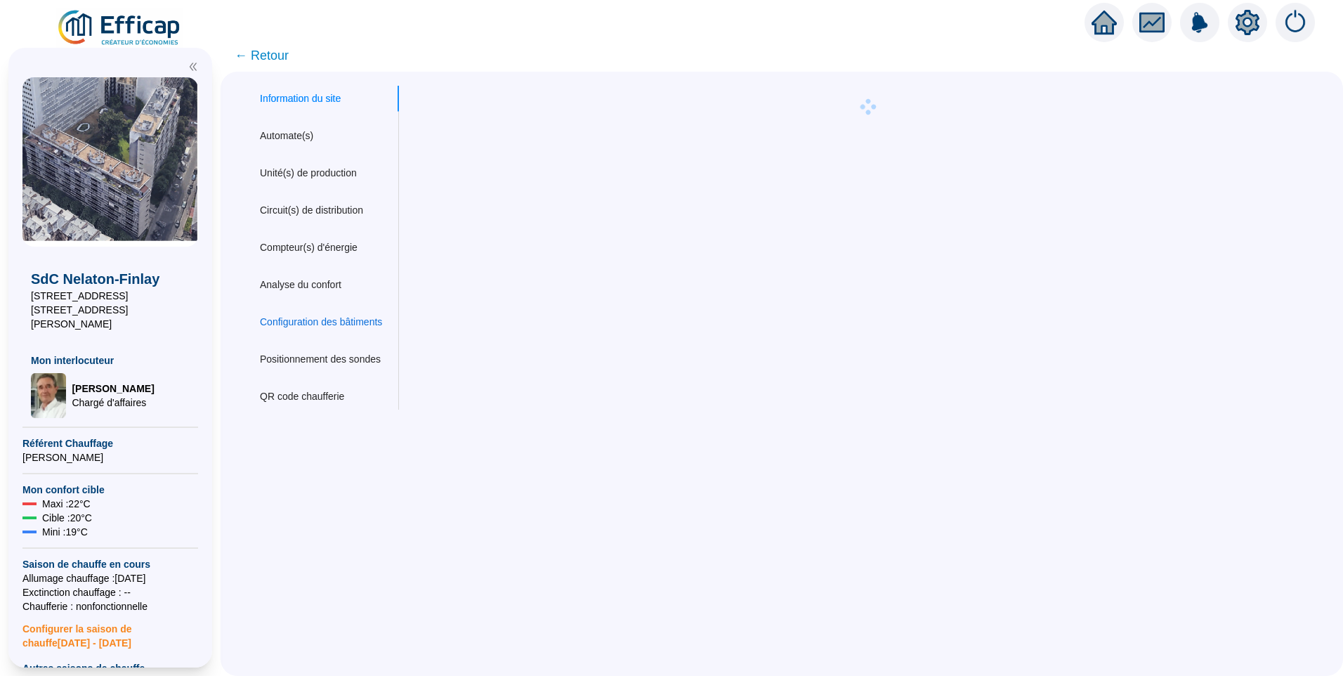
click at [317, 319] on div "Configuration des bâtiments" at bounding box center [321, 322] width 122 height 15
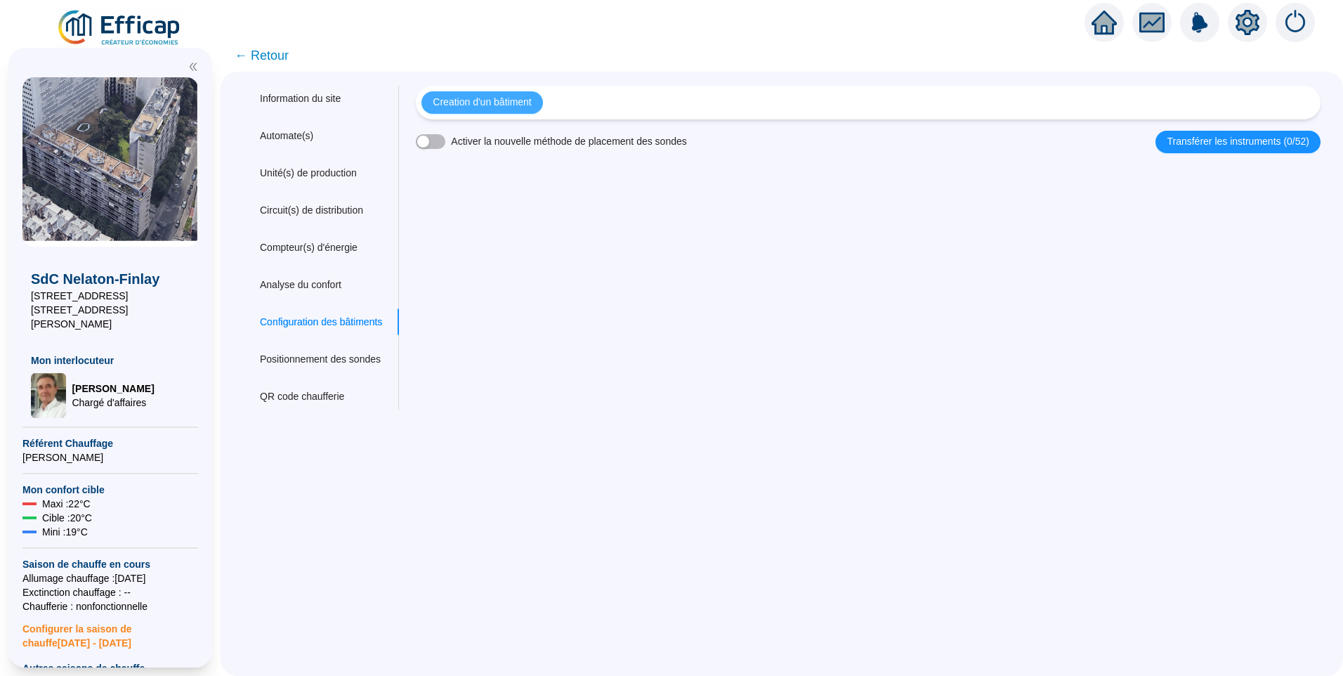
click at [518, 98] on span "Creation d'un bâtiment" at bounding box center [482, 102] width 98 height 15
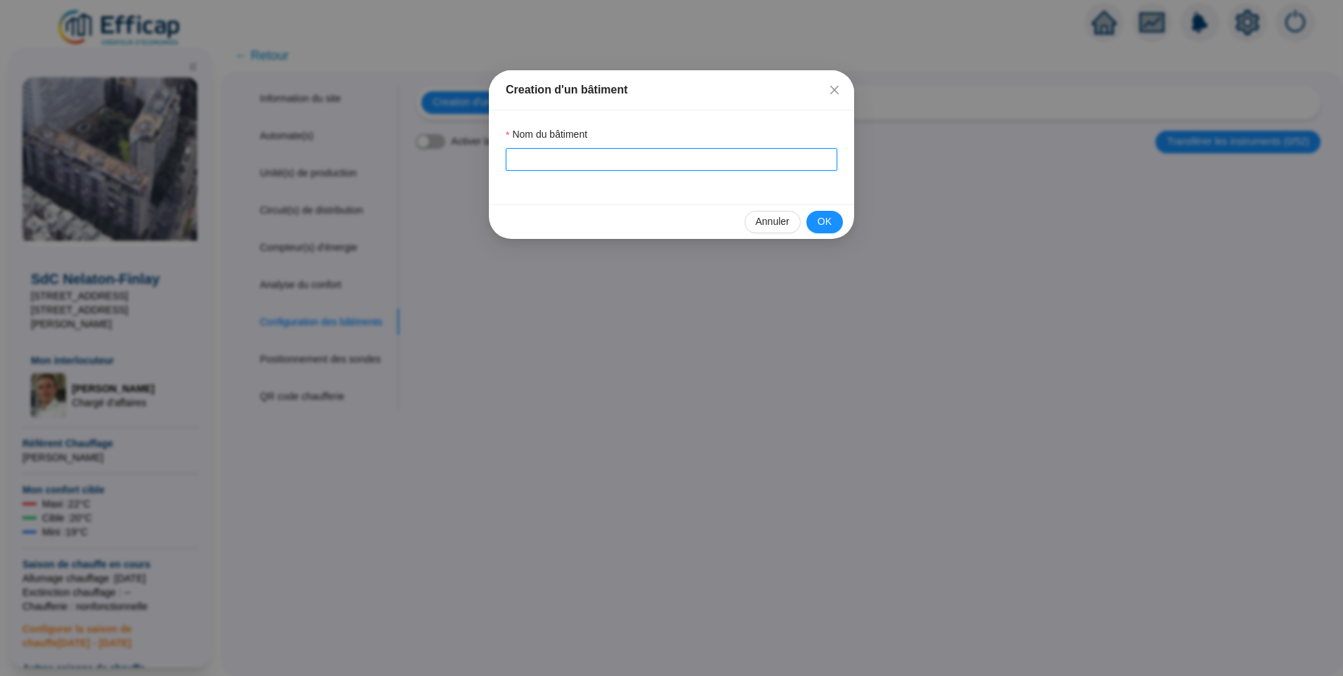
click at [529, 167] on input "Nom du bâtiment" at bounding box center [671, 159] width 331 height 22
click at [822, 222] on span "OK" at bounding box center [824, 221] width 14 height 15
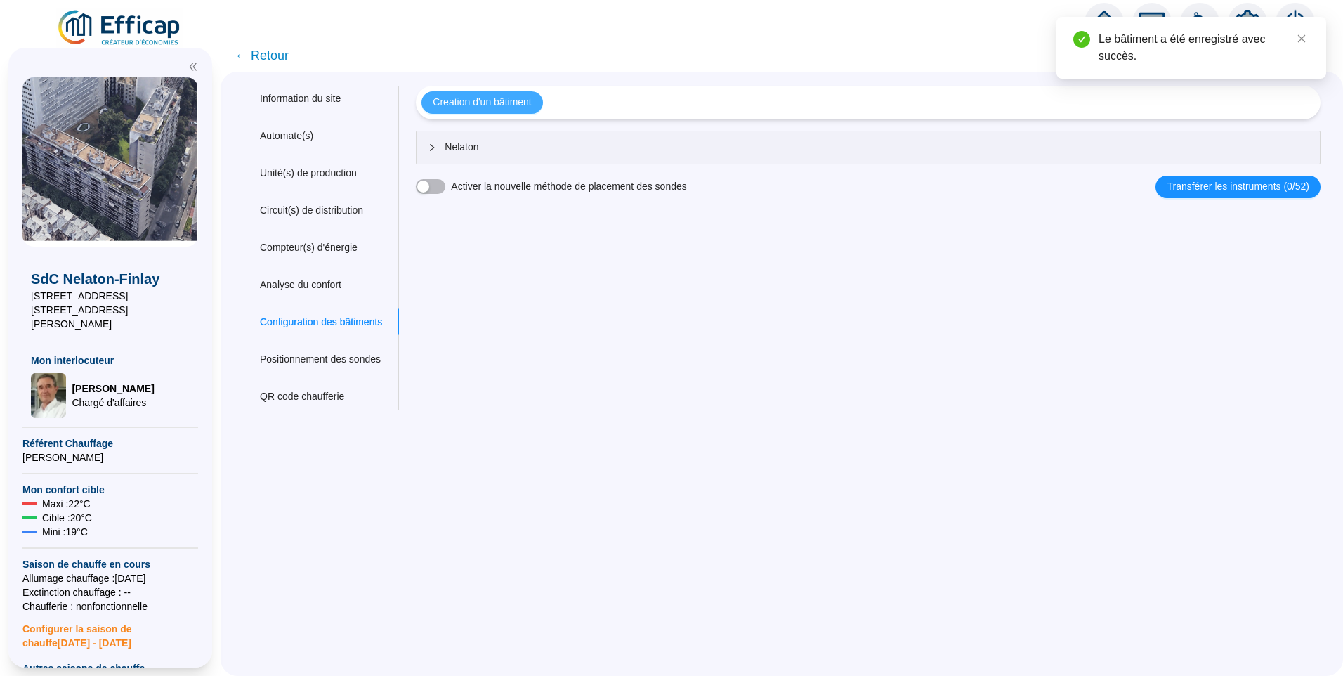
click at [523, 105] on span "Creation d'un bâtiment" at bounding box center [482, 102] width 98 height 15
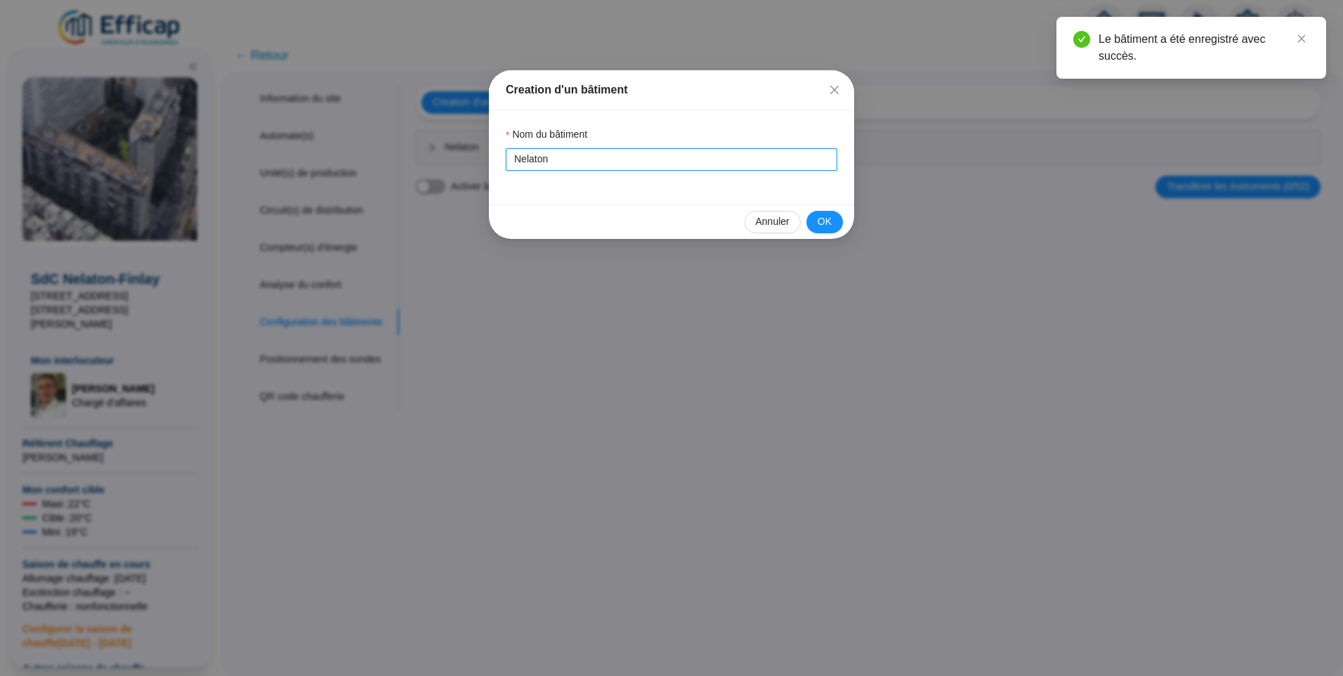
drag, startPoint x: 563, startPoint y: 157, endPoint x: 426, endPoint y: 157, distance: 137.7
click at [424, 158] on div "Creation d'un bâtiment Nom du bâtiment Nelaton Annuler OK" at bounding box center [671, 338] width 1343 height 676
type input "Finlay"
click at [829, 215] on span "OK" at bounding box center [824, 221] width 14 height 15
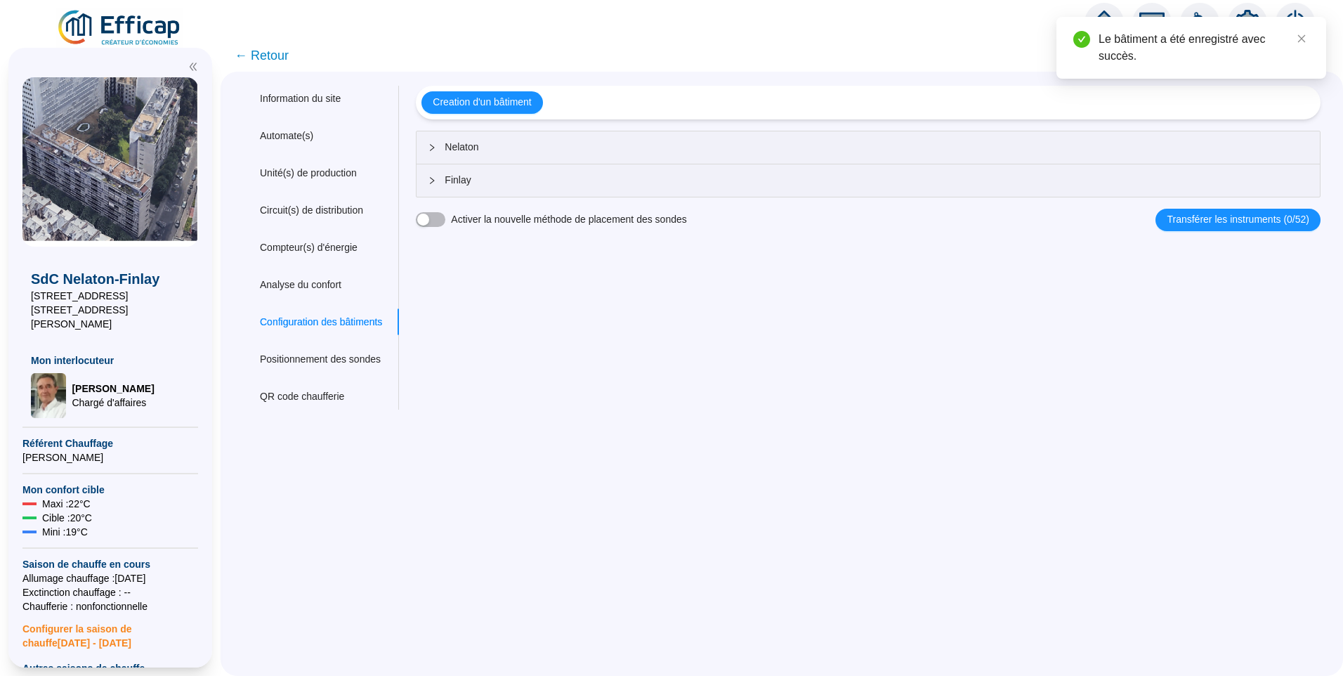
click at [521, 147] on span "Nelaton" at bounding box center [877, 147] width 864 height 15
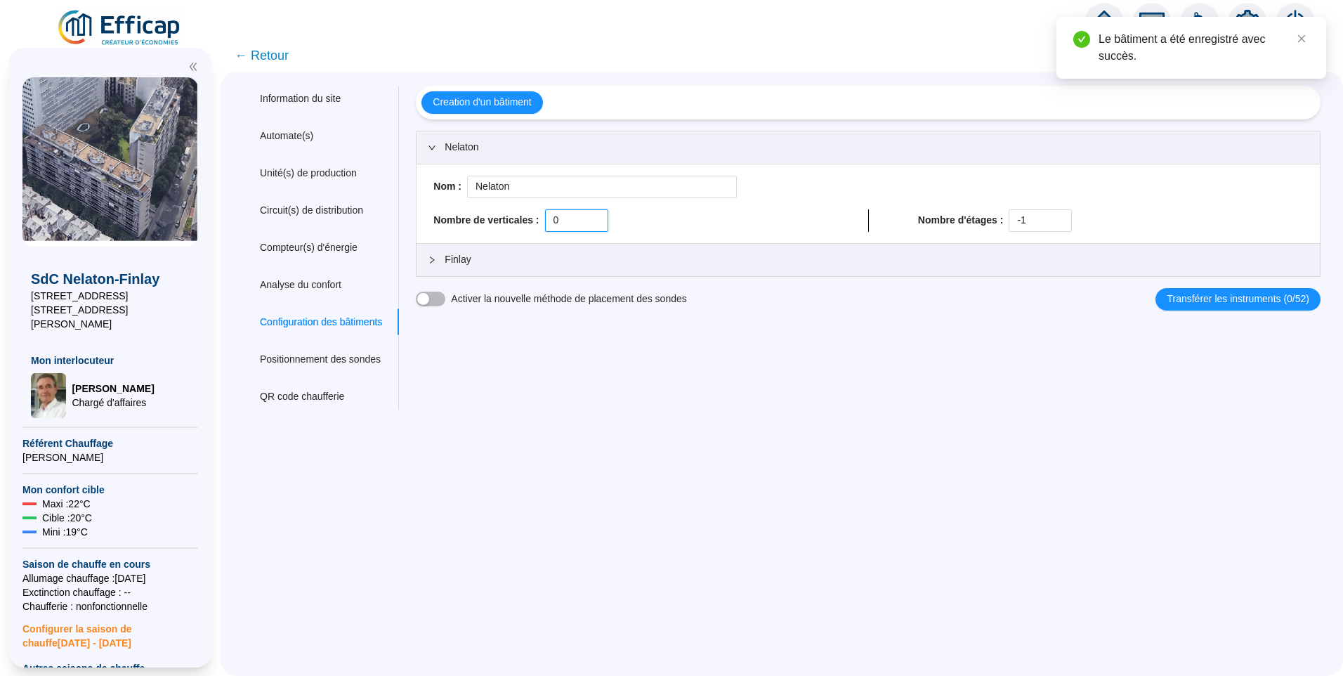
click at [529, 219] on div "Nombre de verticales : 0" at bounding box center [625, 220] width 385 height 22
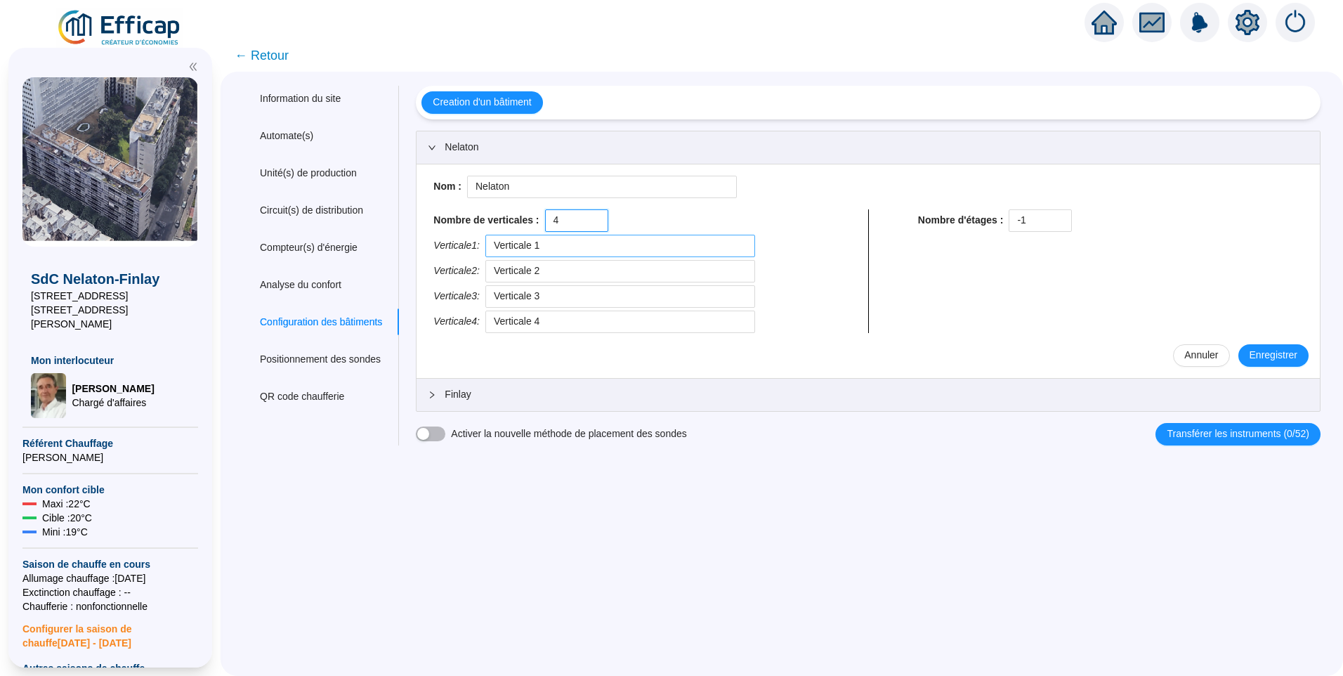
type input "4"
drag, startPoint x: 579, startPoint y: 250, endPoint x: 485, endPoint y: 247, distance: 93.5
click at [485, 247] on div "Verticale 1 : Verticale 1" at bounding box center [625, 246] width 385 height 22
drag, startPoint x: 561, startPoint y: 249, endPoint x: 455, endPoint y: 244, distance: 106.2
click at [455, 244] on div "Verticale 1 : N°13" at bounding box center [625, 246] width 385 height 22
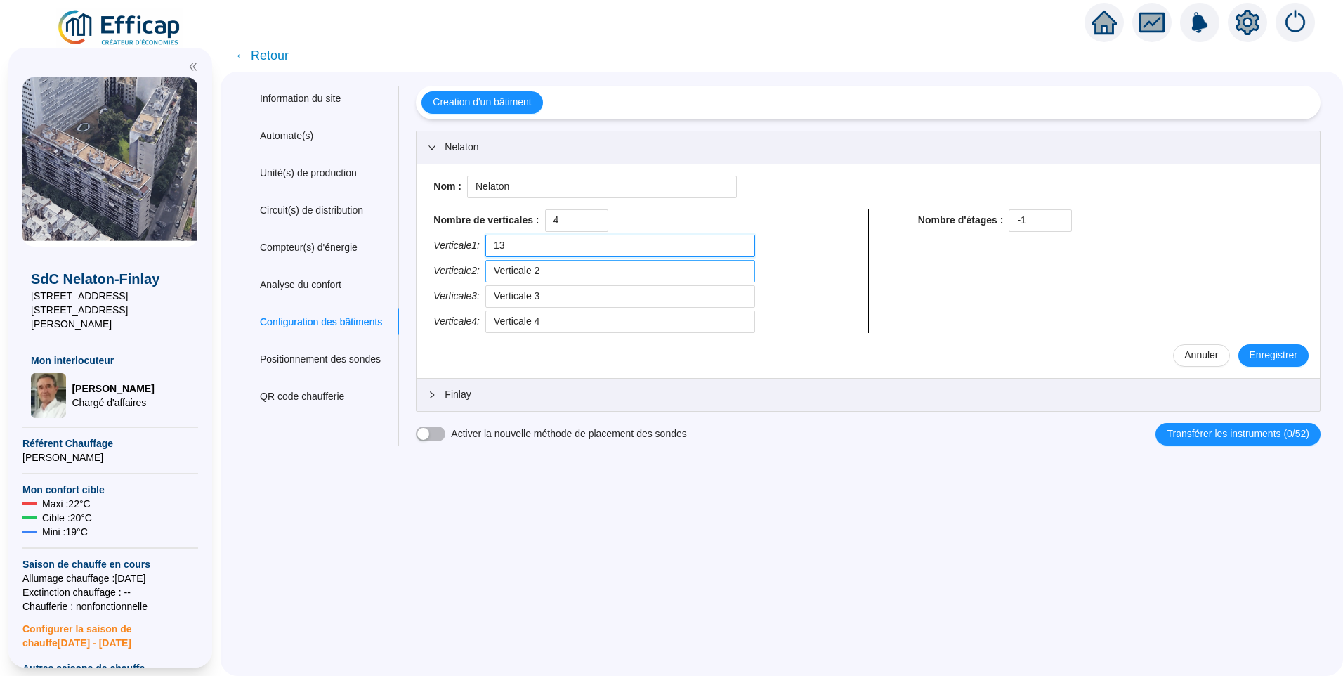
type input "13"
drag, startPoint x: 563, startPoint y: 268, endPoint x: 449, endPoint y: 282, distance: 113.9
click at [449, 282] on div "Verticale 2 : Verticale 2" at bounding box center [625, 271] width 385 height 22
type input "15"
drag, startPoint x: 596, startPoint y: 299, endPoint x: 423, endPoint y: 303, distance: 172.8
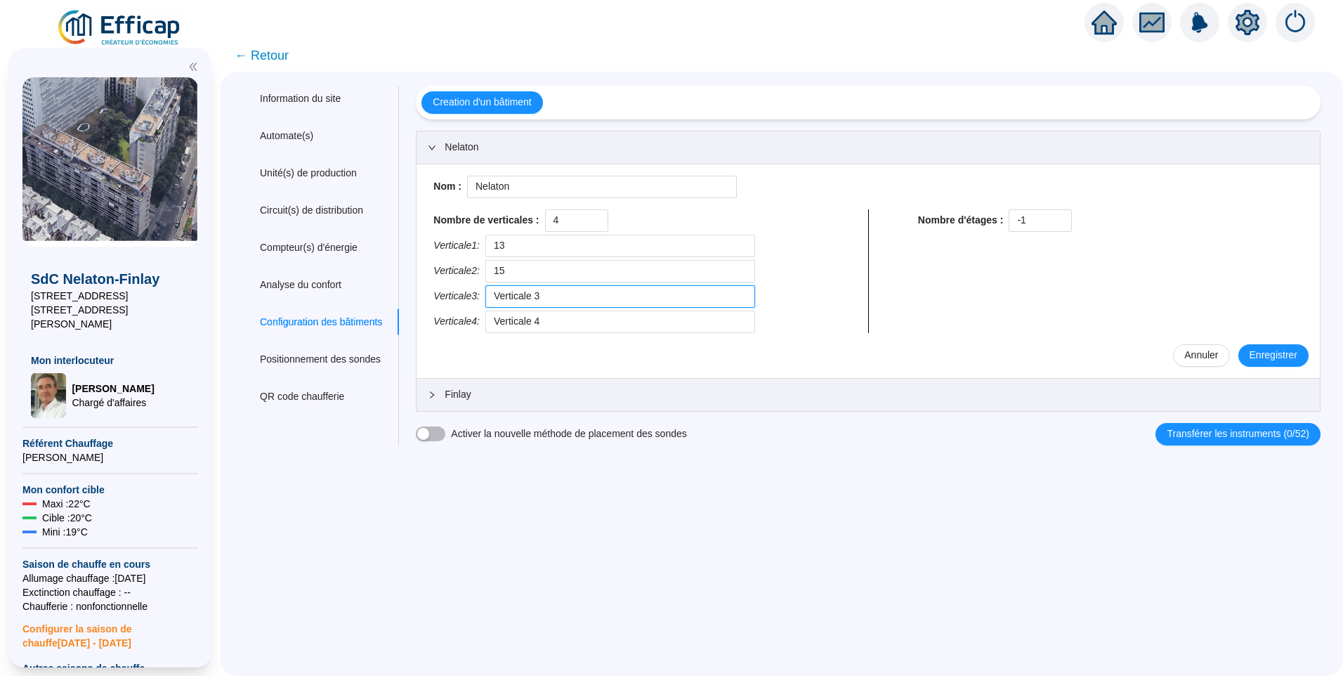
click at [423, 303] on div "Creation d'un bâtiment Nelaton Nom : Nelaton Nombre de verticales : 4 Verticale…" at bounding box center [859, 266] width 921 height 360
type input "17"
drag, startPoint x: 584, startPoint y: 321, endPoint x: 391, endPoint y: 329, distance: 193.3
click at [391, 329] on div "Information du site Automate(s) Unité(s) de production Circuit(s) de distributi…" at bounding box center [781, 266] width 1077 height 360
type input "19"
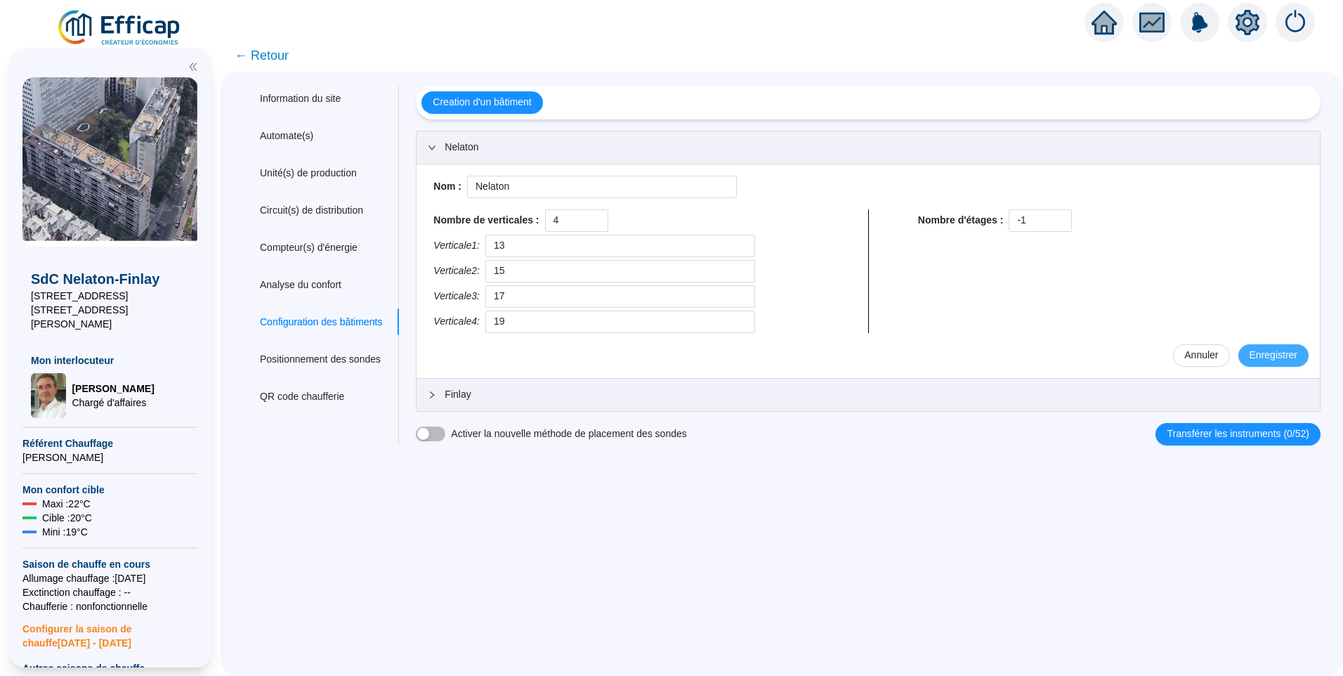
click at [1257, 354] on span "Enregistrer" at bounding box center [1273, 355] width 48 height 15
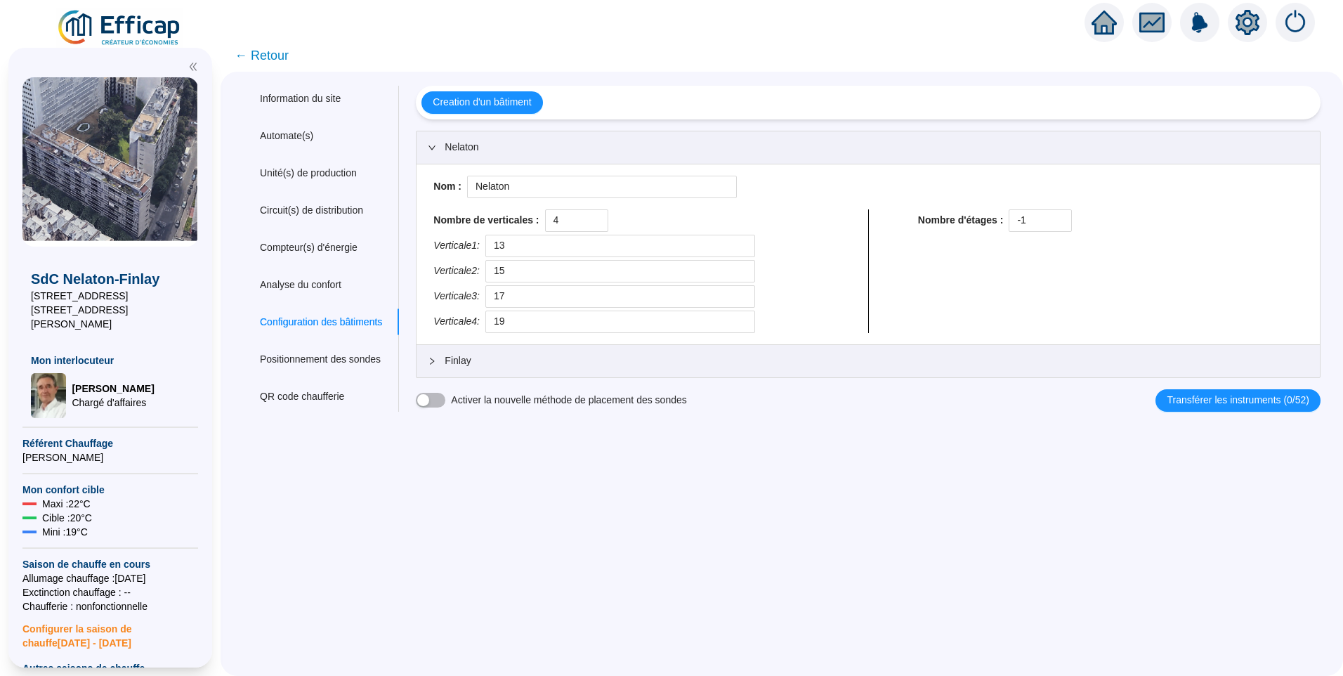
click at [274, 48] on span "← Retour" at bounding box center [262, 56] width 54 height 20
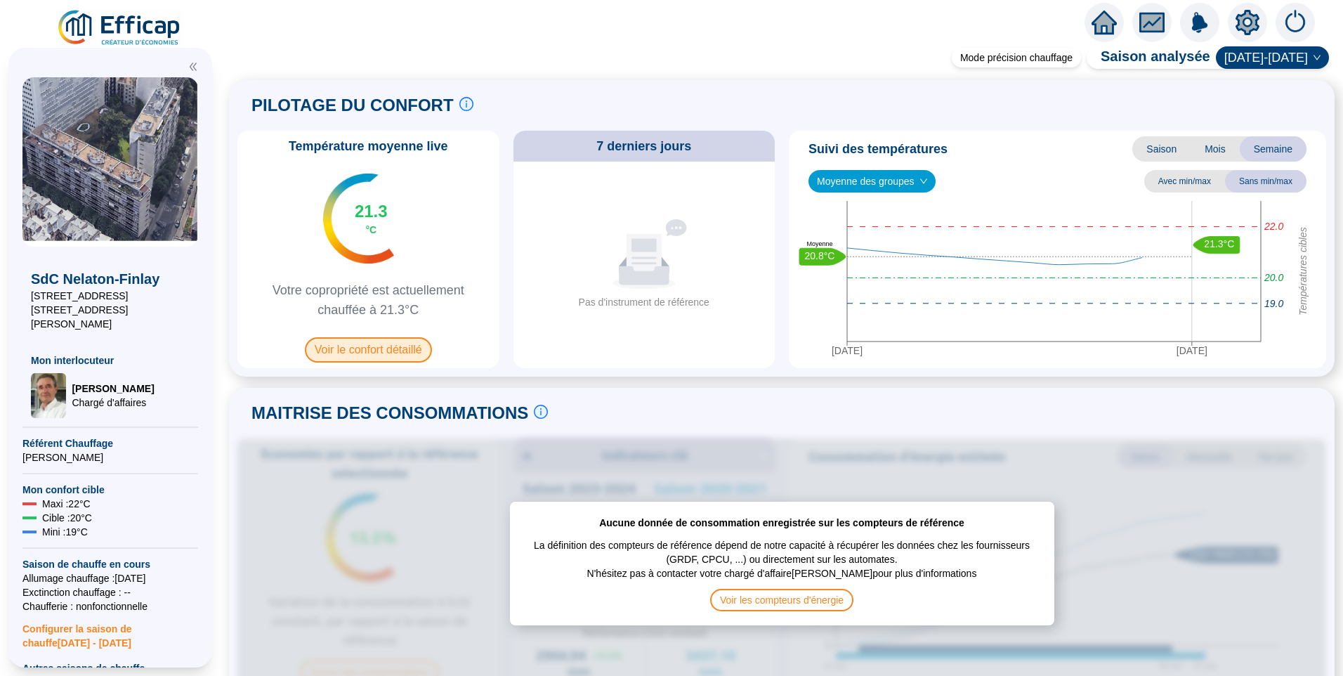
click at [406, 350] on span "Voir le confort détaillé" at bounding box center [368, 349] width 127 height 25
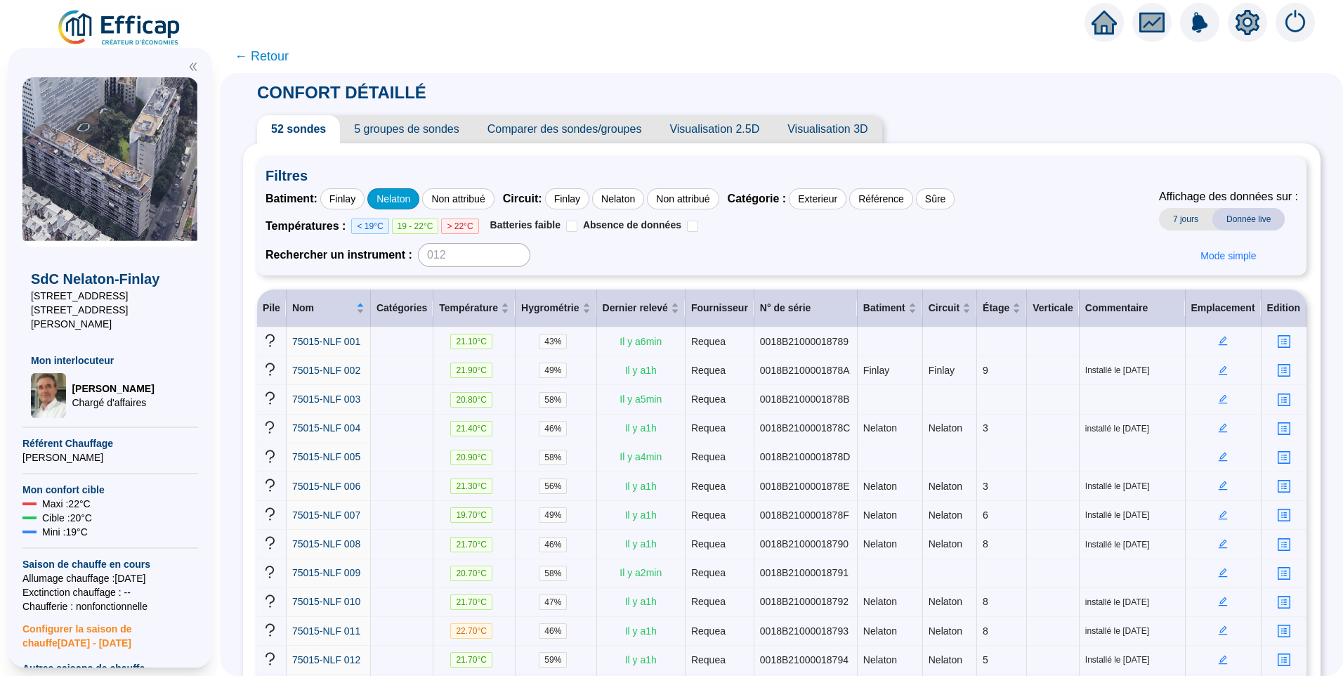
click at [395, 200] on div "Nelaton" at bounding box center [393, 198] width 52 height 21
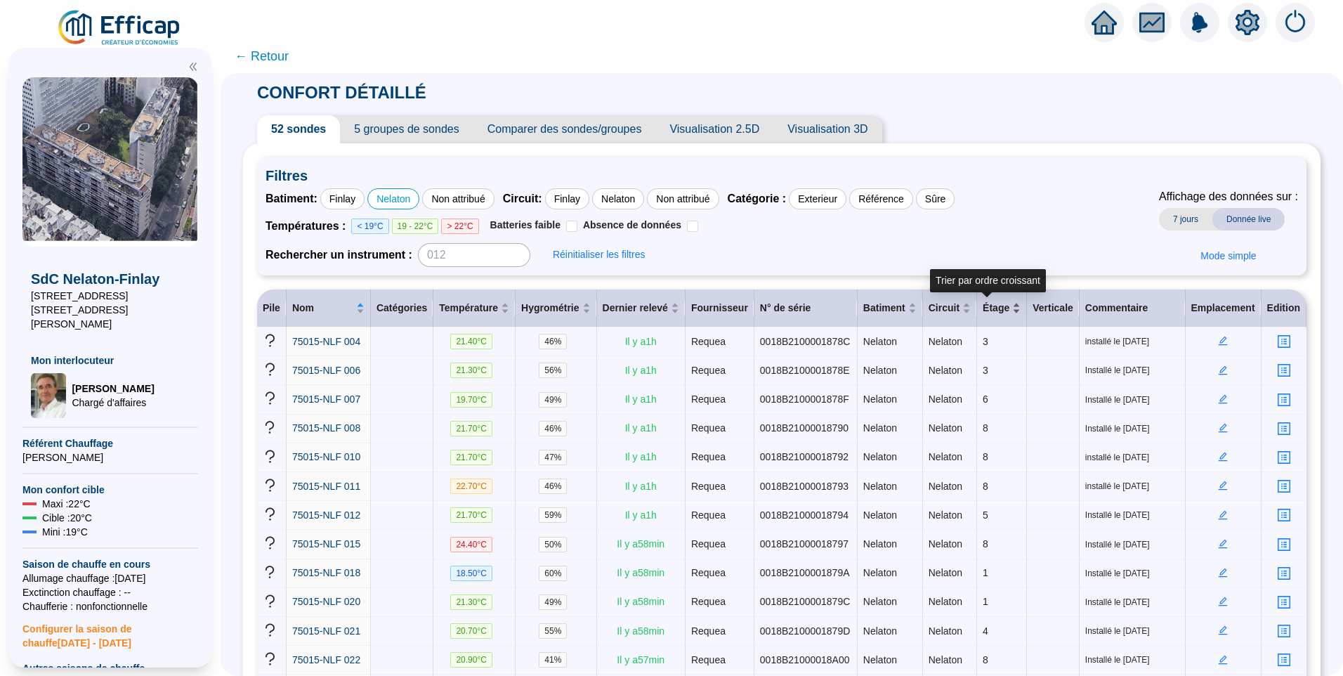
click at [999, 313] on div "Étage" at bounding box center [1002, 308] width 38 height 15
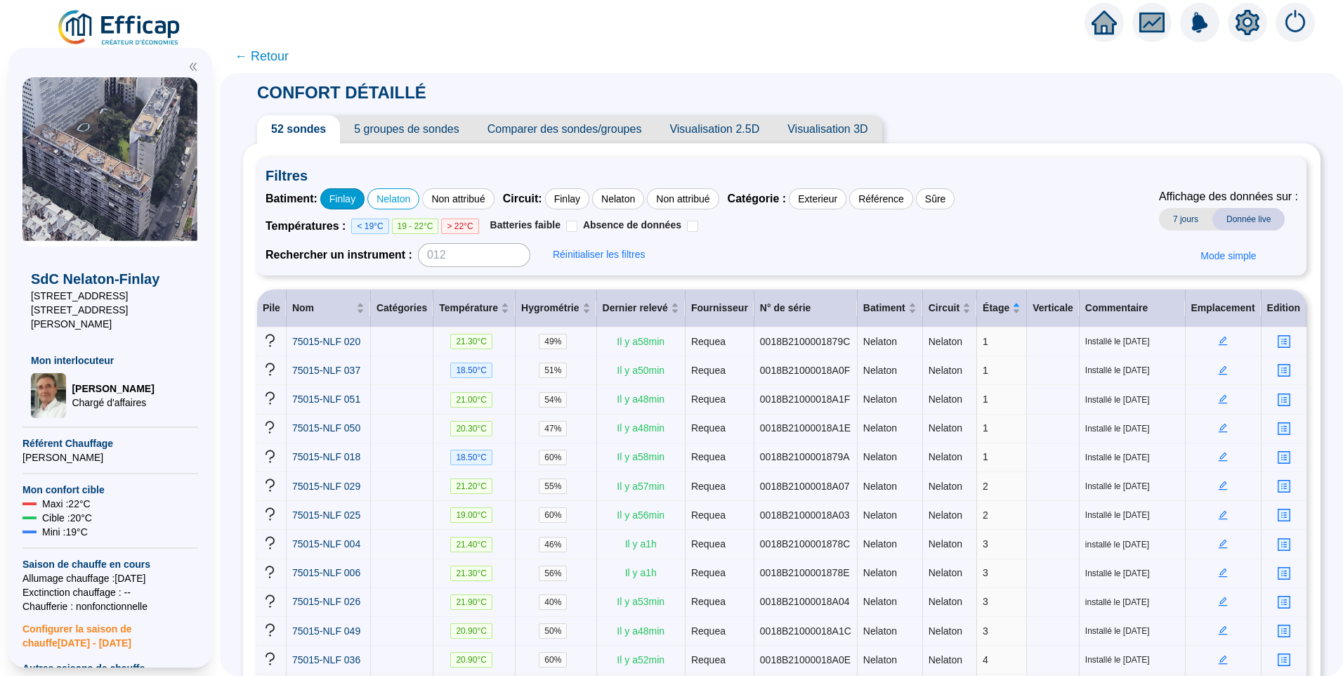
click at [362, 202] on div "Finlay" at bounding box center [342, 198] width 44 height 21
click at [1247, 18] on icon "setting" at bounding box center [1247, 23] width 10 height 10
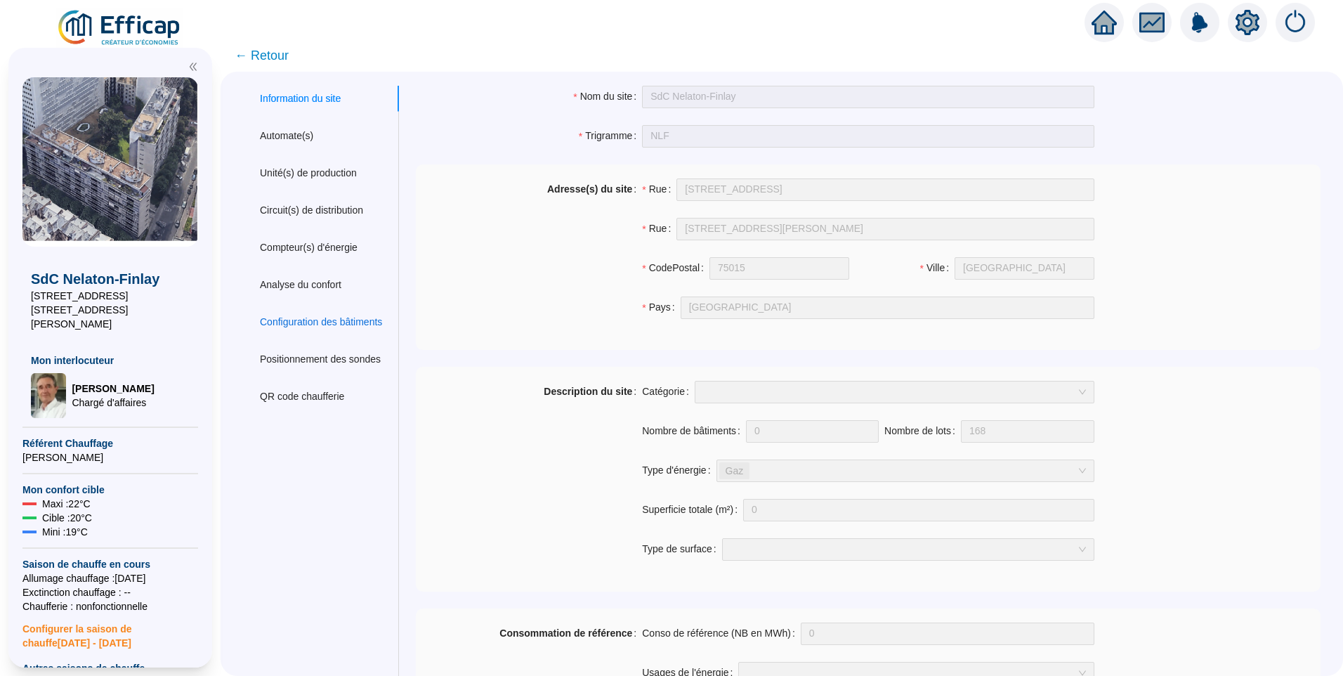
click at [332, 321] on div "Configuration des bâtiments" at bounding box center [321, 322] width 122 height 15
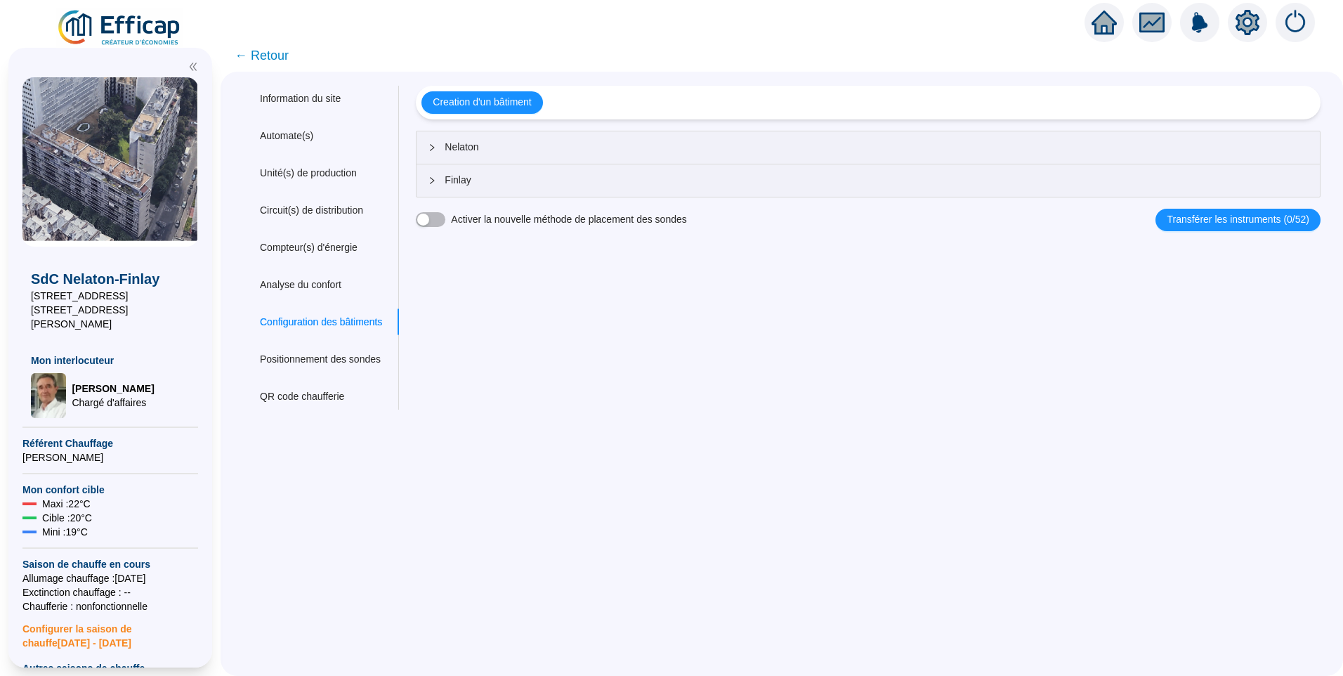
click at [475, 143] on span "Nelaton" at bounding box center [877, 147] width 864 height 15
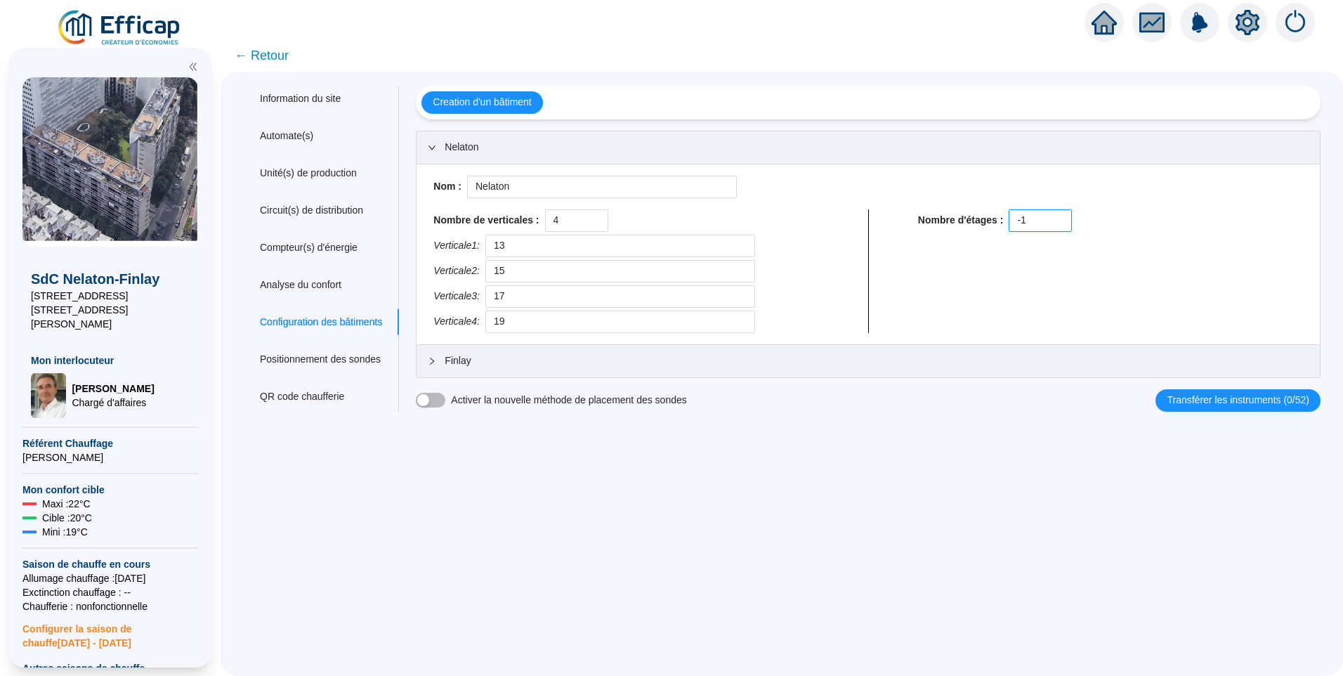
drag, startPoint x: 1046, startPoint y: 216, endPoint x: 938, endPoint y: 210, distance: 108.3
click at [938, 210] on div "Nombre d'étages : -1" at bounding box center [1110, 220] width 385 height 22
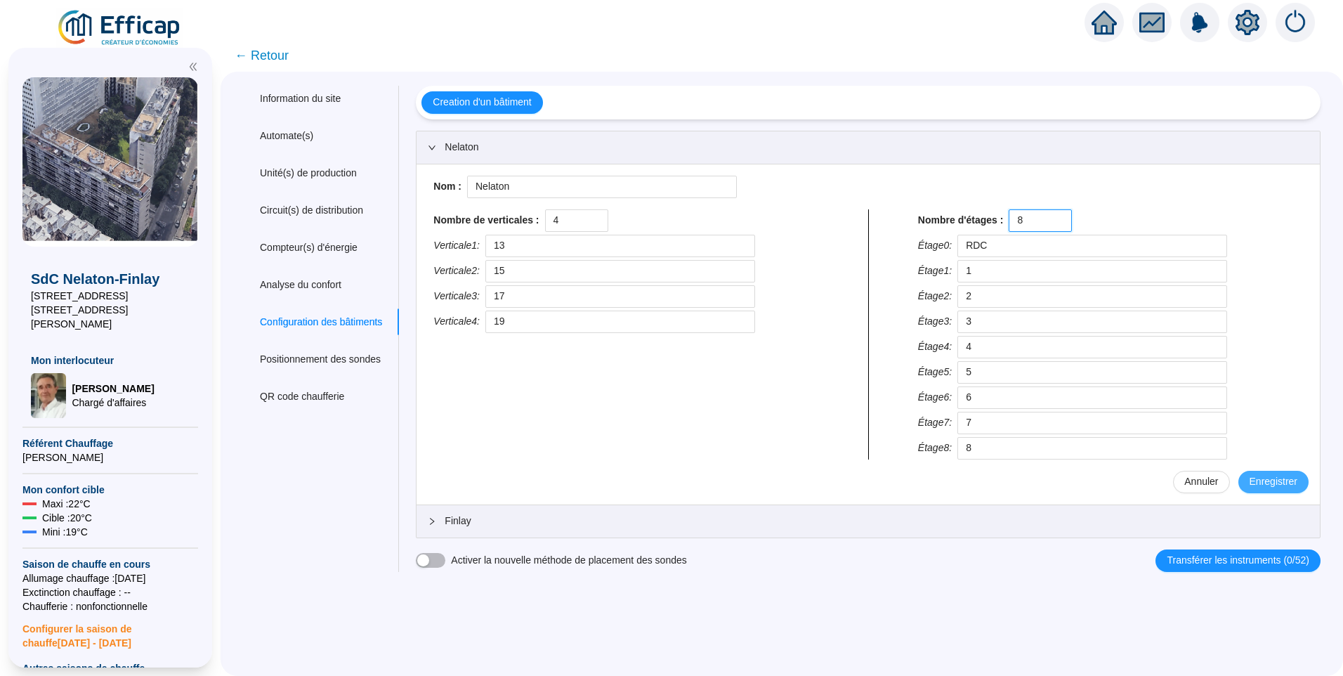
type input "8"
click at [1266, 477] on span "Enregistrer" at bounding box center [1273, 481] width 48 height 15
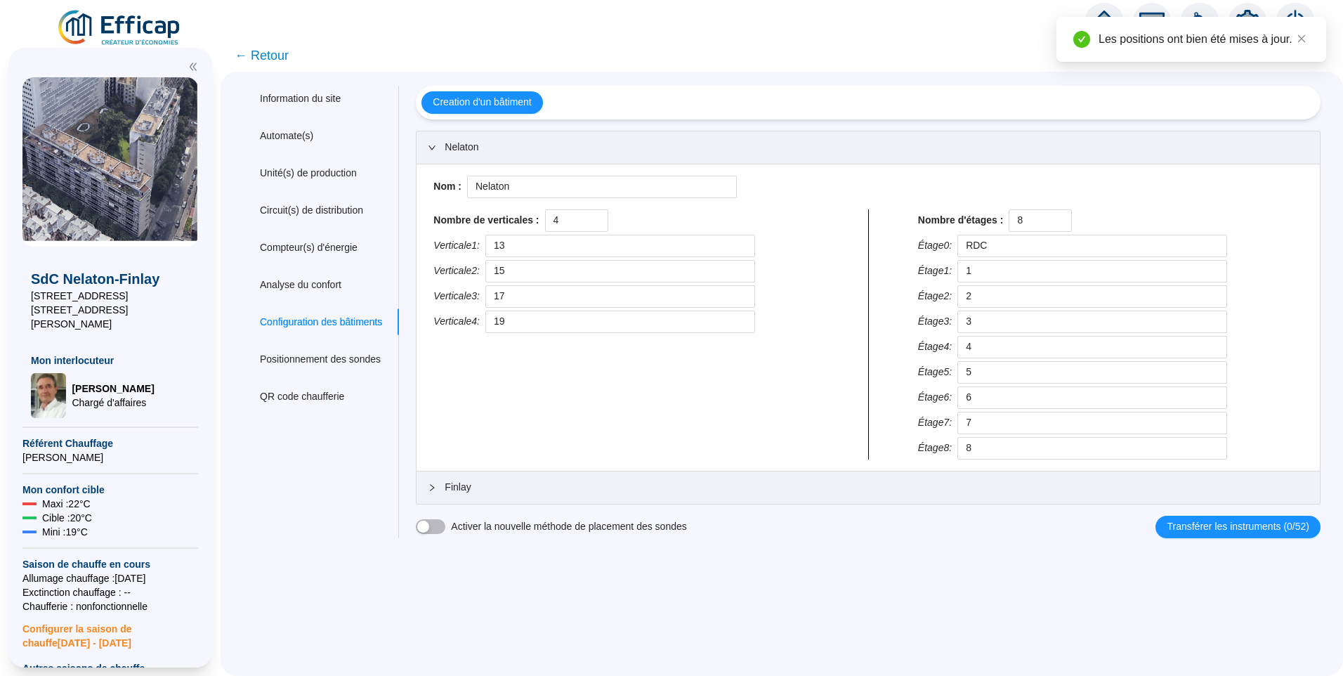
click at [517, 487] on span "Finlay" at bounding box center [877, 487] width 864 height 15
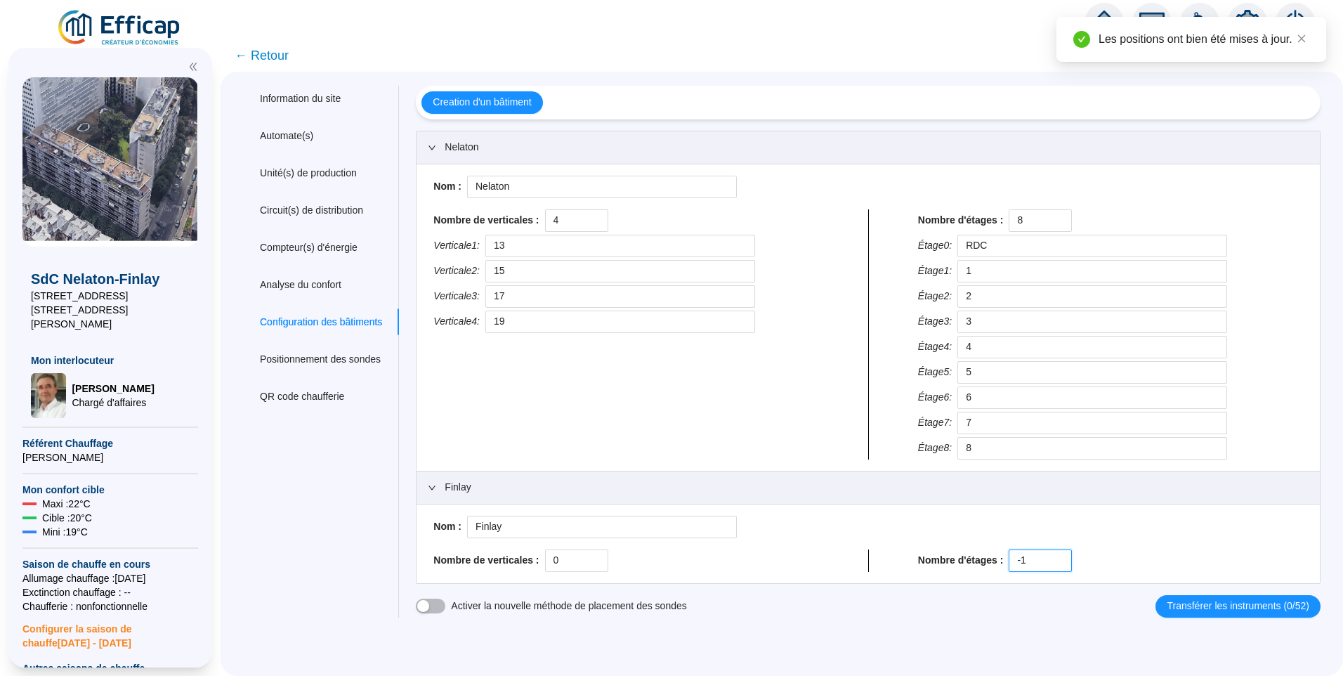
drag, startPoint x: 1003, startPoint y: 562, endPoint x: 961, endPoint y: 560, distance: 41.5
click at [961, 560] on div "Nombre d'étages : -1" at bounding box center [1110, 560] width 385 height 22
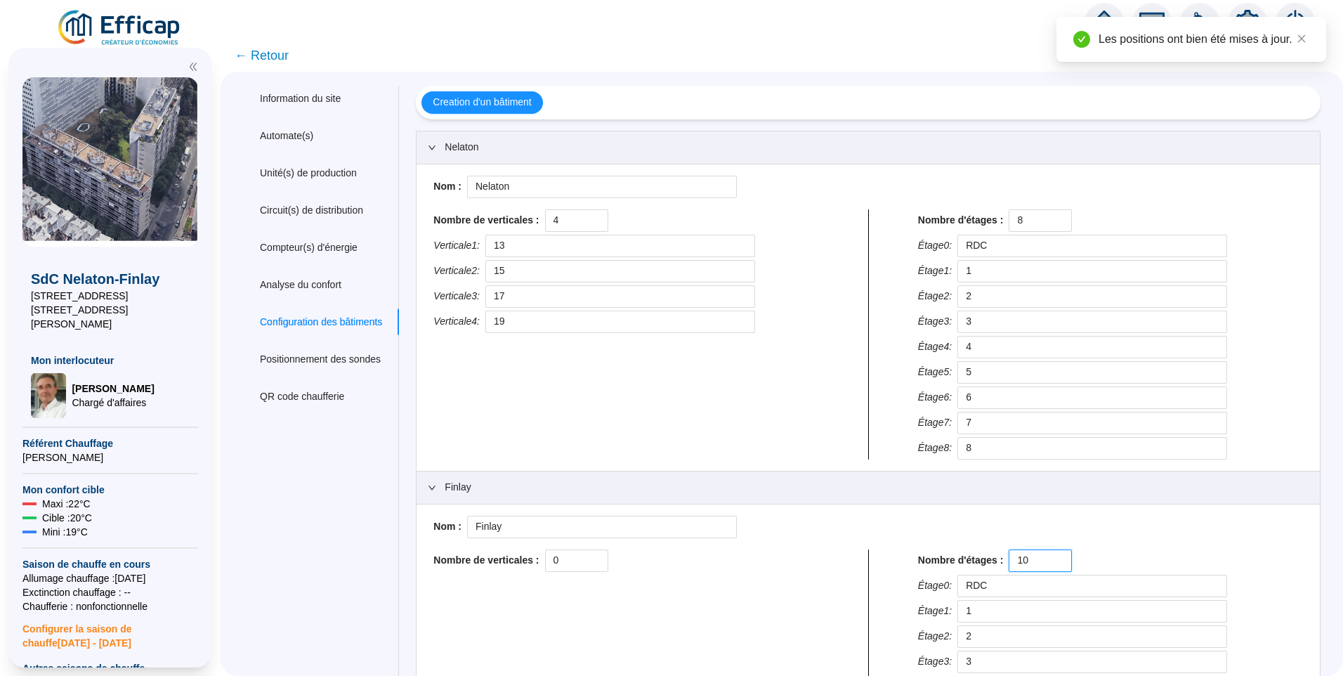
scroll to position [254, 0]
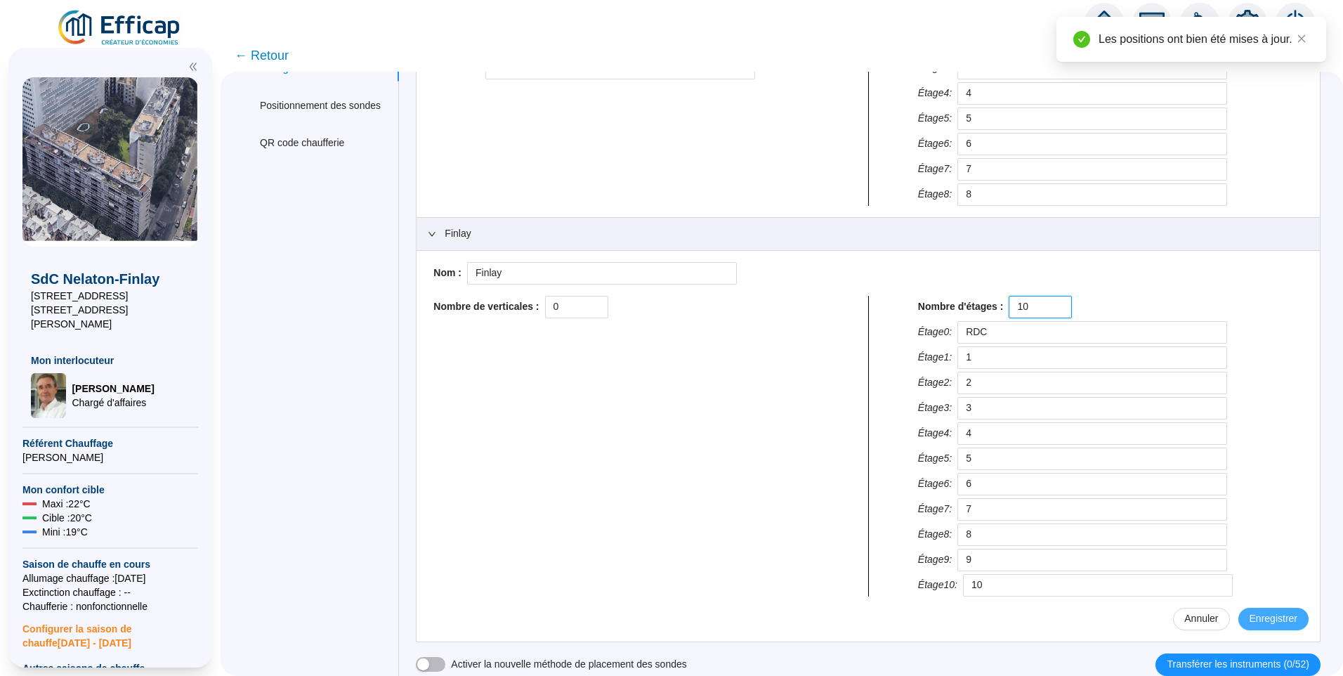
type input "10"
click at [1251, 626] on button "Enregistrer" at bounding box center [1273, 618] width 70 height 22
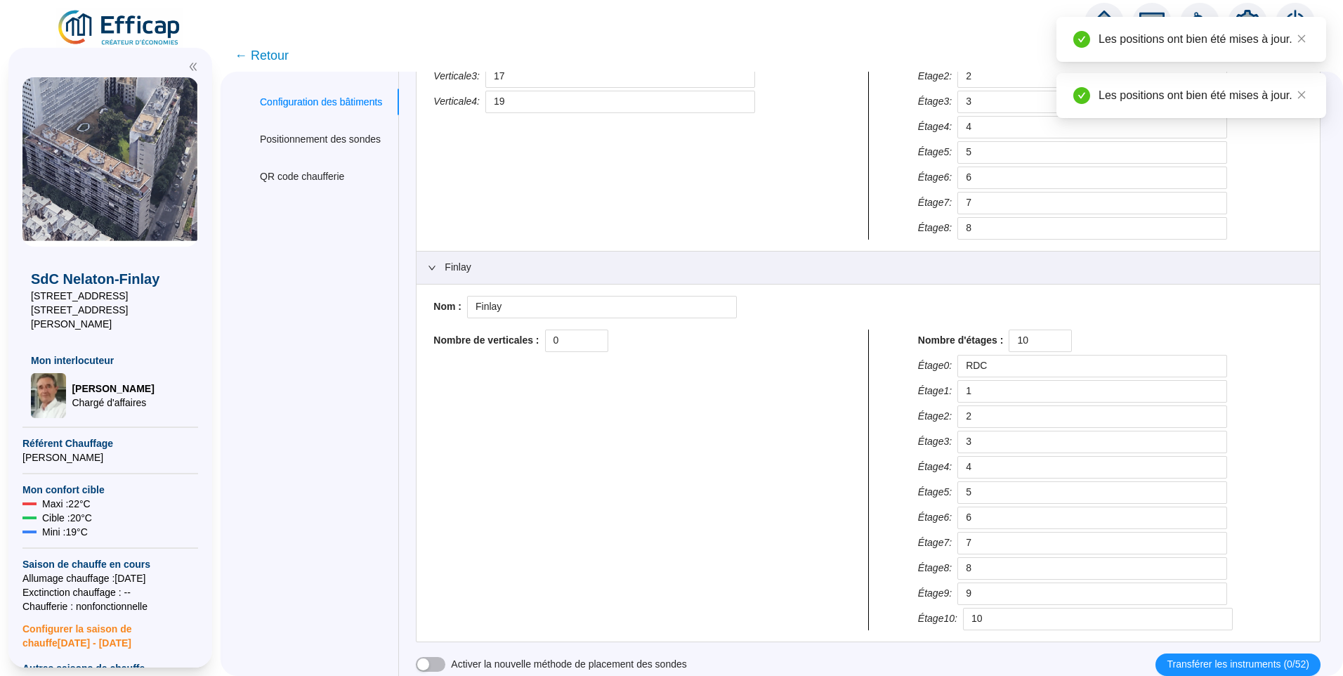
scroll to position [220, 0]
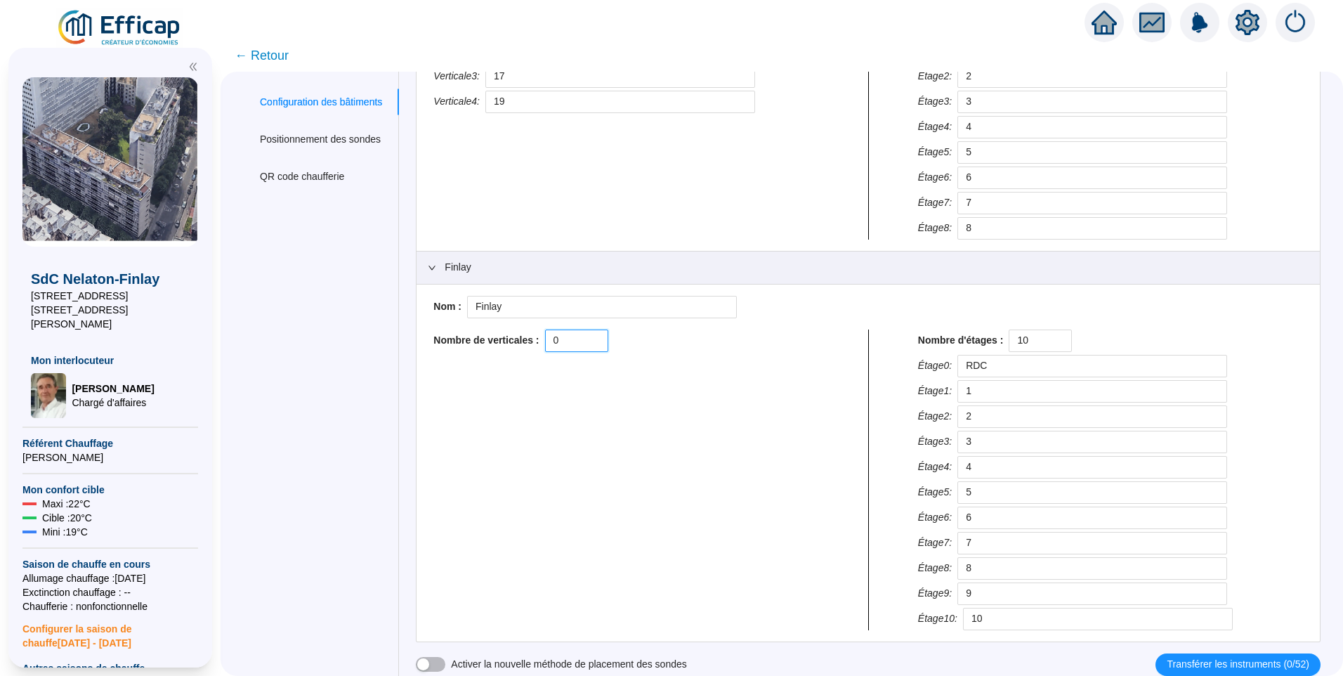
drag, startPoint x: 563, startPoint y: 341, endPoint x: 529, endPoint y: 339, distance: 34.5
click at [529, 339] on div "Nombre de verticales : 0" at bounding box center [625, 340] width 385 height 22
type input "3"
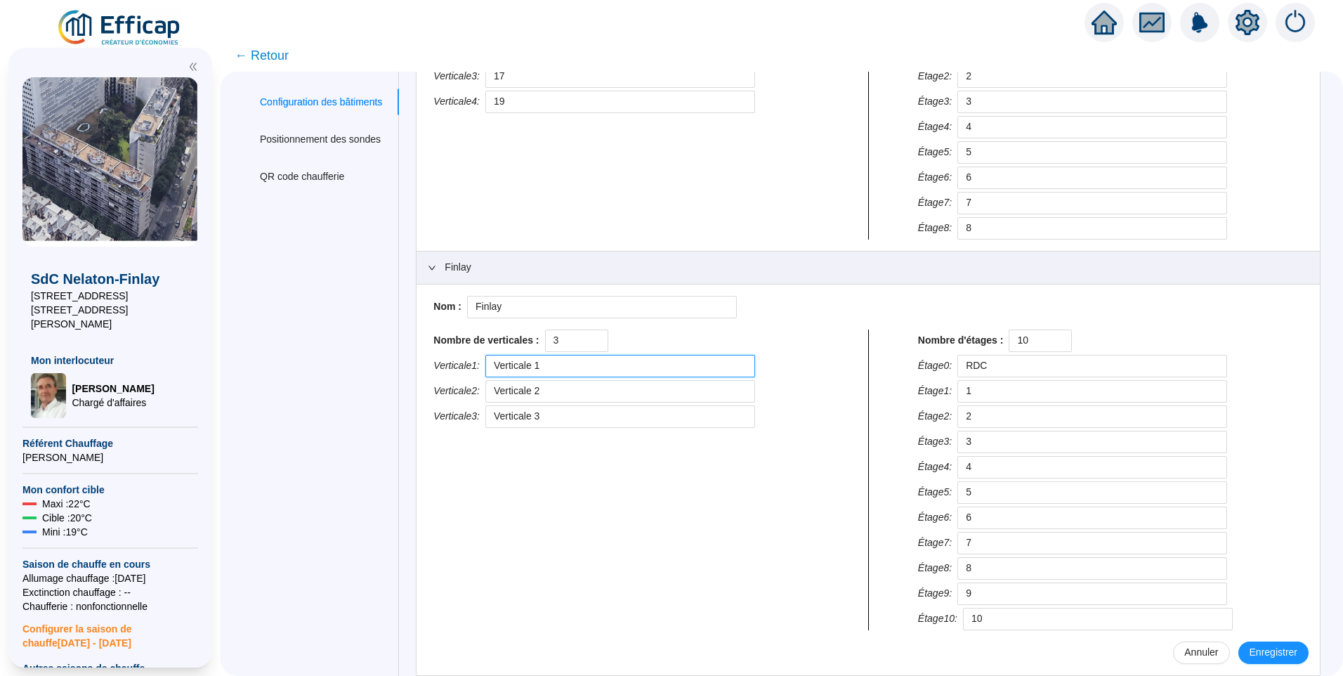
drag, startPoint x: 570, startPoint y: 370, endPoint x: 239, endPoint y: 360, distance: 330.9
click at [239, 360] on div "Information du site Automate(s) Unité(s) de production Circuit(s) de distributi…" at bounding box center [782, 374] width 1122 height 604
type input "9"
drag, startPoint x: 527, startPoint y: 392, endPoint x: 336, endPoint y: 378, distance: 191.5
click at [336, 378] on div "Information du site Automate(s) Unité(s) de production Circuit(s) de distributi…" at bounding box center [781, 287] width 1077 height 843
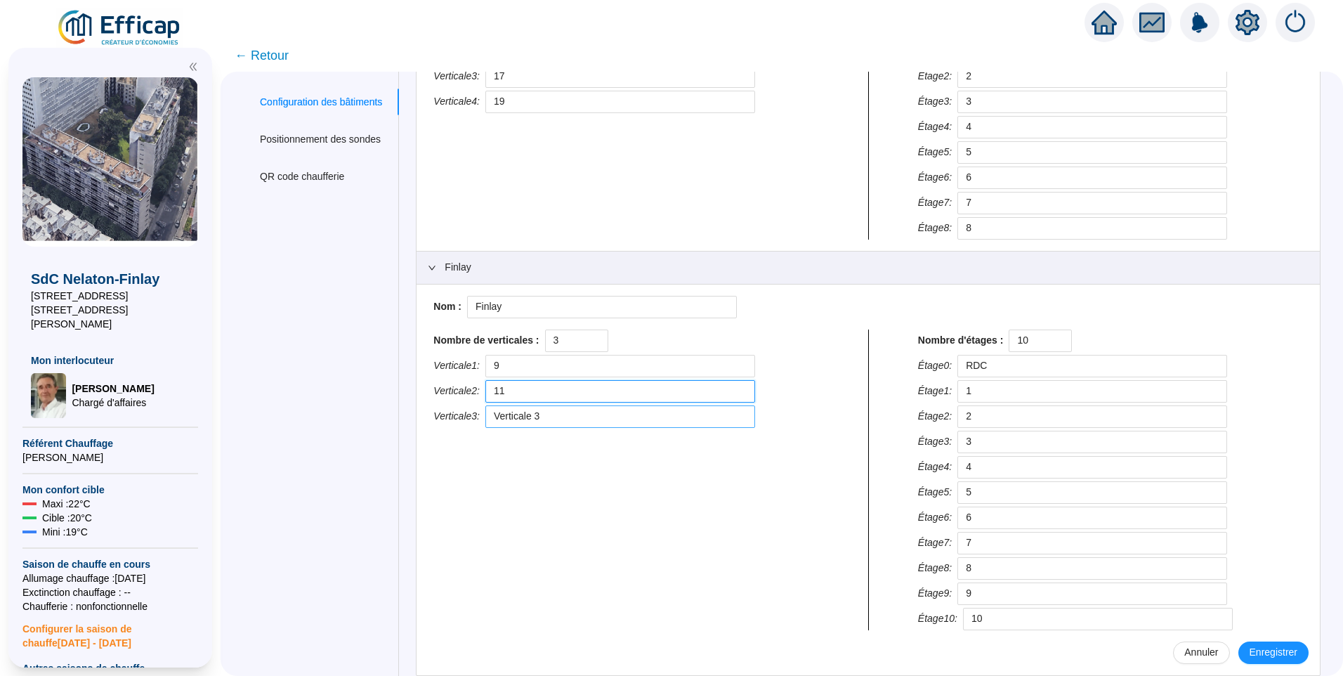
type input "11"
drag, startPoint x: 606, startPoint y: 421, endPoint x: 136, endPoint y: 411, distance: 469.9
click at [136, 411] on div "X SdC Nelaton-Finlay 13-19 rue Nelaton 11-13 rue du Dr Finlay Mon interlocuteur…" at bounding box center [671, 357] width 1343 height 636
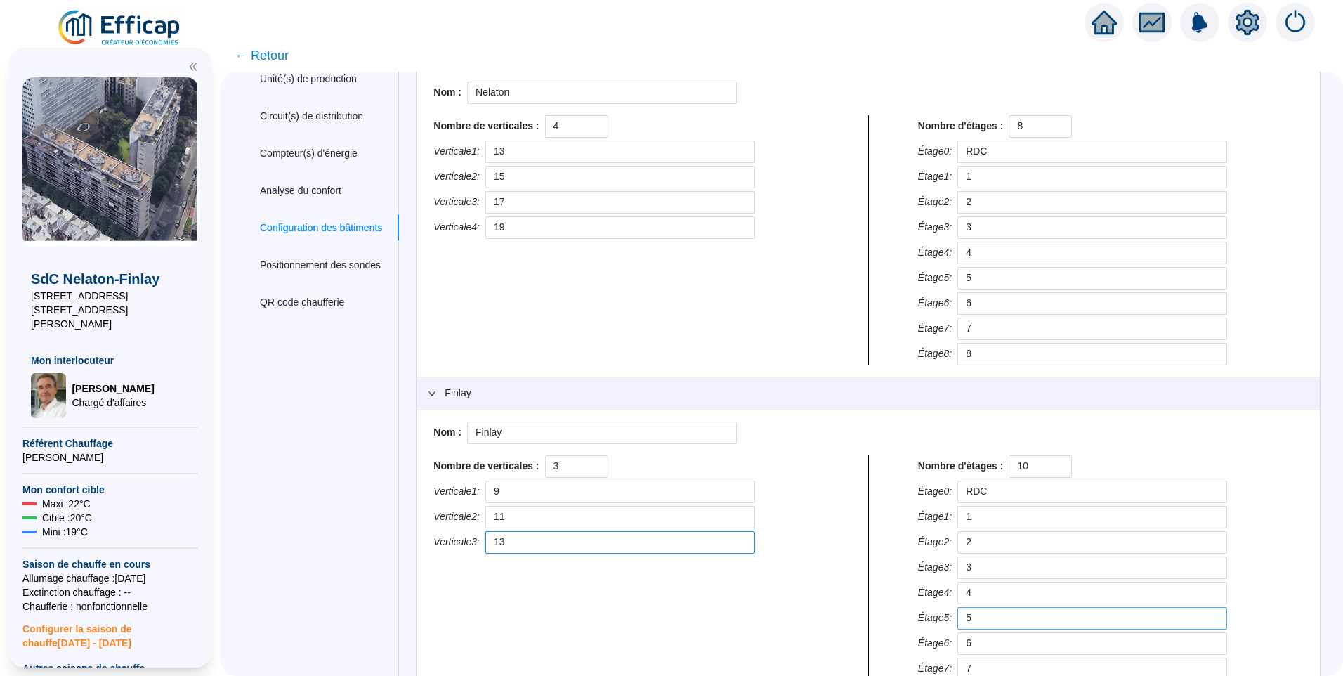
scroll to position [254, 0]
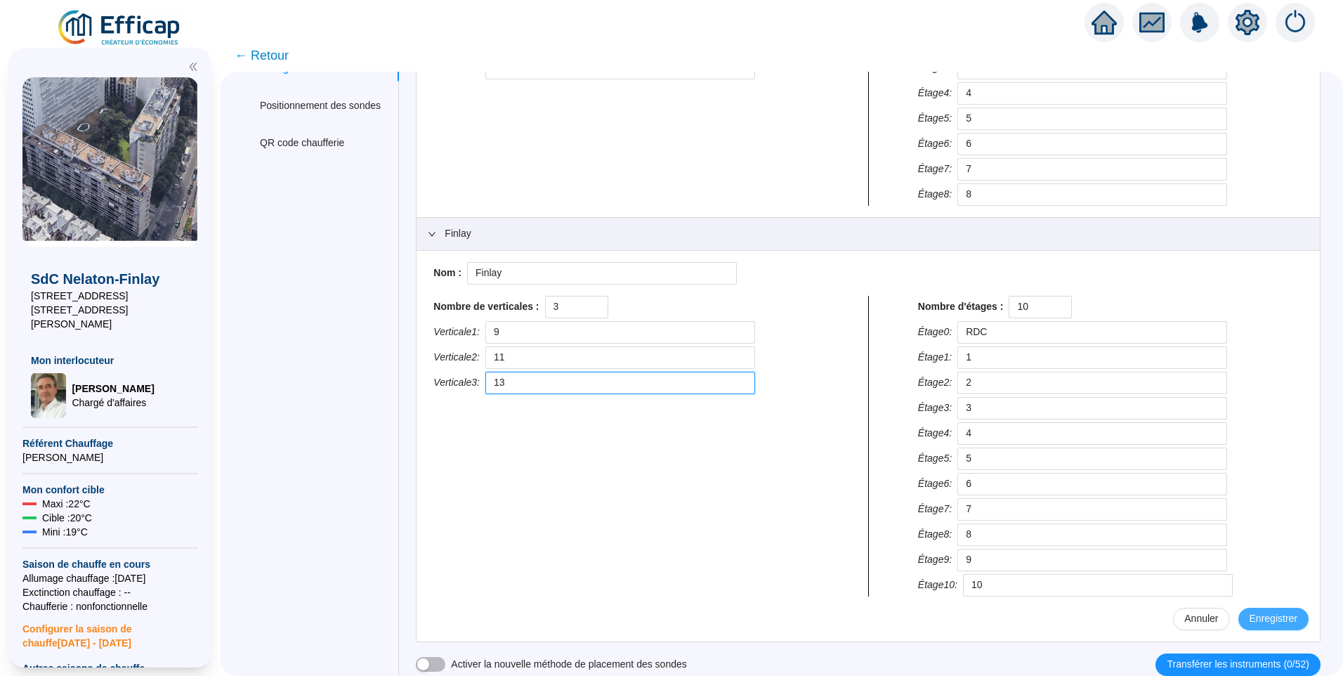
type input "13"
click at [1263, 625] on span "Enregistrer" at bounding box center [1273, 618] width 48 height 15
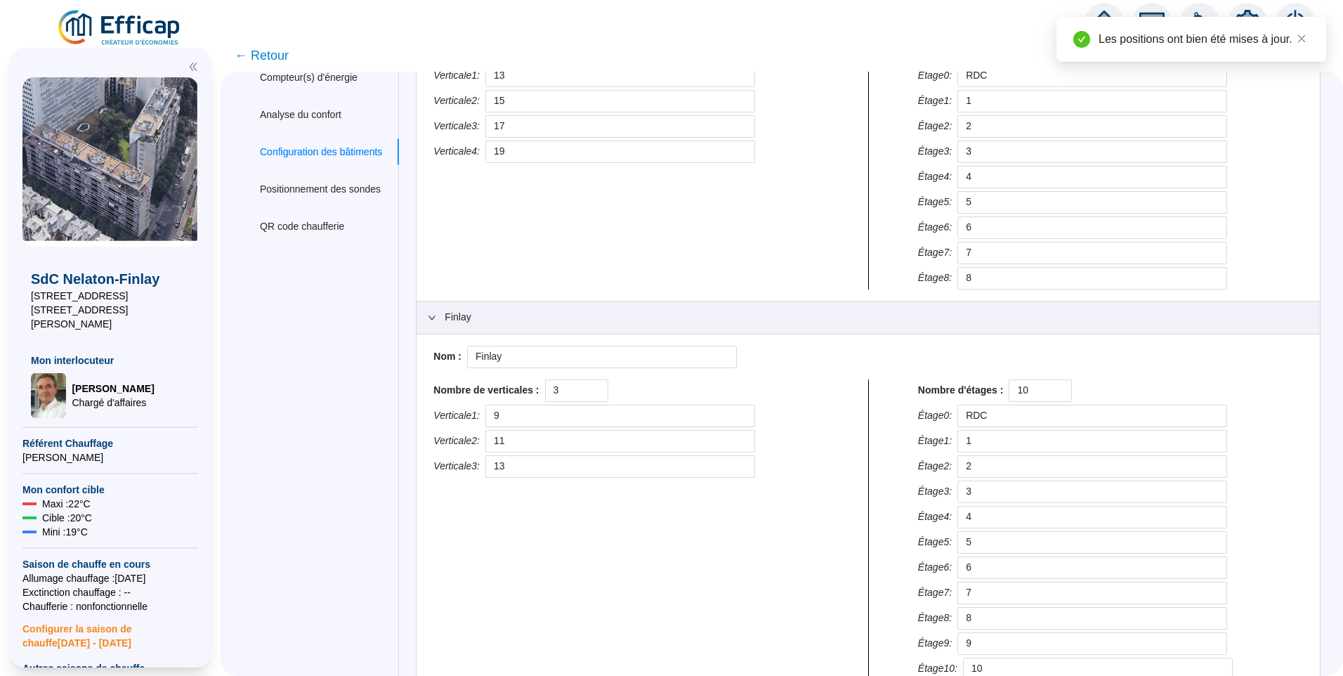
scroll to position [0, 0]
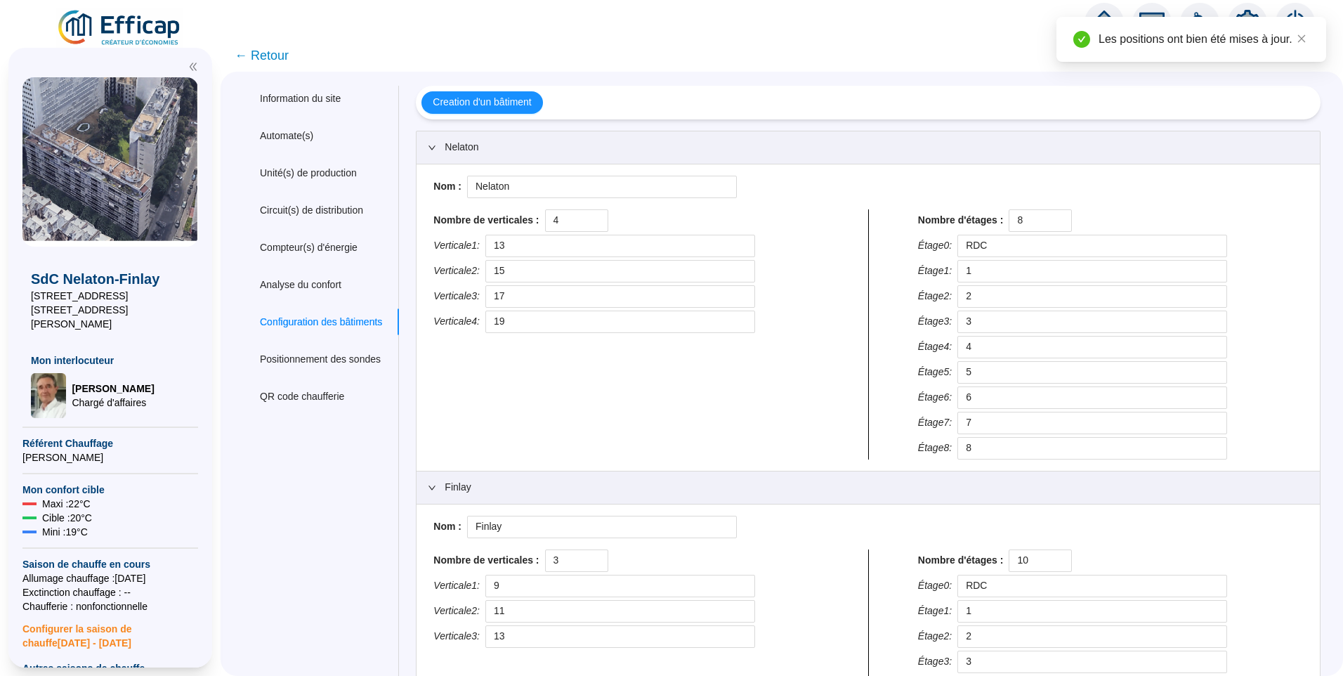
click at [277, 49] on span "← Retour" at bounding box center [262, 56] width 54 height 20
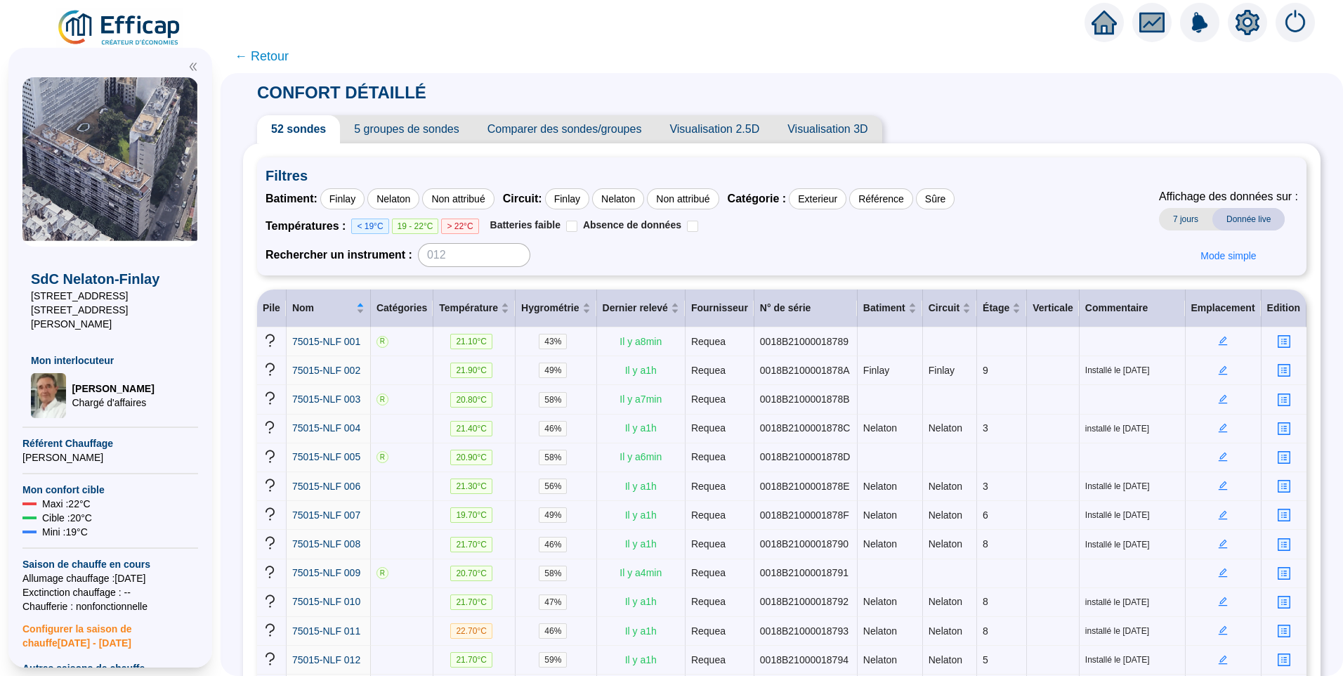
click at [141, 22] on img at bounding box center [119, 27] width 127 height 39
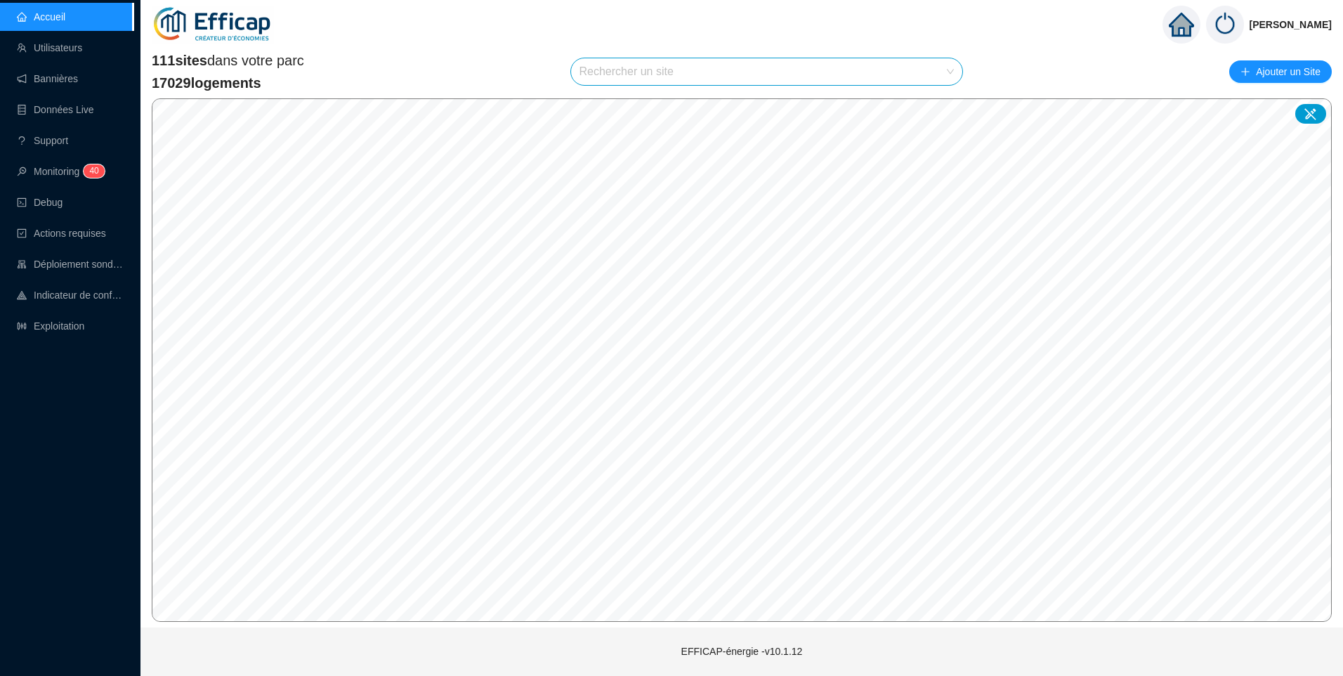
click at [626, 74] on input "search" at bounding box center [760, 71] width 362 height 27
type input "brig"
click at [936, 107] on icon at bounding box center [938, 105] width 10 height 10
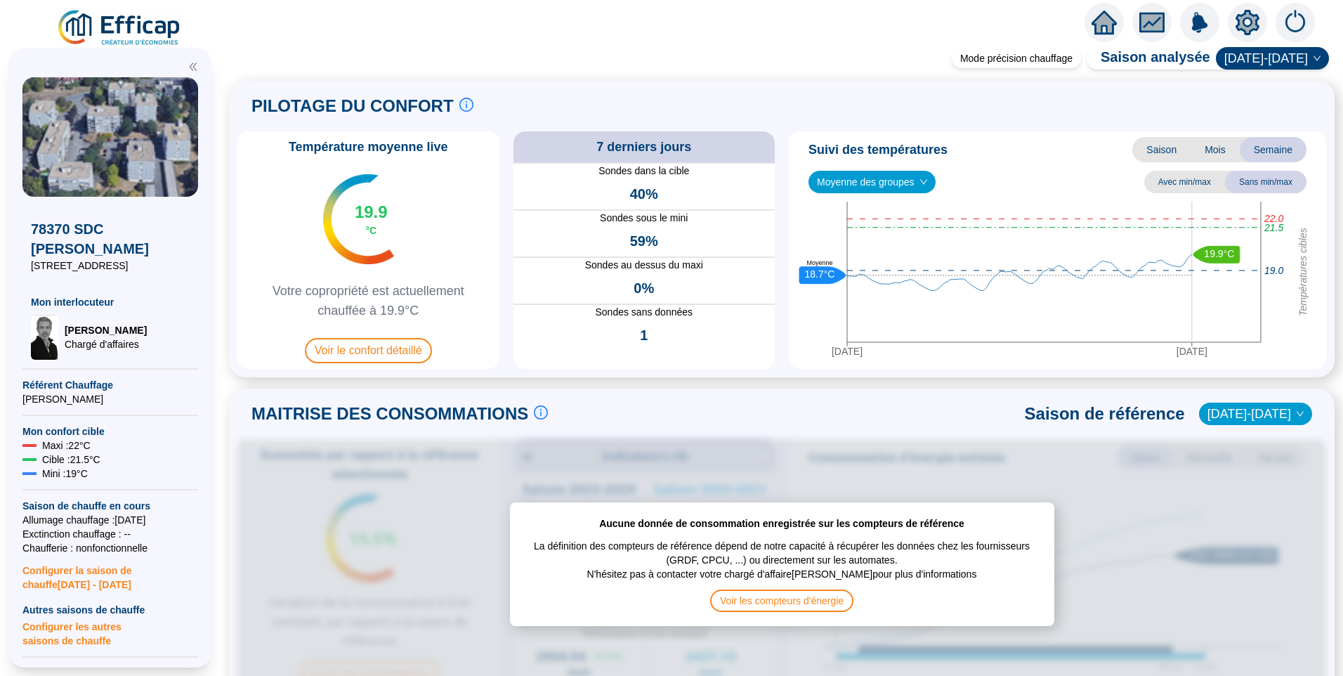
scroll to position [562, 0]
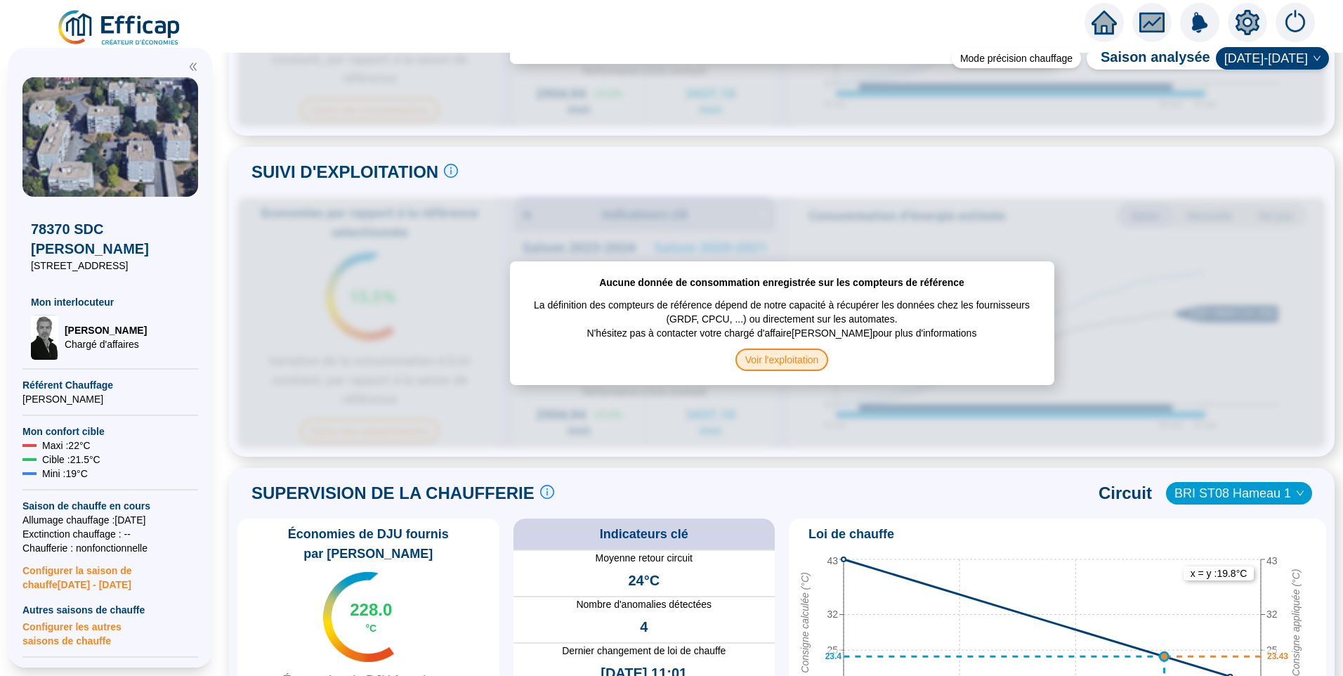
click at [775, 357] on span "Voir l'exploitation" at bounding box center [781, 359] width 93 height 22
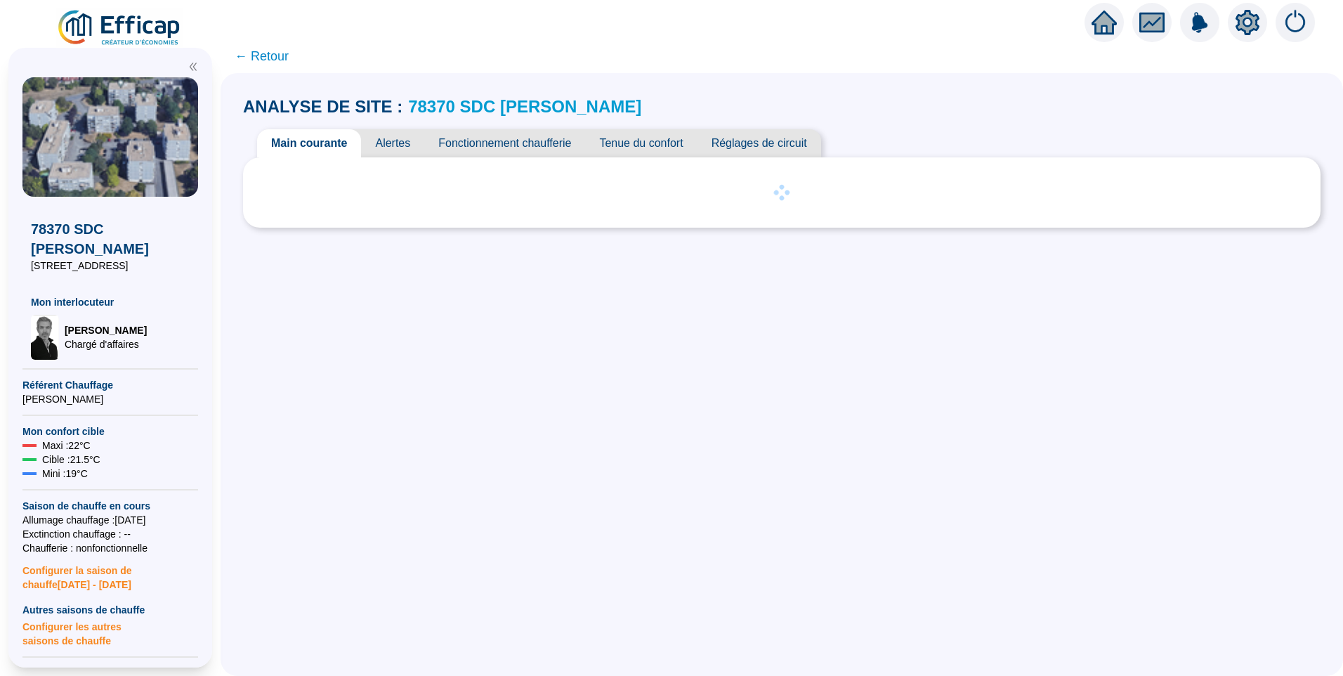
click at [525, 129] on span "Fonctionnement chaufferie" at bounding box center [504, 143] width 161 height 28
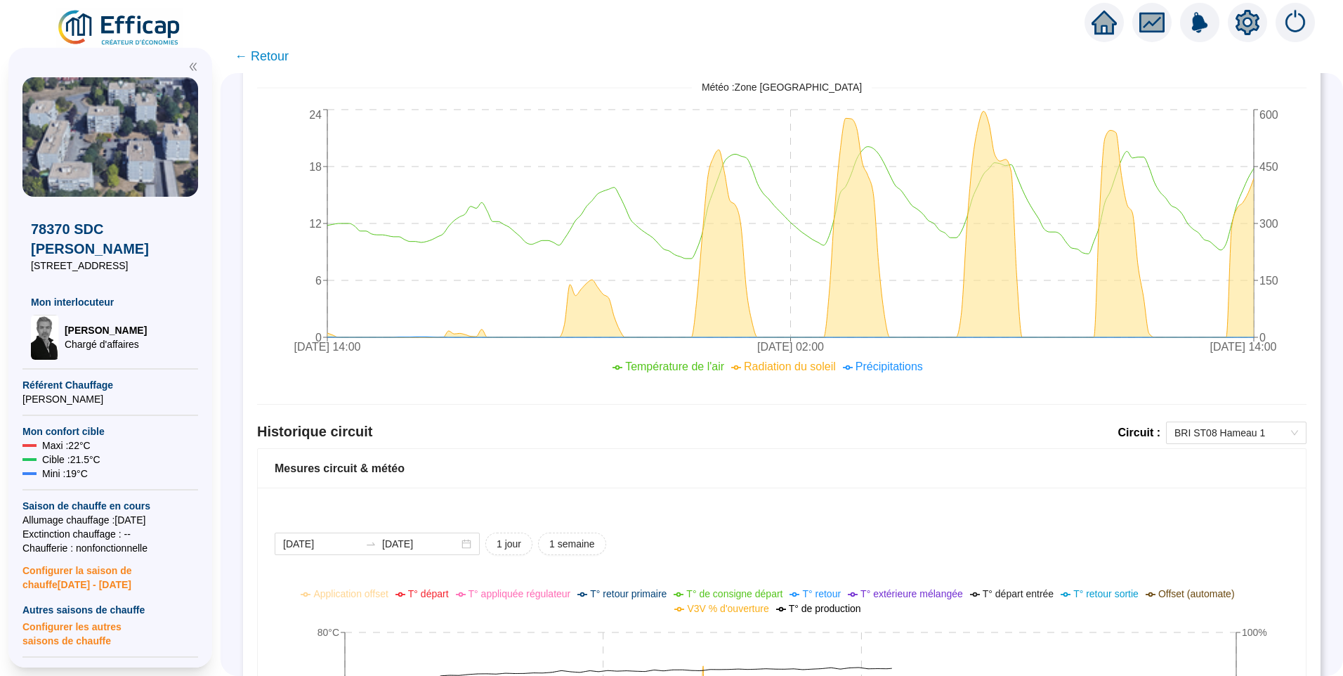
scroll to position [1040, 0]
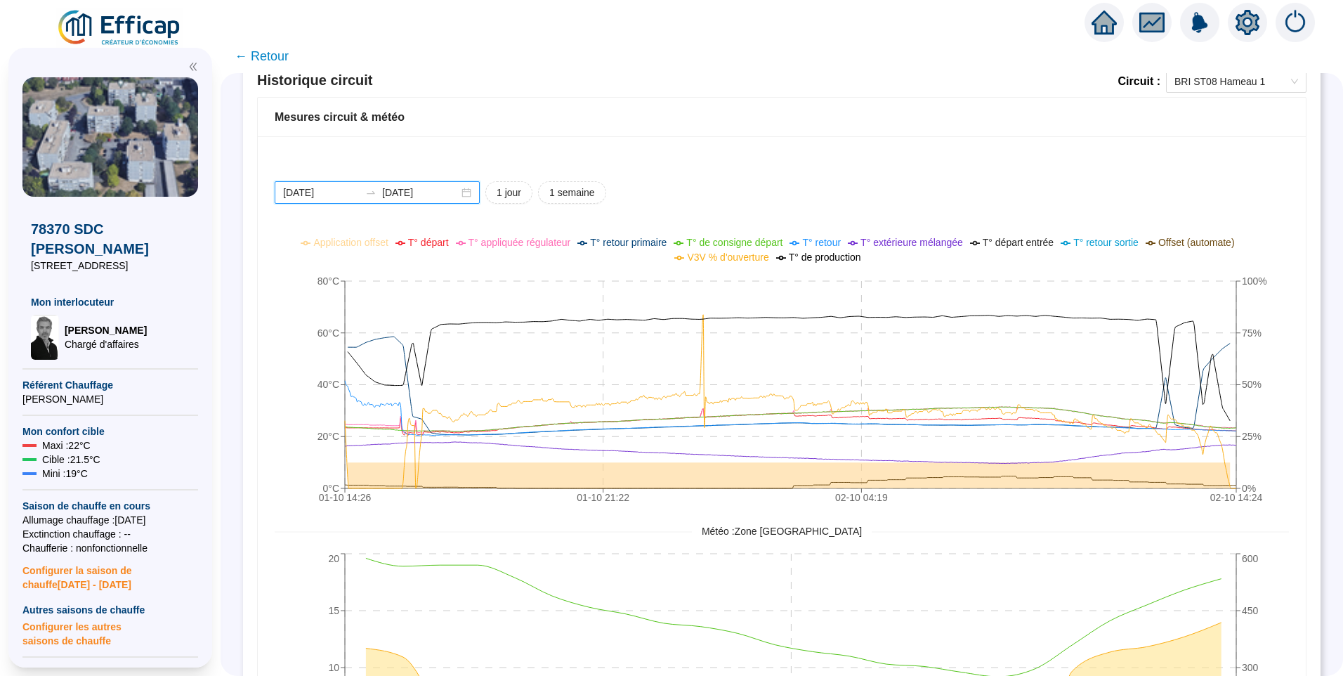
click at [348, 195] on input "[DATE]" at bounding box center [321, 192] width 77 height 15
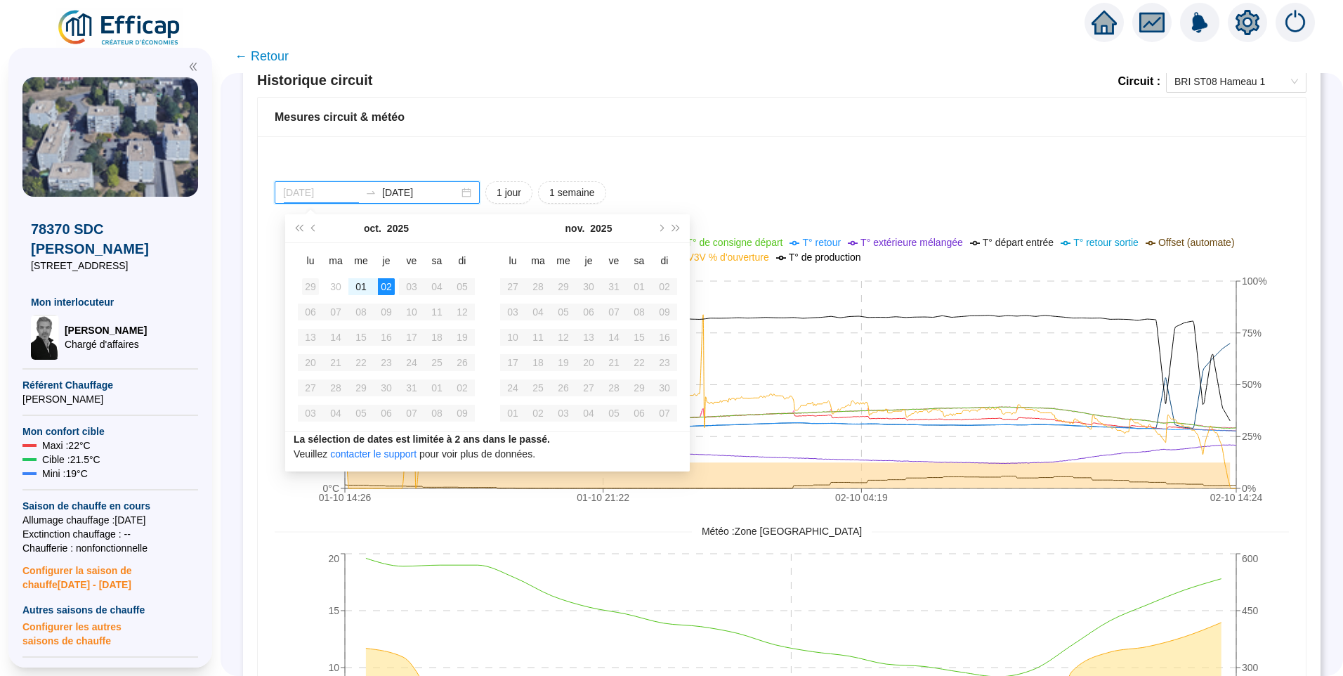
type input "2025-09-29"
click at [307, 284] on div "29" at bounding box center [310, 286] width 17 height 17
type input "[DATE]"
click at [584, 284] on div "02" at bounding box center [588, 286] width 17 height 17
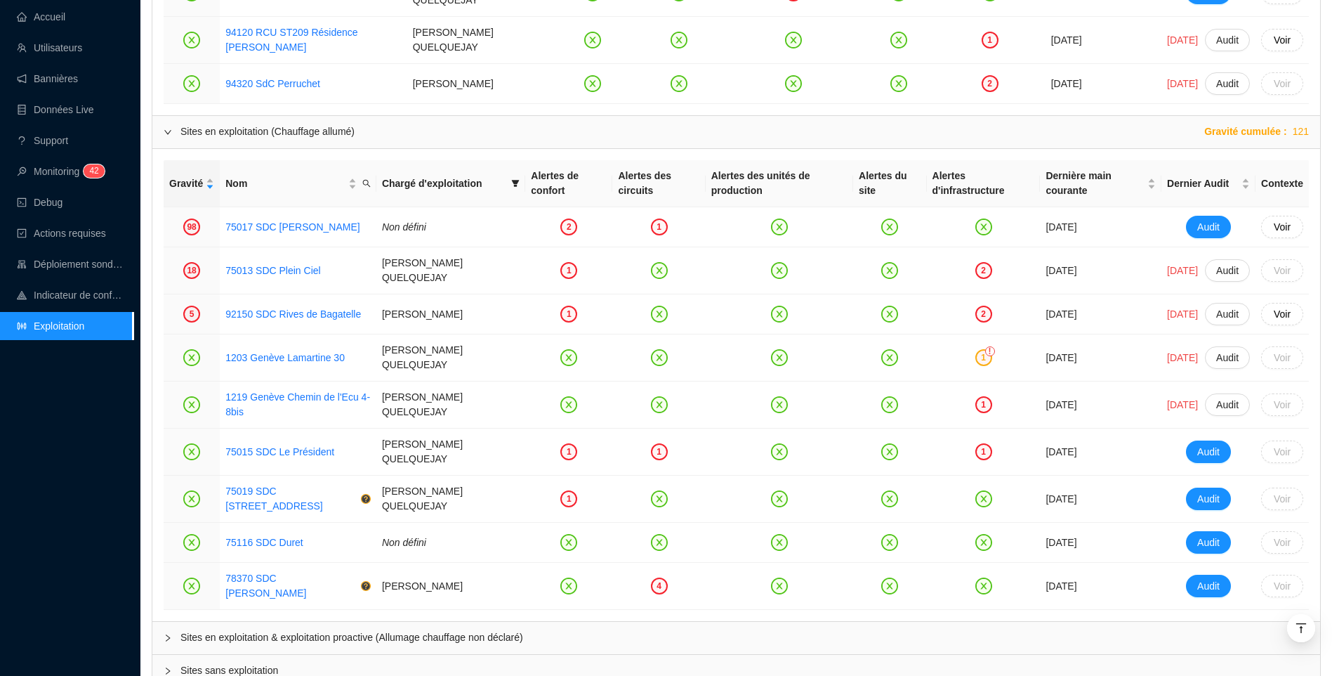
click at [124, 449] on div "Accueil Utilisateurs Bannières Données Live Support Monitoring 4 2 Debug Action…" at bounding box center [66, 338] width 133 height 676
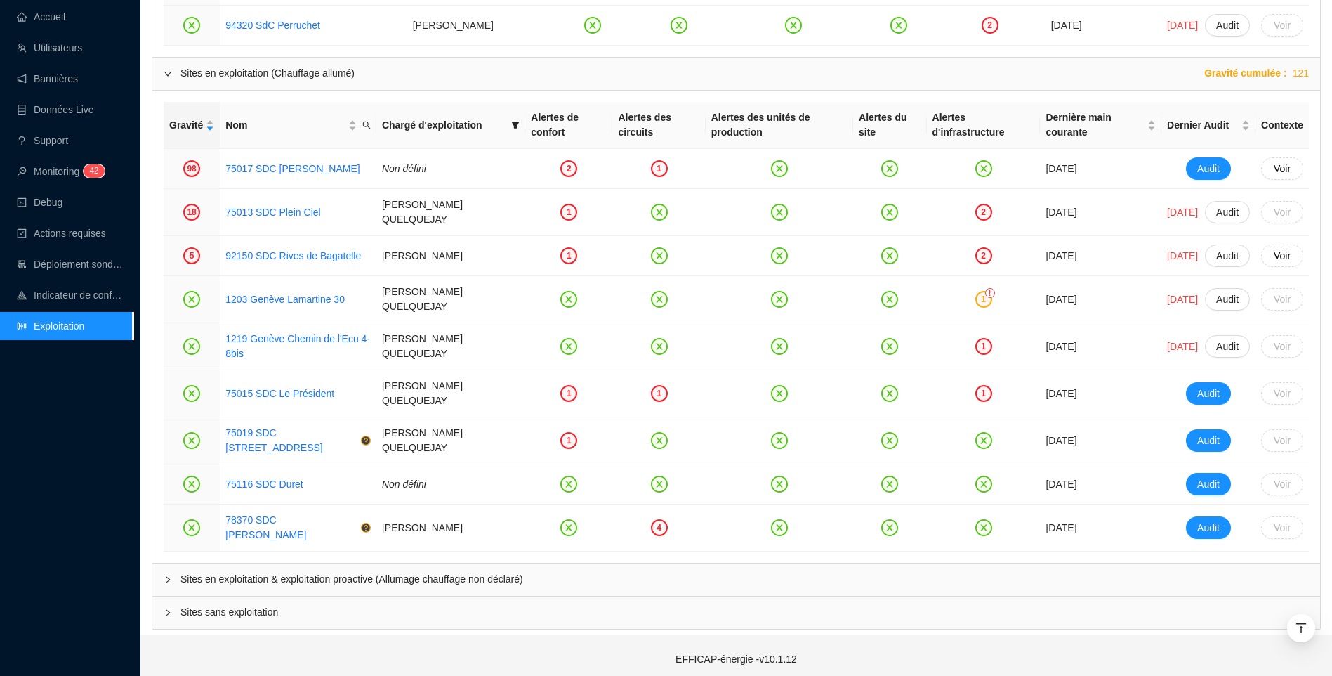
scroll to position [1464, 0]
drag, startPoint x: 221, startPoint y: 579, endPoint x: 100, endPoint y: 473, distance: 159.7
click at [221, 579] on span "Sites en exploitation & exploitation proactive (Allumage chauffage non déclaré)" at bounding box center [744, 578] width 1129 height 15
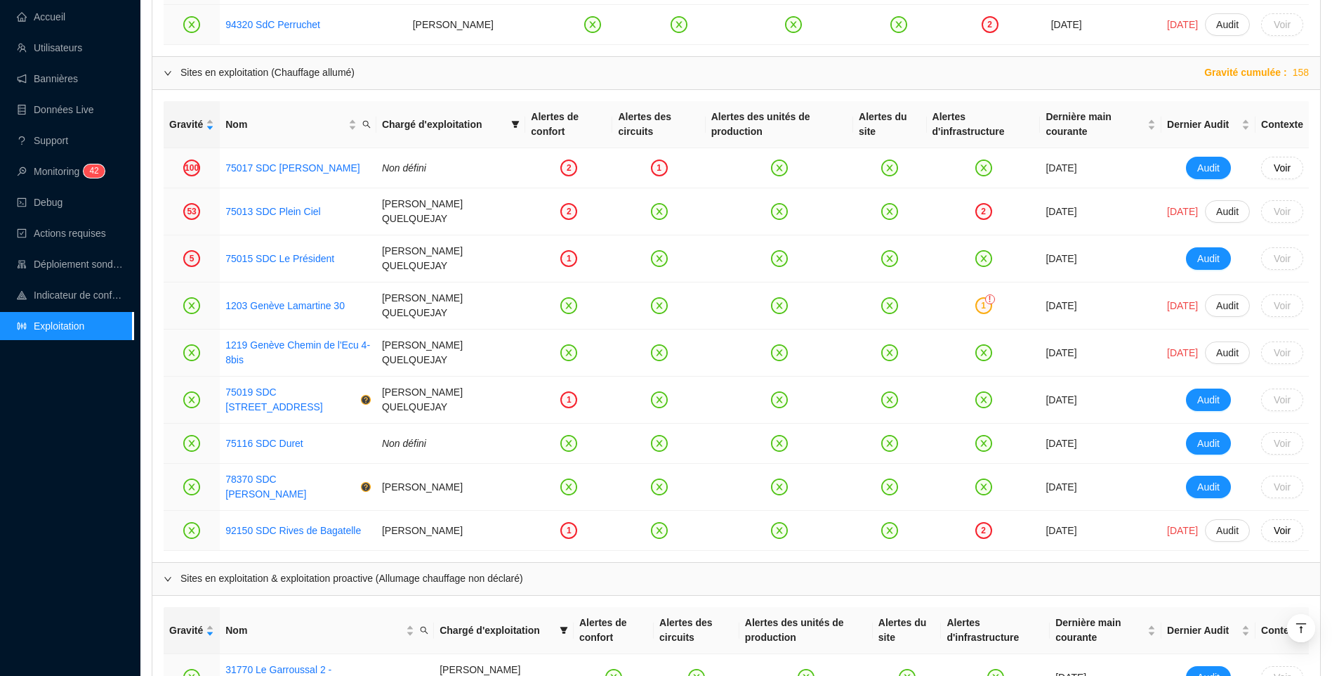
click at [51, 448] on div "Accueil Utilisateurs Bannières Données Live Support Monitoring 4 2 Debug Action…" at bounding box center [66, 338] width 133 height 676
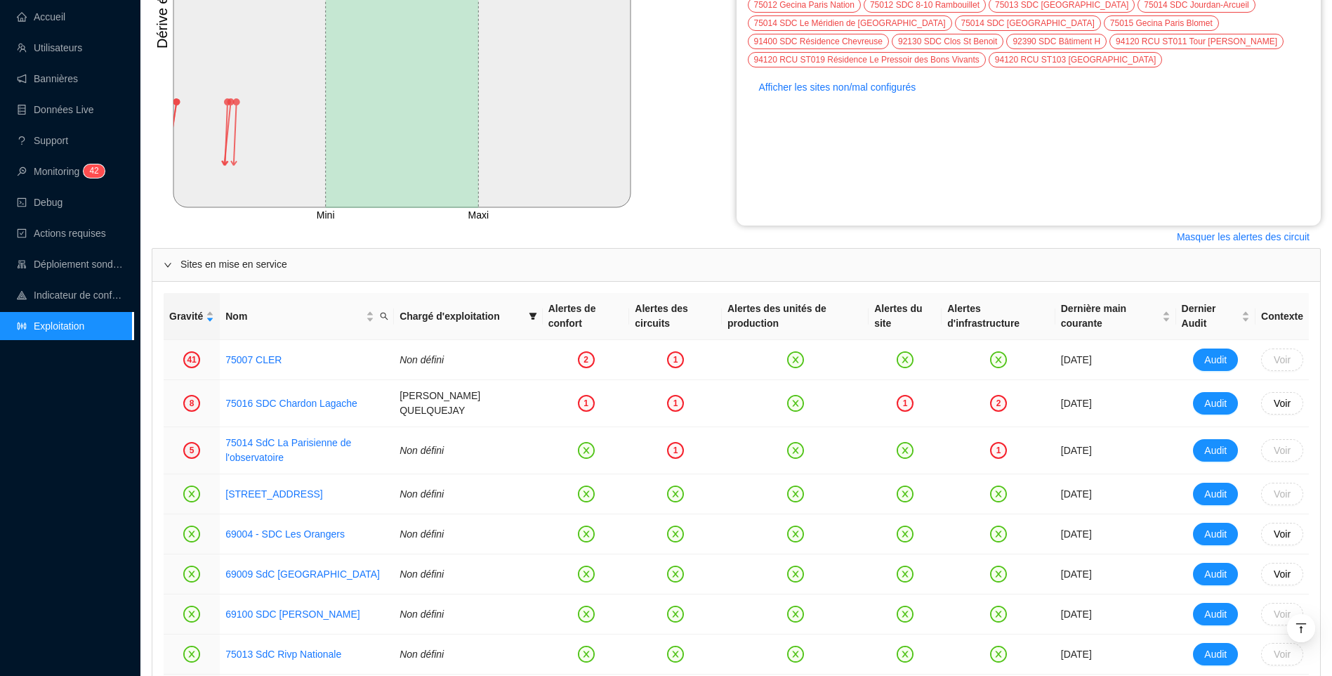
scroll to position [340, 0]
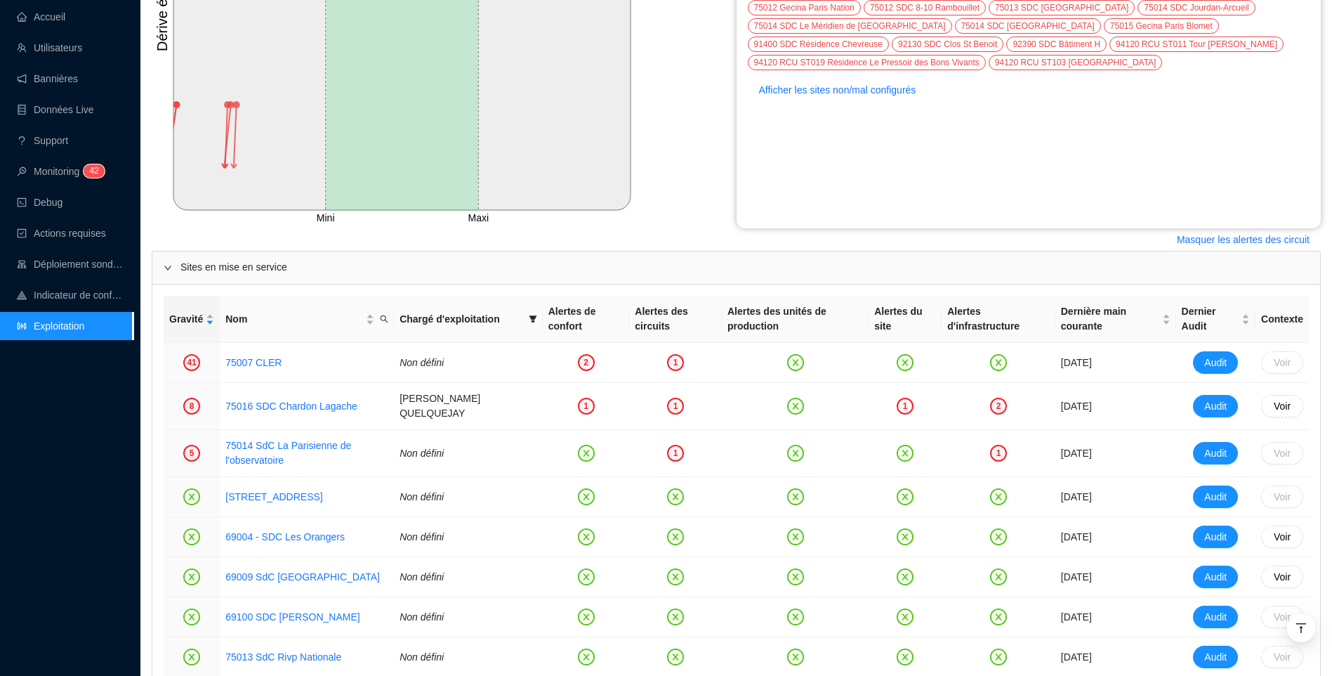
click at [44, 454] on div "Accueil Utilisateurs Bannières Données Live Support Monitoring 4 2 Debug Action…" at bounding box center [66, 338] width 133 height 676
click at [70, 433] on div "Accueil Utilisateurs Bannières Données Live Support Monitoring 4 2 Debug Action…" at bounding box center [66, 338] width 133 height 676
click at [75, 410] on div "Accueil Utilisateurs Bannières Données Live Support Monitoring 4 2 Debug Action…" at bounding box center [66, 338] width 133 height 676
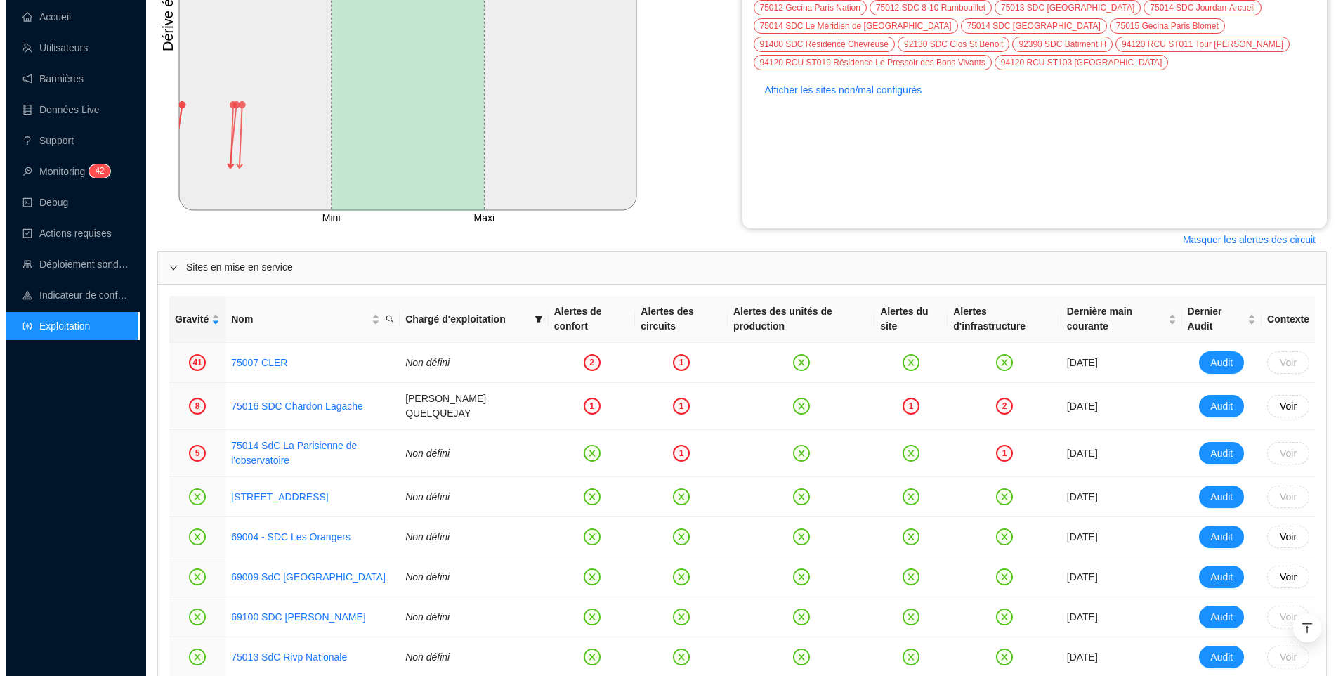
scroll to position [0, 0]
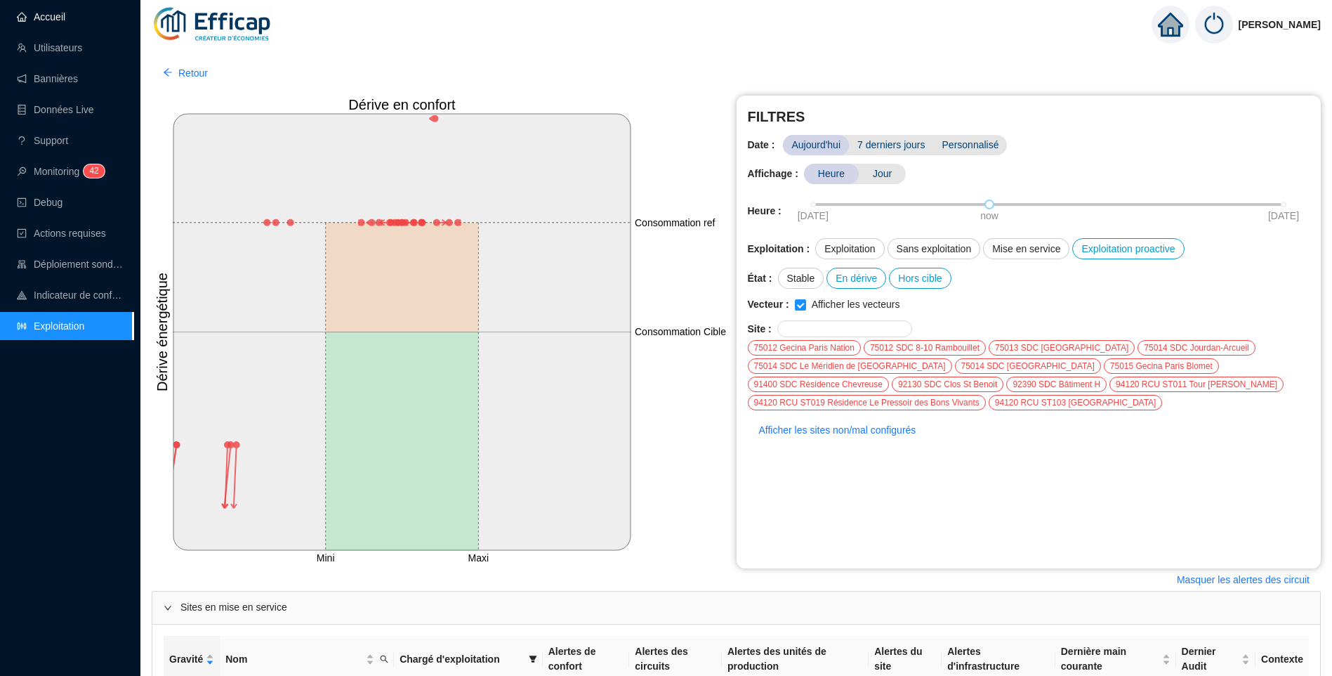
drag, startPoint x: 55, startPoint y: 21, endPoint x: 71, endPoint y: 23, distance: 15.6
click at [55, 21] on link "Accueil" at bounding box center [41, 16] width 48 height 11
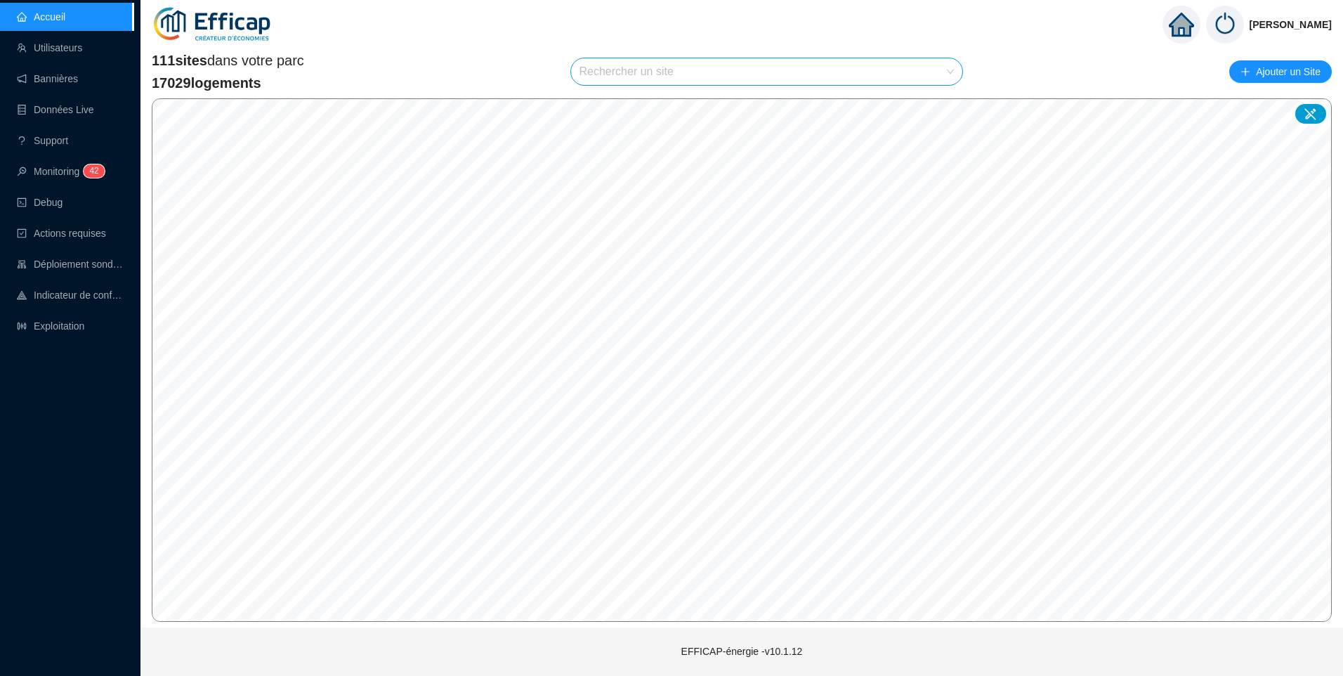
click at [711, 73] on input "search" at bounding box center [760, 71] width 362 height 27
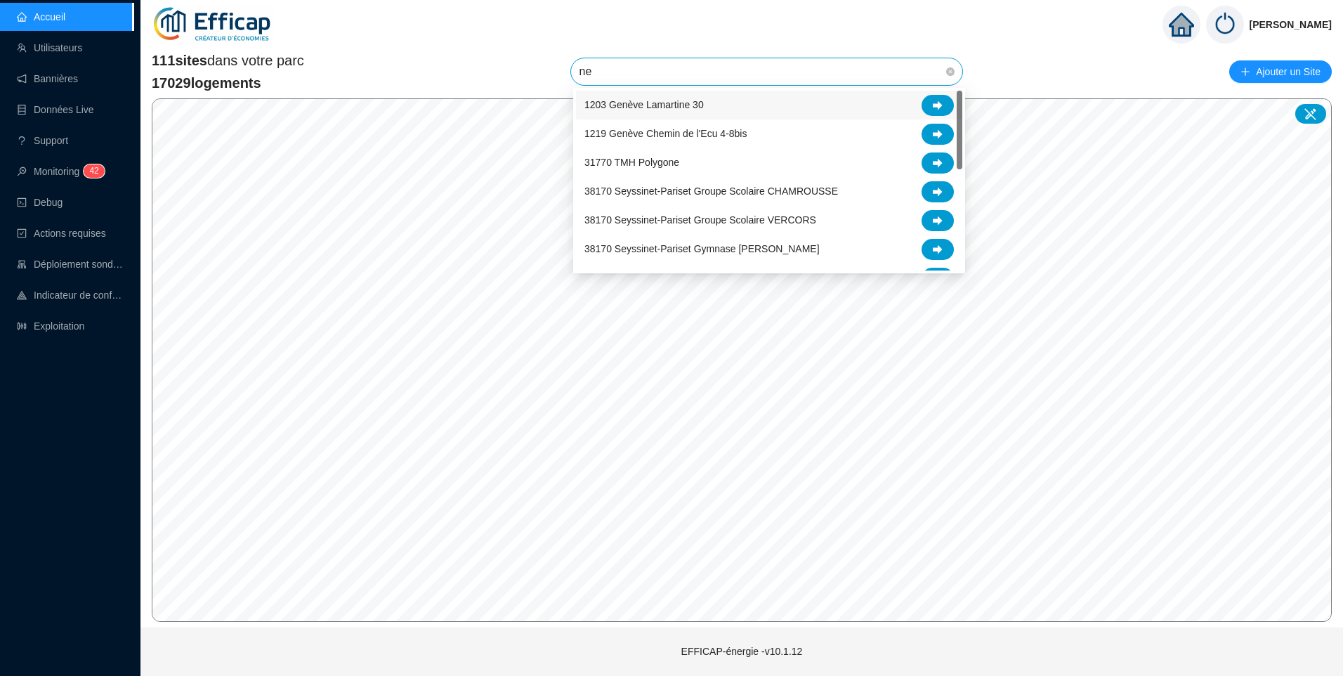
type input "nel"
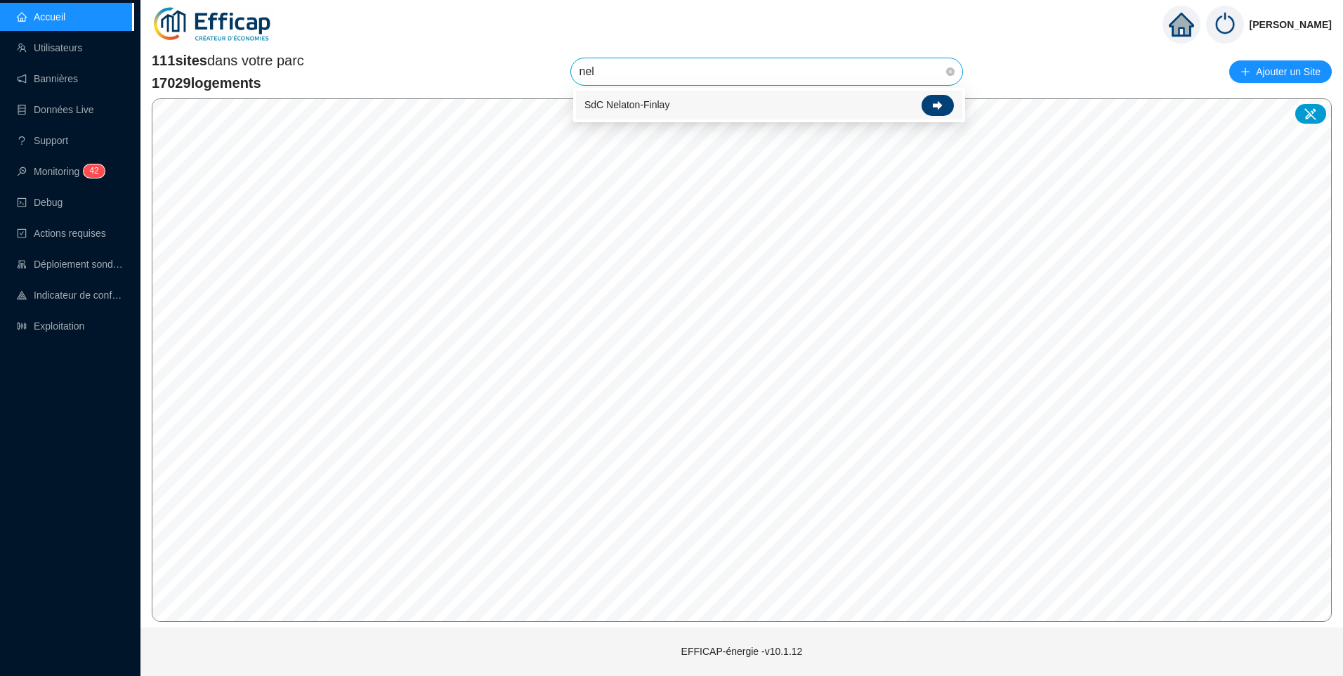
click at [940, 100] on icon at bounding box center [938, 105] width 10 height 10
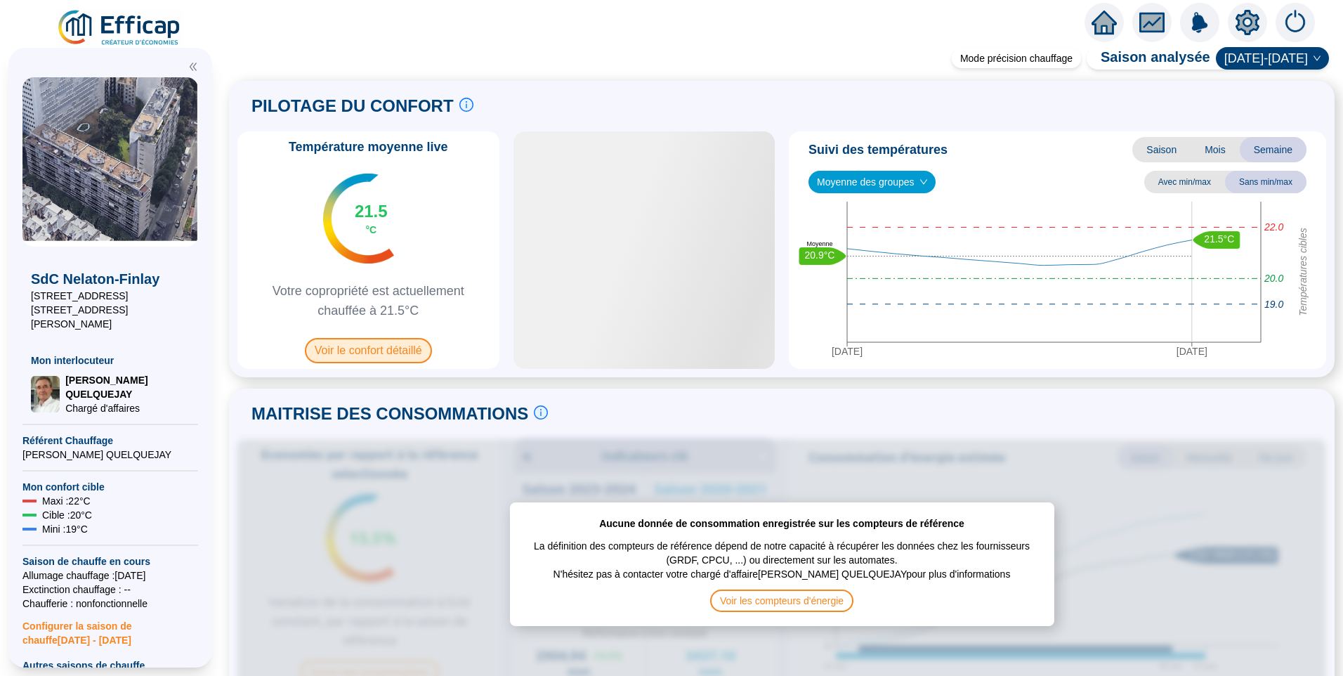
click at [388, 348] on span "Voir le confort détaillé" at bounding box center [368, 350] width 127 height 25
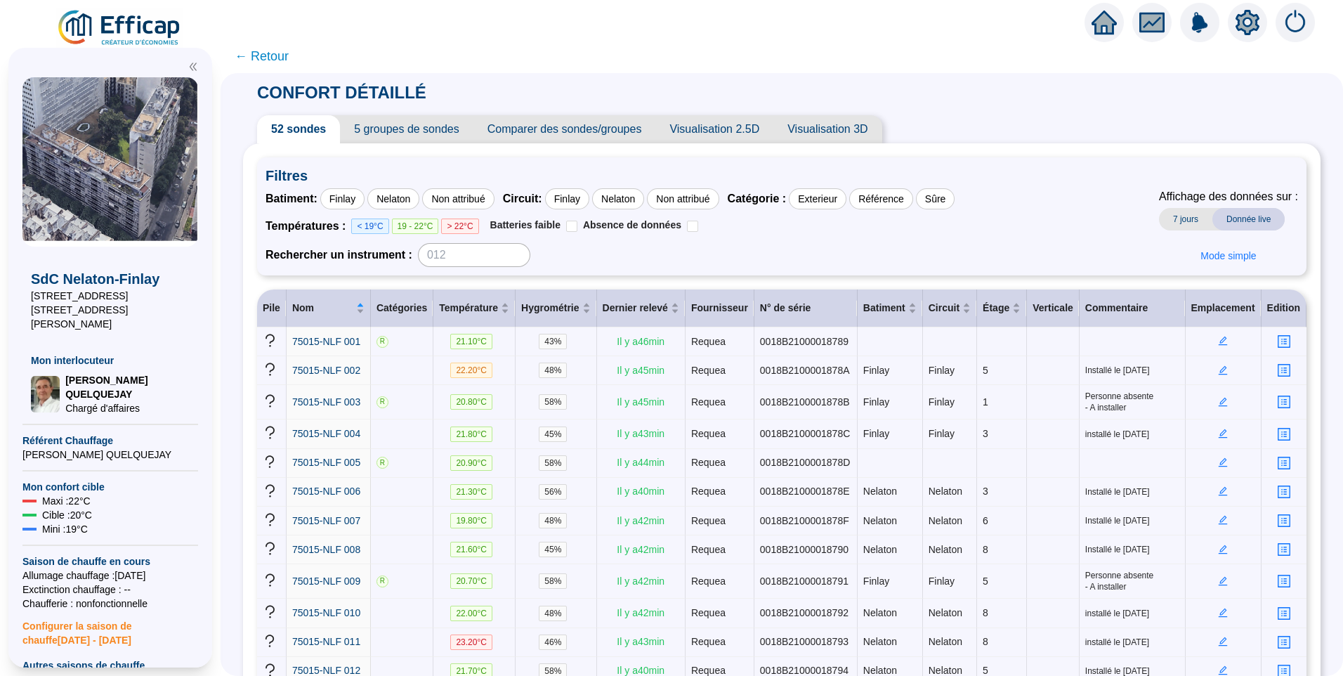
scroll to position [140, 0]
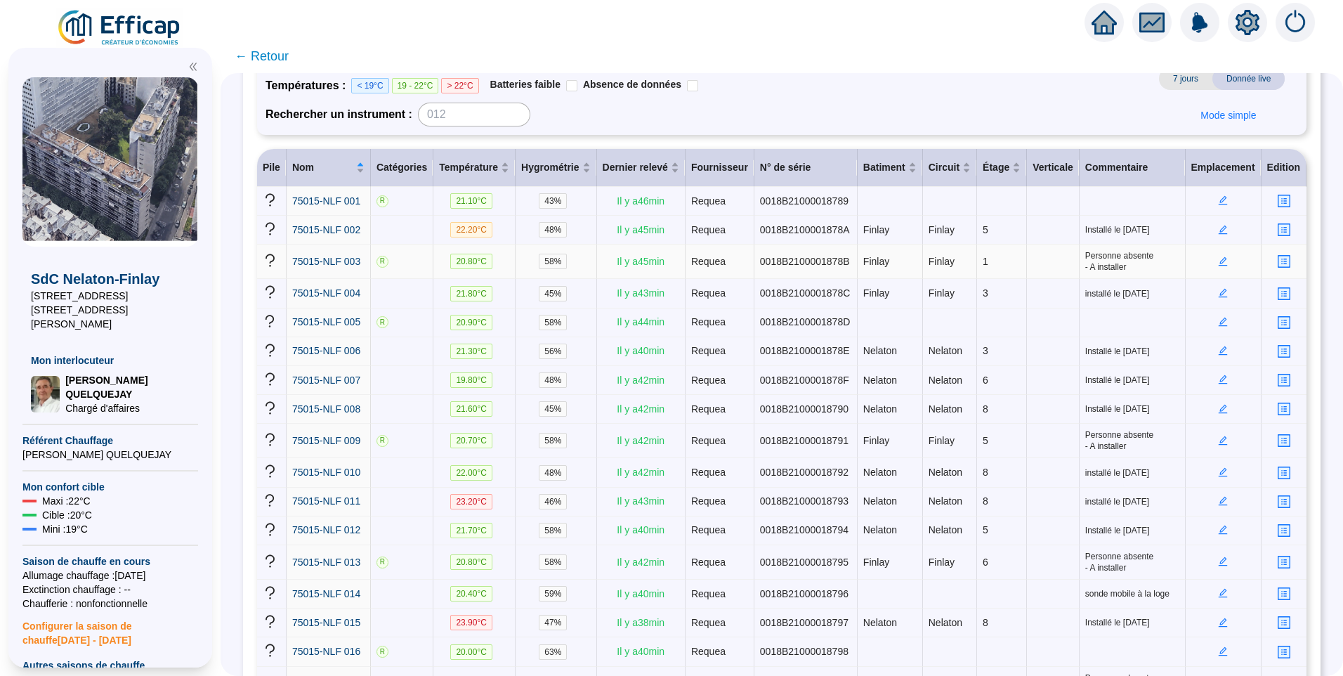
click at [1218, 261] on icon "edit" at bounding box center [1222, 260] width 9 height 9
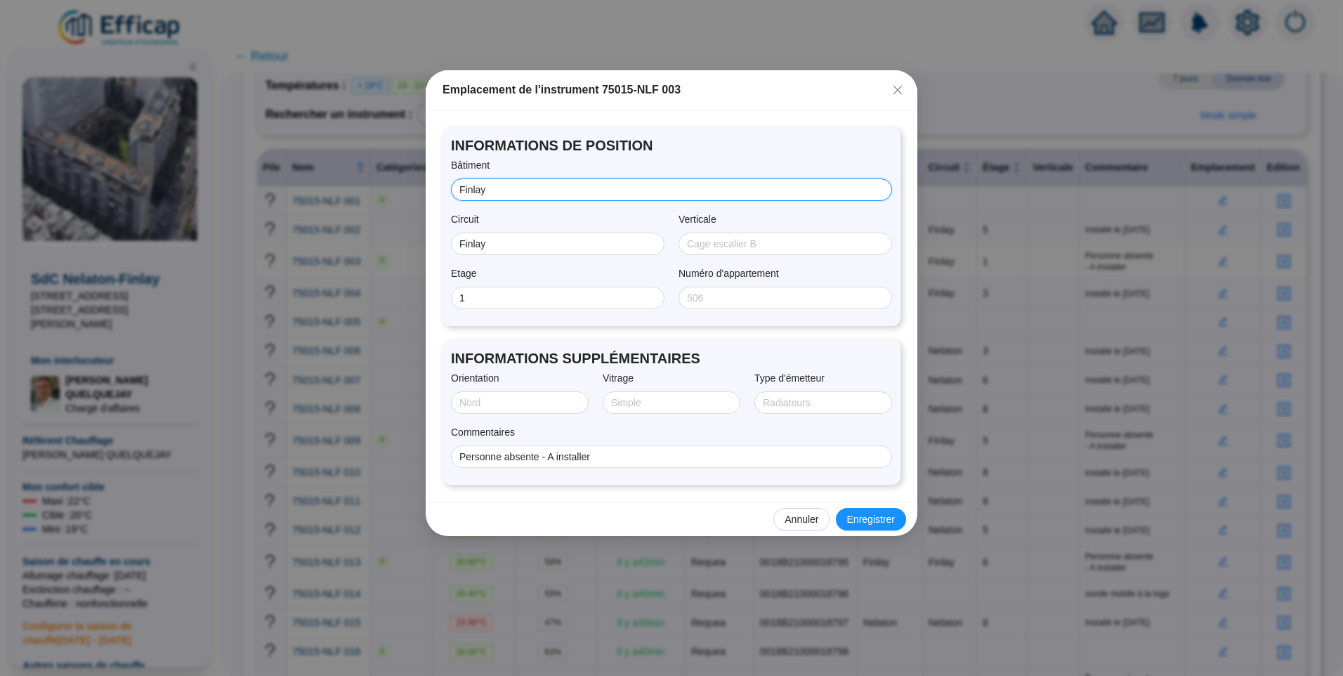
click at [624, 192] on input "Finlay" at bounding box center [669, 190] width 421 height 15
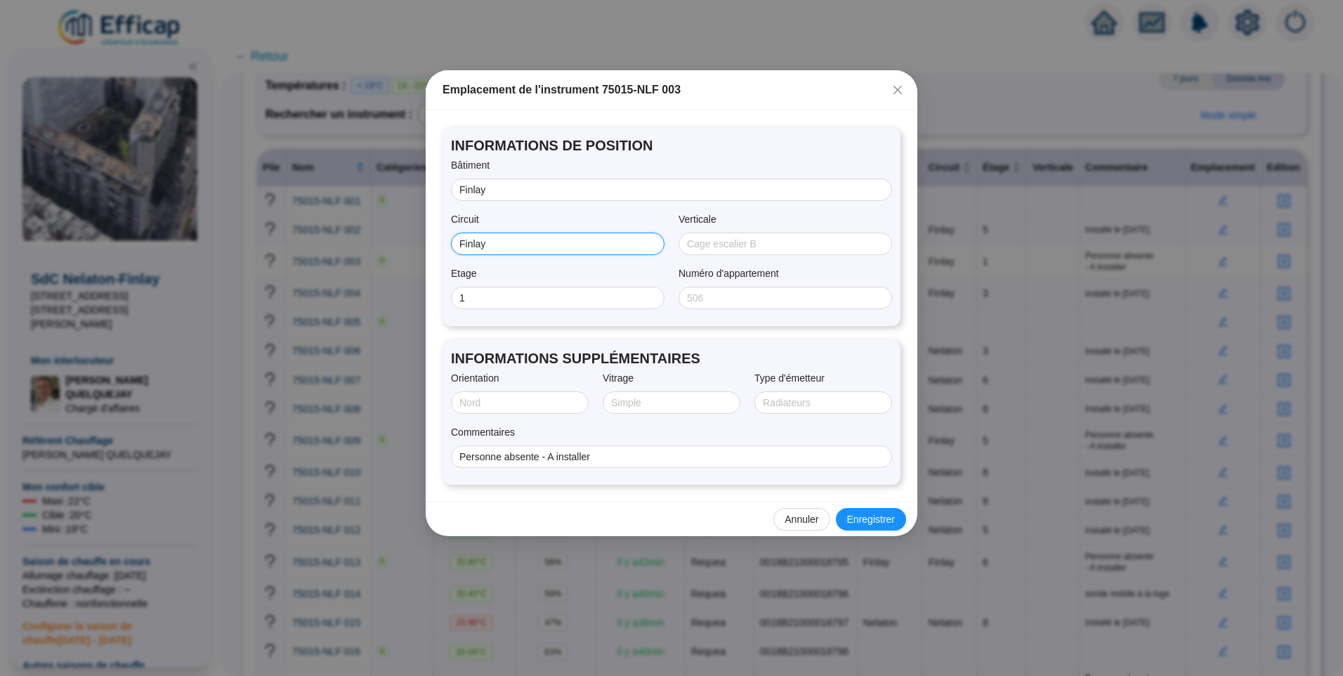
click at [556, 243] on input "Finlay" at bounding box center [556, 244] width 194 height 15
click at [896, 88] on icon "close" at bounding box center [897, 90] width 8 height 8
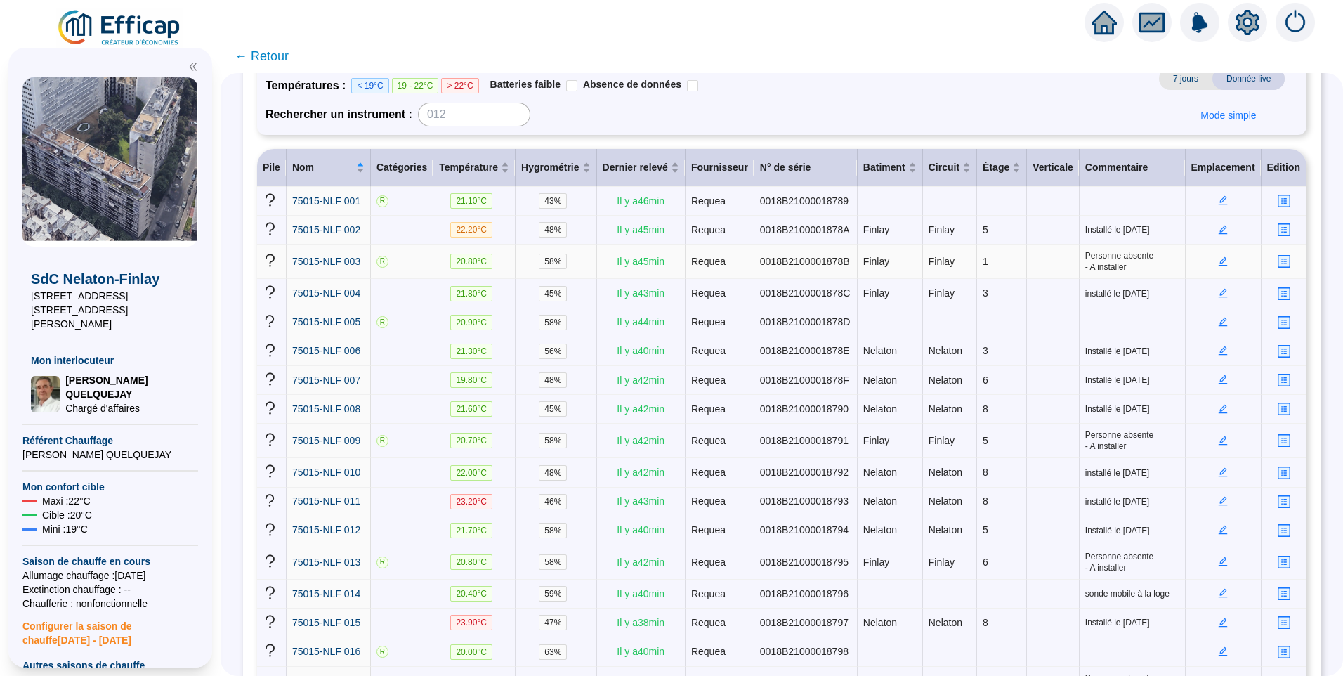
click at [753, 102] on div "Batiment : [PERSON_NAME] Non attribué Circuit : [PERSON_NAME] Non attribué Caté…" at bounding box center [609, 87] width 689 height 79
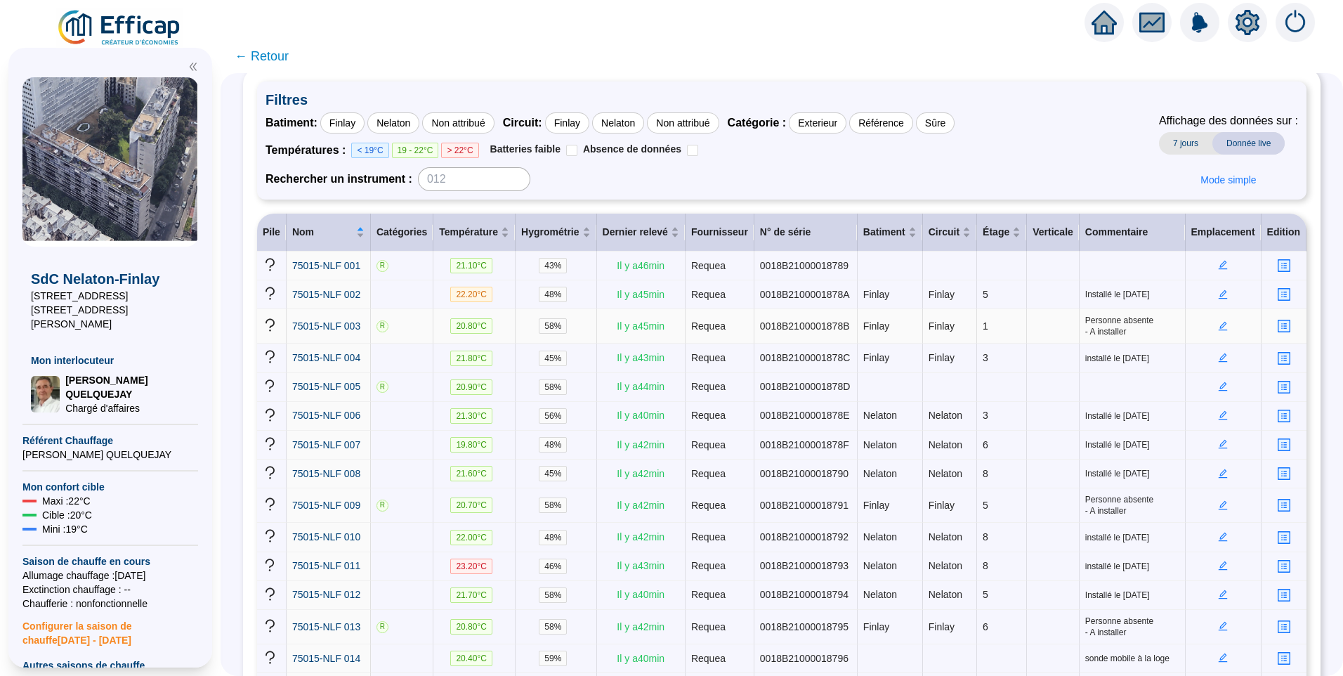
scroll to position [0, 0]
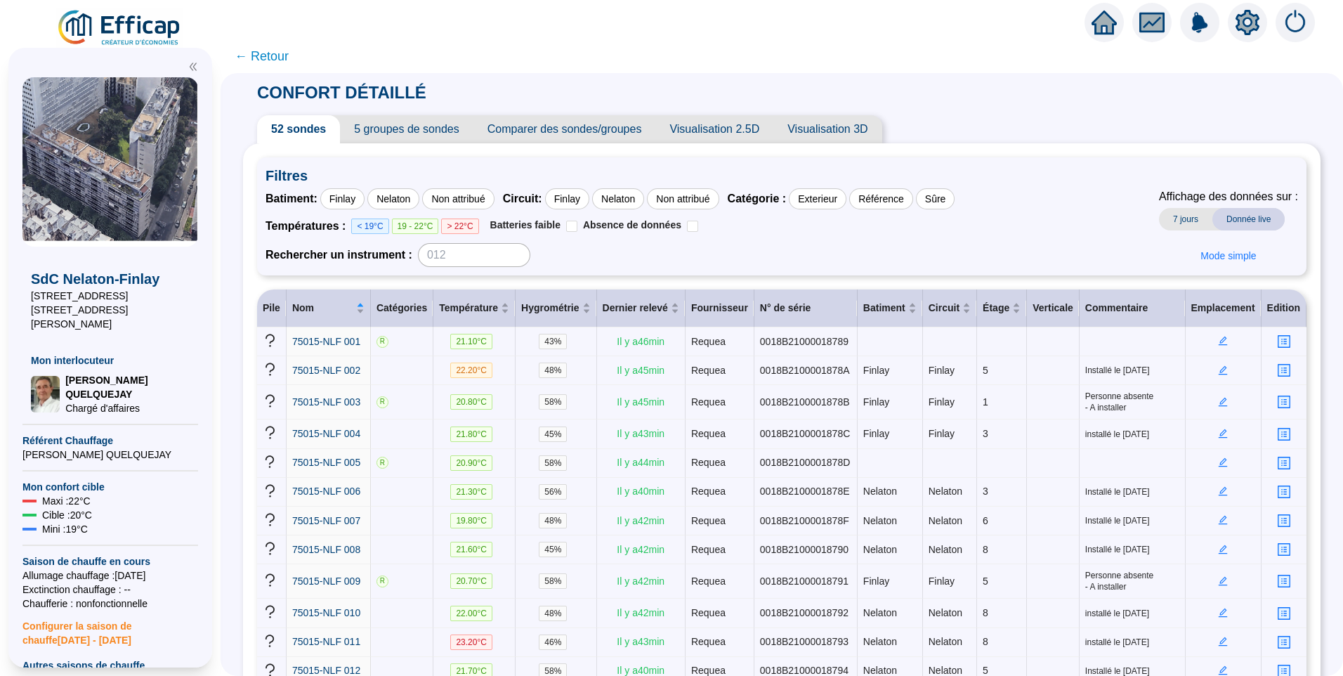
click at [1019, 249] on div "Batiment : [PERSON_NAME] Non attribué Circuit : [PERSON_NAME] Non attribué Caté…" at bounding box center [781, 227] width 1032 height 79
click at [876, 256] on div "Rechercher un instrument :" at bounding box center [609, 255] width 689 height 24
click at [992, 254] on div "Batiment : [PERSON_NAME] Non attribué Circuit : [PERSON_NAME] Non attribué Caté…" at bounding box center [781, 227] width 1032 height 79
click at [411, 132] on span "5 groupes de sondes" at bounding box center [406, 129] width 133 height 28
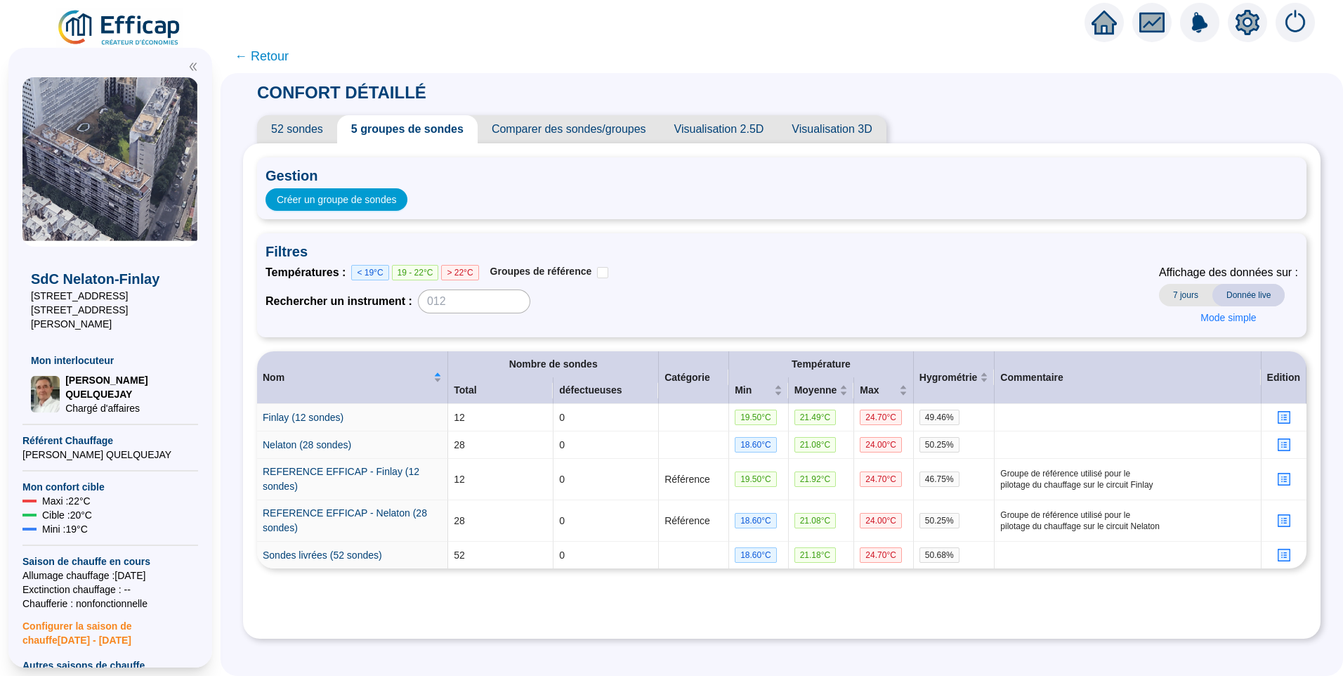
click at [319, 128] on span "52 sondes" at bounding box center [297, 129] width 80 height 28
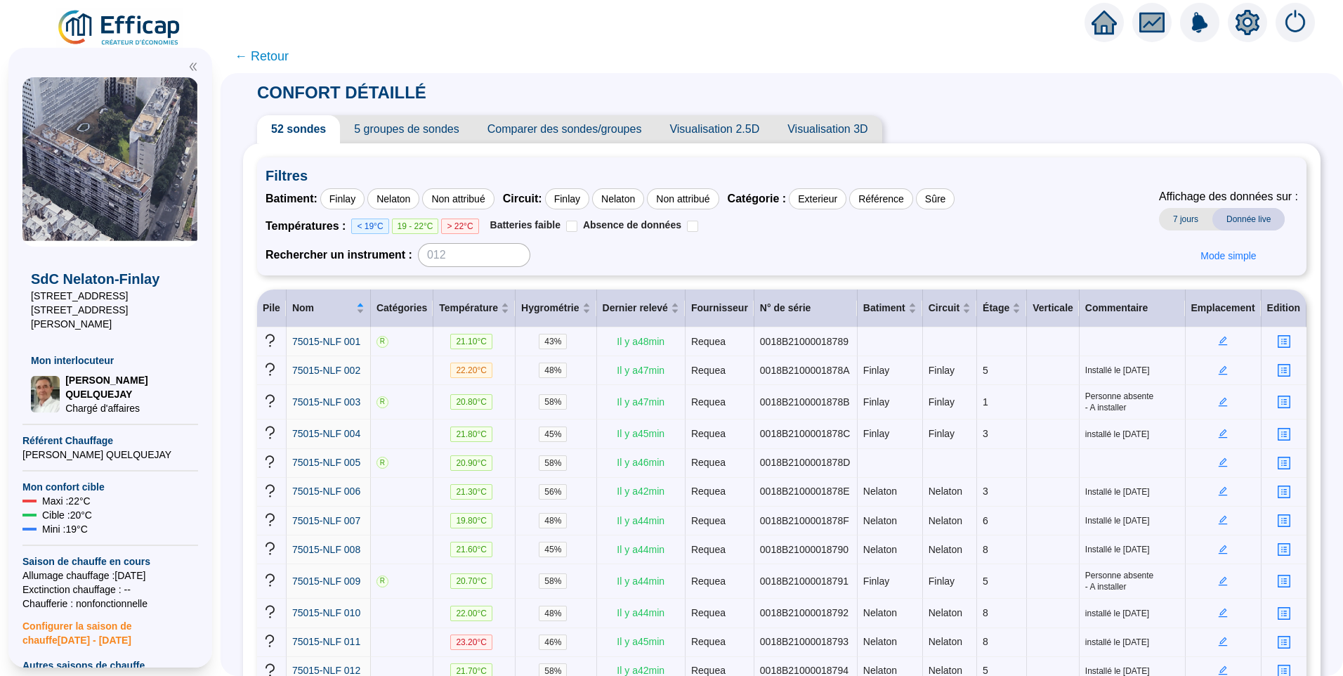
click at [1050, 200] on div "Batiment : [PERSON_NAME] Non attribué Circuit : [PERSON_NAME] Non attribué Caté…" at bounding box center [781, 227] width 1032 height 79
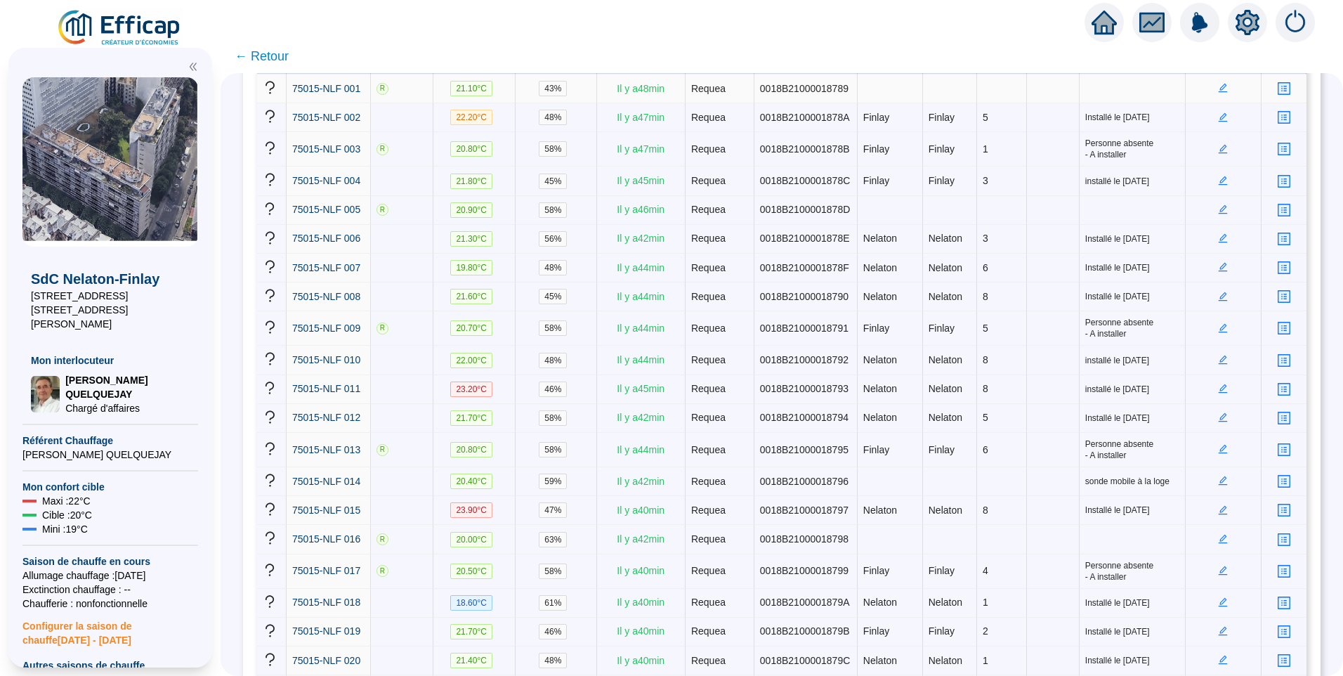
scroll to position [351, 0]
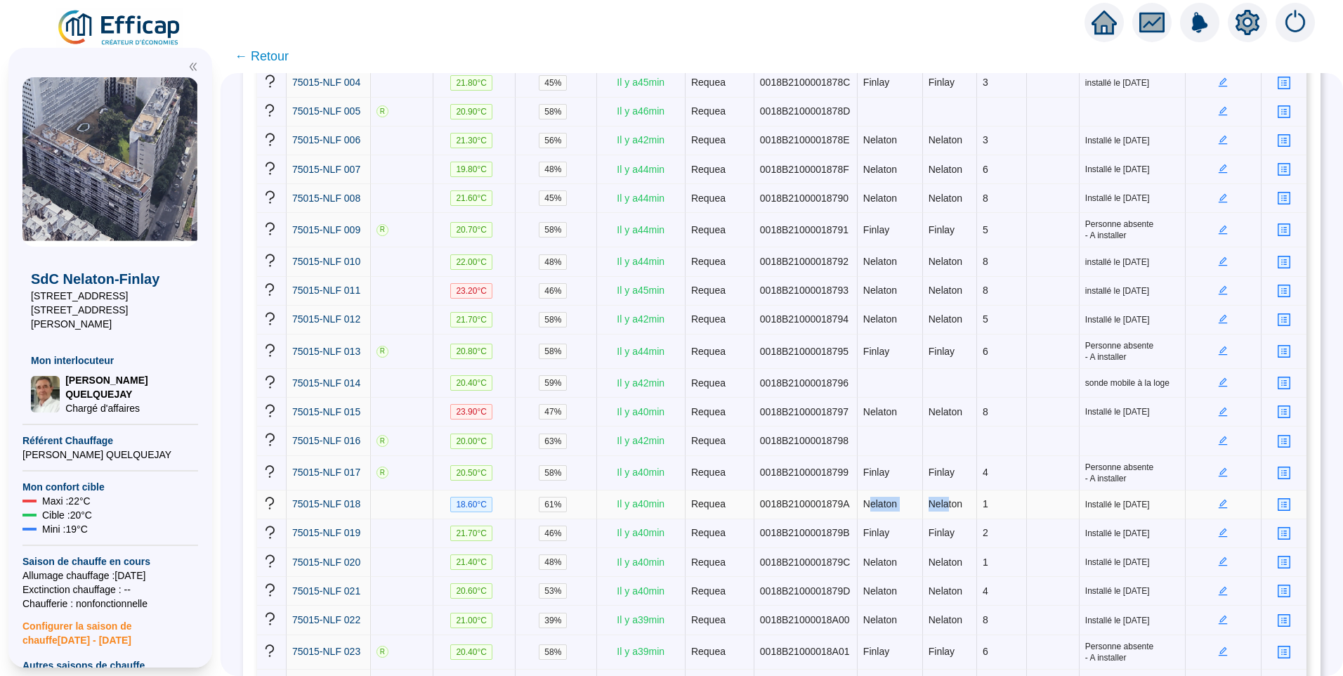
drag, startPoint x: 938, startPoint y: 499, endPoint x: 862, endPoint y: 499, distance: 75.1
click at [862, 499] on tr "75015-NLF 018 18.60 °C 61 % Il y a 40 min Requea 0018B2100001879A Nelaton Nelat…" at bounding box center [781, 504] width 1049 height 29
click at [942, 498] on span "Nelaton" at bounding box center [945, 503] width 34 height 11
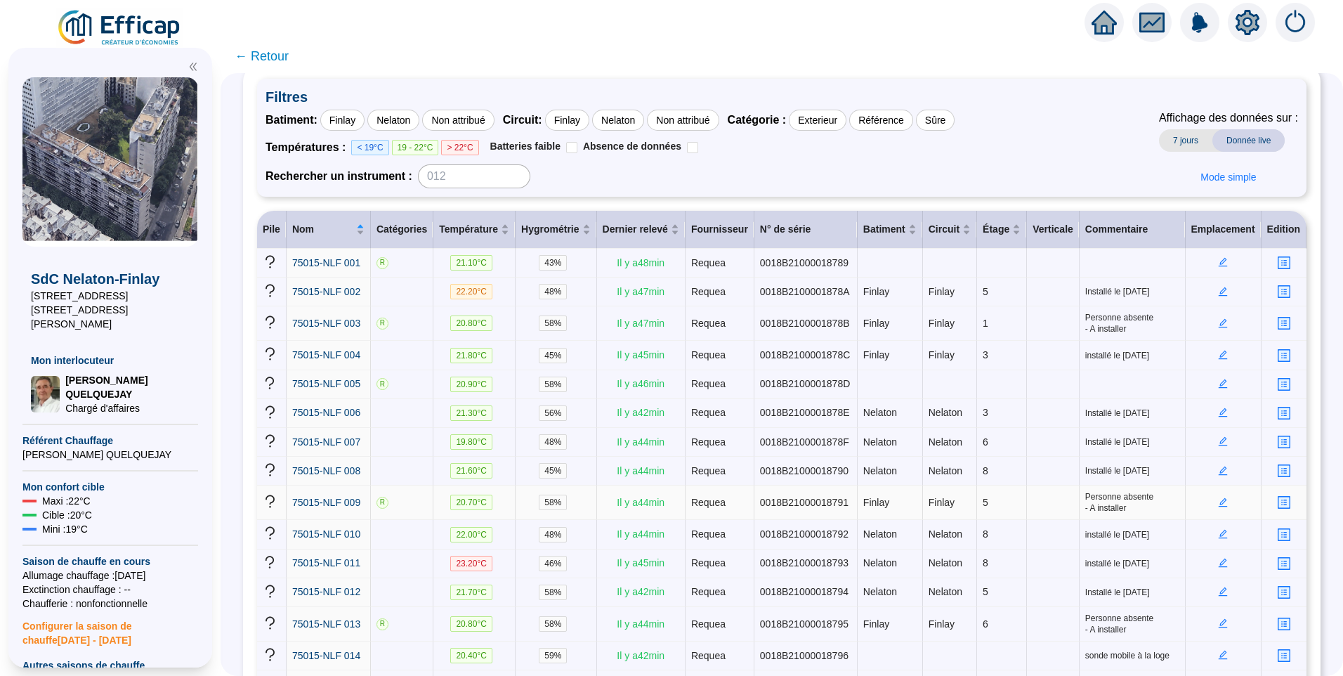
scroll to position [0, 0]
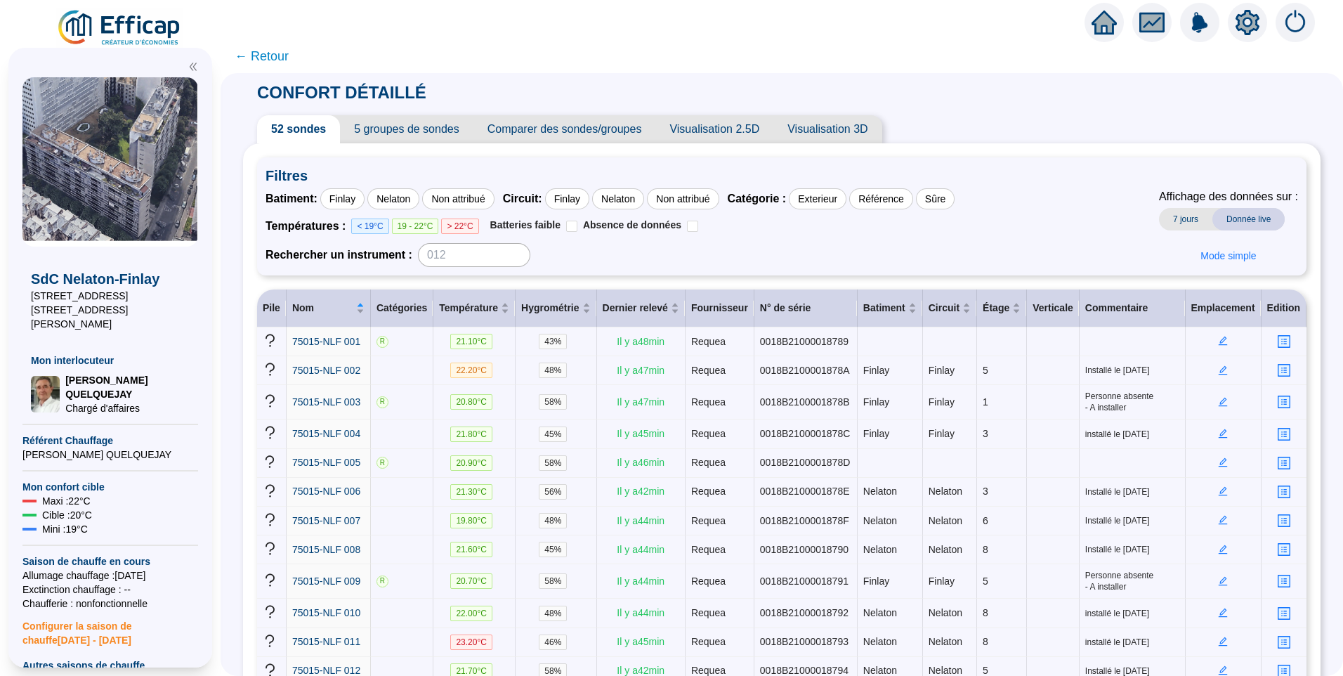
click at [999, 214] on div "Batiment : [PERSON_NAME] Non attribué Circuit : [PERSON_NAME] Non attribué Caté…" at bounding box center [781, 227] width 1032 height 79
click at [1218, 580] on icon "edit" at bounding box center [1222, 580] width 9 height 9
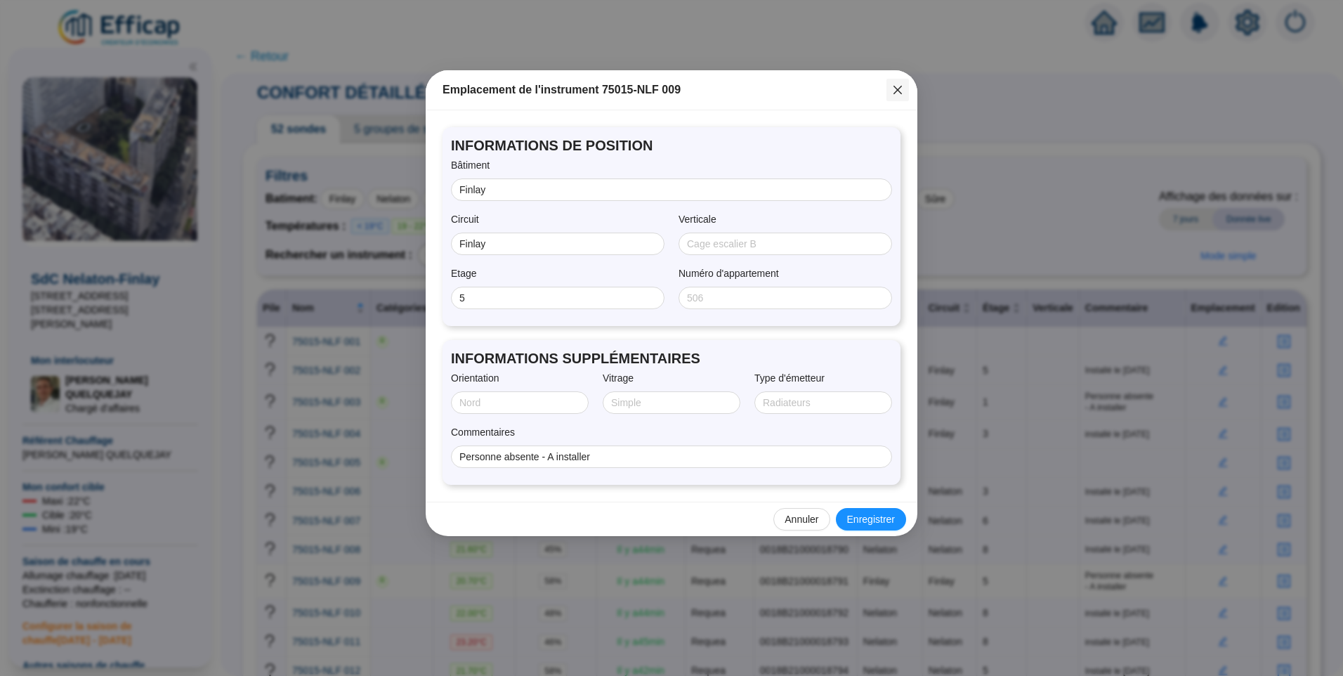
click at [898, 90] on icon "close" at bounding box center [897, 90] width 8 height 8
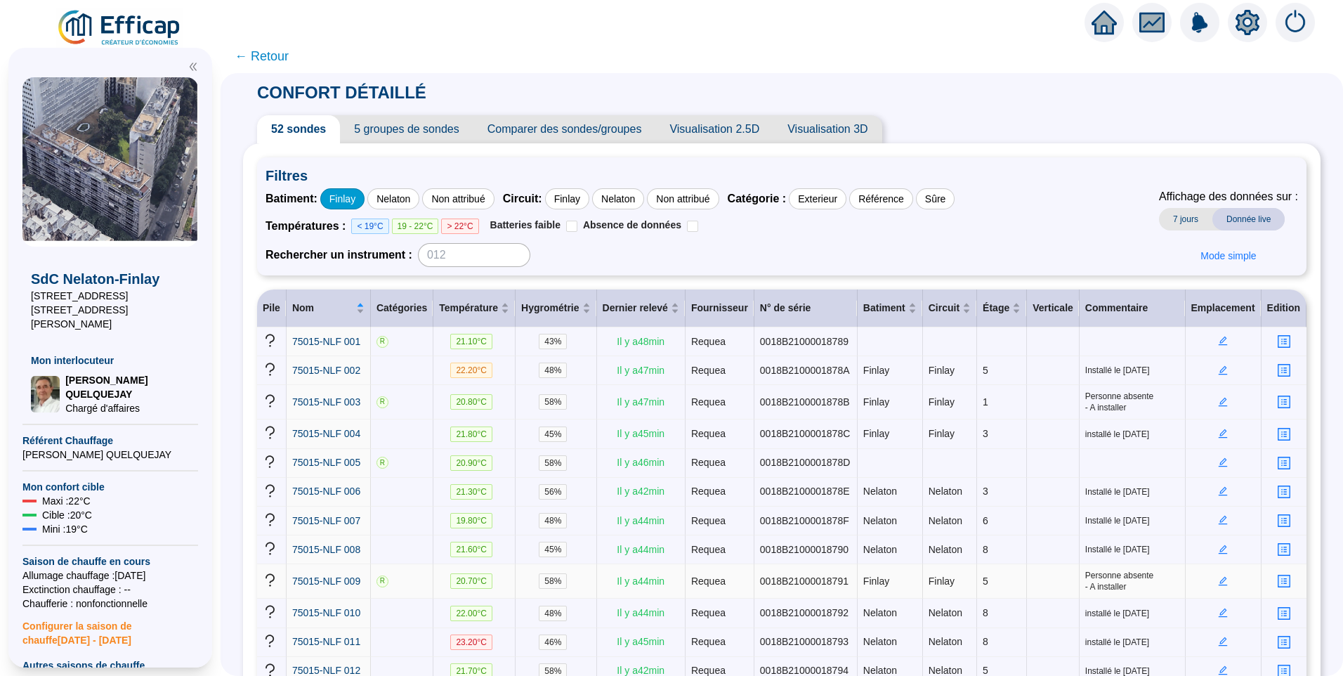
click at [350, 199] on div "Finlay" at bounding box center [342, 198] width 44 height 21
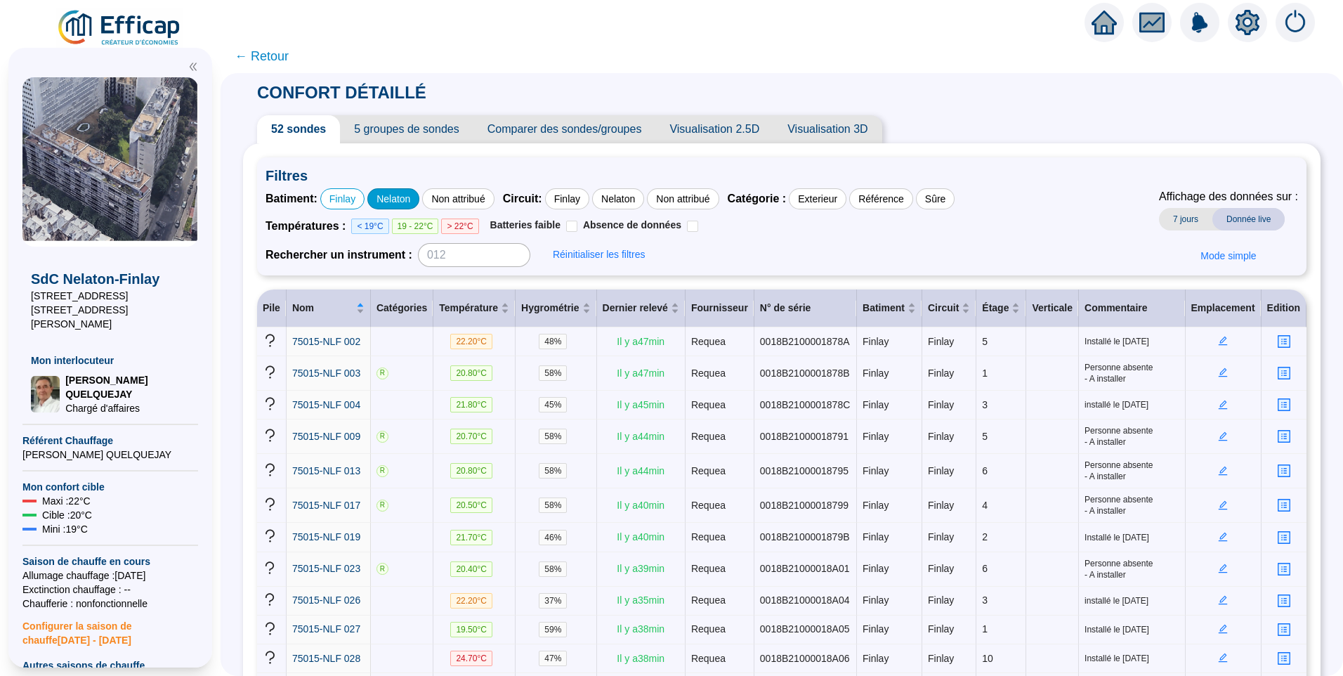
click at [402, 200] on div "Nelaton" at bounding box center [393, 198] width 52 height 21
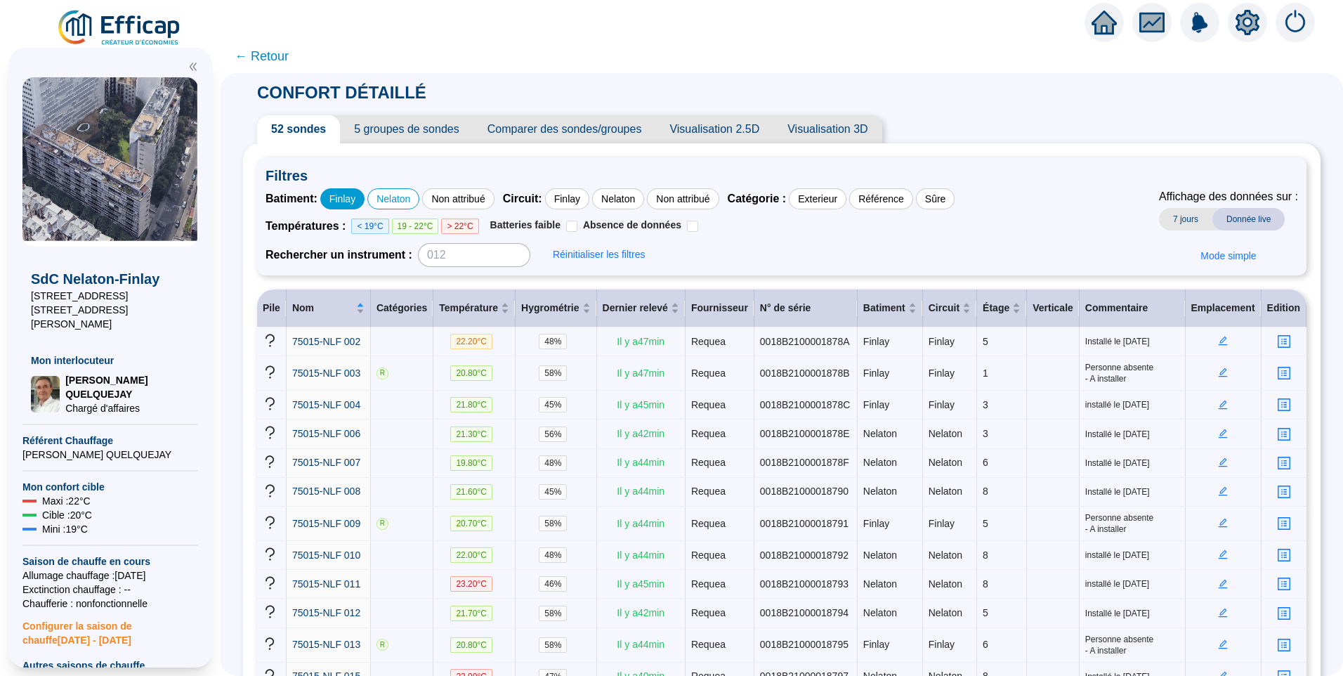
click at [357, 200] on div "Finlay" at bounding box center [342, 198] width 44 height 21
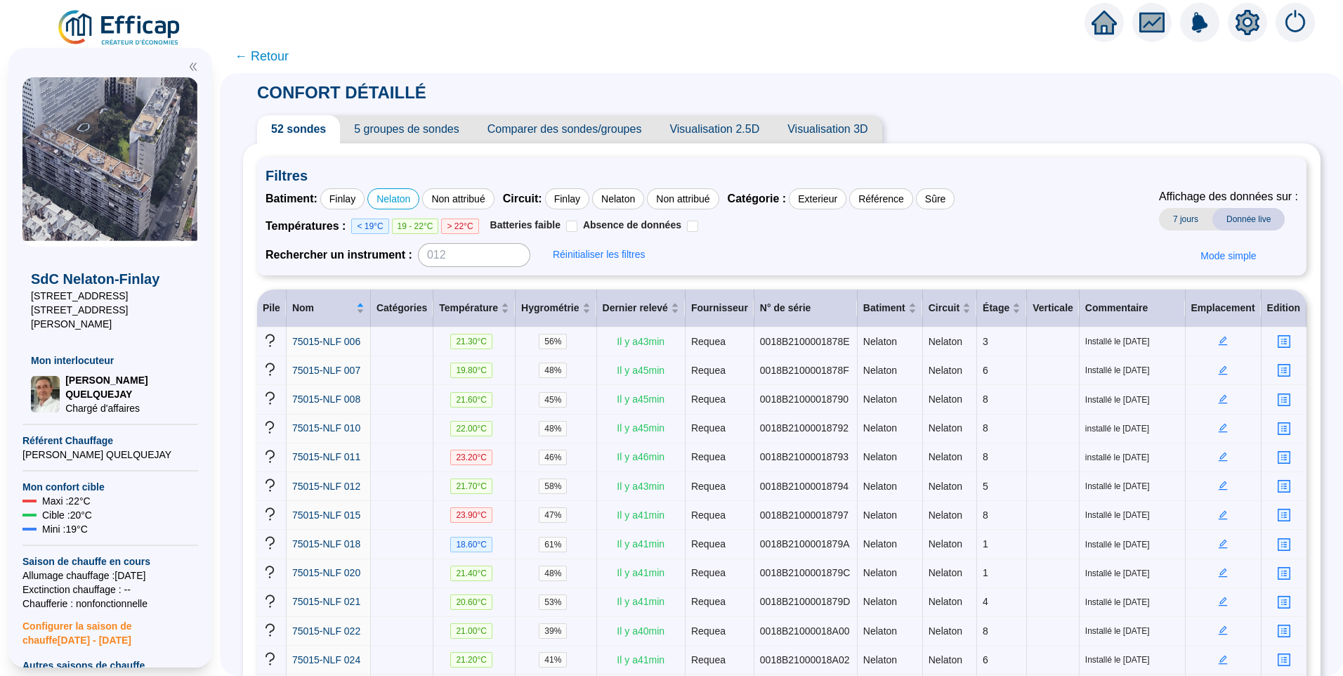
click at [405, 126] on span "5 groupes de sondes" at bounding box center [406, 129] width 133 height 28
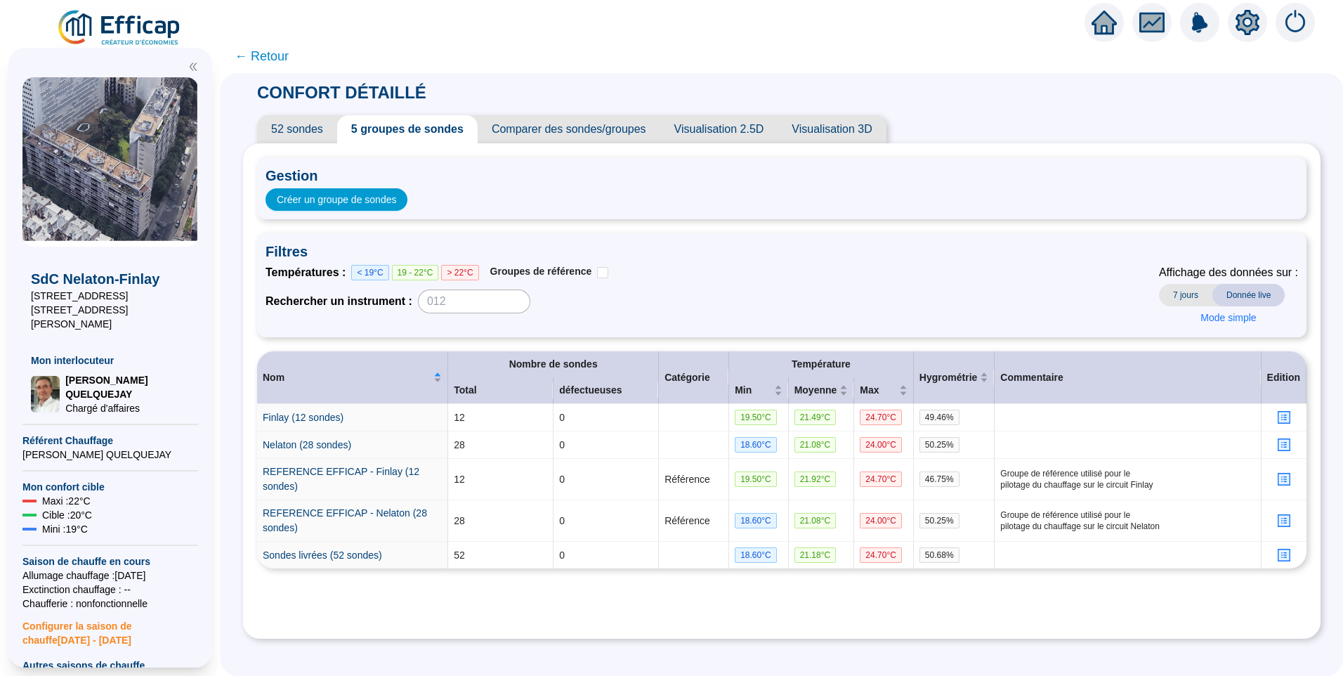
click at [987, 272] on div "Températures : < 19°C 19 - 22°C > 22°C Groupes de référence Rechercher un instr…" at bounding box center [781, 296] width 1032 height 65
click at [339, 610] on div "Gestion Créer un groupe de sondes Filtres Températures : < 19°C 19 - 22°C > 22°…" at bounding box center [781, 390] width 1049 height 467
click at [1279, 523] on icon "profile" at bounding box center [1283, 520] width 11 height 11
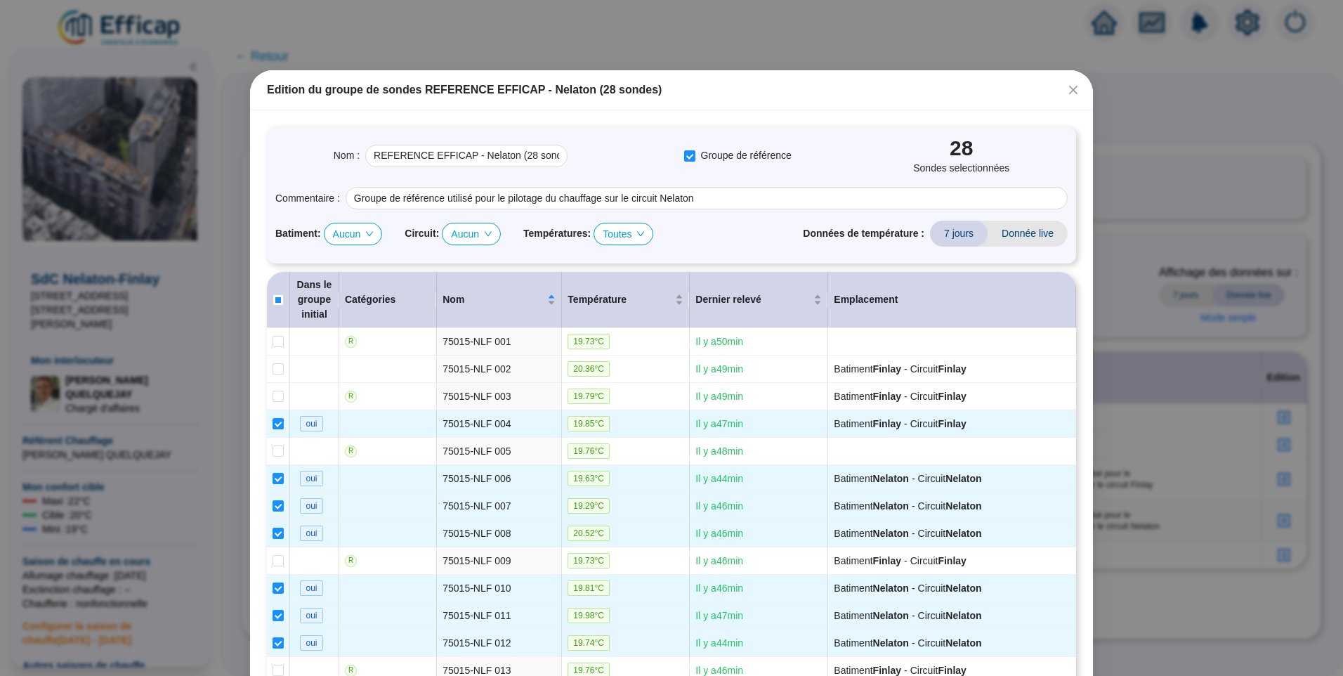
click at [722, 237] on div "Batiment : Aucun Circuit : Aucun Températures : Toutes Données de température :…" at bounding box center [671, 234] width 792 height 26
click at [292, 233] on span "Batiment :" at bounding box center [298, 233] width 46 height 15
click at [365, 235] on icon "down" at bounding box center [369, 234] width 8 height 8
click at [367, 234] on icon "down" at bounding box center [369, 234] width 8 height 8
click at [402, 247] on div "Nom : REFERENCE EFFICAP - Nelaton (28 sondes) Groupe de référence 28 Sondes sel…" at bounding box center [671, 195] width 809 height 136
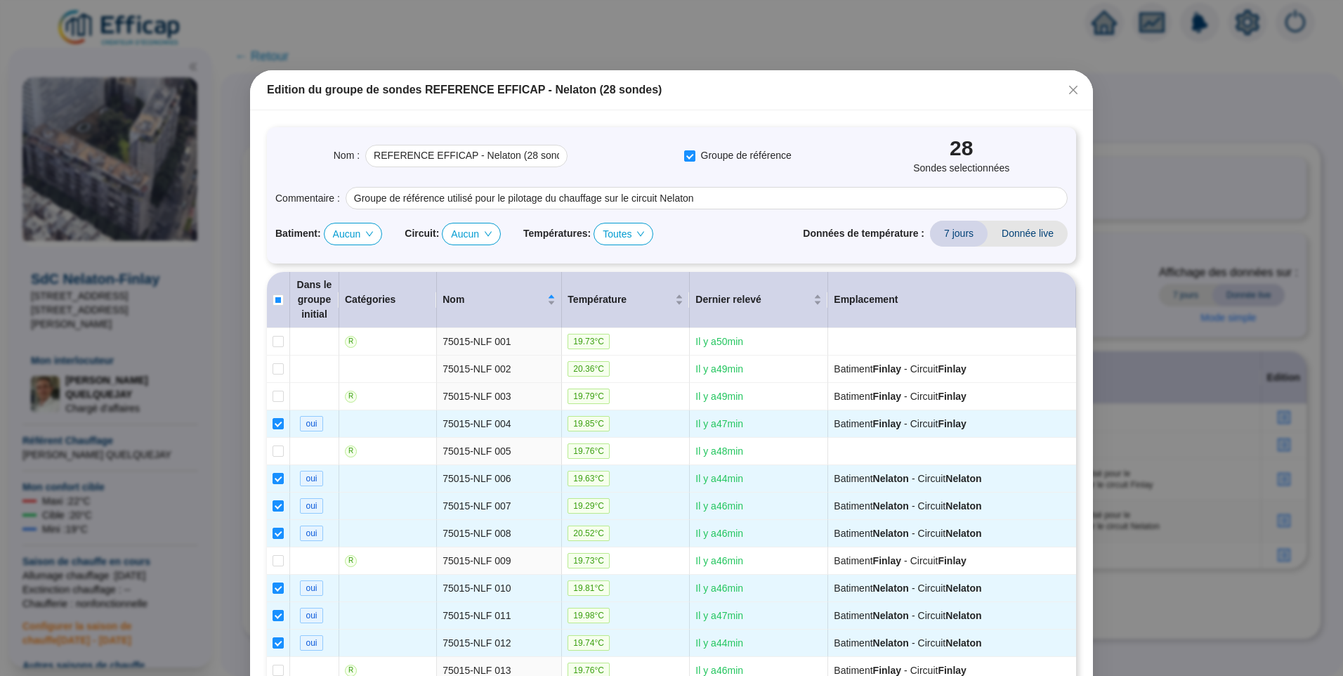
click at [410, 237] on span "Circuit :" at bounding box center [422, 233] width 34 height 15
click at [367, 234] on icon "down" at bounding box center [369, 233] width 7 height 5
click at [368, 234] on icon "down" at bounding box center [369, 233] width 7 height 5
drag, startPoint x: 368, startPoint y: 234, endPoint x: 382, endPoint y: 221, distance: 18.9
click at [371, 230] on div "Aucun" at bounding box center [353, 234] width 59 height 22
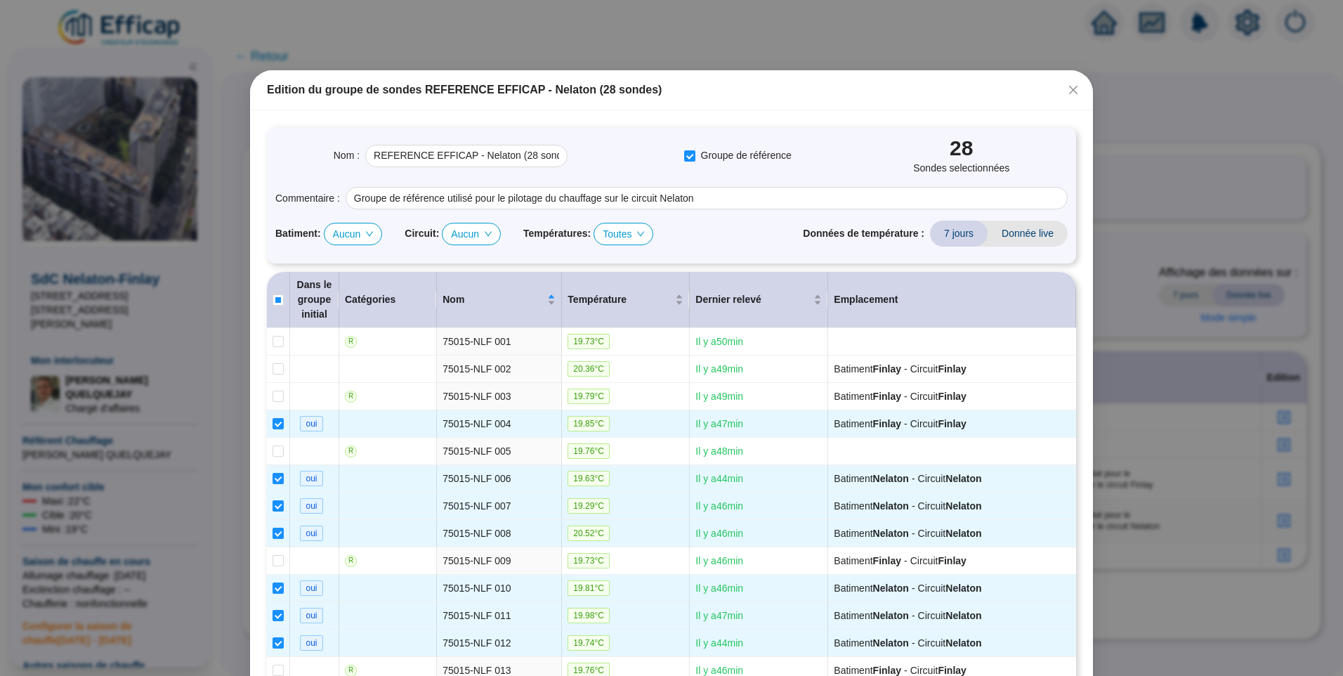
click at [484, 233] on icon "down" at bounding box center [488, 234] width 8 height 8
click at [547, 233] on span "Températures :" at bounding box center [556, 233] width 67 height 15
click at [622, 235] on span "Toutes" at bounding box center [623, 233] width 41 height 21
click at [721, 232] on div "Batiment : Aucun Circuit : Aucun Températures : Toutes Données de température :…" at bounding box center [671, 234] width 792 height 26
click at [460, 235] on span "Aucun" at bounding box center [471, 233] width 41 height 21
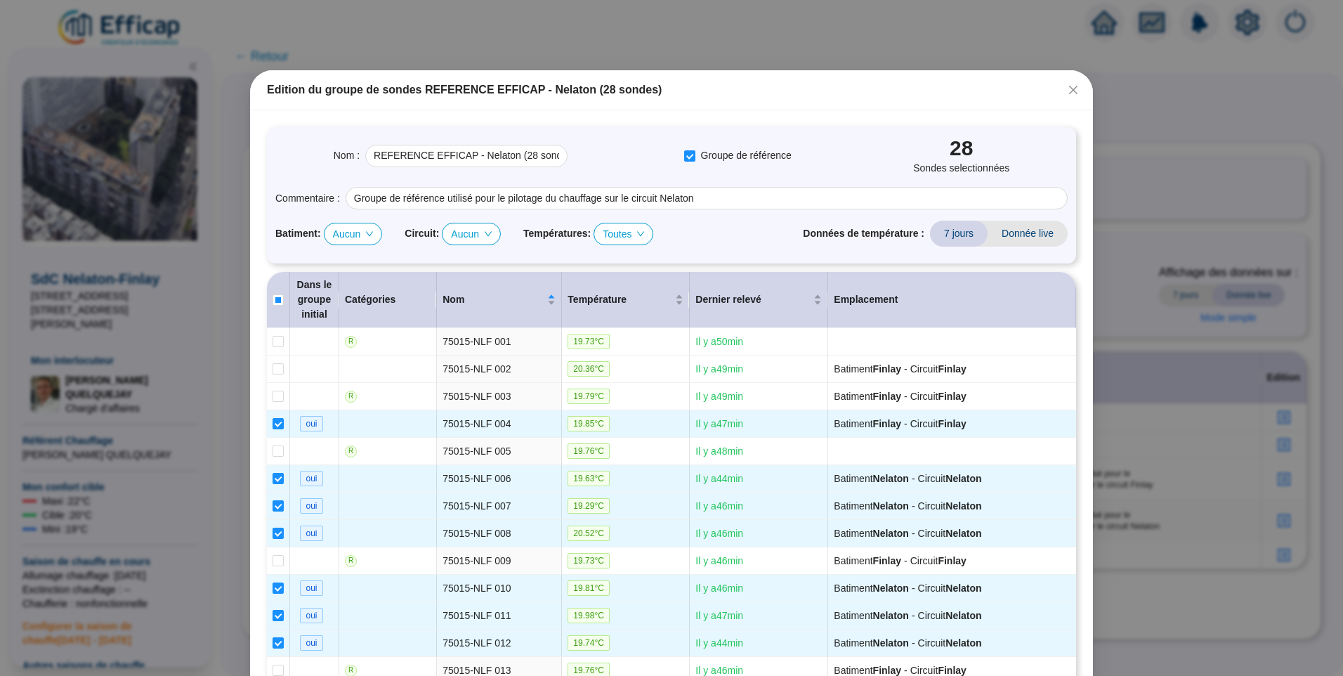
click at [462, 235] on span "Aucun" at bounding box center [471, 233] width 41 height 21
click at [350, 238] on span "Aucun" at bounding box center [353, 233] width 41 height 21
click at [858, 139] on div "Nom : REFERENCE EFFICAP - Nelaton (28 sondes) Groupe de référence 28 Sondes sel…" at bounding box center [671, 156] width 792 height 40
click at [1069, 96] on button "Close" at bounding box center [1073, 90] width 22 height 22
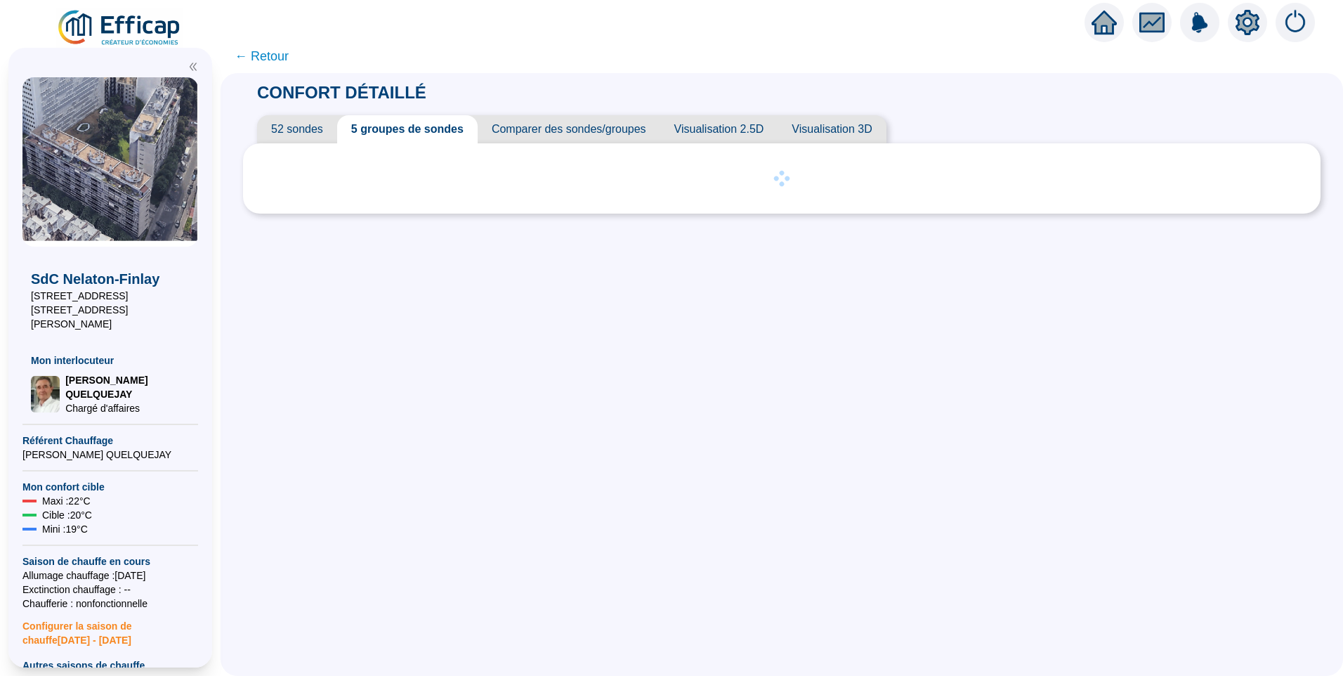
click at [1084, 114] on div "CONFORT DÉTAILLÉ 52 sondes 5 groupes de sondes Comparer des sondes/groupes Visu…" at bounding box center [781, 147] width 1077 height 149
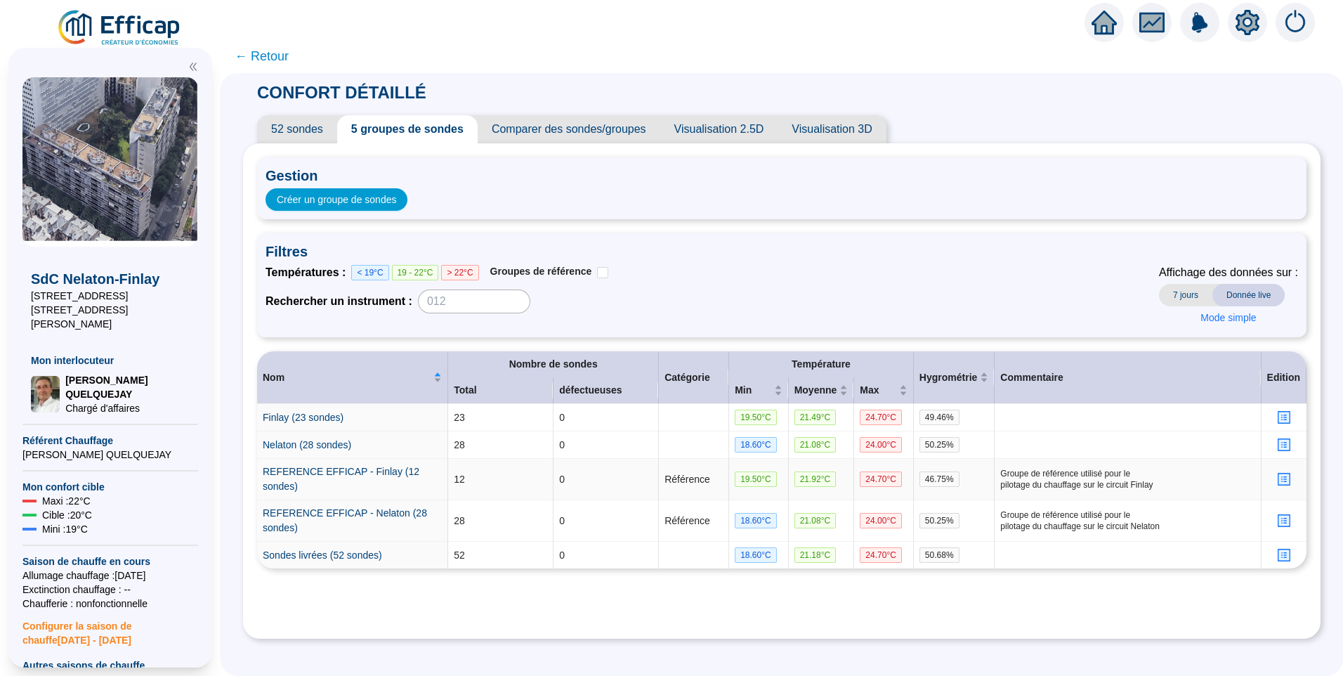
click at [1278, 476] on icon "profile" at bounding box center [1283, 479] width 11 height 11
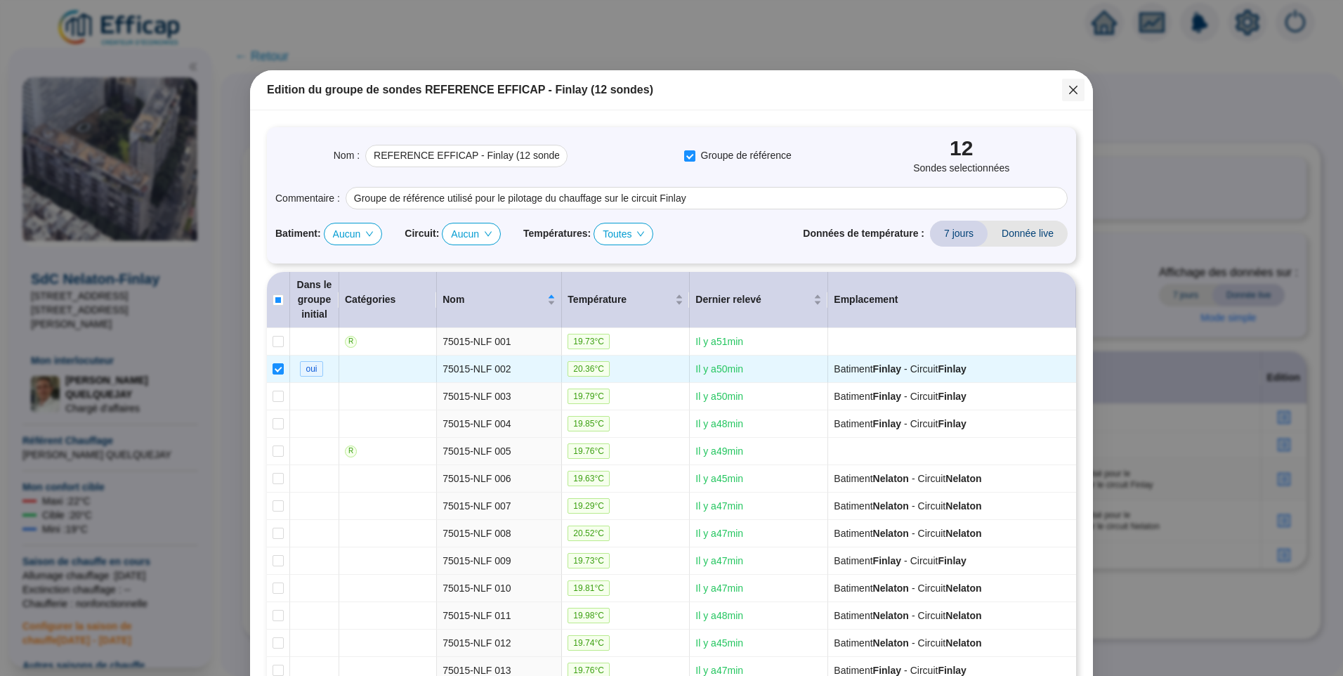
click at [1071, 88] on icon "close" at bounding box center [1072, 89] width 11 height 11
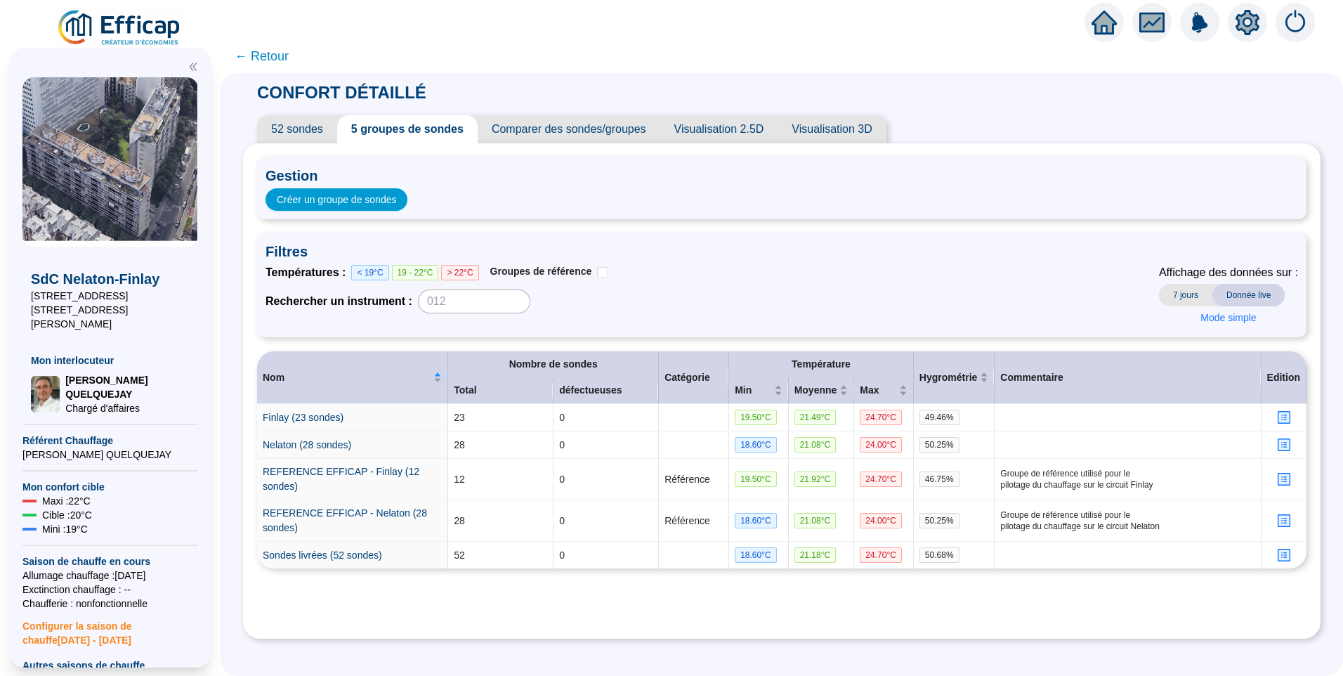
click at [900, 288] on div "Températures : < 19°C 19 - 22°C > 22°C Groupes de référence Rechercher un instr…" at bounding box center [781, 296] width 1032 height 65
click at [837, 256] on span "Filtres" at bounding box center [781, 252] width 1032 height 20
click at [664, 280] on div "Températures : < 19°C 19 - 22°C > 22°C Groupes de référence Rechercher un instr…" at bounding box center [781, 296] width 1032 height 65
click at [719, 278] on div "Températures : < 19°C 19 - 22°C > 22°C Groupes de référence Rechercher un instr…" at bounding box center [781, 296] width 1032 height 65
click at [287, 420] on link "Finlay (23 sondes)" at bounding box center [303, 417] width 81 height 11
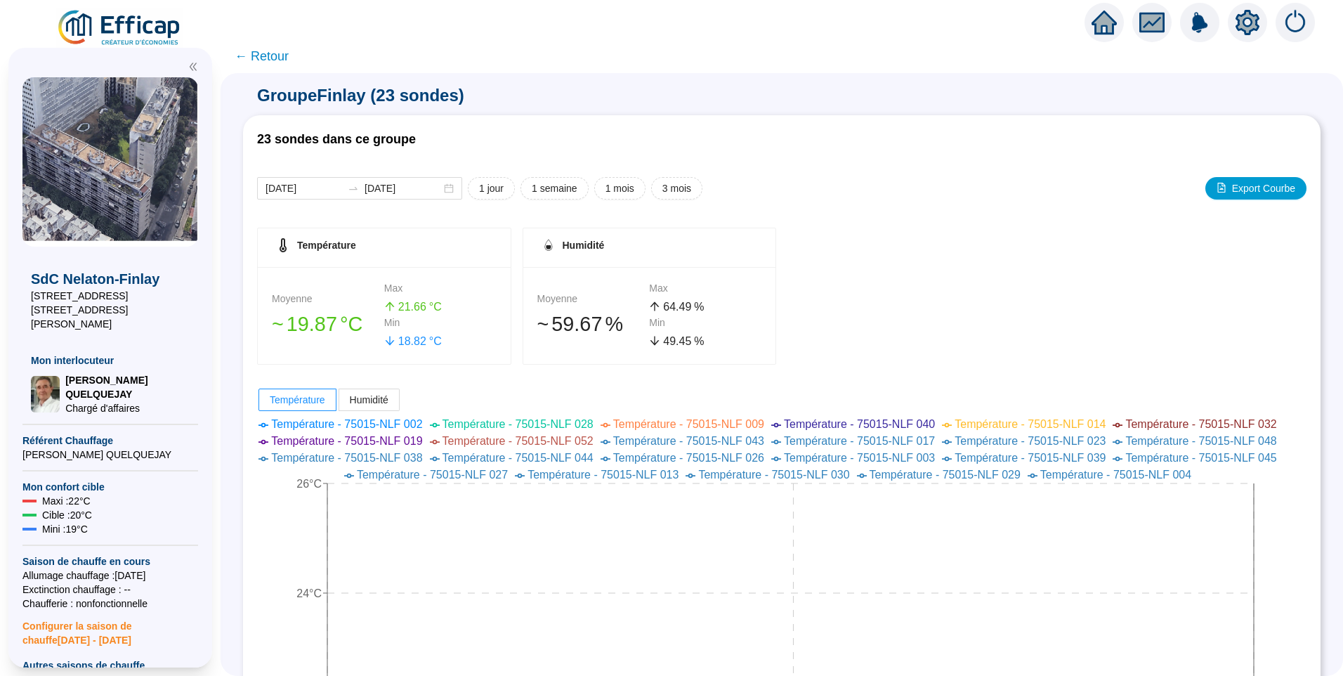
click at [286, 55] on span "← Retour" at bounding box center [262, 56] width 54 height 20
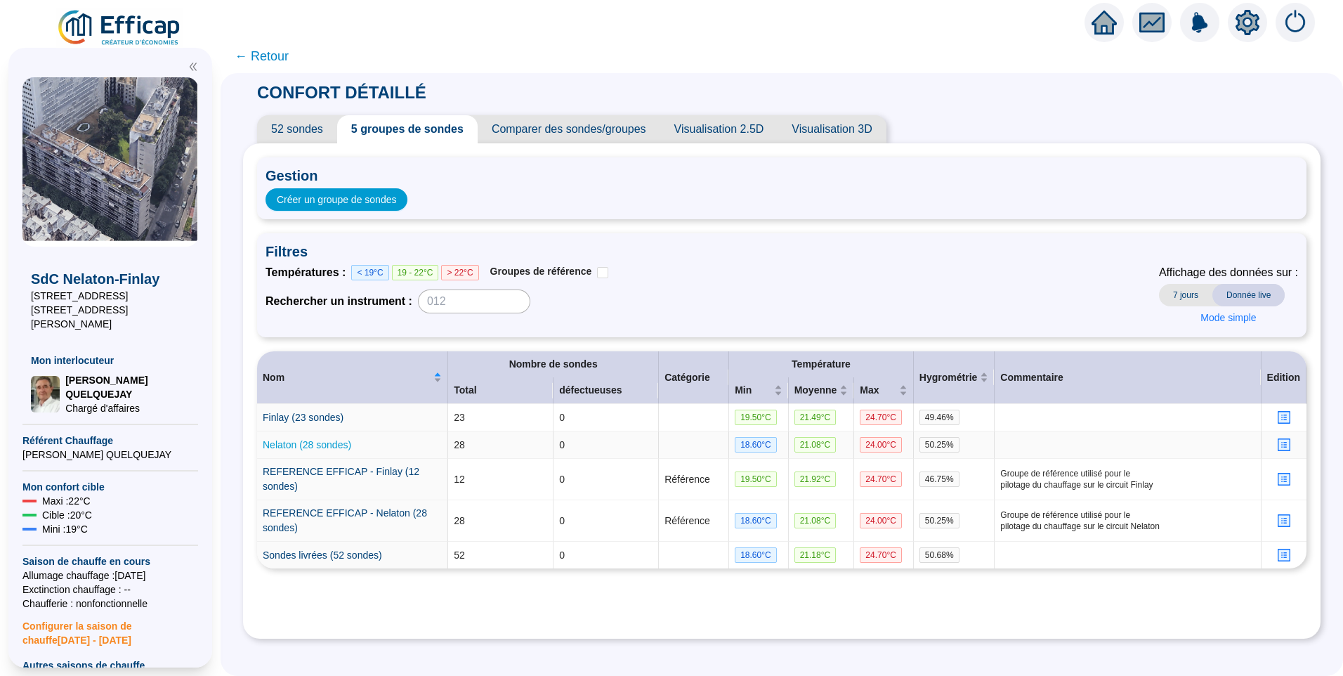
click at [327, 440] on link "Nelaton (28 sondes)" at bounding box center [307, 444] width 88 height 11
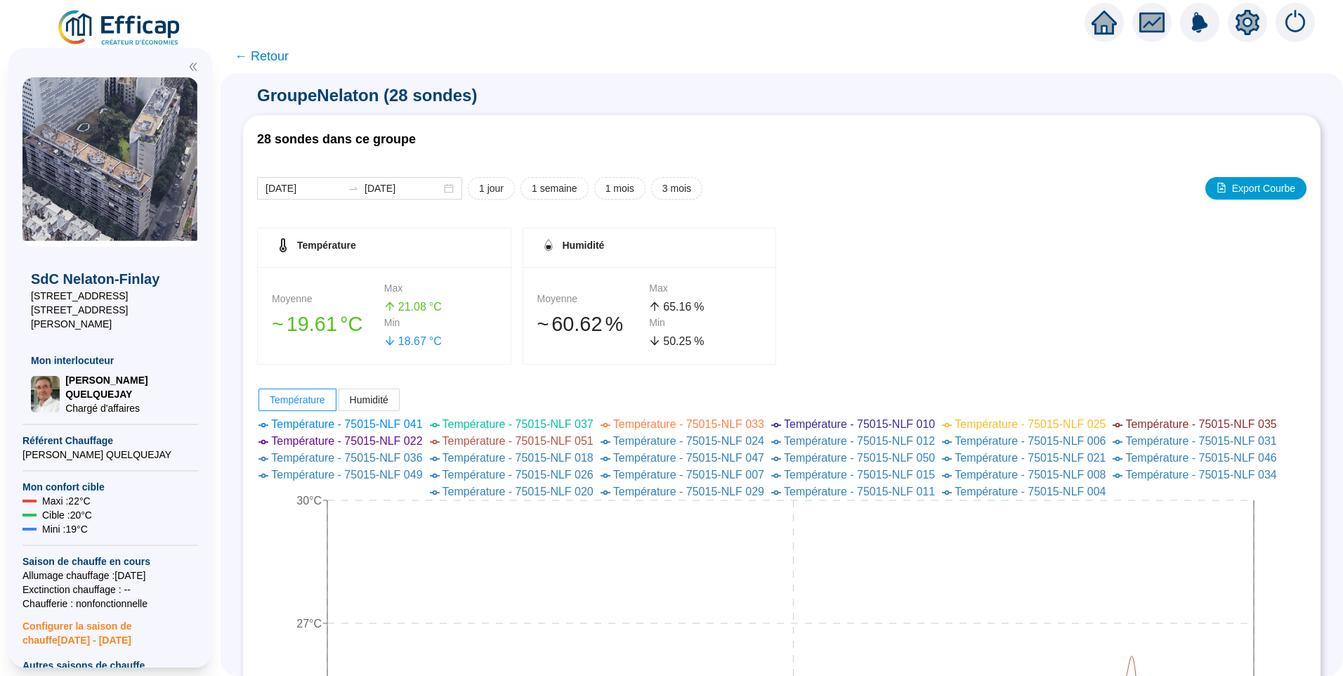
click at [281, 55] on span "← Retour" at bounding box center [262, 56] width 54 height 20
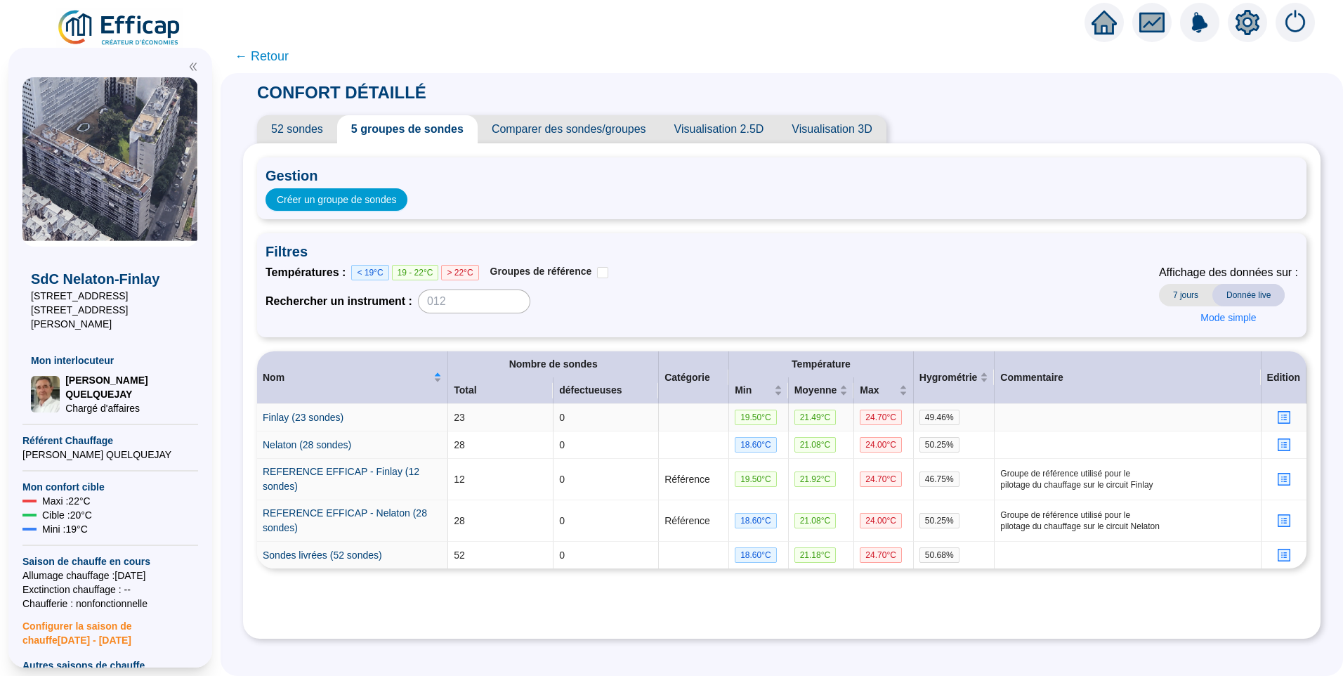
click at [1278, 416] on icon "profile" at bounding box center [1283, 417] width 11 height 11
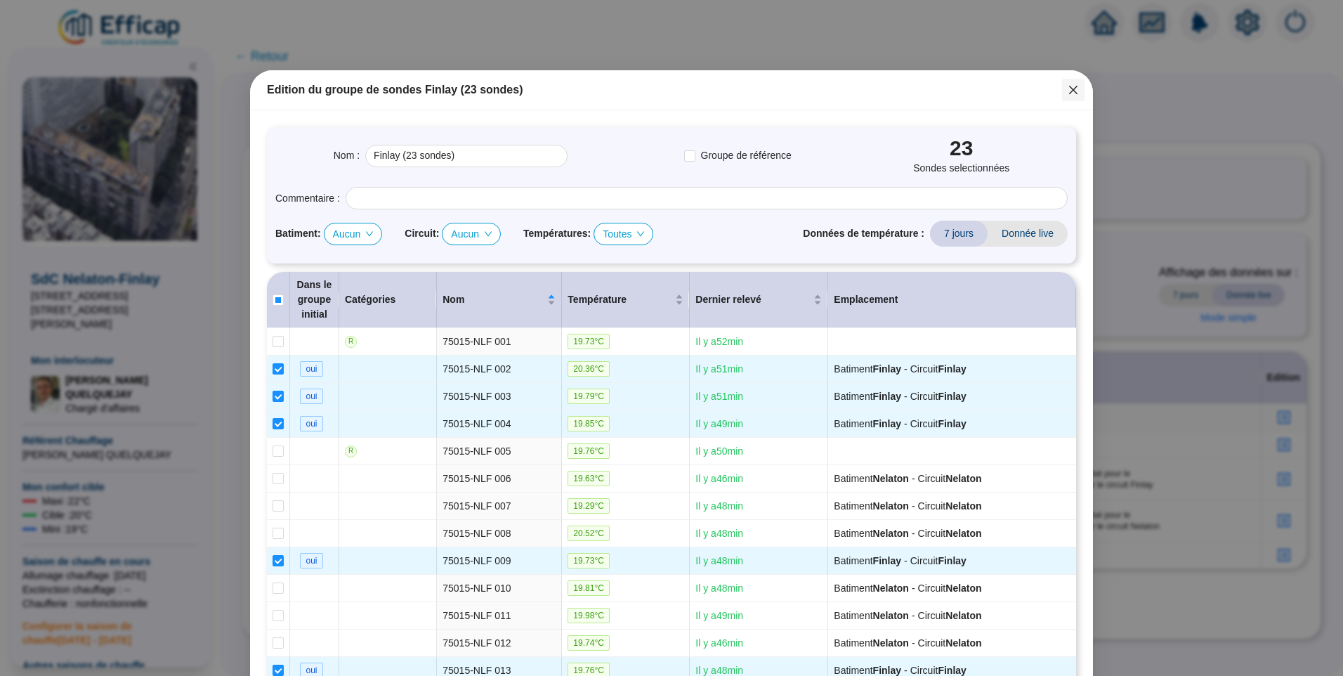
click at [1069, 87] on icon "close" at bounding box center [1073, 90] width 8 height 8
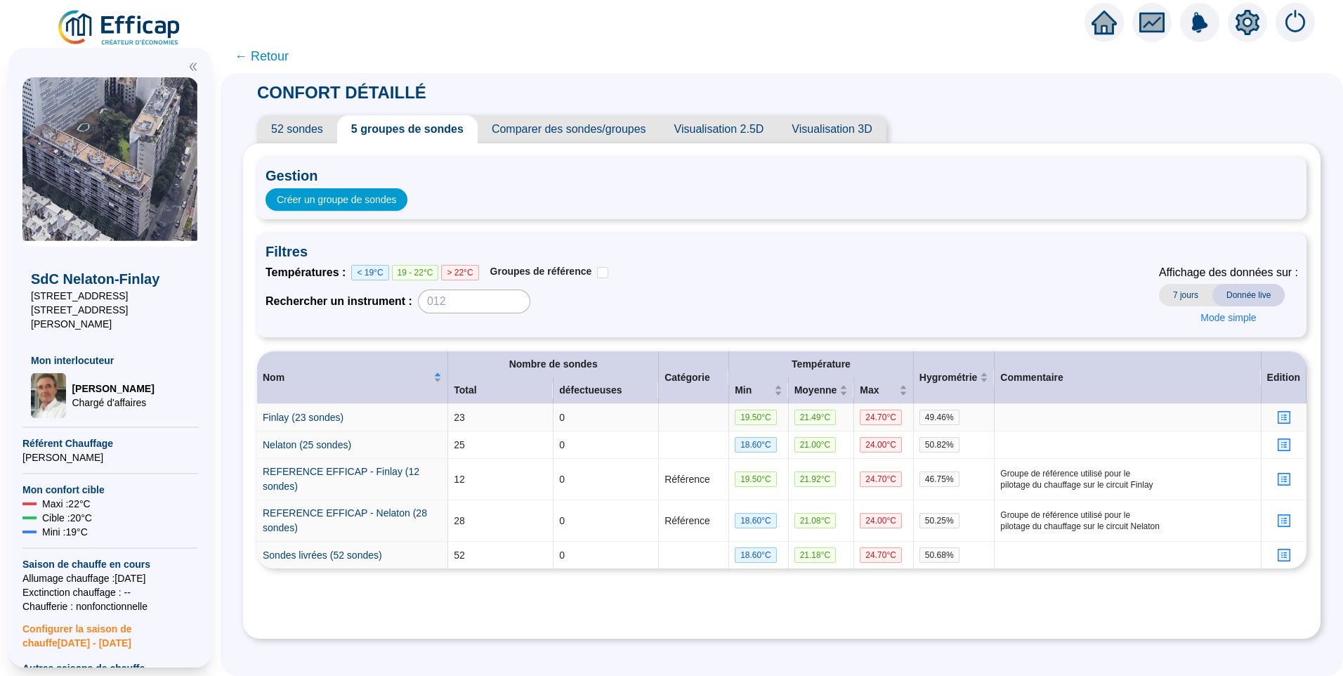
click at [1277, 411] on icon "profile" at bounding box center [1284, 417] width 14 height 14
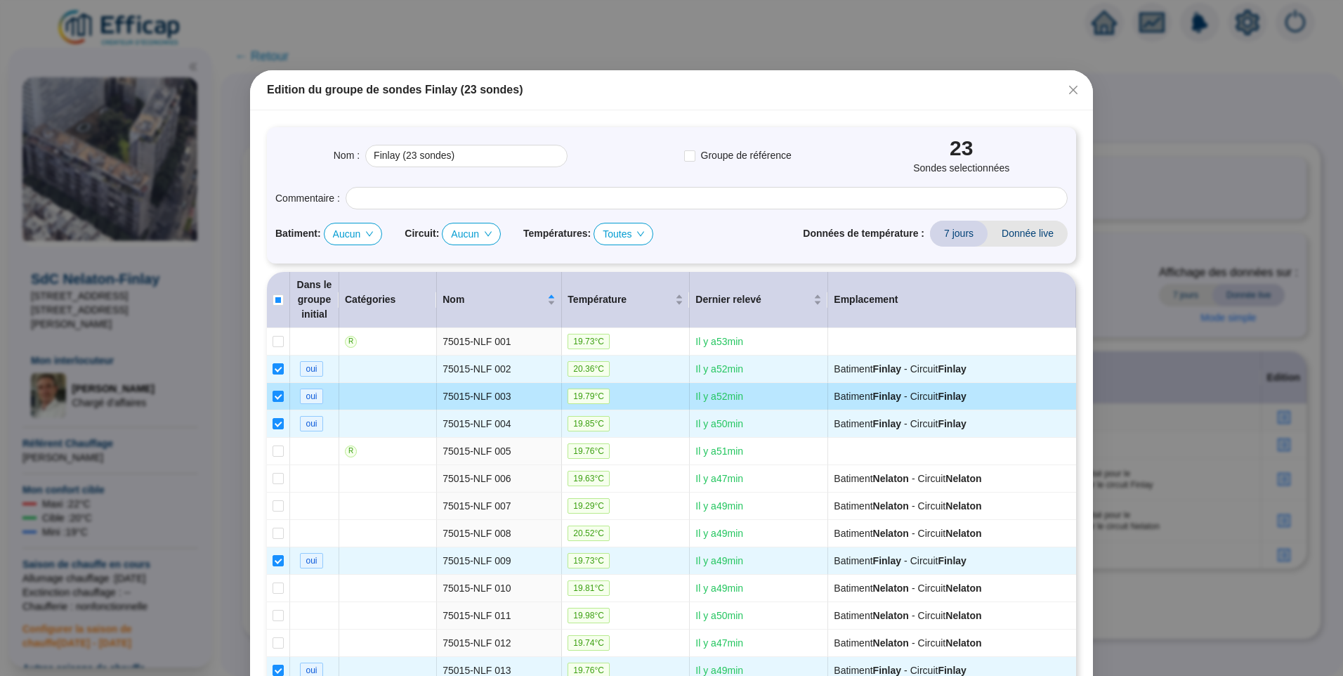
scroll to position [140, 0]
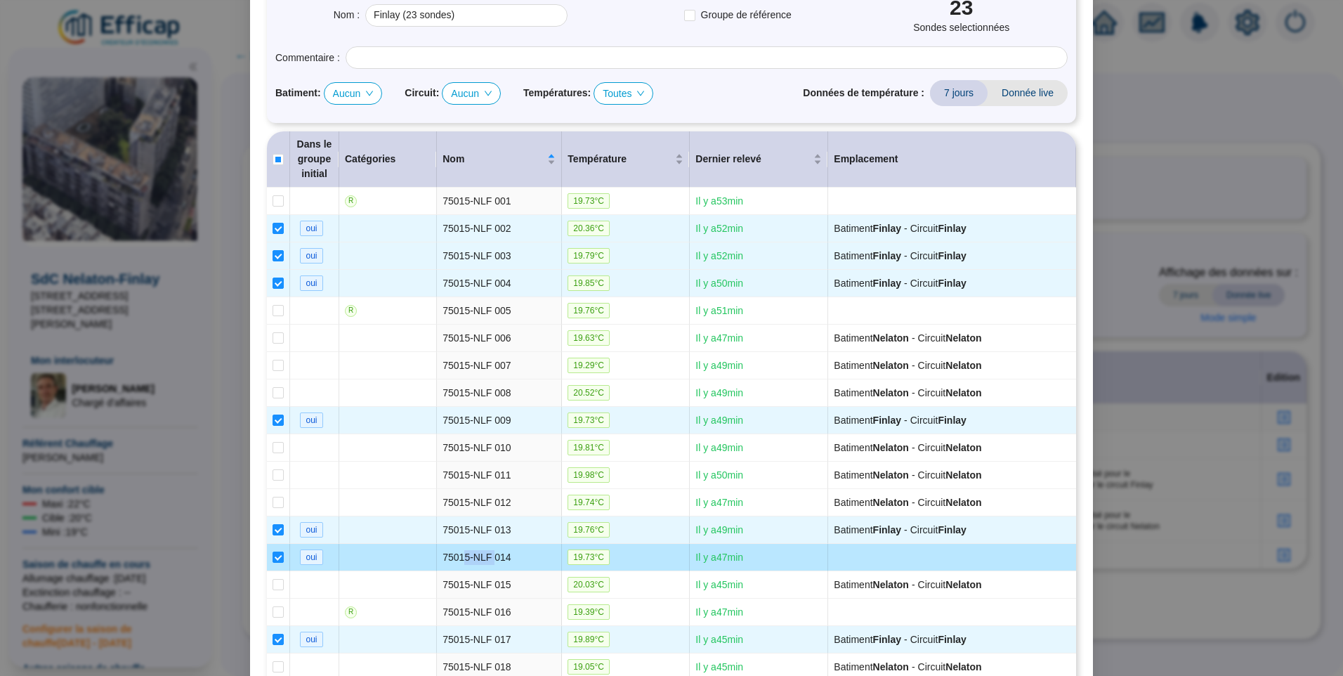
drag, startPoint x: 456, startPoint y: 560, endPoint x: 485, endPoint y: 559, distance: 28.8
click at [485, 559] on td "75015-NLF 014" at bounding box center [499, 557] width 125 height 27
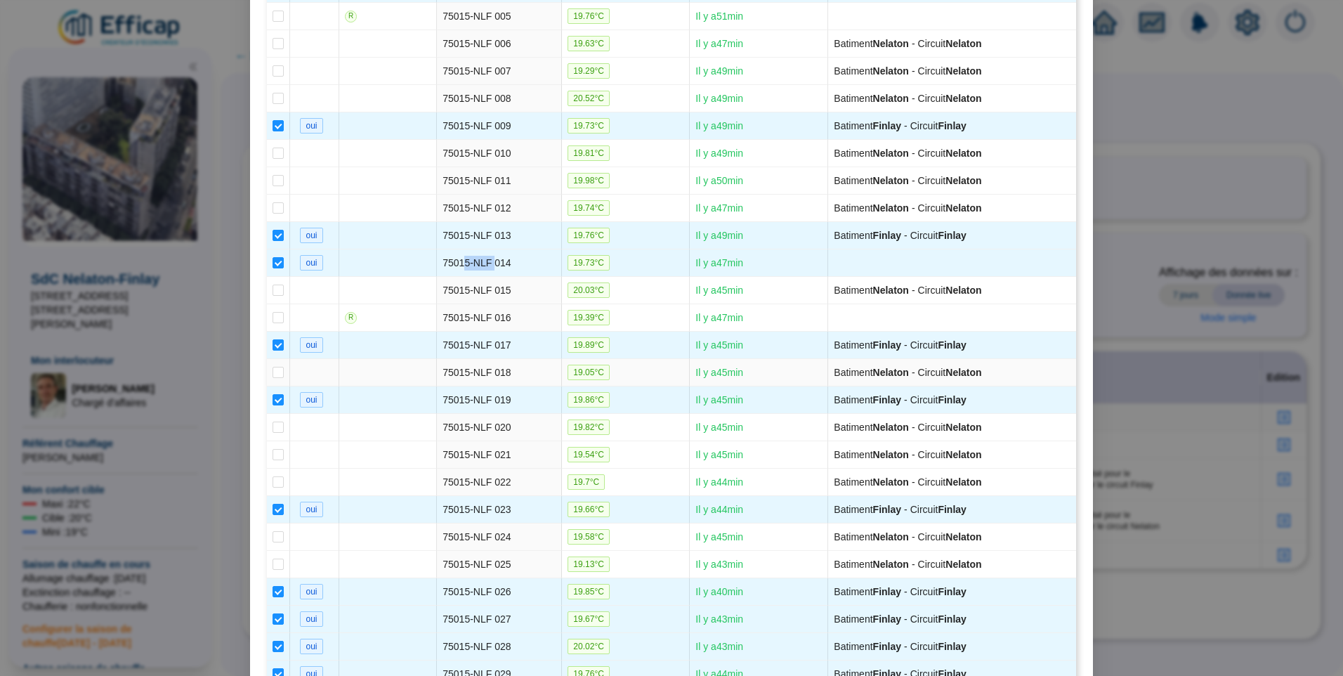
scroll to position [351, 0]
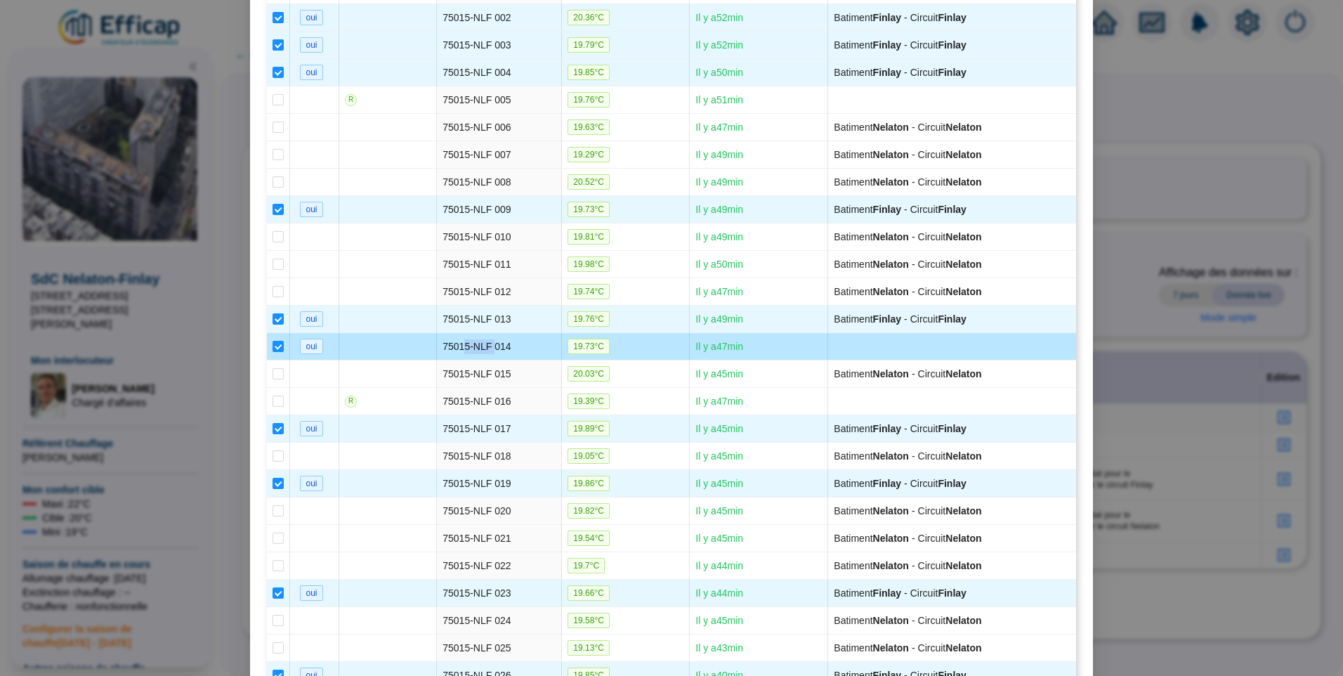
click at [462, 347] on td "75015-NLF 014" at bounding box center [499, 346] width 125 height 27
drag, startPoint x: 454, startPoint y: 350, endPoint x: 506, endPoint y: 349, distance: 51.3
click at [506, 349] on td "75015-NLF 014" at bounding box center [499, 346] width 125 height 27
click at [440, 349] on td "75015-NLF 014" at bounding box center [499, 346] width 125 height 27
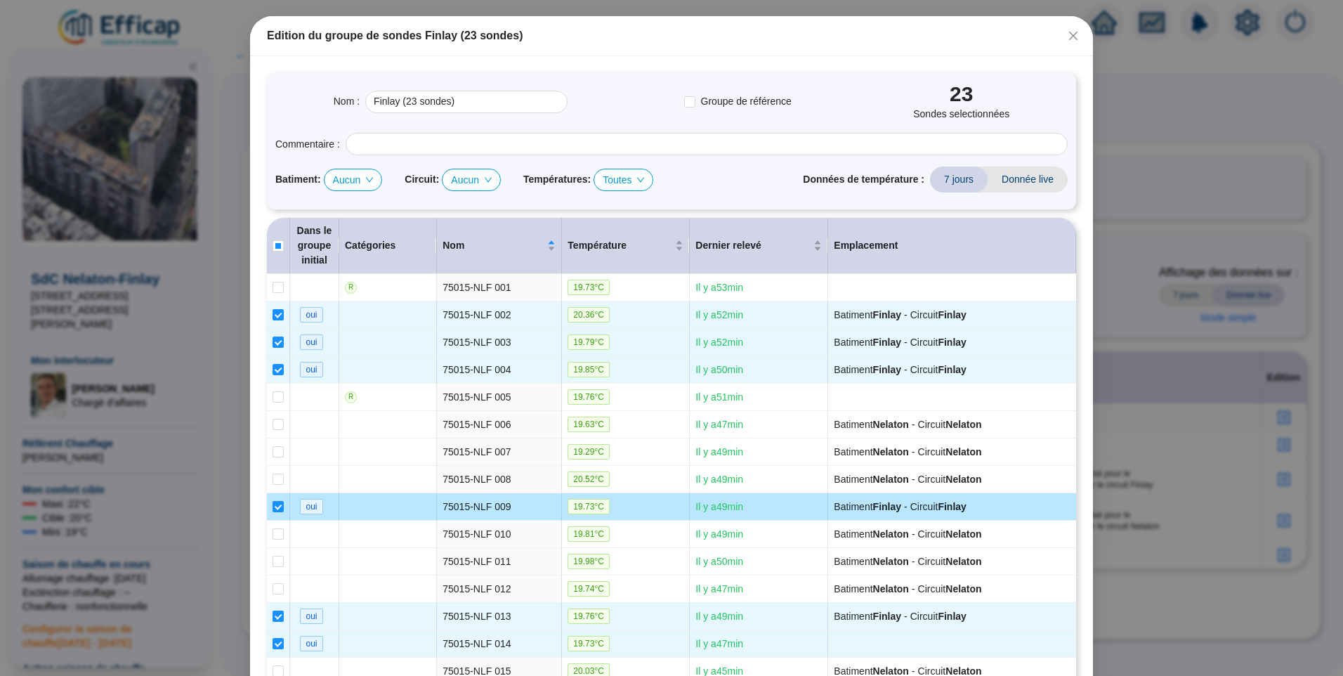
scroll to position [211, 0]
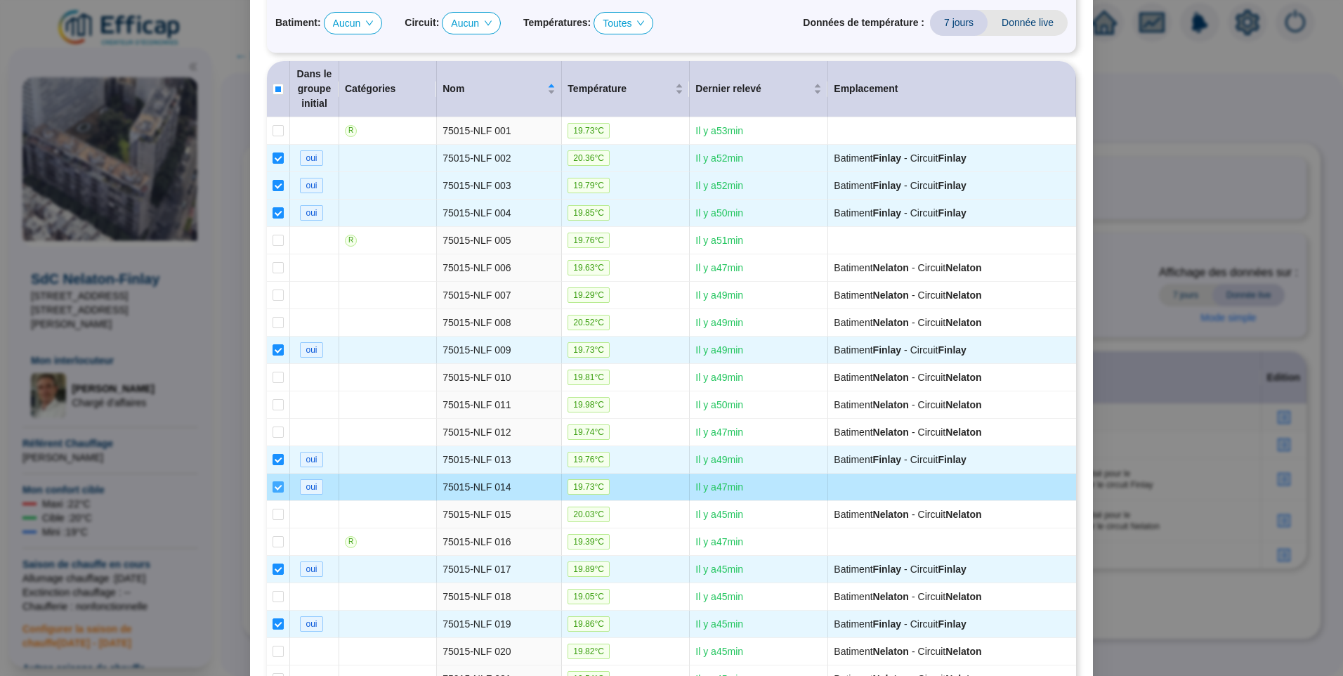
click at [275, 490] on input "checkbox" at bounding box center [277, 486] width 11 height 11
checkbox input "false"
type input "Finlay (22 sondes)"
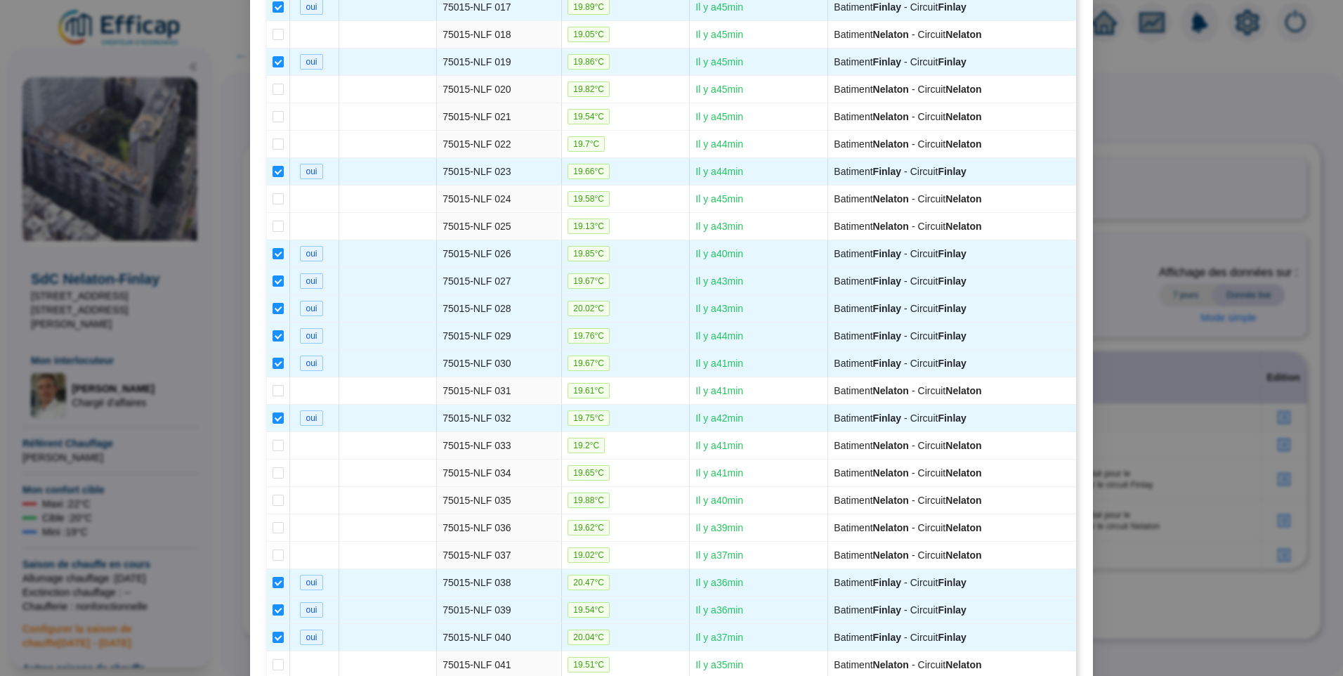
scroll to position [1218, 0]
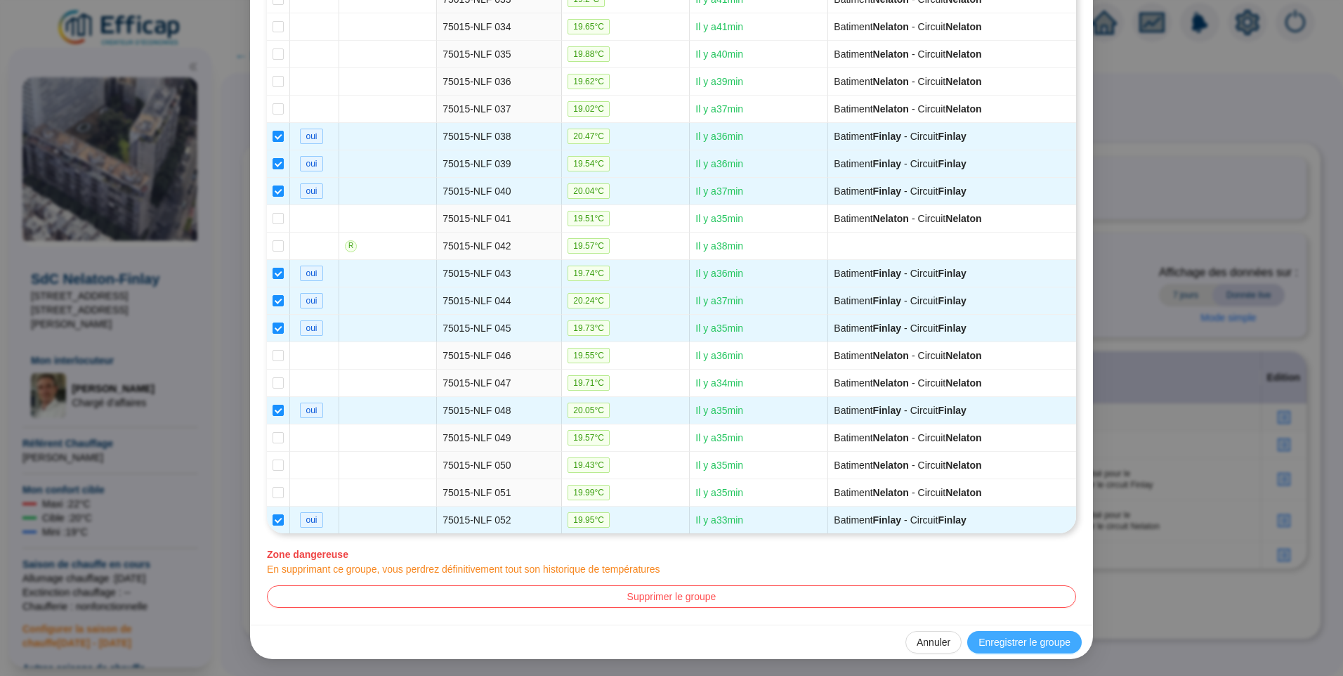
click at [1038, 640] on span "Enregistrer le groupe" at bounding box center [1024, 642] width 92 height 15
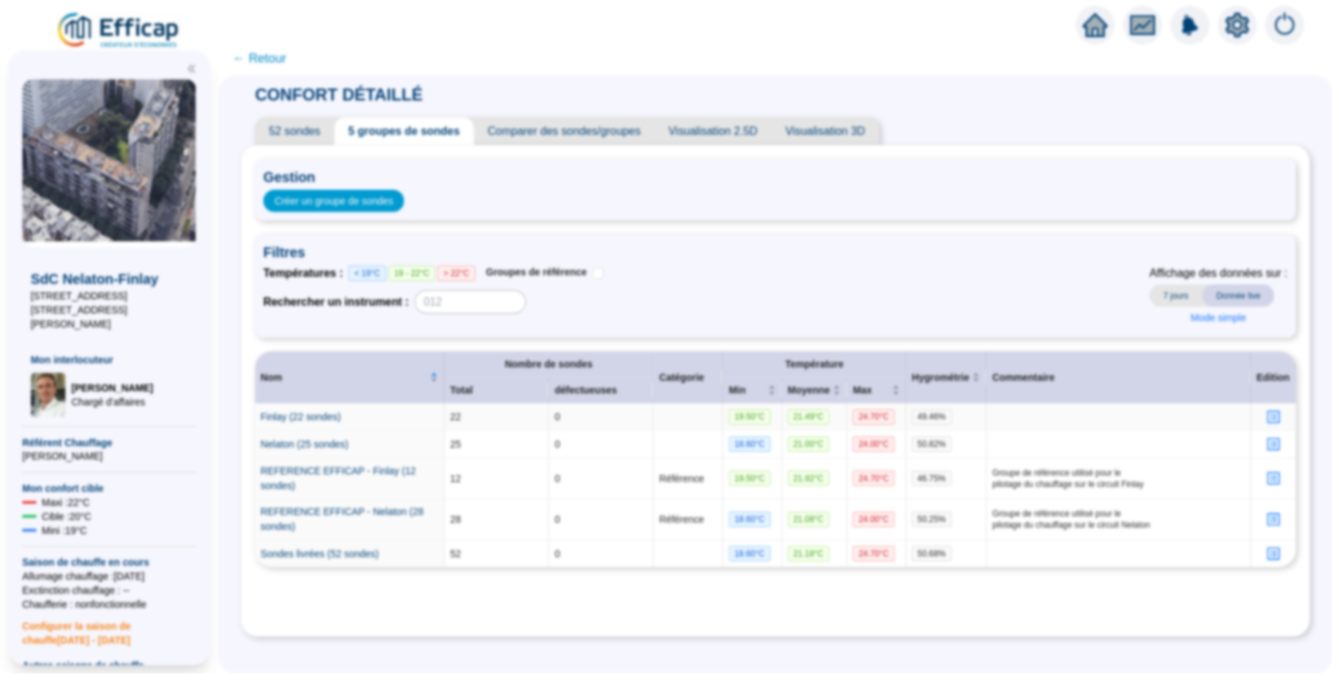
scroll to position [0, 0]
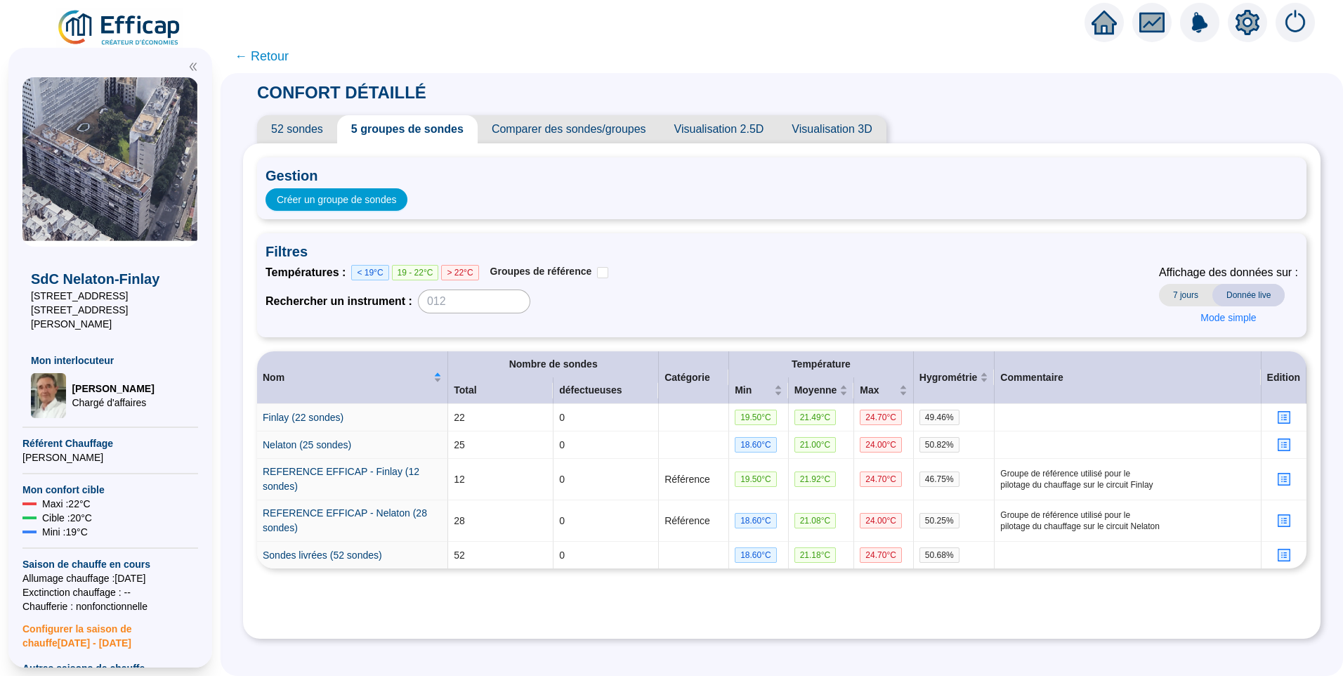
click at [1242, 29] on icon "setting" at bounding box center [1247, 22] width 24 height 25
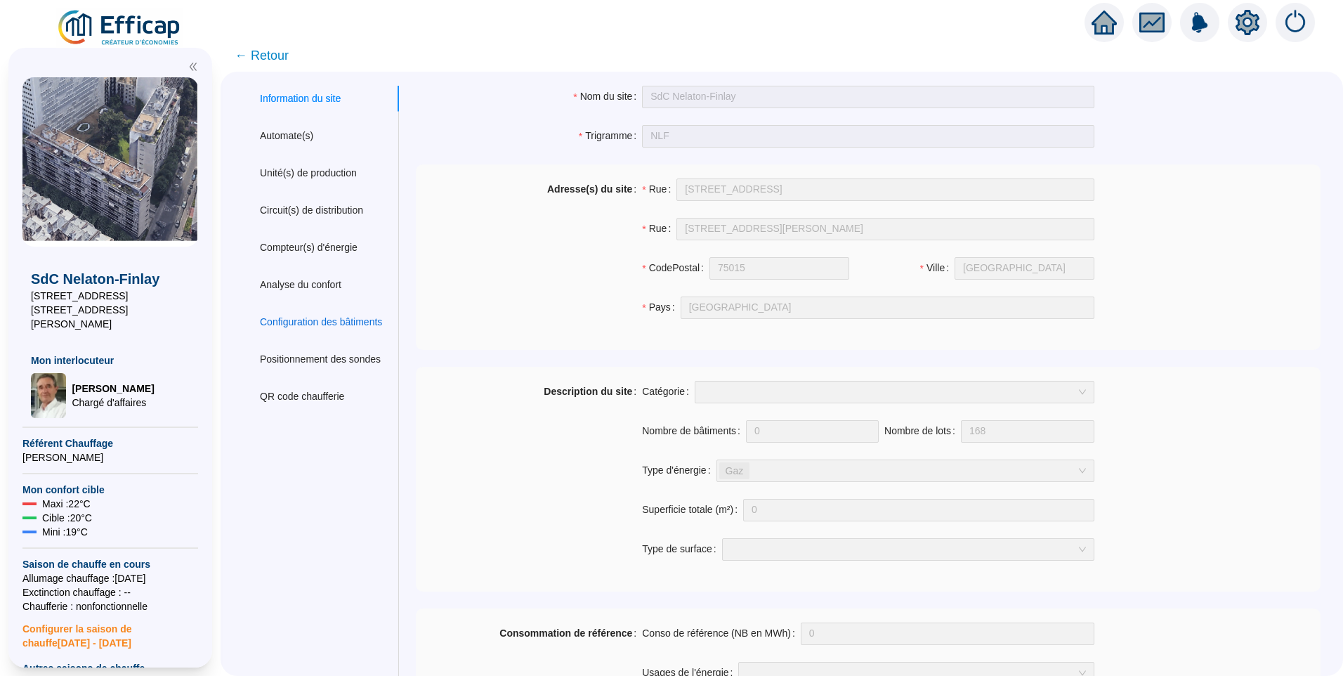
click at [294, 323] on div "Configuration des bâtiments" at bounding box center [321, 322] width 122 height 15
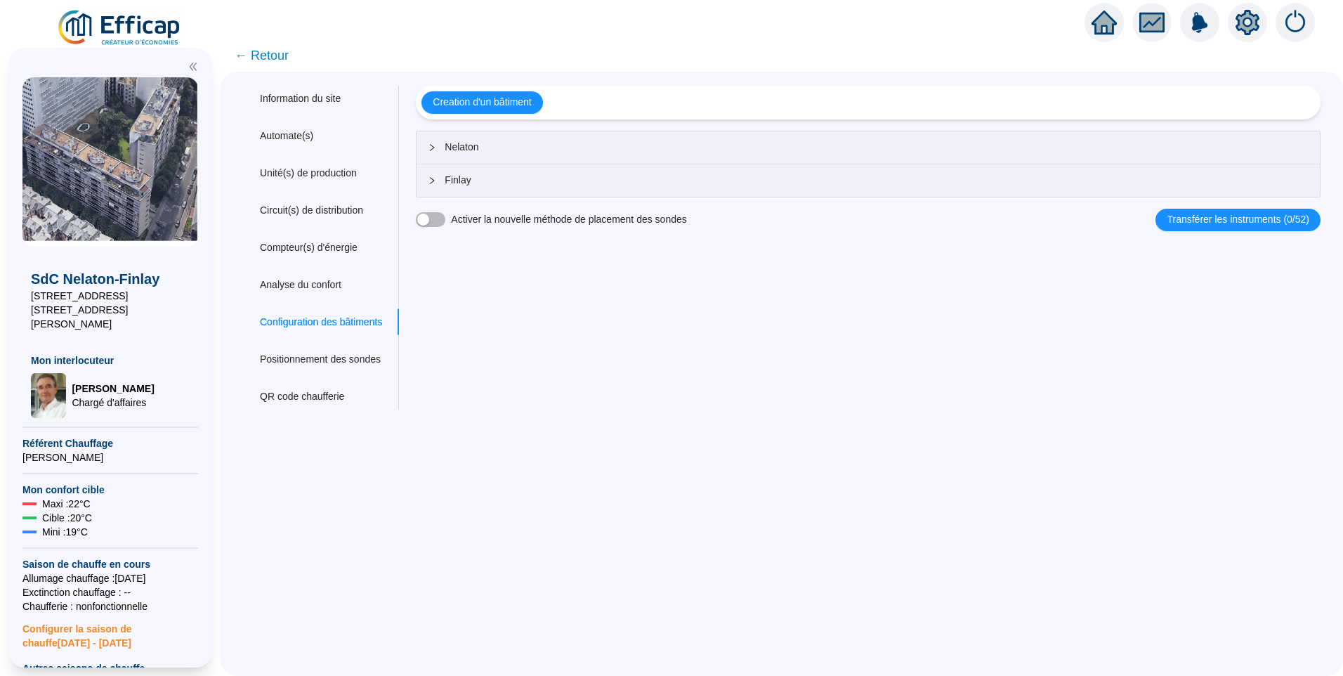
click at [577, 455] on div "Information du site Automate(s) Unité(s) de production Circuit(s) de distributi…" at bounding box center [782, 374] width 1122 height 604
click at [650, 460] on div "Information du site Automate(s) Unité(s) de production Circuit(s) de distributi…" at bounding box center [782, 374] width 1122 height 604
drag, startPoint x: 650, startPoint y: 464, endPoint x: 640, endPoint y: 465, distance: 10.6
click at [643, 464] on div "Information du site Automate(s) Unité(s) de production Circuit(s) de distributi…" at bounding box center [782, 374] width 1122 height 604
click at [494, 179] on span "Finlay" at bounding box center [877, 180] width 864 height 15
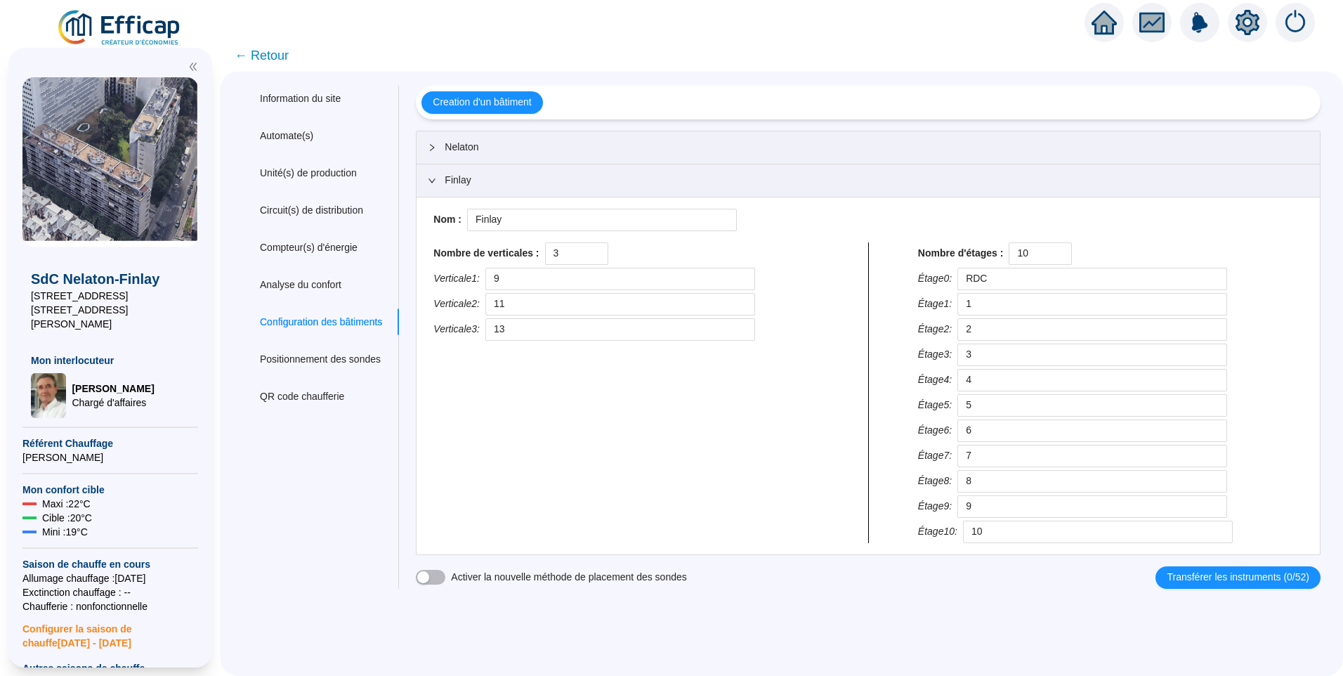
click at [495, 153] on span "Nelaton" at bounding box center [877, 147] width 864 height 15
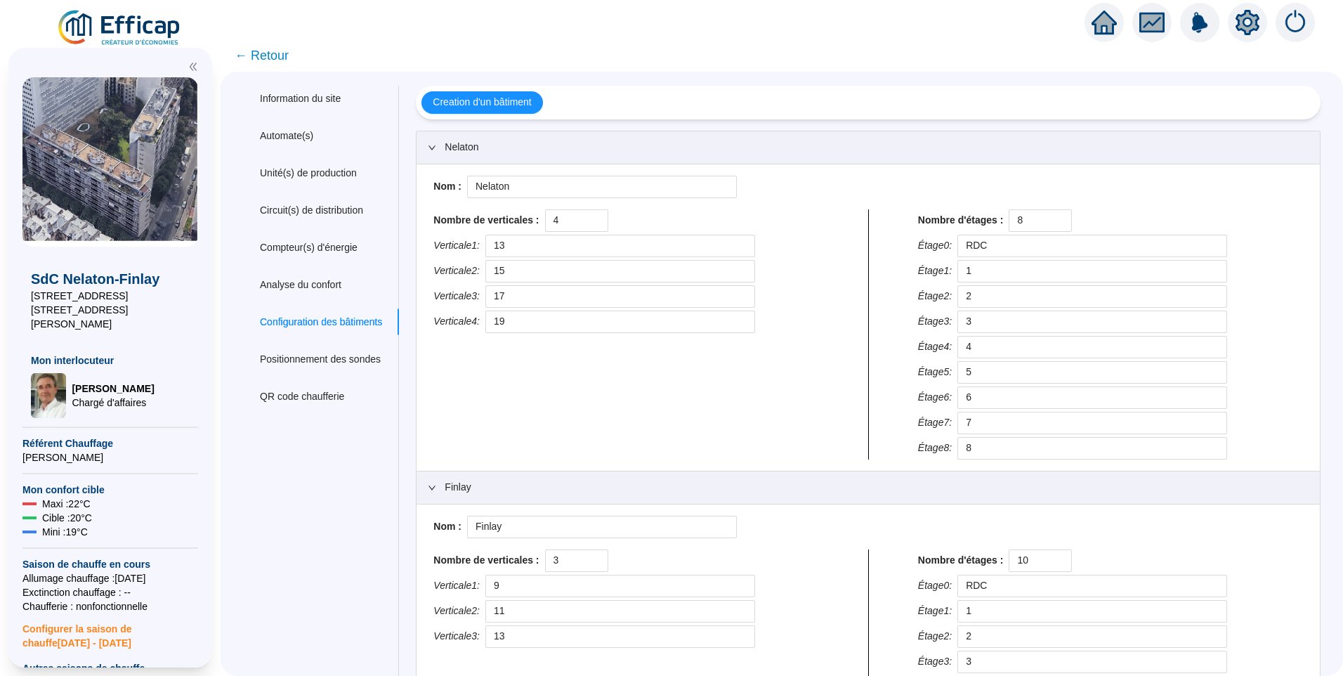
click at [280, 60] on span "← Retour" at bounding box center [262, 56] width 54 height 20
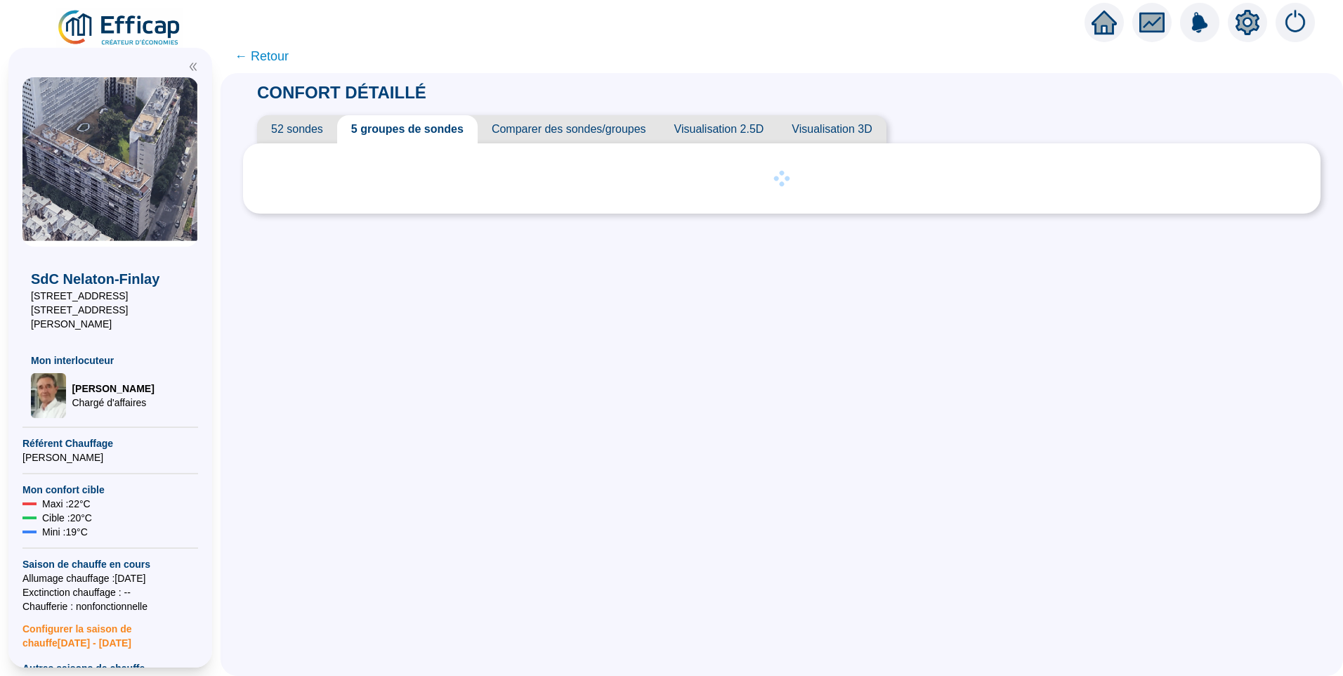
click at [296, 127] on span "52 sondes" at bounding box center [297, 129] width 80 height 28
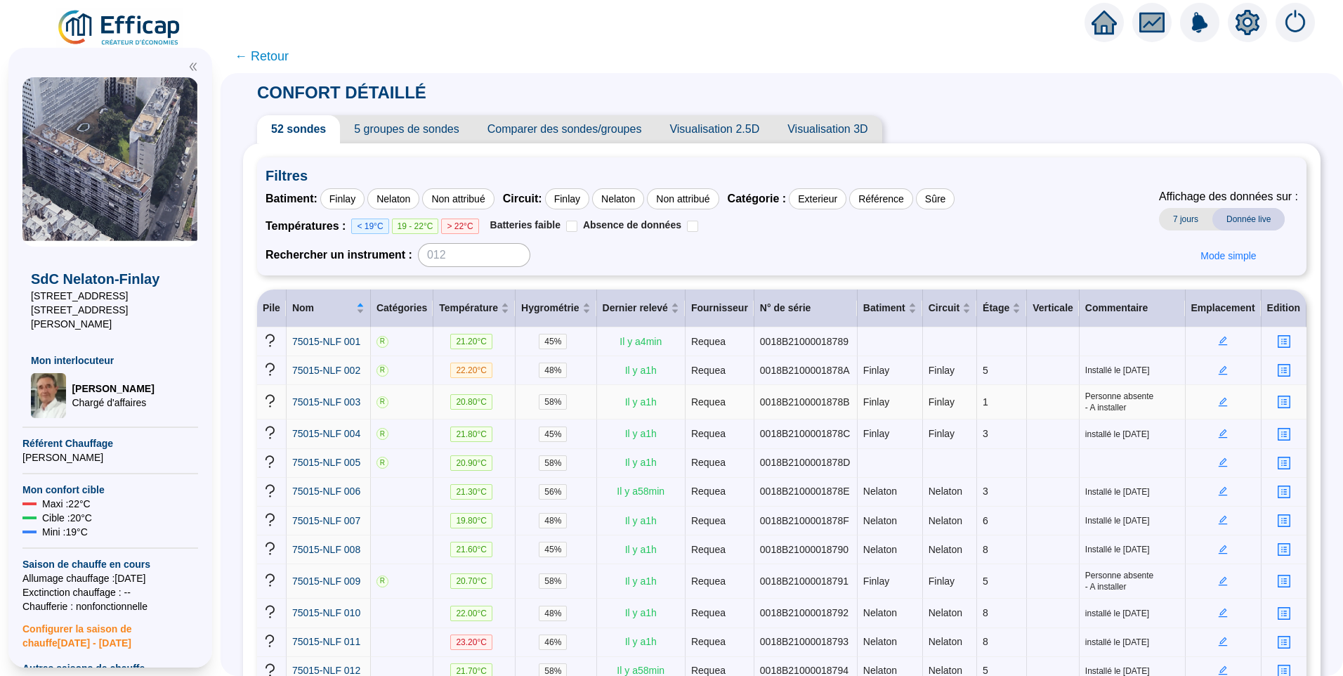
click at [1278, 404] on icon "profile" at bounding box center [1283, 402] width 11 height 11
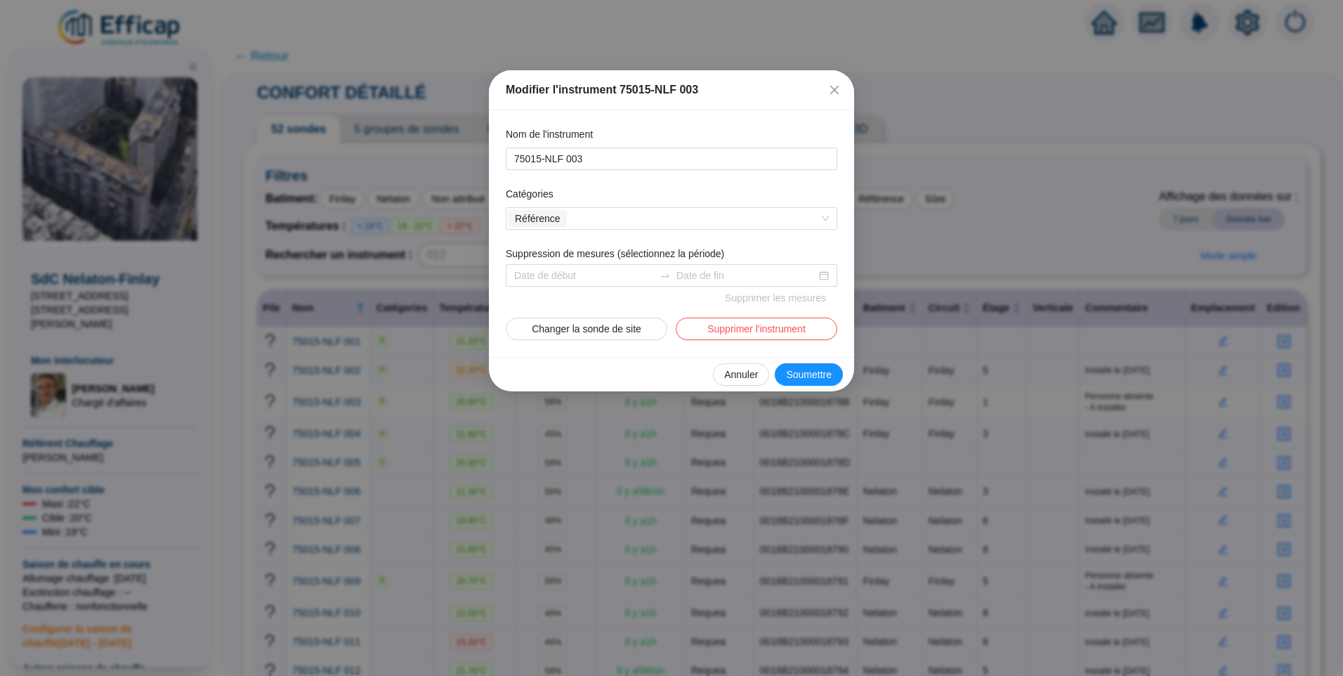
click at [838, 84] on icon "close" at bounding box center [834, 89] width 11 height 11
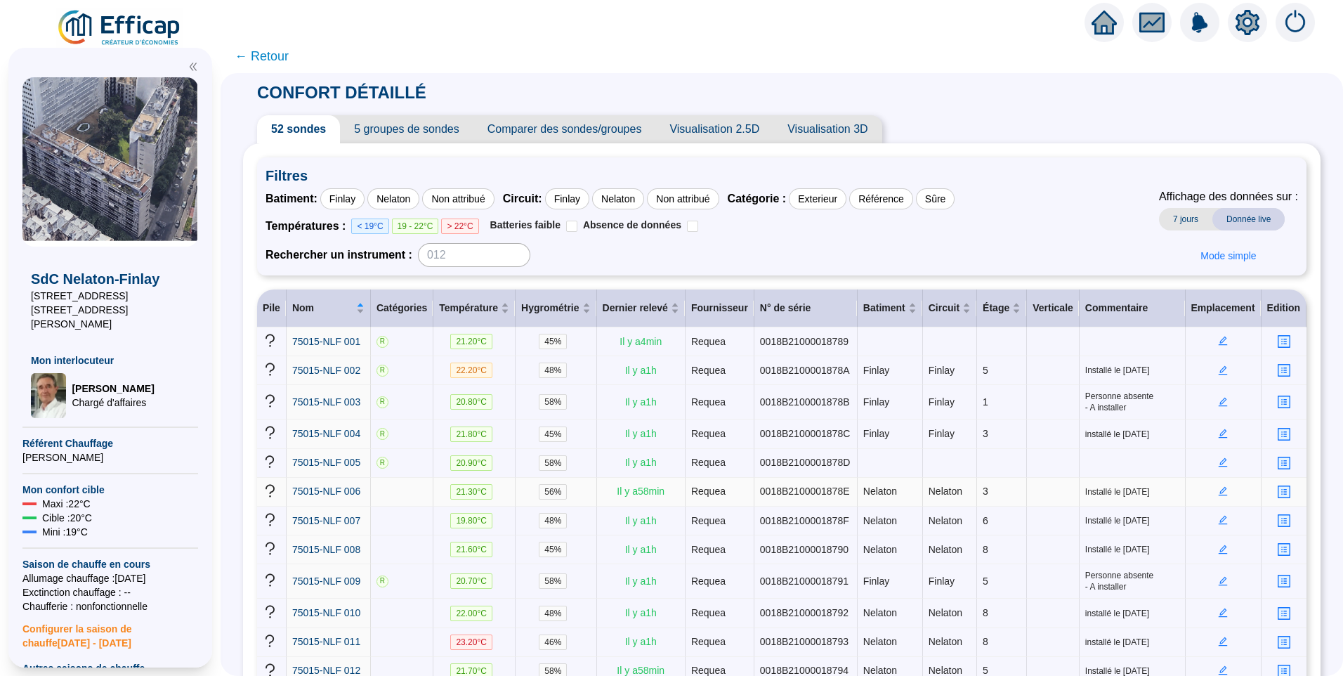
click at [1218, 488] on icon "edit" at bounding box center [1223, 491] width 10 height 10
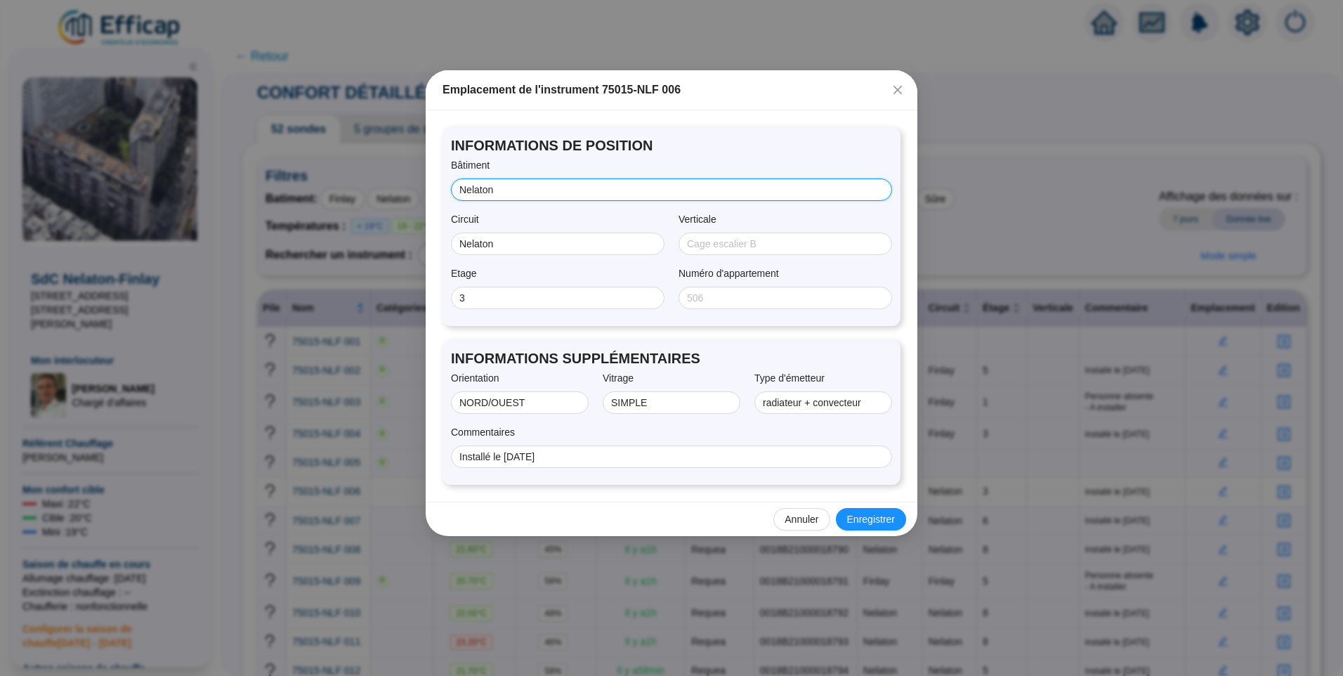
click at [510, 191] on input "Nelaton" at bounding box center [669, 190] width 421 height 15
click at [898, 86] on icon "close" at bounding box center [897, 89] width 11 height 11
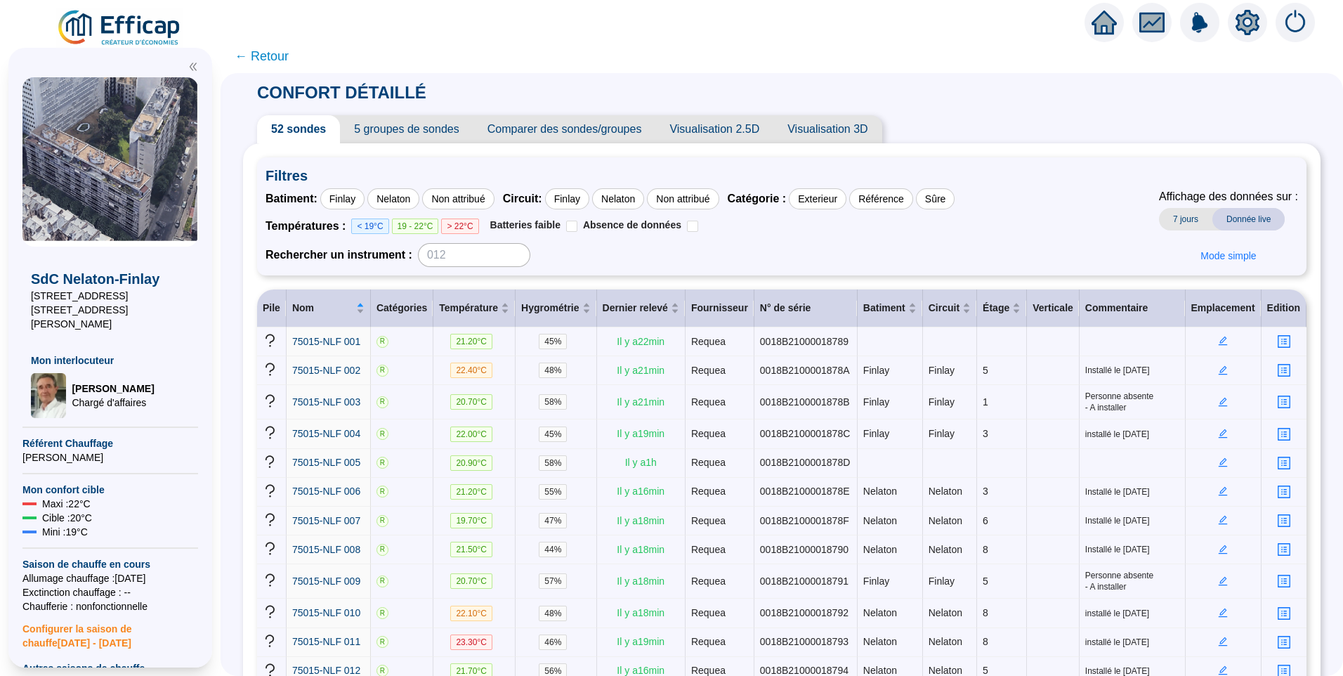
click at [145, 32] on img at bounding box center [119, 27] width 127 height 39
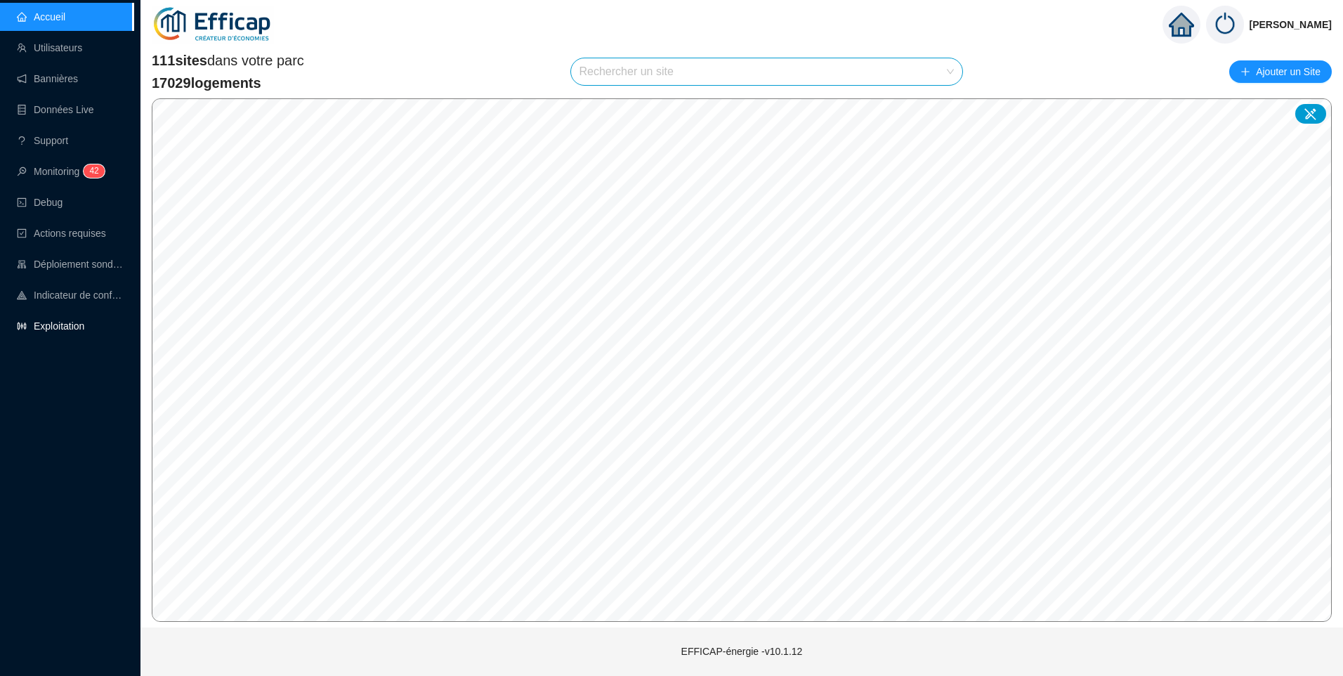
click at [65, 322] on link "Exploitation" at bounding box center [50, 325] width 67 height 11
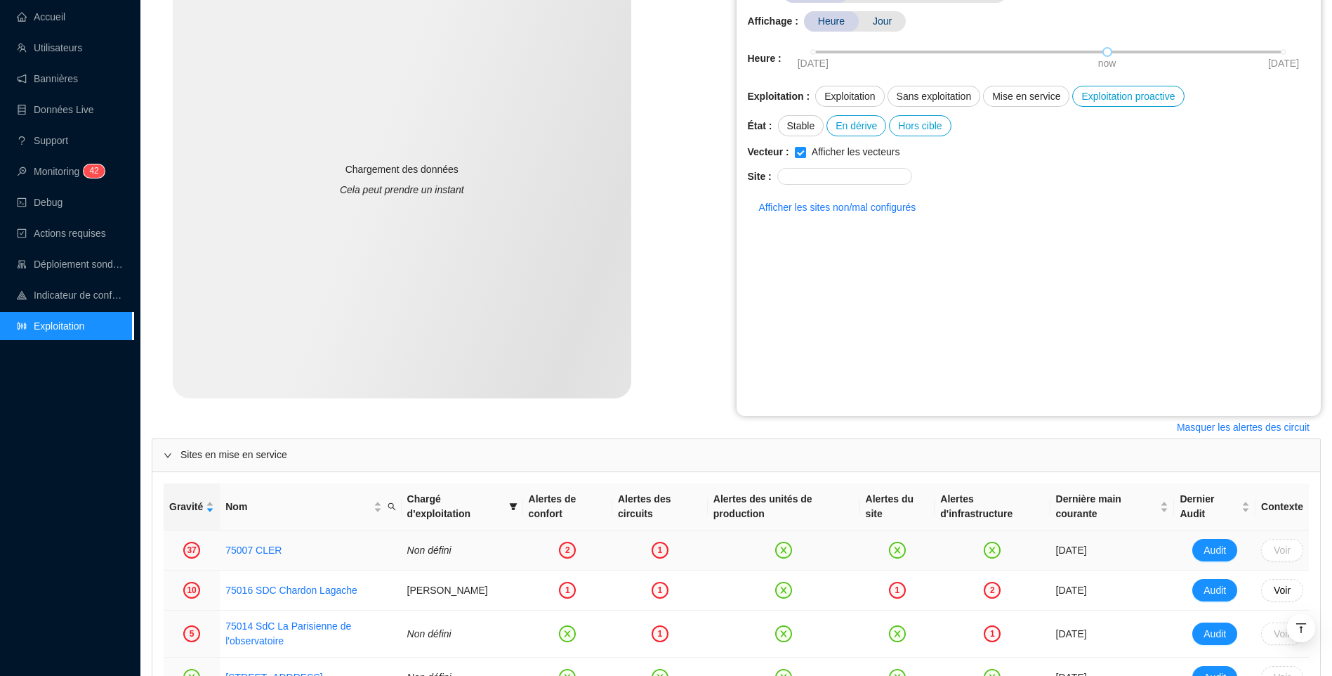
scroll to position [421, 0]
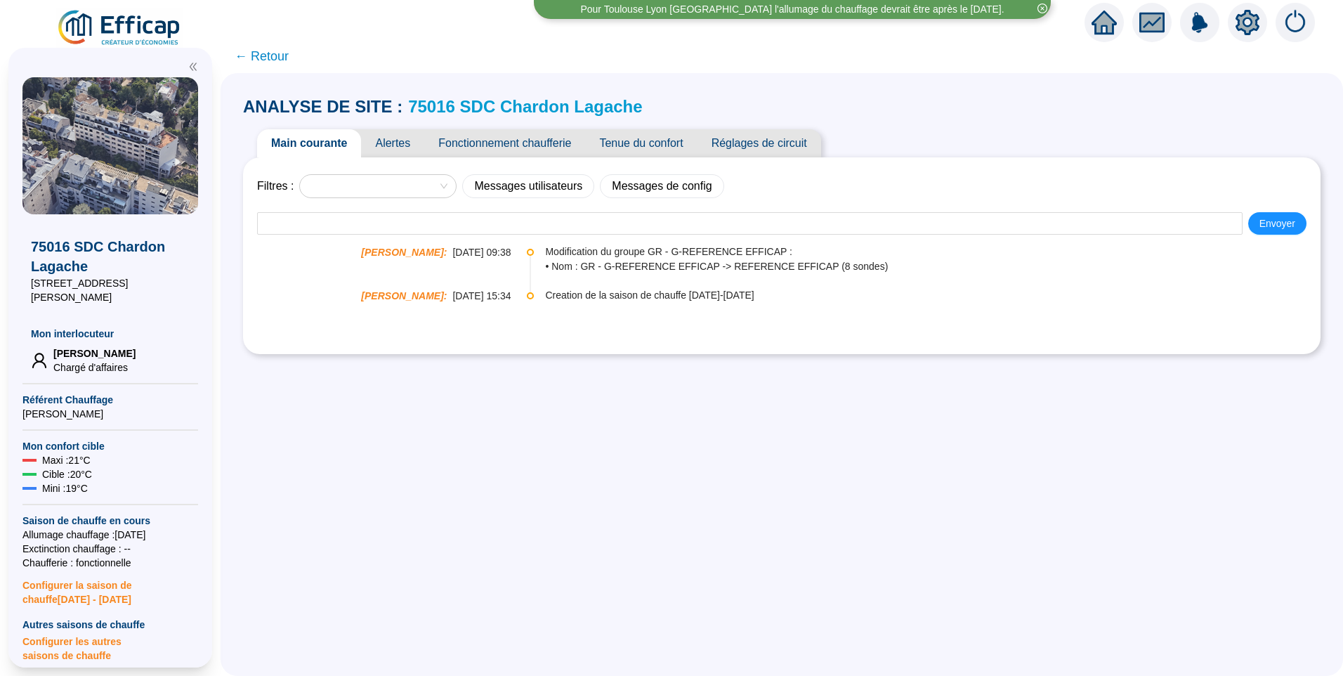
click at [485, 133] on span "Fonctionnement chaufferie" at bounding box center [504, 143] width 161 height 28
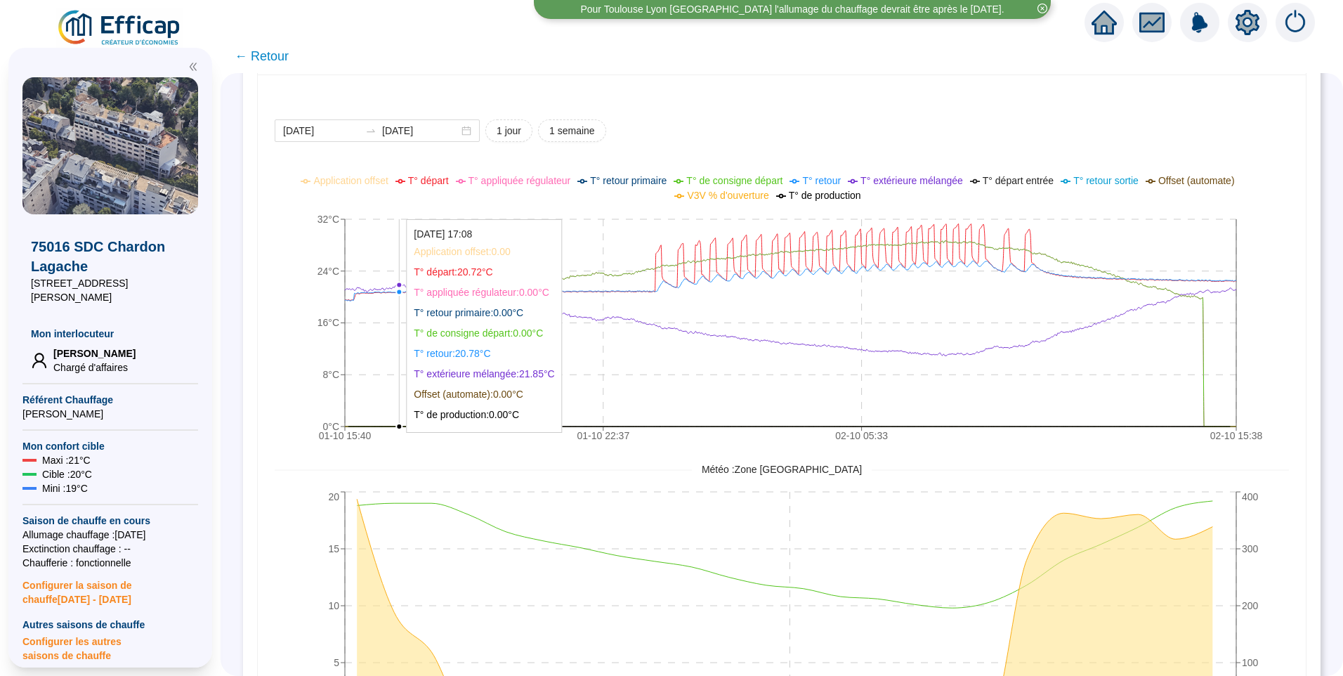
scroll to position [1028, 0]
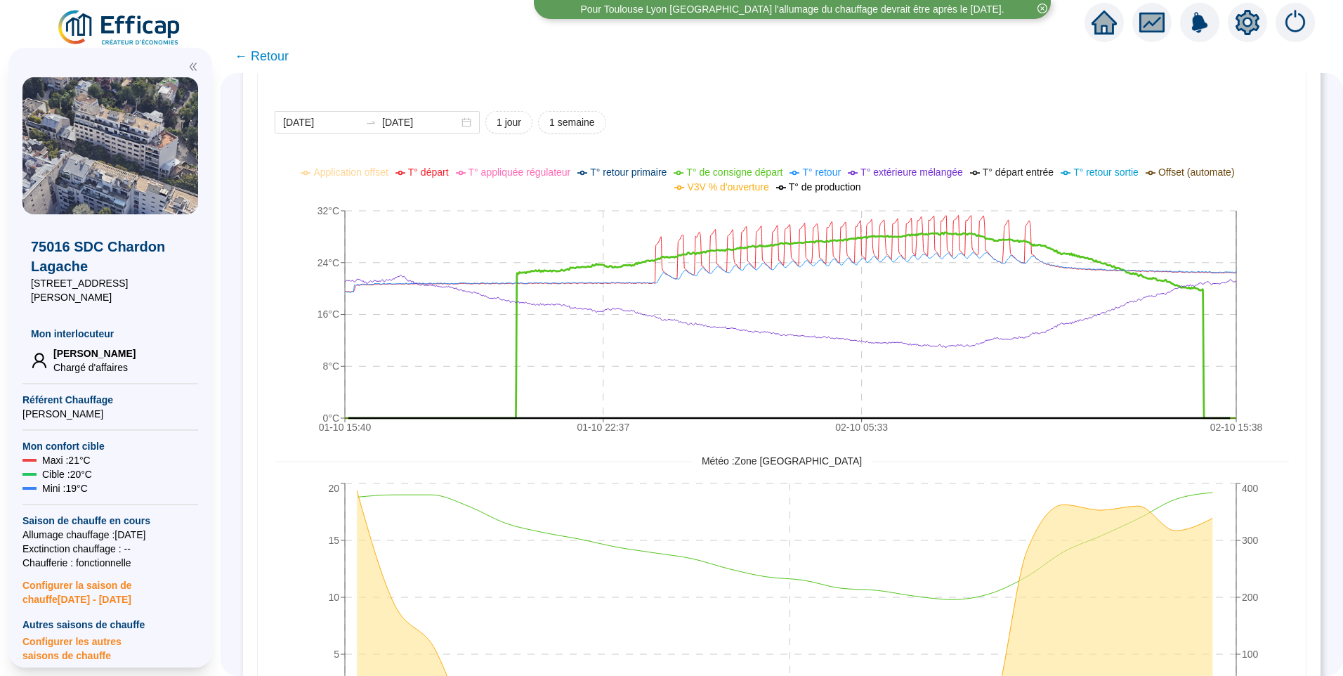
click at [776, 176] on span "T° de consigne départ" at bounding box center [734, 171] width 96 height 11
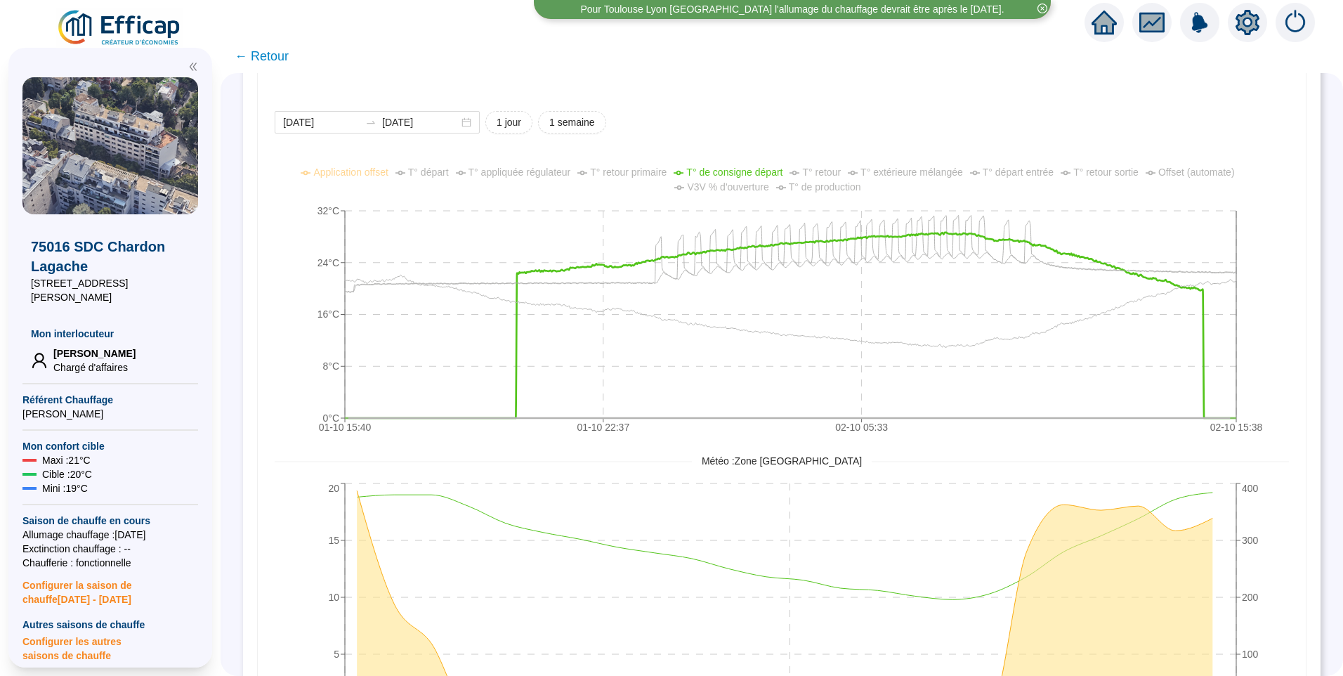
click at [927, 175] on span "T° extérieure mélangée" at bounding box center [911, 171] width 103 height 11
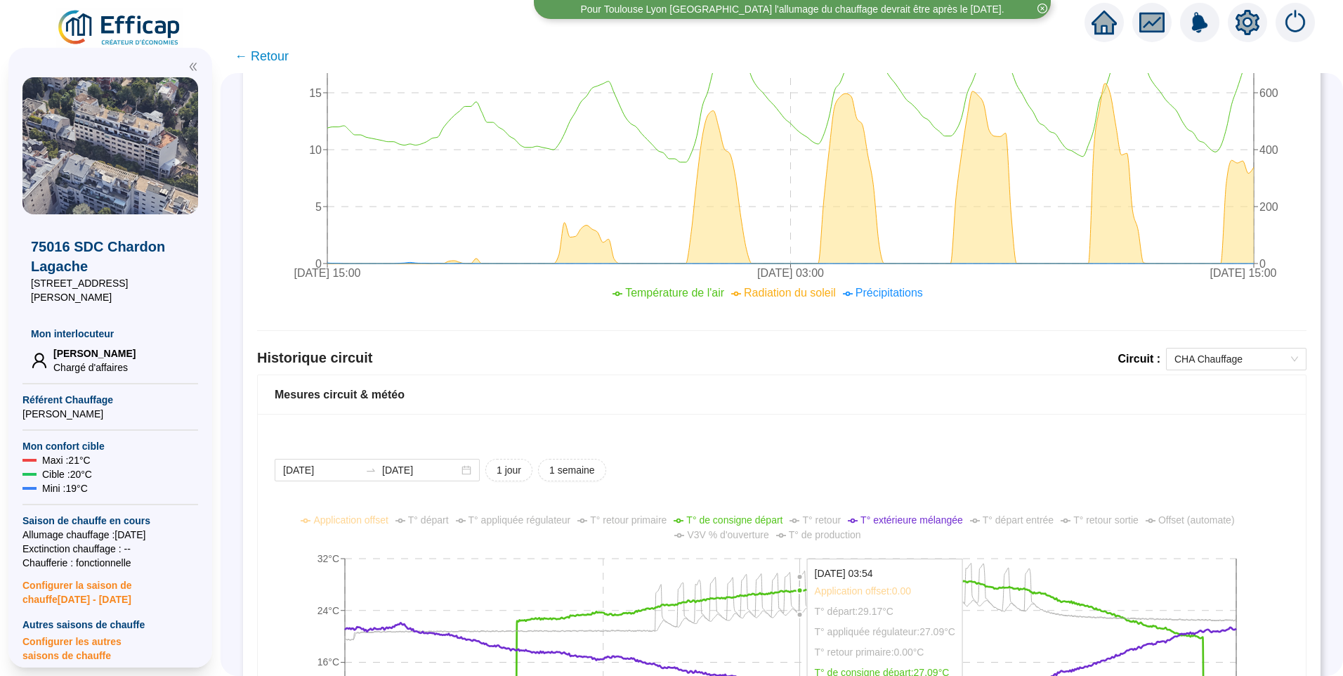
scroll to position [677, 0]
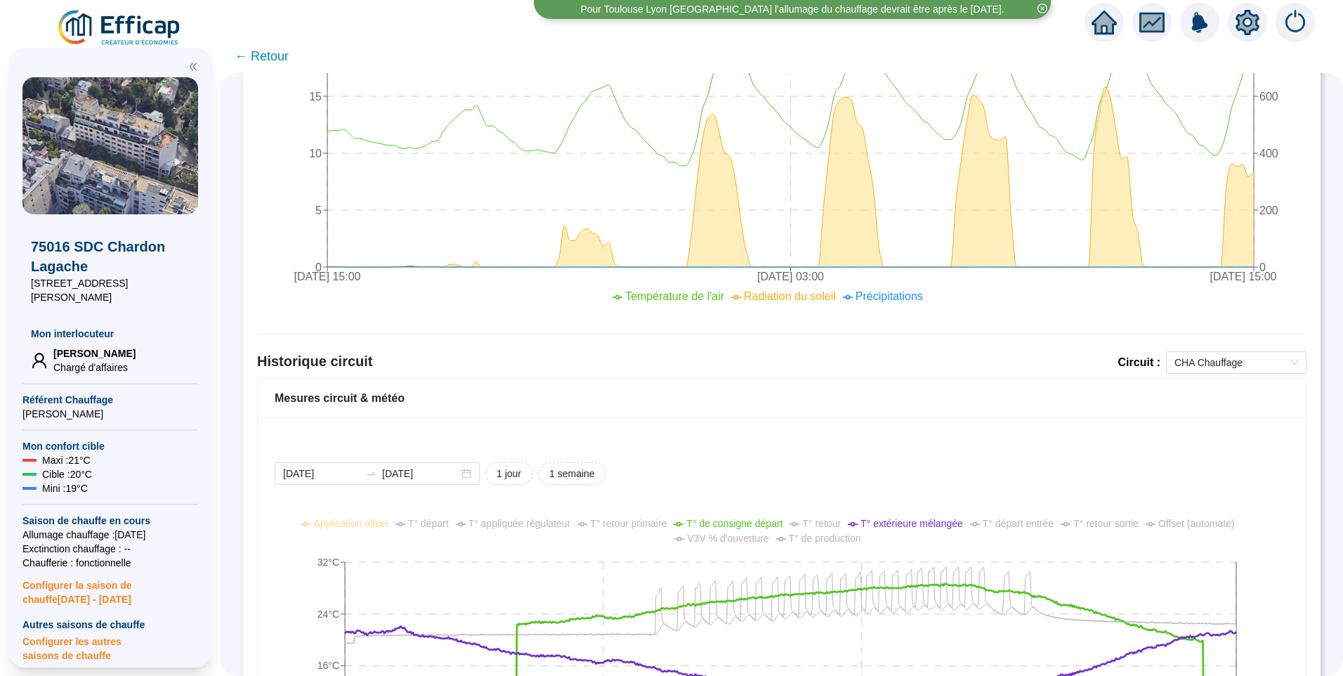
click at [275, 56] on span "← Retour" at bounding box center [262, 56] width 54 height 20
